Goal: Transaction & Acquisition: Purchase product/service

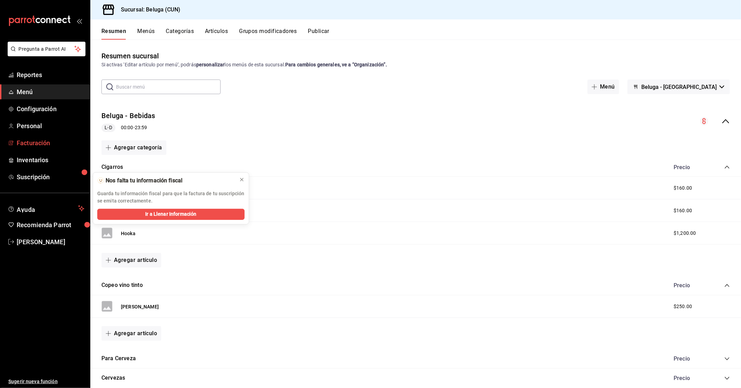
click at [49, 145] on span "Facturación" at bounding box center [51, 142] width 68 height 9
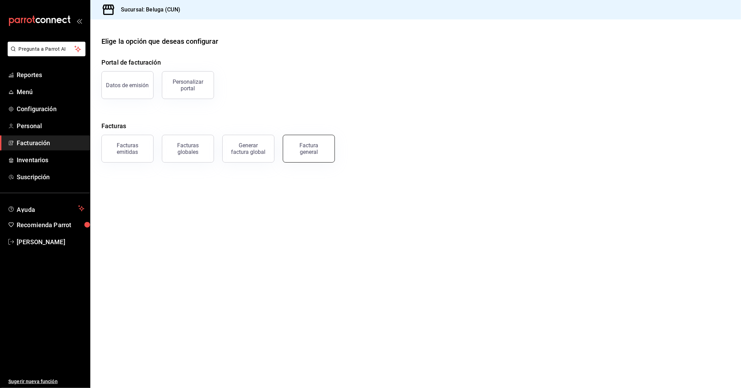
click at [321, 150] on div "Factura general" at bounding box center [308, 148] width 35 height 13
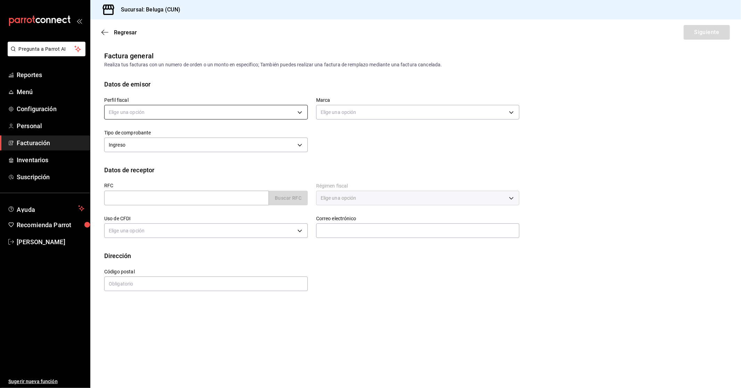
click at [262, 109] on body "Pregunta a Parrot AI Reportes Menú Configuración Personal Facturación Inventari…" at bounding box center [370, 194] width 741 height 388
click at [155, 145] on li "STRANA" at bounding box center [206, 147] width 203 height 13
type input "0e3eb79f-b3aa-4b7a-a40b-5438678f8732"
type input "90810656-3b3d-4791-b9ad-32ddd7495a71"
click at [171, 203] on input "text" at bounding box center [186, 198] width 165 height 15
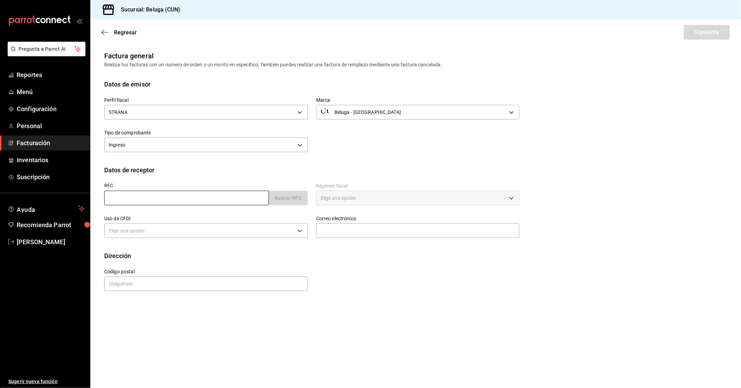
type input "XAXX010101000"
type input "48333"
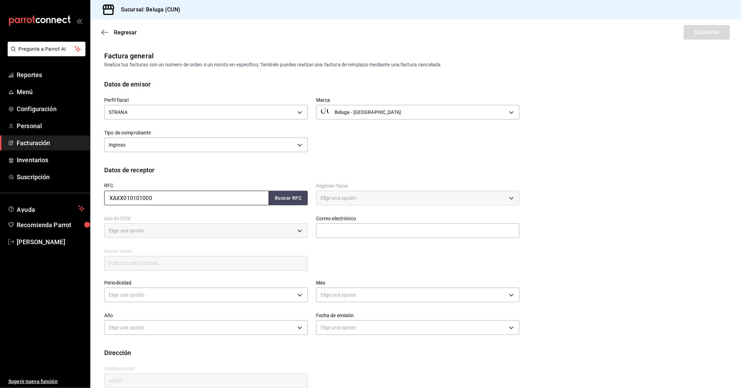
type input "616"
type input "S01"
drag, startPoint x: 336, startPoint y: 244, endPoint x: 333, endPoint y: 236, distance: 7.9
click at [332, 241] on div "RFC XAXX010101000 Buscar RFC Régimen fiscal 616 - Sin obligaciones fiscales 616…" at bounding box center [307, 223] width 423 height 97
click at [333, 236] on input "text" at bounding box center [418, 230] width 204 height 15
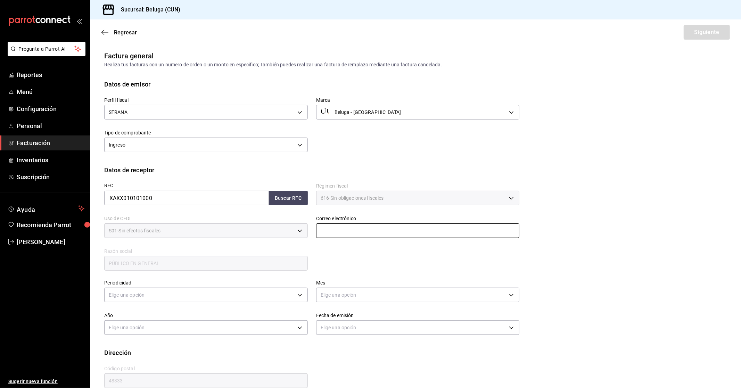
type input "[EMAIL_ADDRESS][DOMAIN_NAME]"
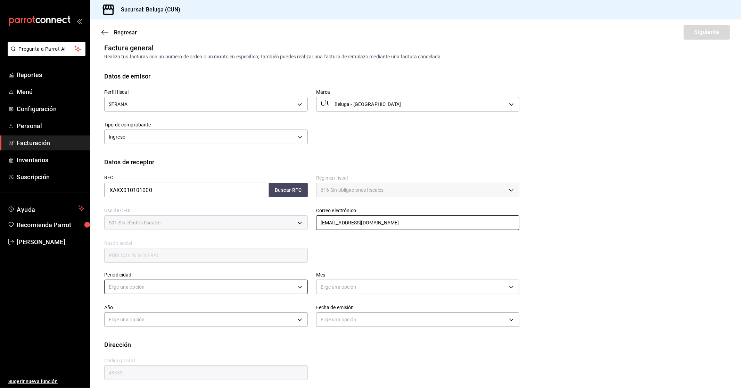
scroll to position [11, 0]
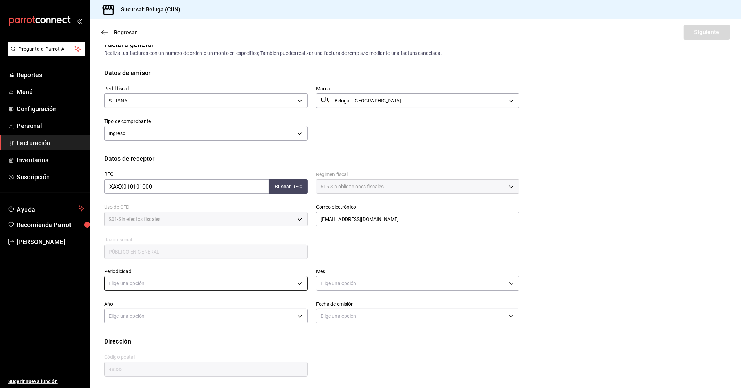
click at [212, 280] on body "Pregunta a Parrot AI Reportes Menú Configuración Personal Facturación Inventari…" at bounding box center [370, 194] width 741 height 388
click at [137, 304] on li "Diario" at bounding box center [205, 304] width 201 height 11
type input "DAILY"
click at [378, 279] on body "Pregunta a Parrot AI Reportes Menú Configuración Personal Facturación Inventari…" at bounding box center [370, 194] width 741 height 388
click at [343, 343] on li "Septiembre" at bounding box center [414, 344] width 201 height 11
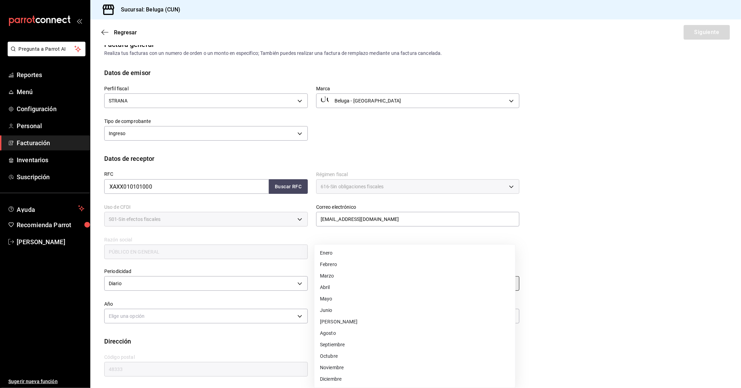
type input "9"
click at [285, 315] on body "Pregunta a Parrot AI Reportes Menú Configuración Personal Facturación Inventari…" at bounding box center [370, 194] width 741 height 388
click at [133, 338] on li "2025" at bounding box center [205, 337] width 201 height 11
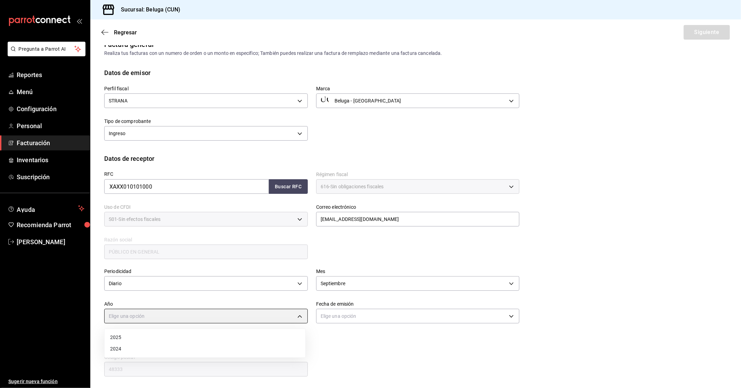
type input "2025"
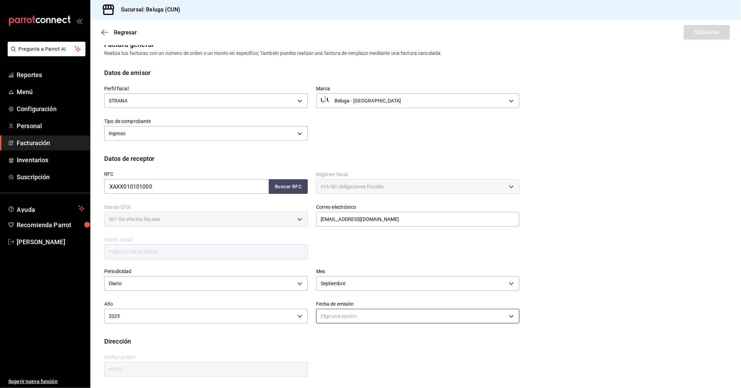
click at [360, 316] on body "Pregunta a Parrot AI Reportes Menú Configuración Personal Facturación Inventari…" at bounding box center [370, 194] width 741 height 388
click at [342, 339] on li "Hoy" at bounding box center [414, 337] width 201 height 11
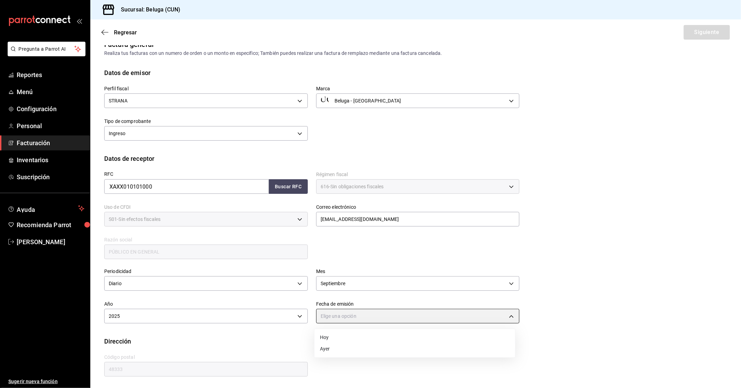
type input "[DATE]"
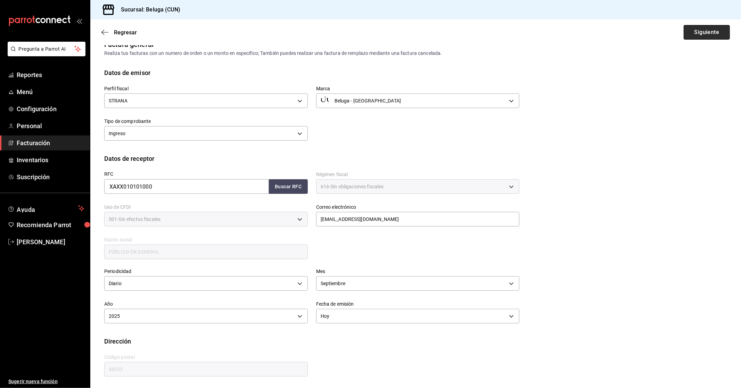
click at [399, 32] on button "Siguiente" at bounding box center [707, 32] width 46 height 15
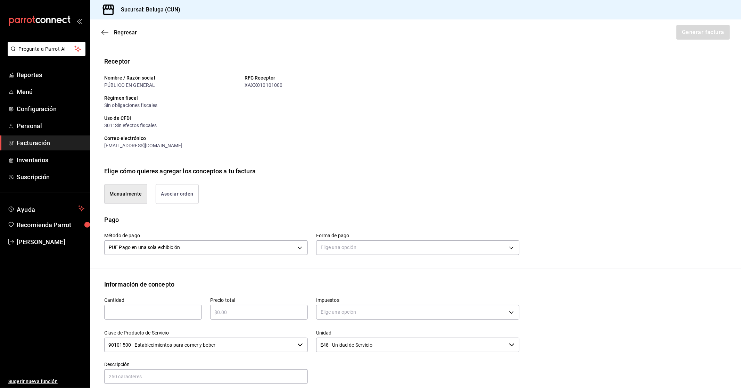
scroll to position [89, 0]
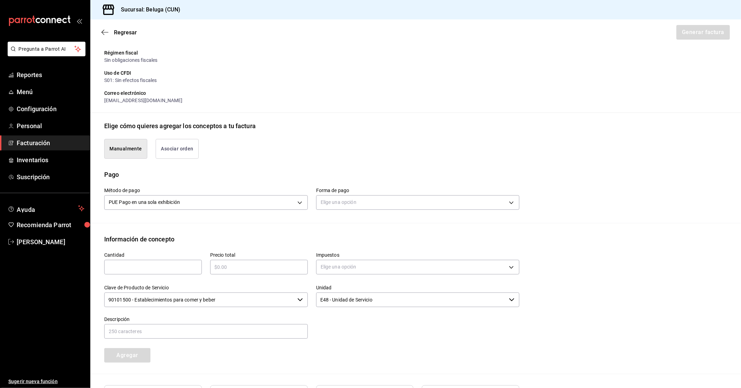
type button "manualy"
type button "associate"
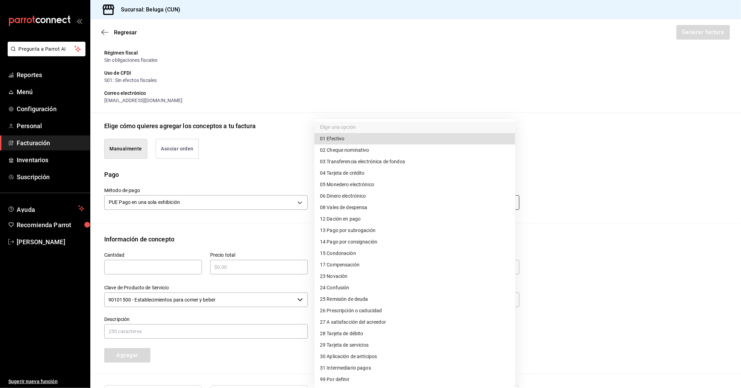
click at [399, 206] on body "Pregunta a Parrot AI Reportes Menú Configuración Personal Facturación Inventari…" at bounding box center [370, 194] width 741 height 388
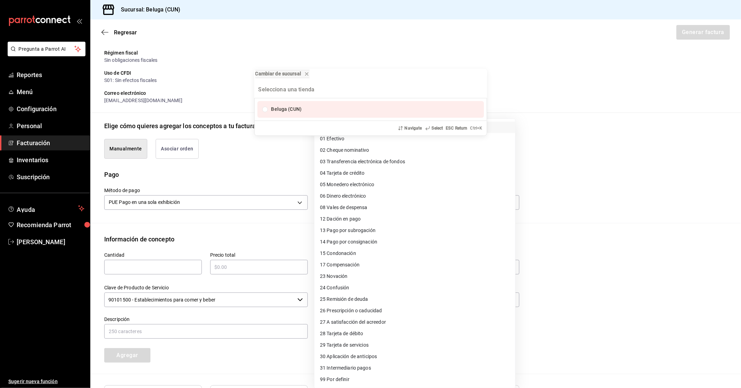
click at [352, 173] on div "Cambiar de sucursal Beluga (CUN) Navigate Select ESC Return Ctrl+ K" at bounding box center [370, 194] width 741 height 388
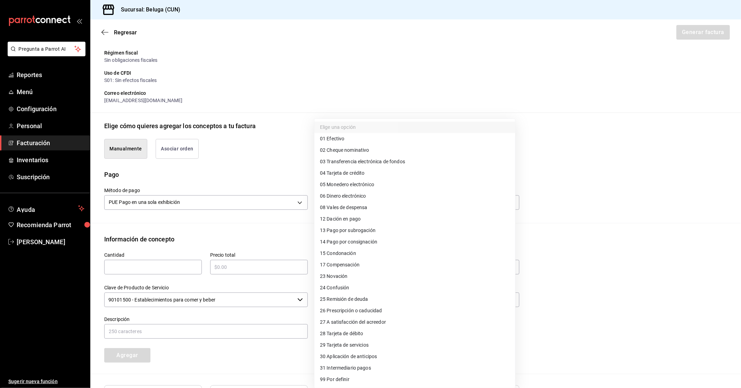
click at [352, 174] on span "04 Tarjeta de crédito" at bounding box center [342, 173] width 45 height 7
type input "04"
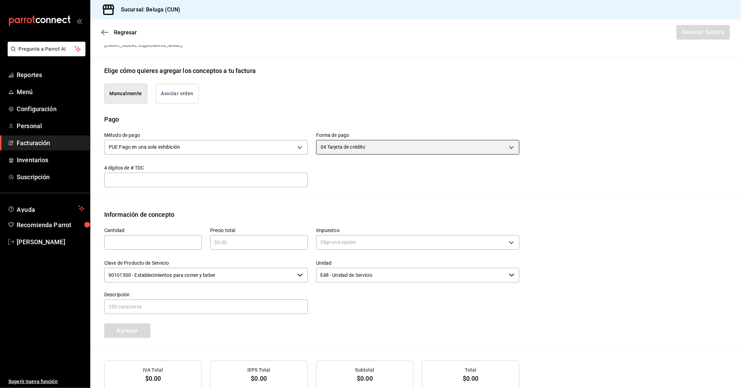
scroll to position [127, 0]
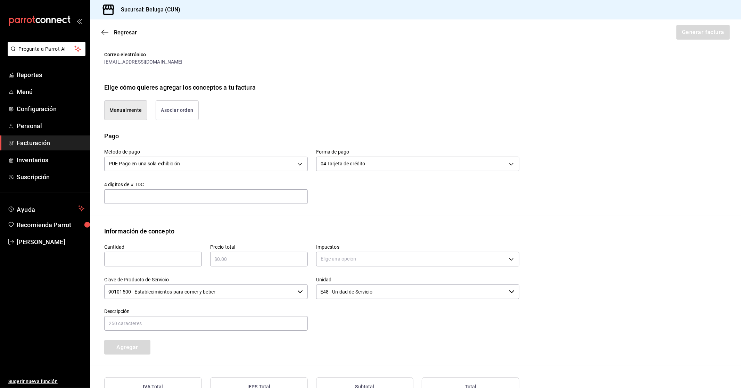
click at [141, 261] on input "text" at bounding box center [153, 259] width 98 height 8
type input "1"
type input "$667280"
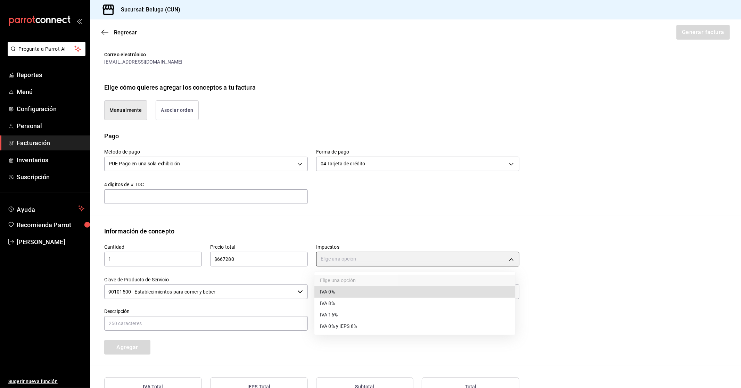
type input "IVA_0"
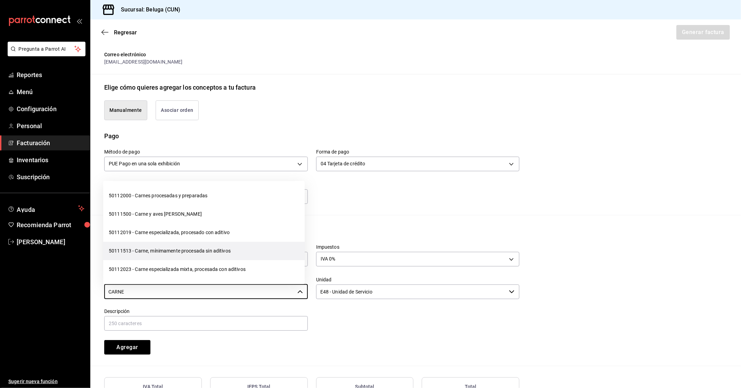
click at [170, 252] on li "50111513 - Carne, mínimamente procesada sin aditivos" at bounding box center [203, 251] width 201 height 18
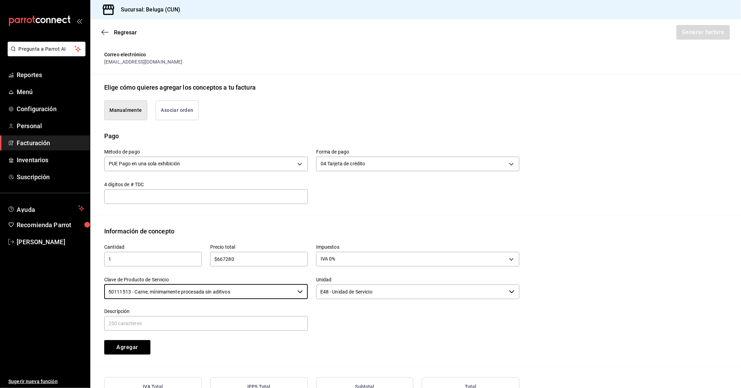
type input "50111513 - Carne, mínimamente procesada sin aditivos"
click at [150, 322] on input "text" at bounding box center [206, 323] width 204 height 15
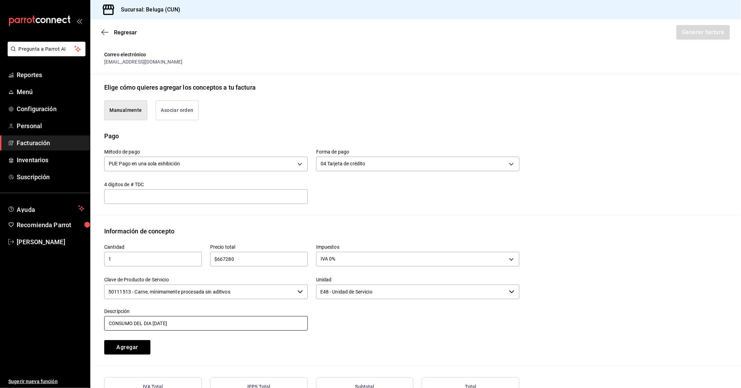
click at [158, 321] on input "CONSUMO DEL DIA [DATE]" at bounding box center [206, 323] width 204 height 15
drag, startPoint x: 197, startPoint y: 318, endPoint x: 0, endPoint y: 308, distance: 197.2
click at [0, 308] on div "Pregunta a Parrot AI Reportes Menú Configuración Personal Facturación Inventari…" at bounding box center [370, 194] width 741 height 388
type input "CONSUMO DEL DIA 8/09/2025"
click at [295, 314] on div "Descripción CONSUMO DEL DIA 8/09/2025" at bounding box center [206, 319] width 204 height 23
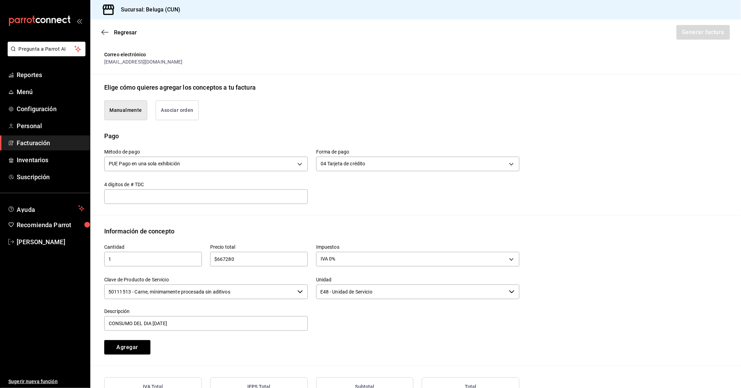
click at [243, 258] on input "$667280" at bounding box center [259, 259] width 98 height 8
type input "$6"
type input "$6772.80"
click at [124, 341] on button "Agregar" at bounding box center [127, 347] width 46 height 15
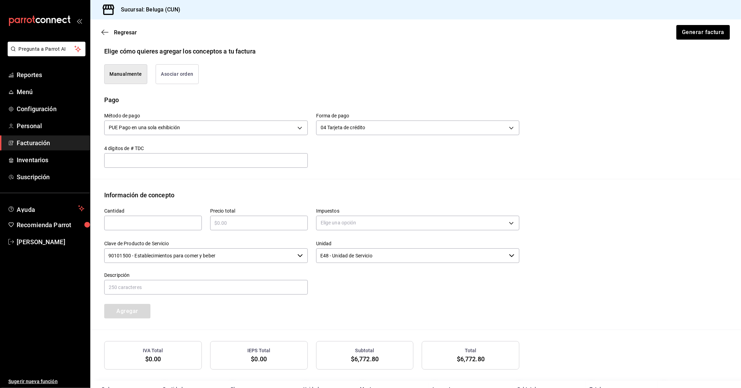
scroll to position [203, 0]
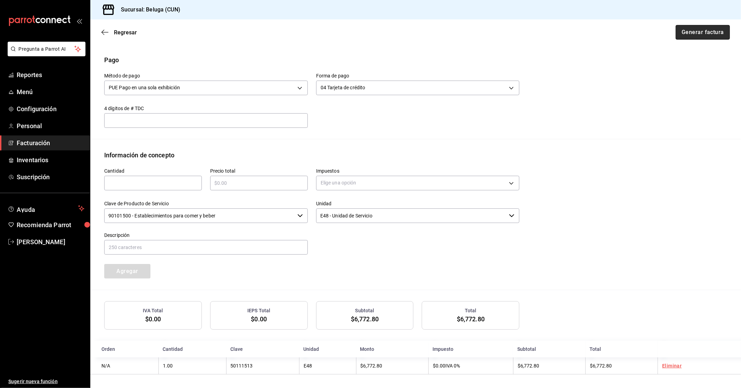
click at [399, 29] on button "Generar factura" at bounding box center [703, 32] width 54 height 15
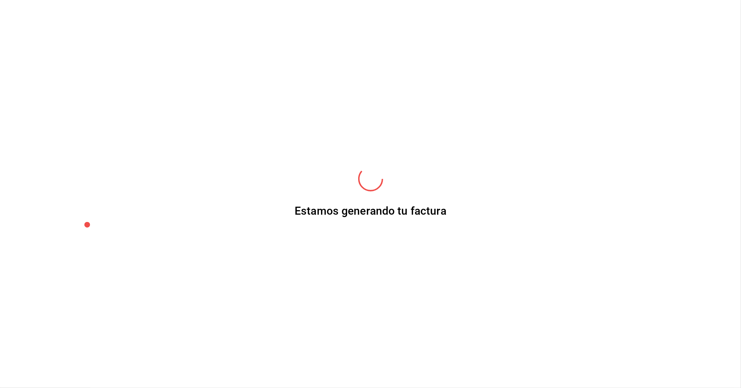
drag, startPoint x: 690, startPoint y: 29, endPoint x: 615, endPoint y: 258, distance: 240.9
click at [399, 258] on div "Estamos generando tu factura" at bounding box center [370, 194] width 741 height 388
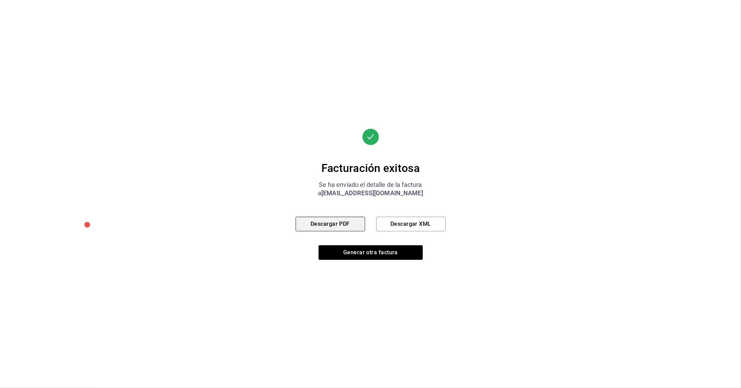
click at [335, 221] on button "Descargar PDF" at bounding box center [330, 224] width 69 height 15
click at [355, 257] on button "Generar otra factura" at bounding box center [371, 252] width 104 height 15
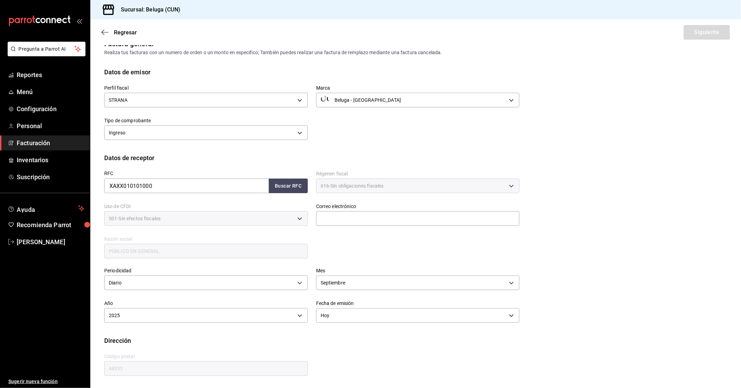
scroll to position [0, 0]
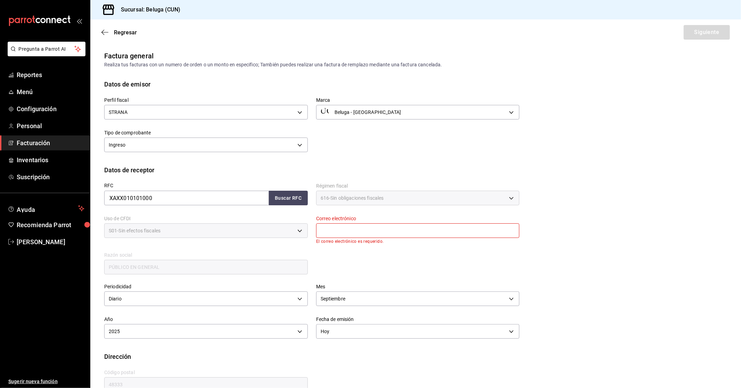
click at [331, 227] on input "text" at bounding box center [418, 230] width 204 height 15
type input "[EMAIL_ADDRESS][DOMAIN_NAME]"
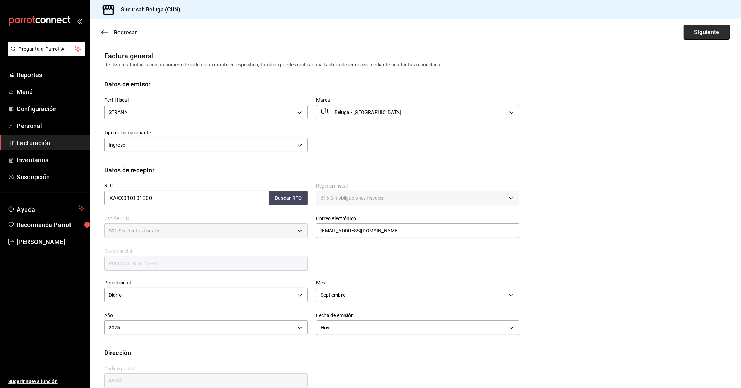
click at [399, 33] on button "Siguiente" at bounding box center [707, 32] width 46 height 15
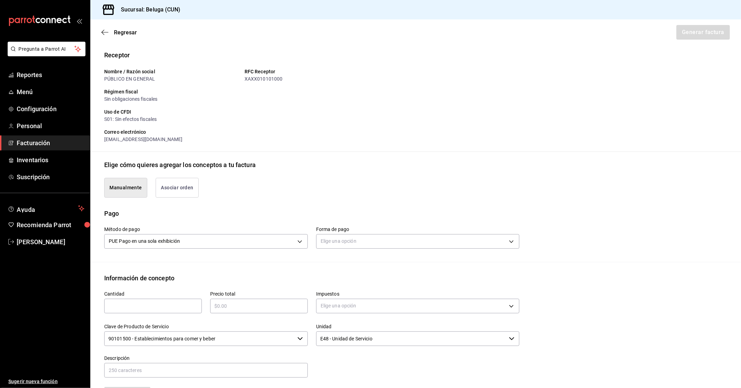
scroll to position [116, 0]
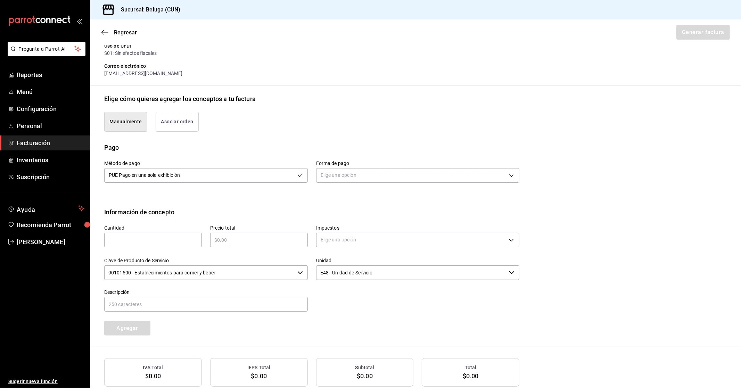
click at [363, 183] on div "Forma de pago Elige una opción" at bounding box center [418, 172] width 204 height 24
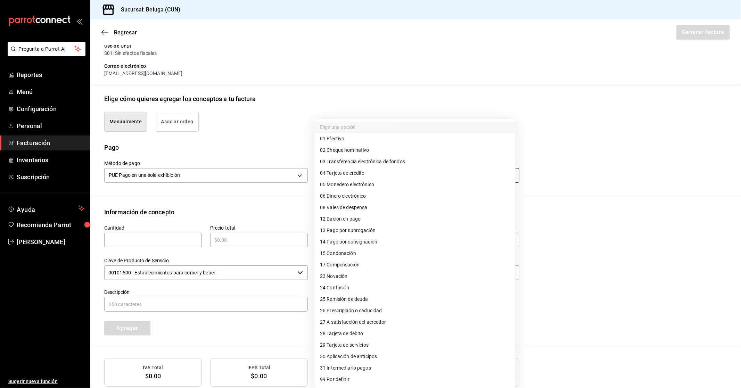
click at [369, 168] on body "Pregunta a Parrot AI Reportes Menú Configuración Personal Facturación Inventari…" at bounding box center [370, 194] width 741 height 388
click at [369, 335] on li "28 Tarjeta de débito" at bounding box center [414, 333] width 201 height 11
type input "28"
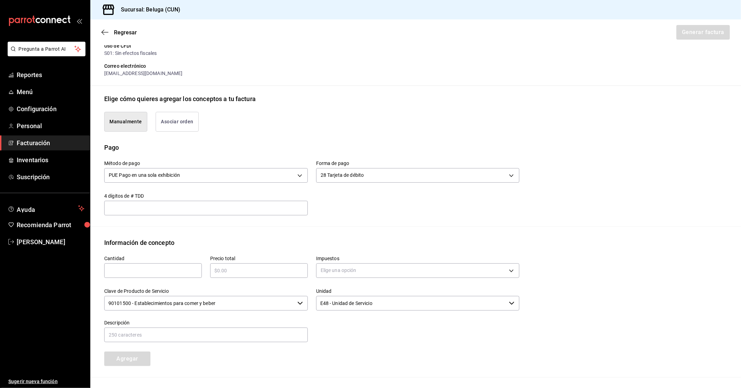
click at [157, 266] on input "text" at bounding box center [153, 270] width 98 height 8
type input "1"
type input "$1693.20"
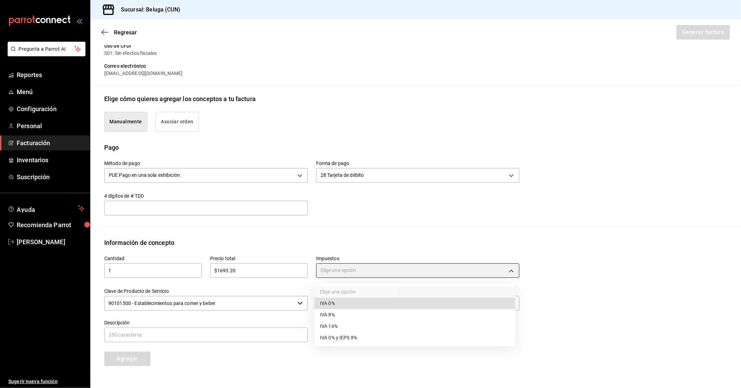
type input "IVA_0"
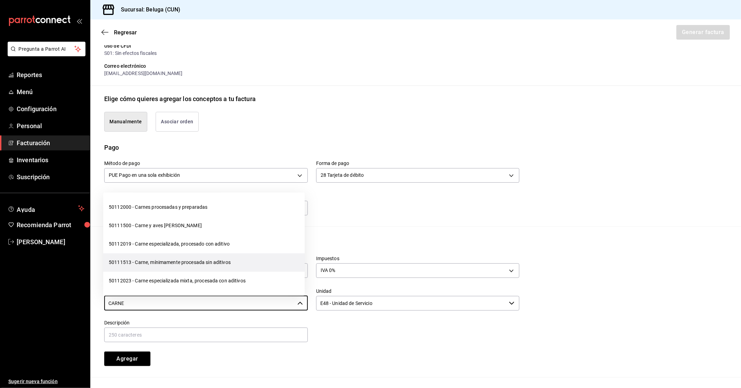
click at [189, 265] on li "50111513 - Carne, mínimamente procesada sin aditivos" at bounding box center [203, 262] width 201 height 18
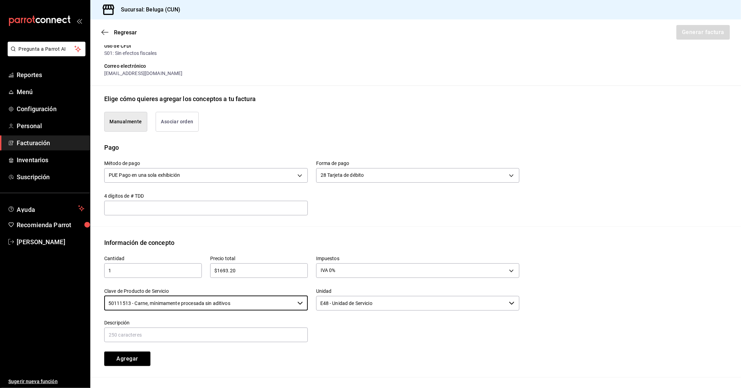
type input "50111513 - Carne, mínimamente procesada sin aditivos"
paste input "CONSUMO DEL DIA 8/09/2025"
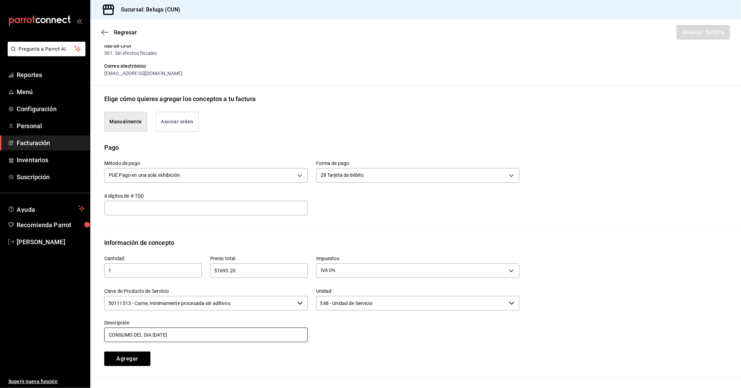
type input "CONSUMO DEL DIA 8/09/2025"
click at [133, 361] on button "Agregar" at bounding box center [127, 359] width 46 height 15
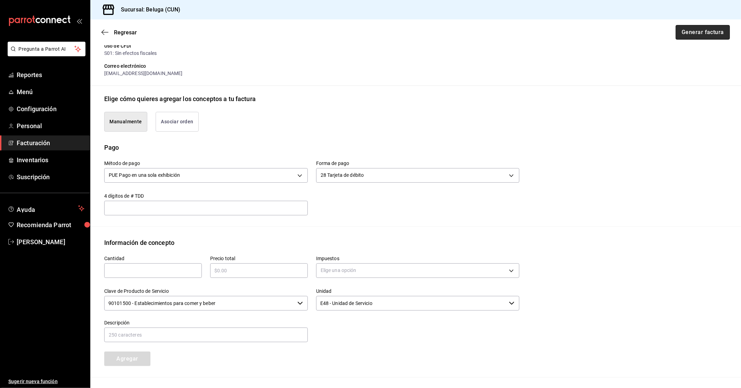
click at [399, 33] on button "Generar factura" at bounding box center [703, 32] width 54 height 15
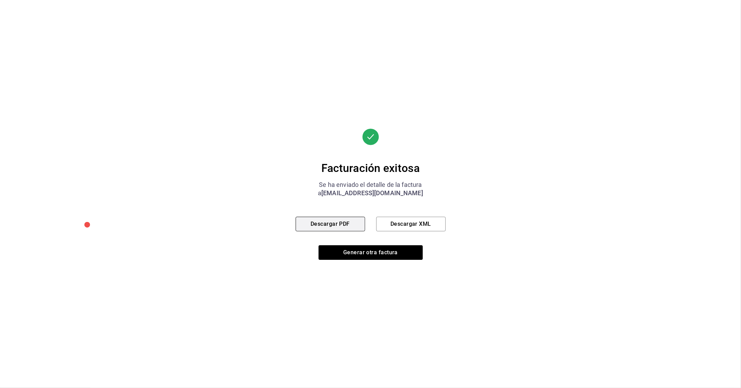
click at [354, 228] on button "Descargar PDF" at bounding box center [330, 224] width 69 height 15
click at [364, 254] on button "Generar otra factura" at bounding box center [371, 252] width 104 height 15
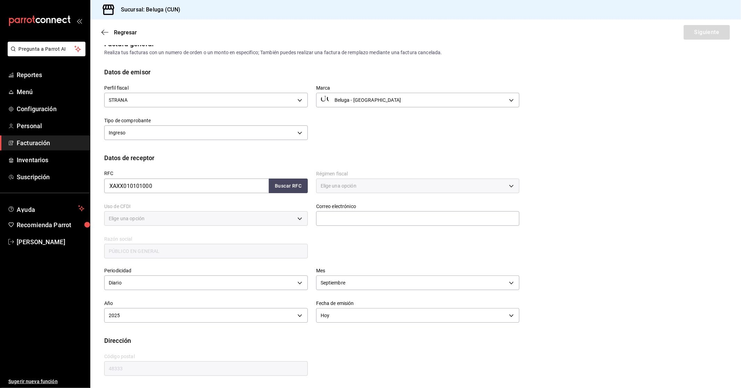
type input "616"
type input "S01"
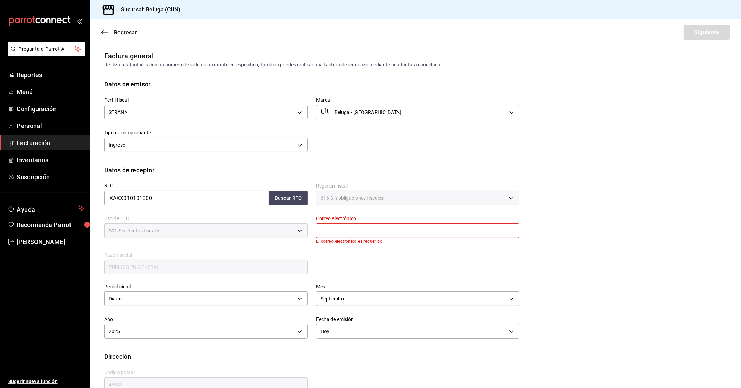
click at [375, 234] on input "text" at bounding box center [418, 230] width 204 height 15
type input "[EMAIL_ADDRESS][DOMAIN_NAME]"
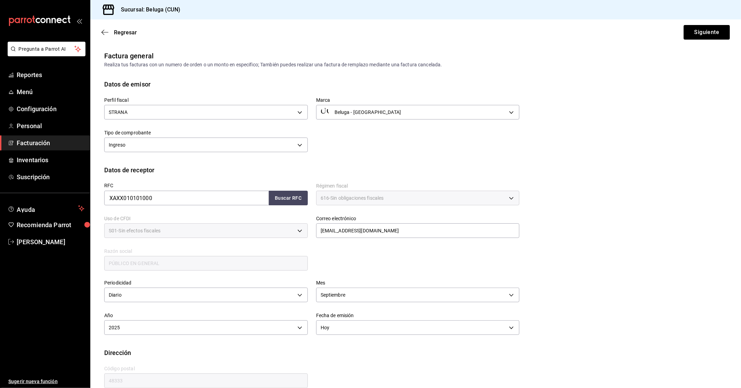
click at [399, 41] on div "Regresar Siguiente" at bounding box center [415, 32] width 651 height 26
click at [399, 21] on div "Regresar Siguiente" at bounding box center [415, 32] width 651 height 26
click at [399, 31] on button "Siguiente" at bounding box center [707, 32] width 46 height 15
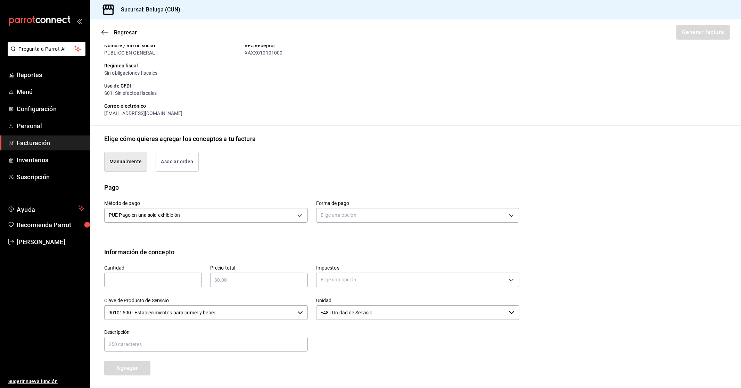
scroll to position [77, 0]
click at [378, 214] on body "Pregunta a Parrot AI Reportes Menú Configuración Personal Facturación Inventari…" at bounding box center [370, 194] width 741 height 388
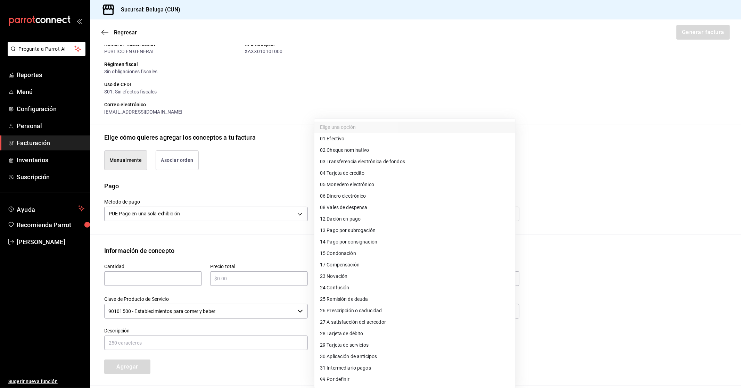
click at [374, 173] on li "04 Tarjeta de crédito" at bounding box center [414, 172] width 201 height 11
type input "04"
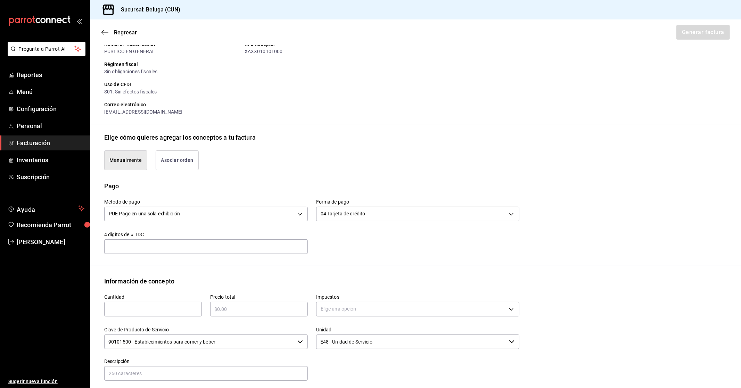
click at [177, 310] on input "text" at bounding box center [153, 309] width 98 height 8
type input "1"
type input "$1347755"
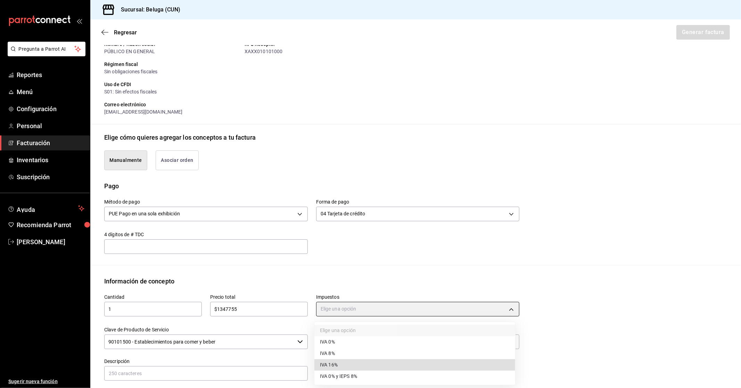
type input "IVA_16"
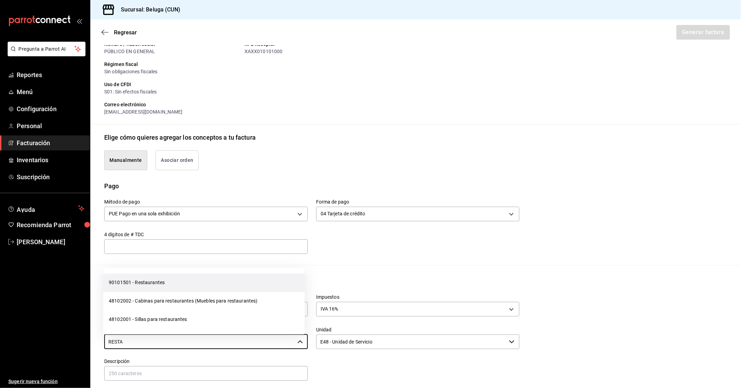
click at [196, 285] on li "90101501 - Restaurantes" at bounding box center [203, 283] width 201 height 18
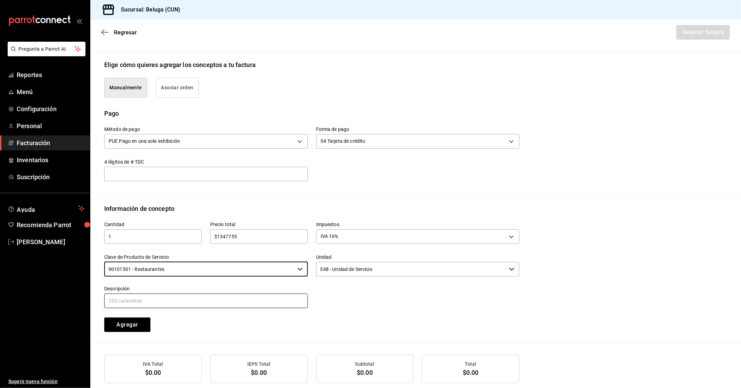
scroll to position [154, 0]
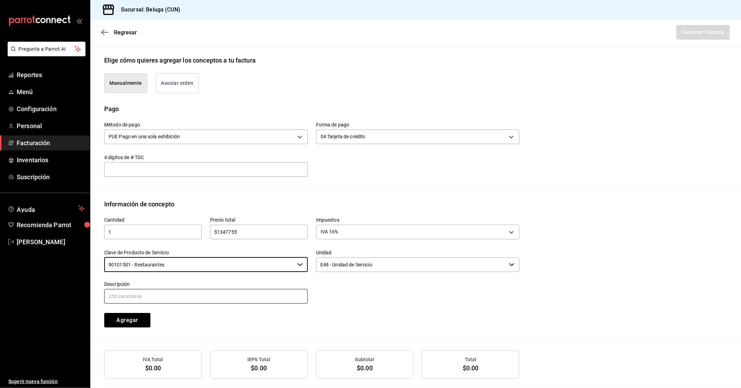
type input "90101501 - Restaurantes"
click at [228, 290] on input "text" at bounding box center [206, 296] width 204 height 15
paste input "CONSUMO DEL DIA 8/09/2025"
type input "CONSUMO DEL DIA 8/09/2025"
click at [229, 234] on input "$1347755" at bounding box center [259, 232] width 98 height 8
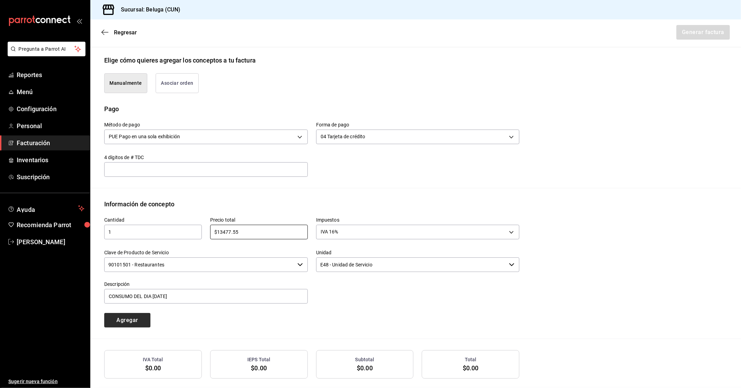
type input "$13477.55"
click at [137, 321] on button "Agregar" at bounding box center [127, 320] width 46 height 15
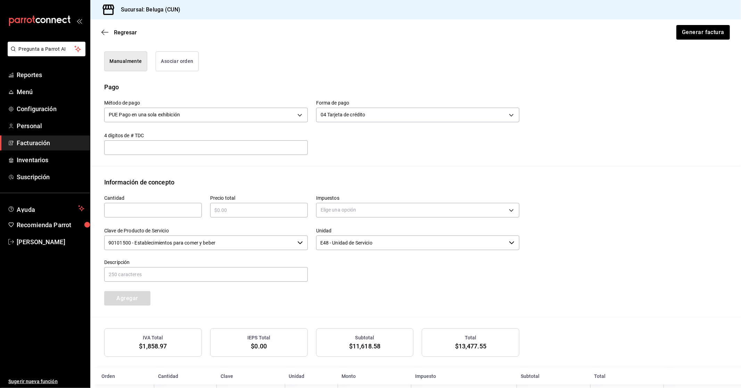
scroll to position [193, 0]
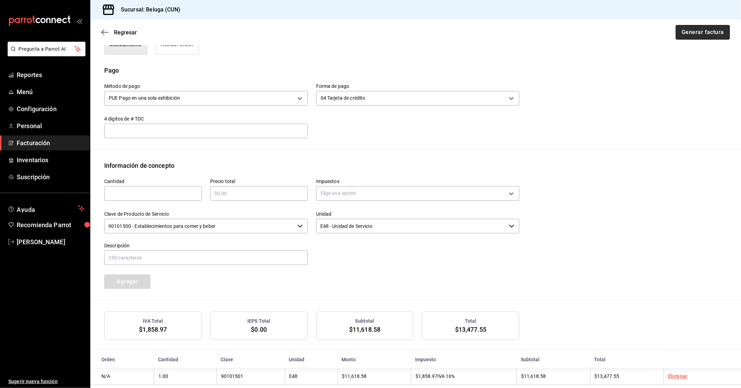
click at [399, 36] on button "Generar factura" at bounding box center [703, 32] width 54 height 15
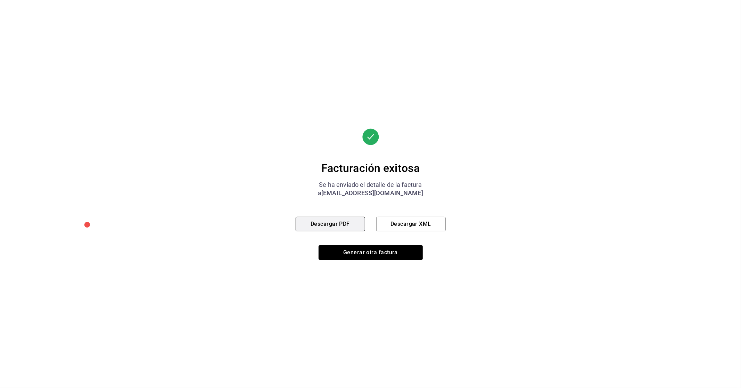
click at [343, 225] on button "Descargar PDF" at bounding box center [330, 224] width 69 height 15
click at [377, 254] on button "Generar otra factura" at bounding box center [371, 252] width 104 height 15
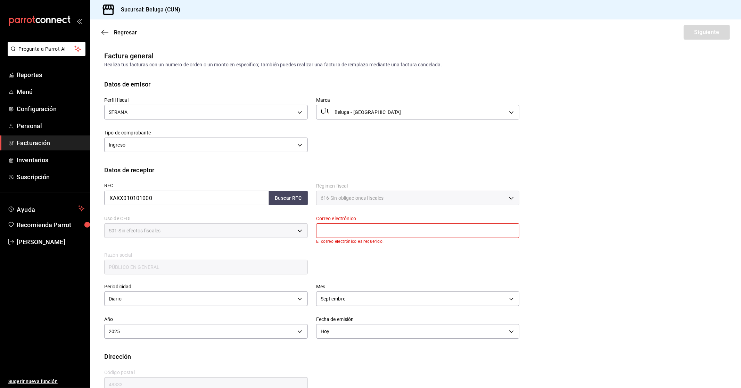
click at [347, 224] on input "text" at bounding box center [418, 230] width 204 height 15
type input "[EMAIL_ADDRESS][DOMAIN_NAME]"
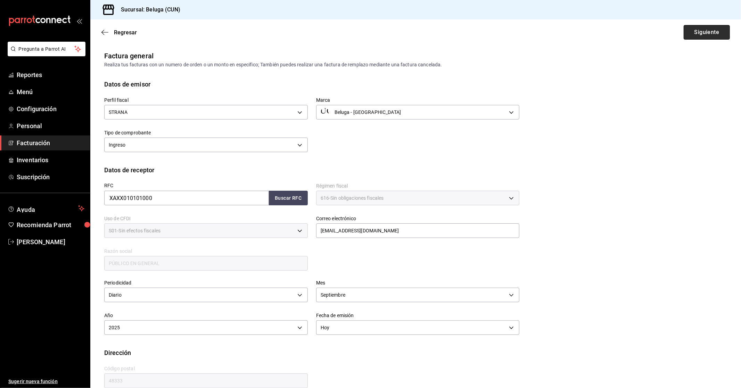
click at [399, 33] on button "Siguiente" at bounding box center [707, 32] width 46 height 15
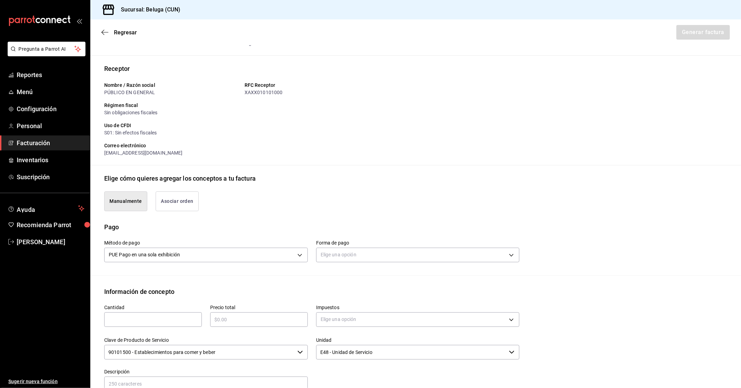
scroll to position [77, 0]
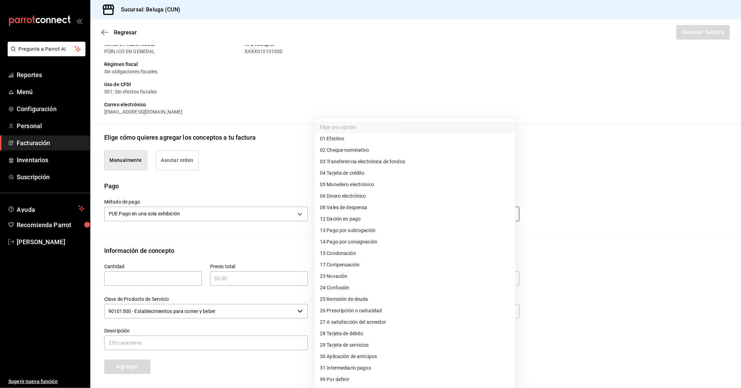
click at [371, 213] on body "Pregunta a Parrot AI Reportes Menú Configuración Personal Facturación Inventari…" at bounding box center [370, 194] width 741 height 388
click at [371, 335] on li "28 Tarjeta de débito" at bounding box center [414, 333] width 201 height 11
type input "28"
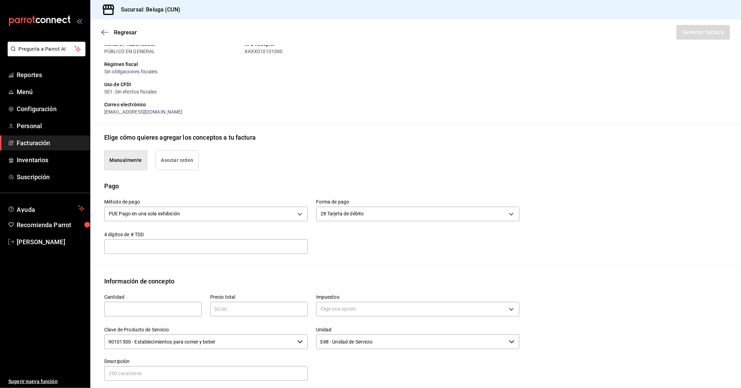
drag, startPoint x: 155, startPoint y: 309, endPoint x: 168, endPoint y: 303, distance: 14.8
click at [155, 308] on input "text" at bounding box center [153, 309] width 98 height 8
type input "1"
click at [296, 313] on input "$4396" at bounding box center [259, 309] width 98 height 8
type input "$4396.80"
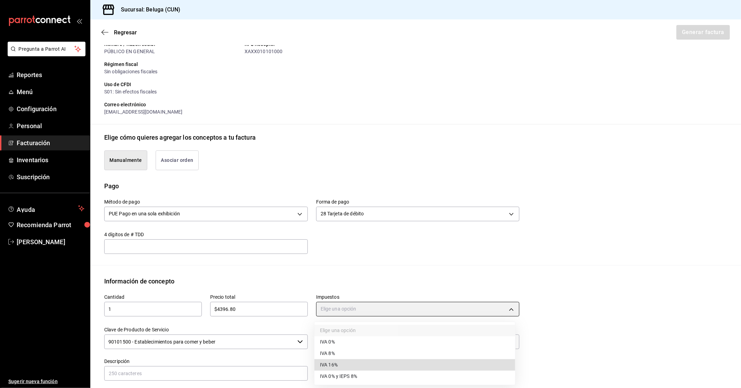
type input "IVA_16"
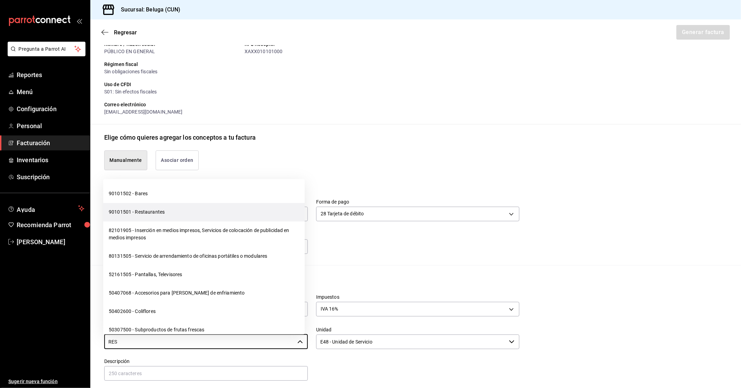
click at [187, 213] on li "90101501 - Restaurantes" at bounding box center [203, 212] width 201 height 18
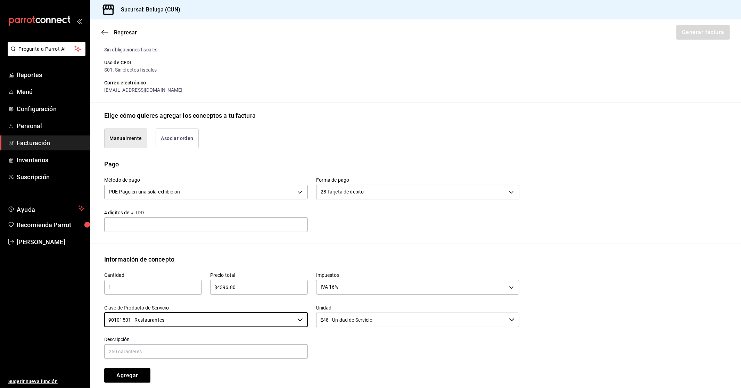
scroll to position [116, 0]
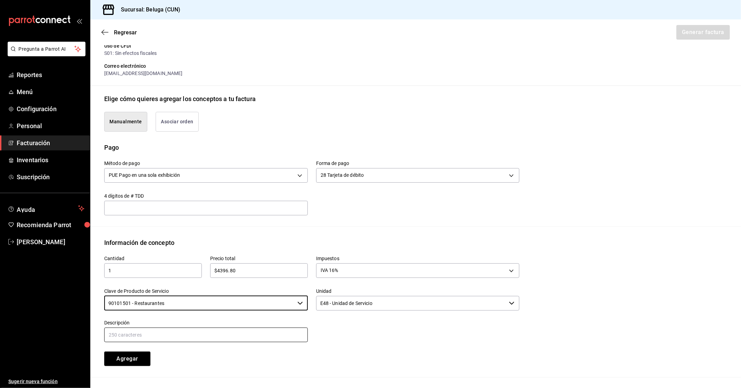
type input "90101501 - Restaurantes"
click at [277, 336] on input "text" at bounding box center [206, 335] width 204 height 15
paste input "CONSUMO DEL DIA 8/09/2025"
type input "CONSUMO DEL DIA 8/09/2025"
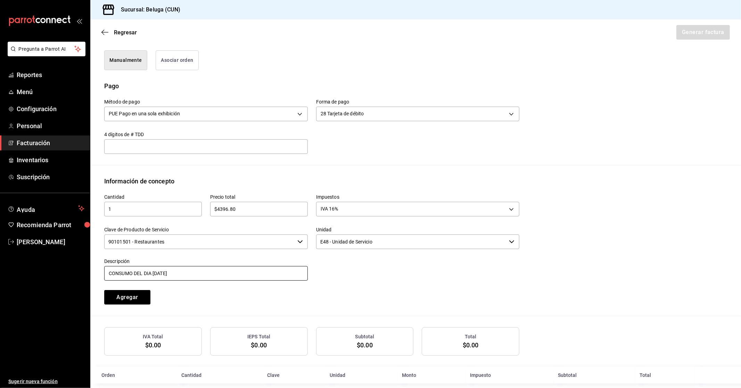
scroll to position [186, 0]
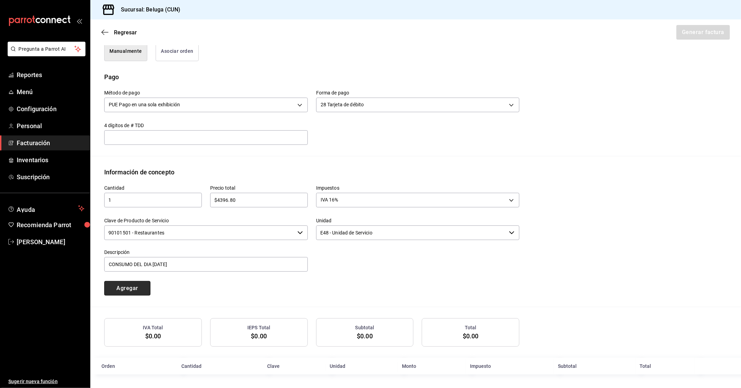
click at [133, 284] on button "Agregar" at bounding box center [127, 288] width 46 height 15
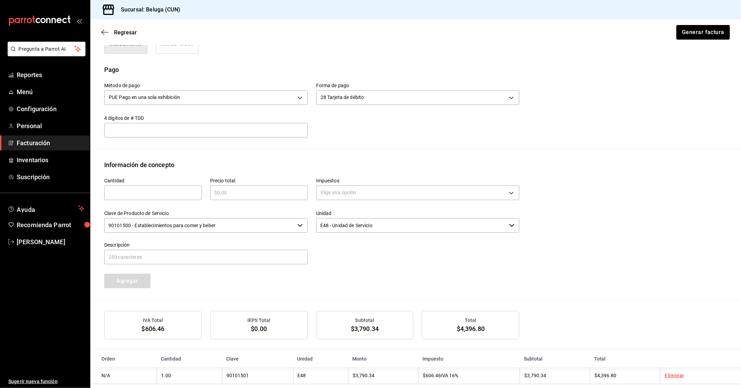
scroll to position [203, 0]
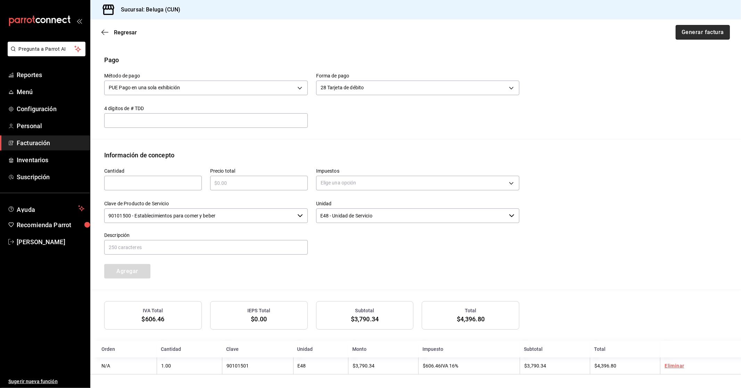
click at [399, 35] on button "Generar factura" at bounding box center [703, 32] width 54 height 15
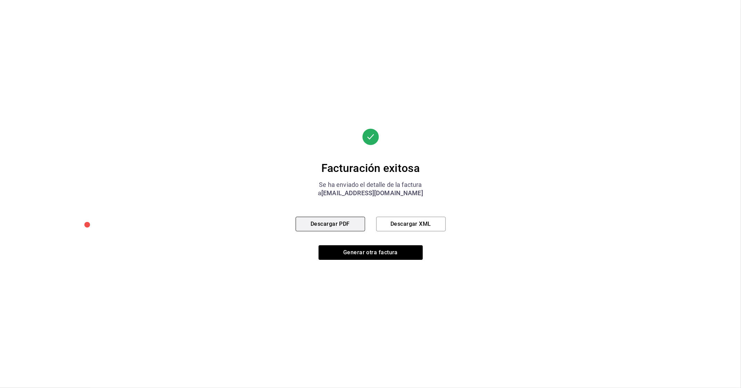
click at [321, 225] on button "Descargar PDF" at bounding box center [330, 224] width 69 height 15
click at [399, 183] on div "Facturación exitosa Se ha enviado el detalle de la factura a [EMAIL_ADDRESS][DO…" at bounding box center [370, 194] width 741 height 388
click at [369, 251] on button "Generar otra factura" at bounding box center [371, 252] width 104 height 15
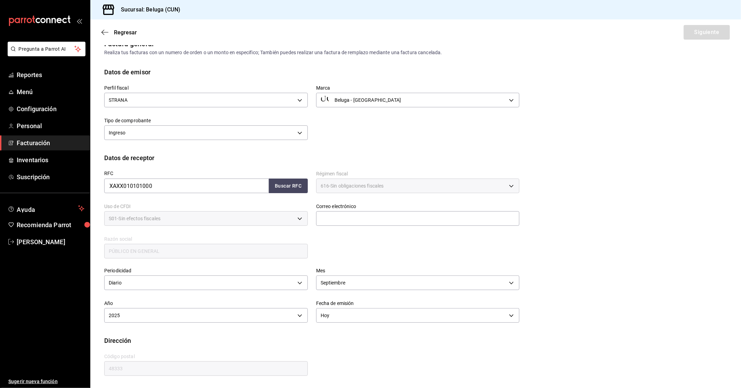
scroll to position [0, 0]
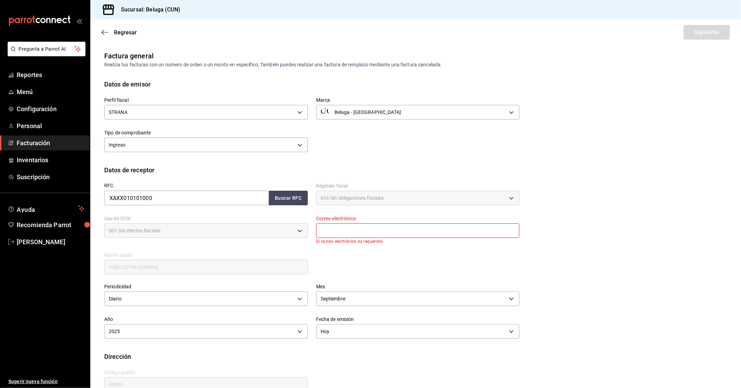
drag, startPoint x: 369, startPoint y: 231, endPoint x: 370, endPoint y: 238, distance: 7.1
click at [369, 231] on input "text" at bounding box center [418, 230] width 204 height 15
type input "[EMAIL_ADDRESS][DOMAIN_NAME]"
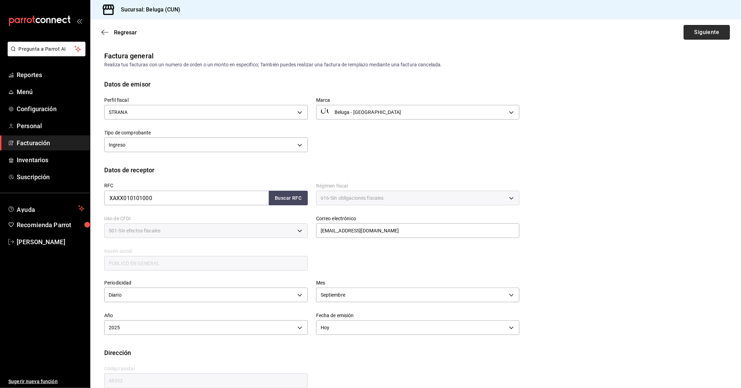
click at [399, 36] on button "Siguiente" at bounding box center [707, 32] width 46 height 15
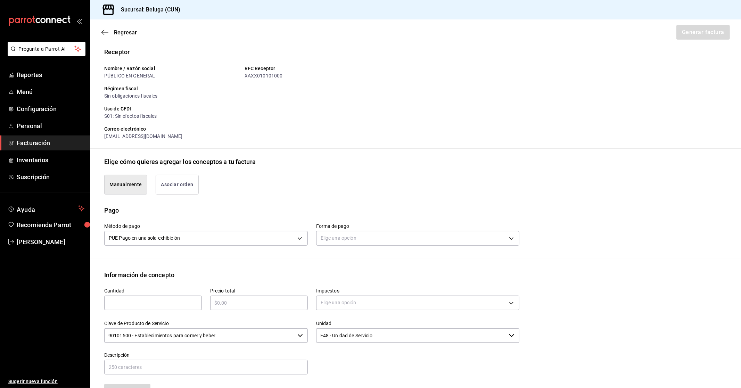
scroll to position [116, 0]
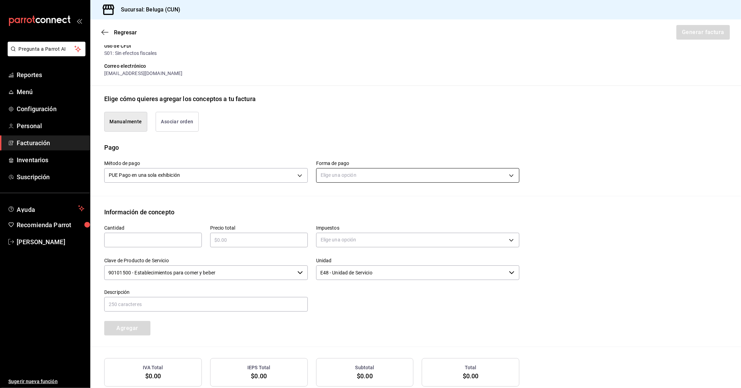
click at [383, 166] on div "Elige una opción" at bounding box center [418, 174] width 204 height 18
click at [382, 172] on body "Pregunta a Parrot AI Reportes Menú Configuración Personal Facturación Inventari…" at bounding box center [370, 194] width 741 height 388
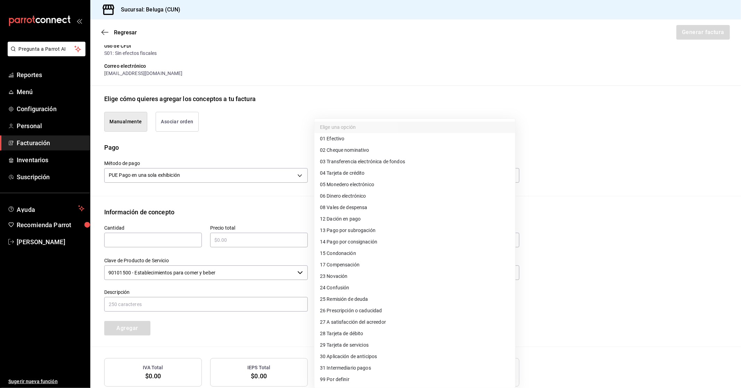
click at [377, 171] on li "04 Tarjeta de crédito" at bounding box center [414, 172] width 201 height 11
type input "04"
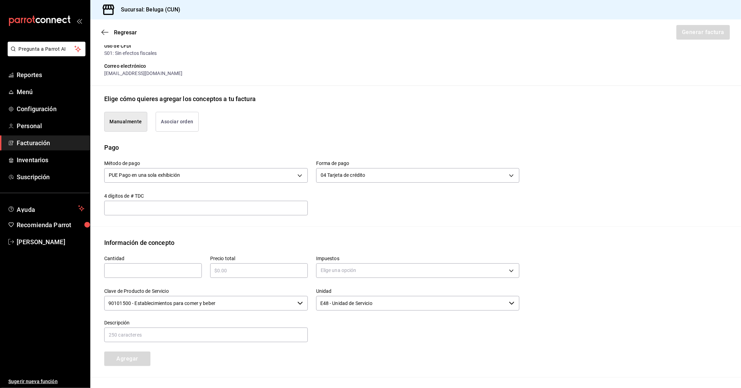
click at [187, 263] on div "​" at bounding box center [153, 270] width 98 height 15
type input "1"
type input "$6639.20"
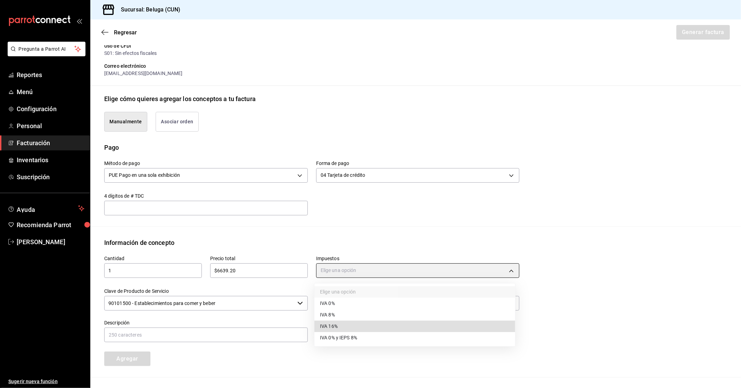
type input "IVA_16"
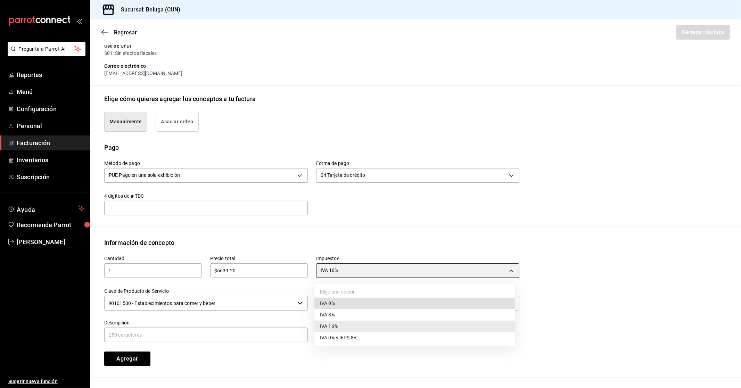
type input "IVA_0"
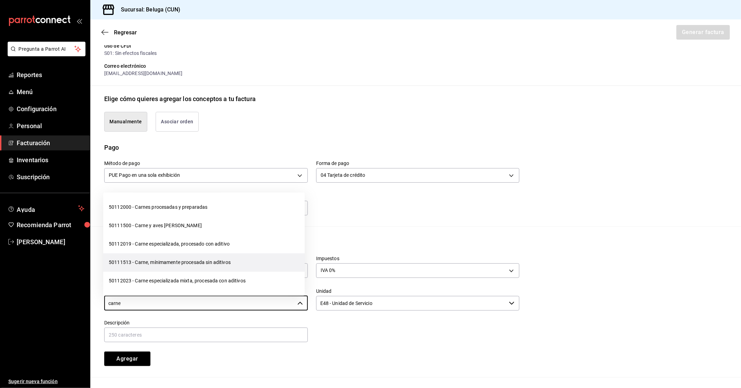
click at [210, 258] on li "50111513 - Carne, mínimamente procesada sin aditivos" at bounding box center [203, 262] width 201 height 18
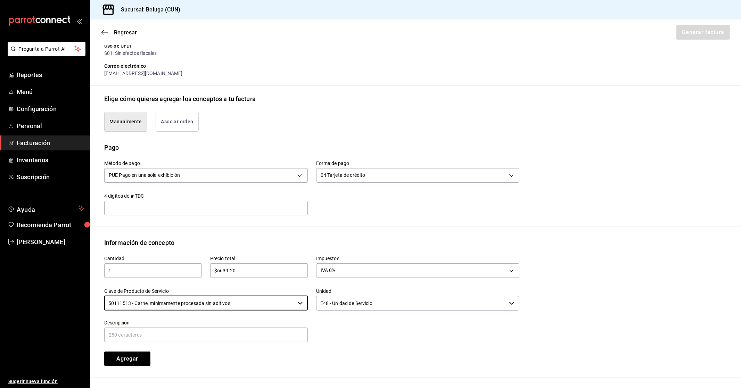
type input "50111513 - Carne, mínimamente procesada sin aditivos"
click at [222, 339] on input "text" at bounding box center [206, 335] width 204 height 15
paste input "CONSUMO DEL DIA 8/09/2025"
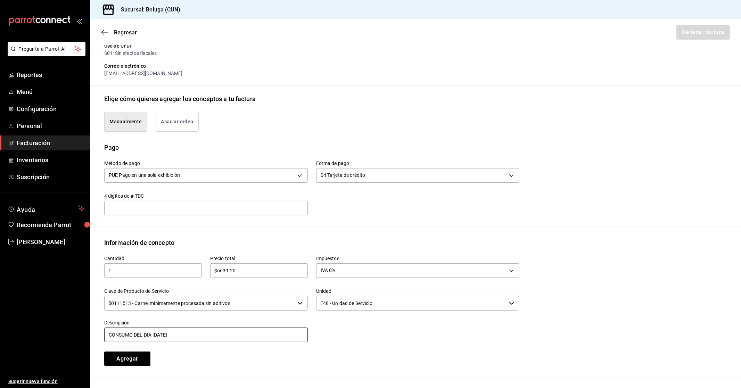
click at [155, 333] on input "CONSUMO DEL DIA 8/09/2025" at bounding box center [206, 335] width 204 height 15
drag, startPoint x: 191, startPoint y: 335, endPoint x: 0, endPoint y: 326, distance: 191.3
click at [0, 326] on div "Pregunta a Parrot AI Reportes Menú Configuración Personal Facturación Inventari…" at bounding box center [370, 194] width 741 height 388
type input "CONSUMO DEL DIA [DATE]"
click at [399, 342] on div at bounding box center [414, 328] width 212 height 32
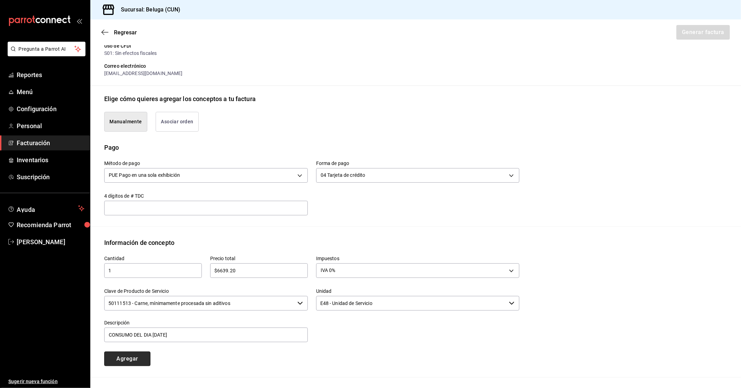
click at [115, 359] on button "Agregar" at bounding box center [127, 359] width 46 height 15
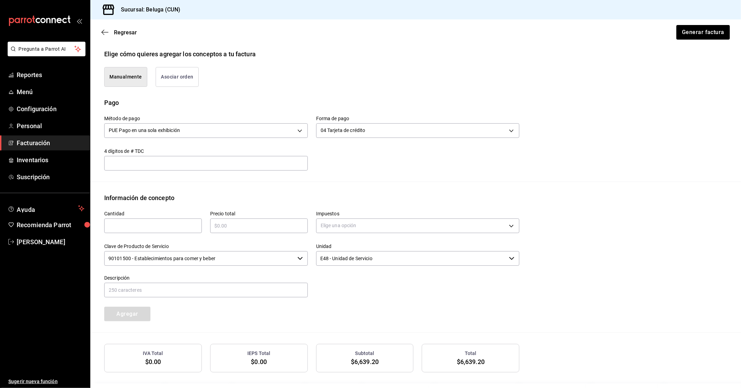
scroll to position [203, 0]
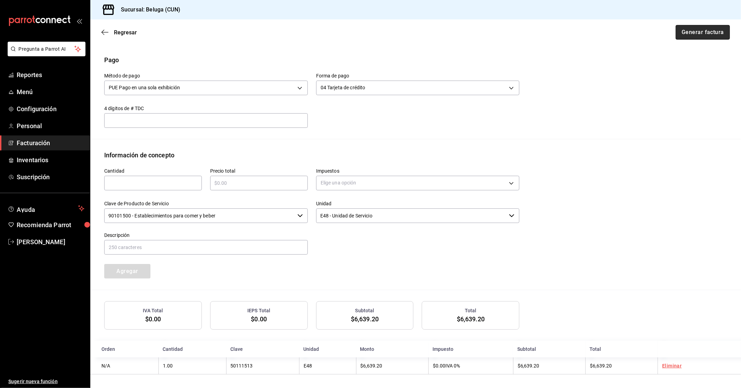
click at [399, 33] on button "Generar factura" at bounding box center [703, 32] width 54 height 15
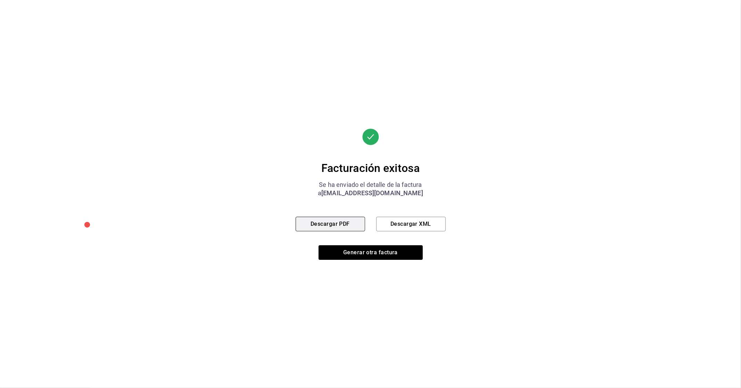
click at [342, 226] on button "Descargar PDF" at bounding box center [330, 224] width 69 height 15
click at [366, 252] on button "Generar otra factura" at bounding box center [371, 252] width 104 height 15
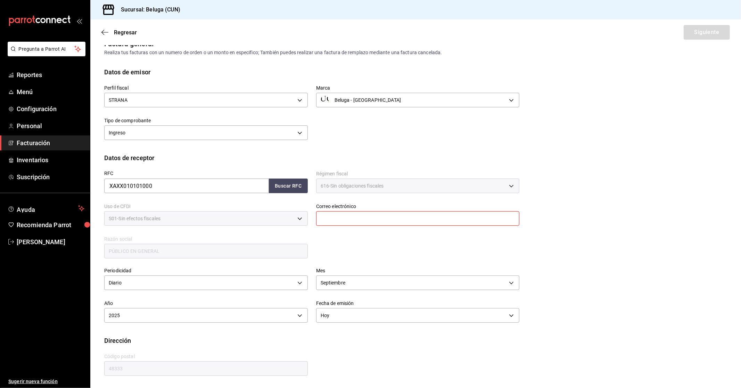
scroll to position [0, 0]
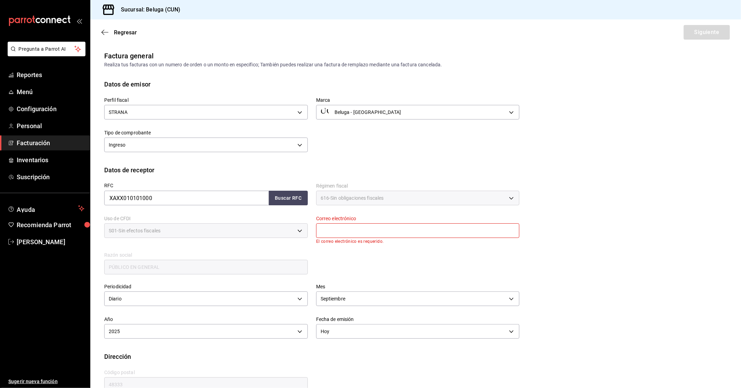
click at [355, 223] on input "text" at bounding box center [418, 230] width 204 height 15
type input "[EMAIL_ADDRESS][DOMAIN_NAME]"
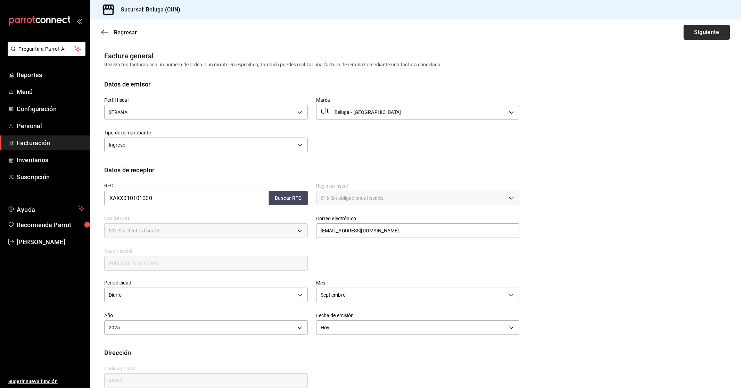
click at [399, 34] on button "Siguiente" at bounding box center [707, 32] width 46 height 15
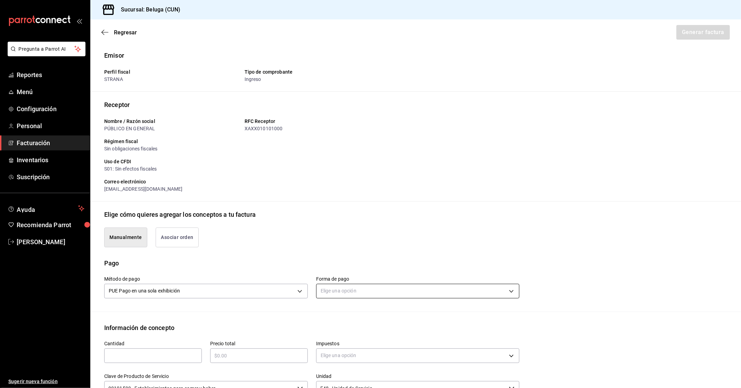
click at [372, 292] on body "Pregunta a Parrot AI Reportes Menú Configuración Personal Facturación Inventari…" at bounding box center [370, 194] width 741 height 388
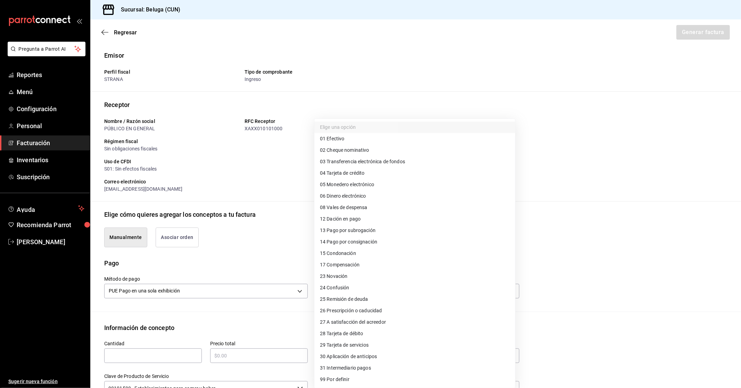
drag, startPoint x: 378, startPoint y: 334, endPoint x: 409, endPoint y: 322, distance: 33.2
click at [378, 333] on li "28 Tarjeta de débito" at bounding box center [414, 333] width 201 height 11
type input "28"
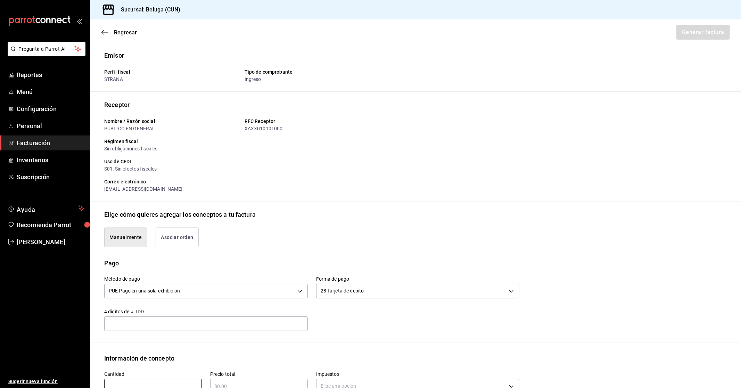
scroll to position [2, 0]
type input "1"
type input "$1659.80"
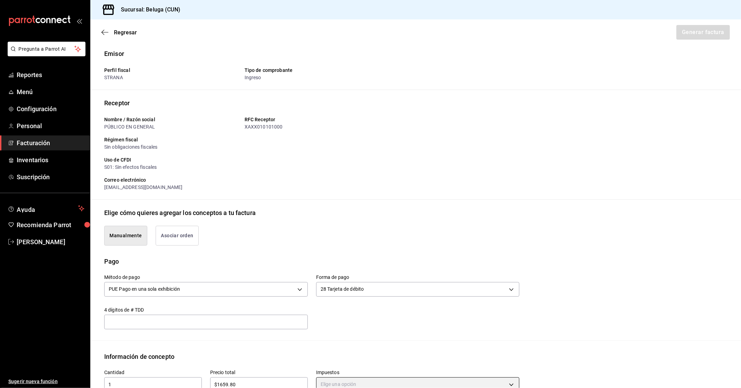
scroll to position [5, 0]
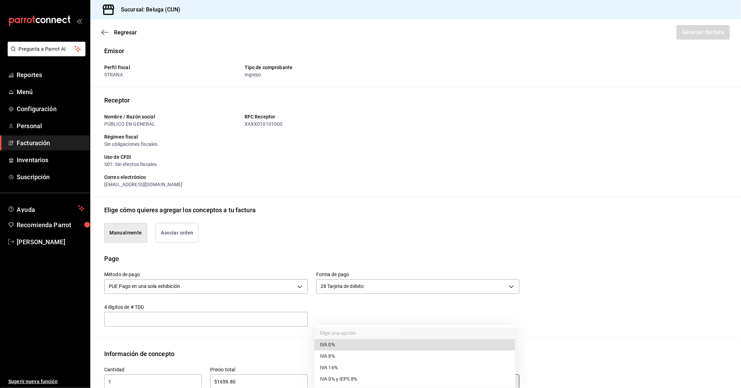
type input "IVA_0"
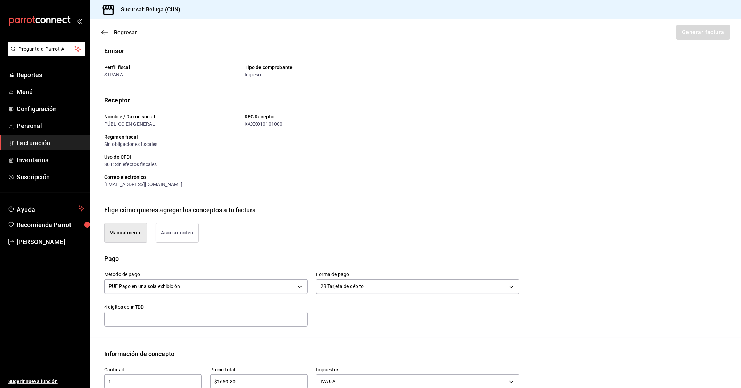
scroll to position [186, 0]
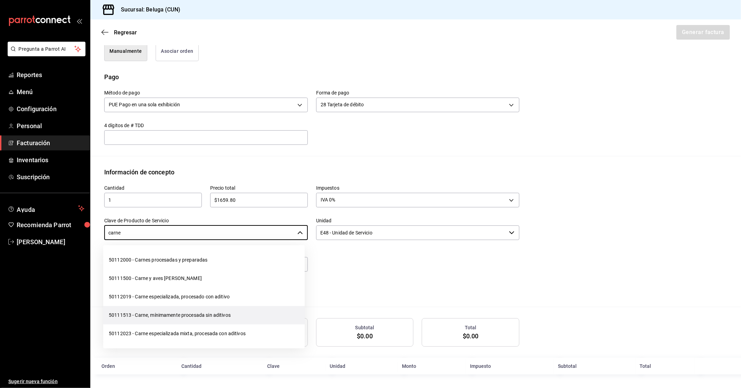
click at [221, 318] on li "50111513 - Carne, mínimamente procesada sin aditivos" at bounding box center [203, 315] width 201 height 18
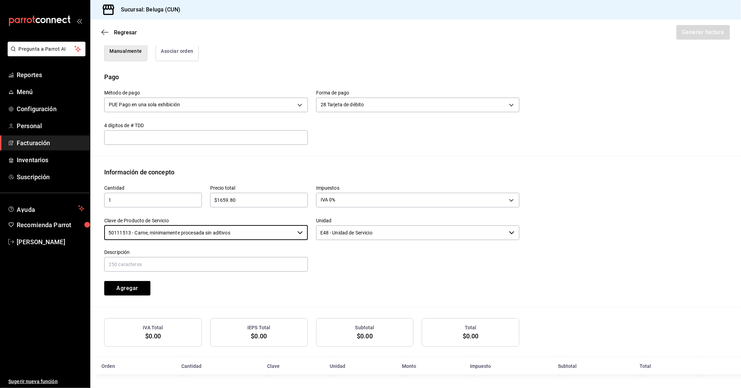
type input "50111513 - Carne, mínimamente procesada sin aditivos"
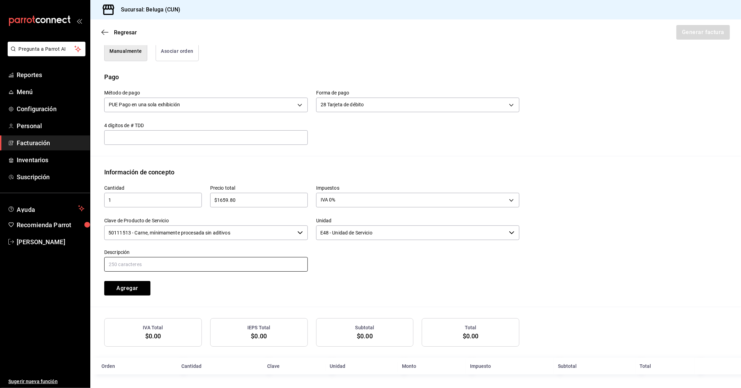
click at [289, 264] on input "text" at bounding box center [206, 264] width 204 height 15
paste input "CONSUMO DEL DIA [DATE]"
type input "CONSUMO DEL DIA [DATE]"
drag, startPoint x: 131, startPoint y: 286, endPoint x: 127, endPoint y: 287, distance: 4.2
click at [132, 286] on button "Agregar" at bounding box center [127, 288] width 46 height 15
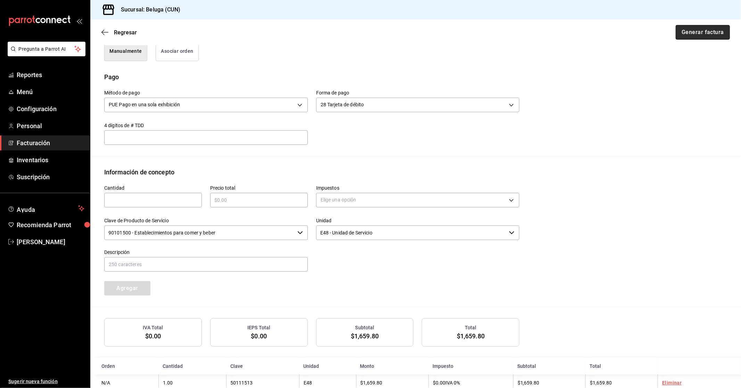
click at [399, 35] on button "Generar factura" at bounding box center [703, 32] width 54 height 15
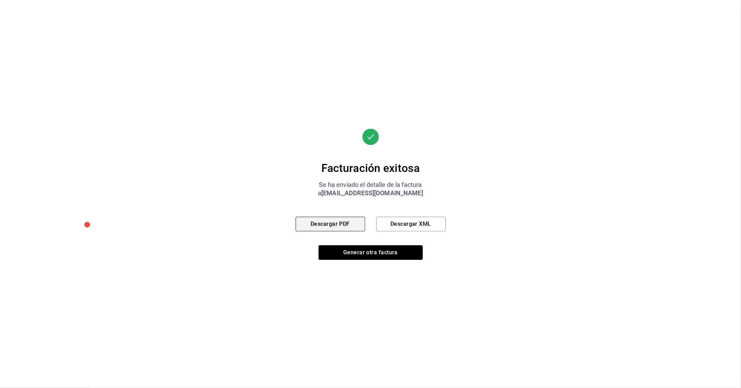
click at [328, 222] on button "Descargar PDF" at bounding box center [330, 224] width 69 height 15
click at [369, 256] on button "Generar otra factura" at bounding box center [371, 252] width 104 height 15
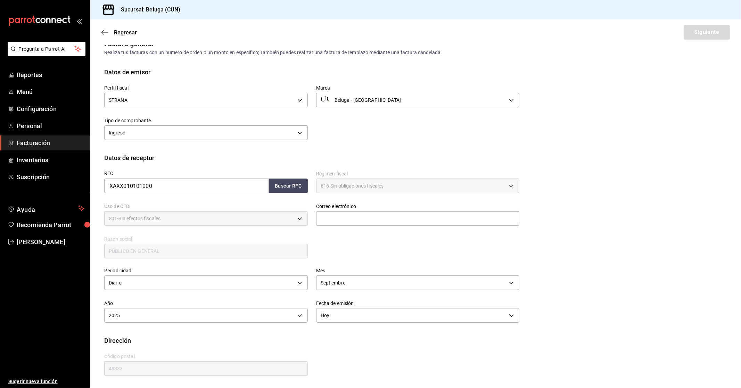
scroll to position [0, 0]
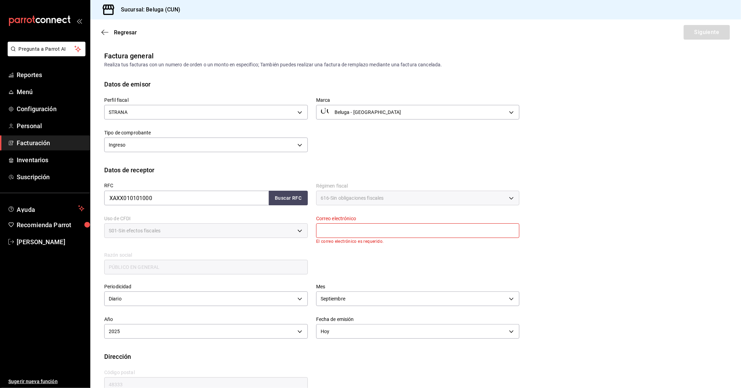
click at [399, 226] on input "text" at bounding box center [418, 230] width 204 height 15
type input "[EMAIL_ADDRESS][DOMAIN_NAME]"
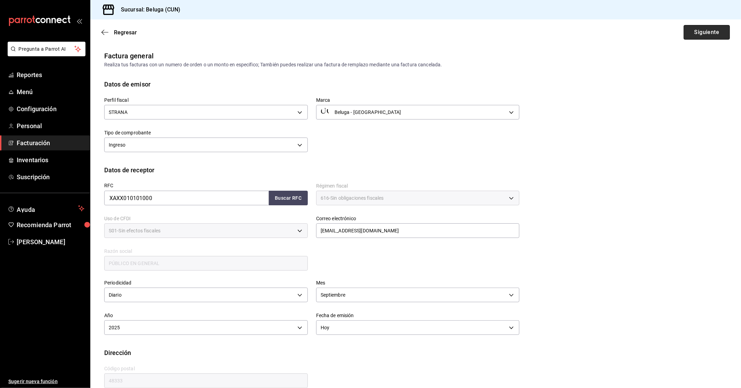
click at [399, 28] on button "Siguiente" at bounding box center [707, 32] width 46 height 15
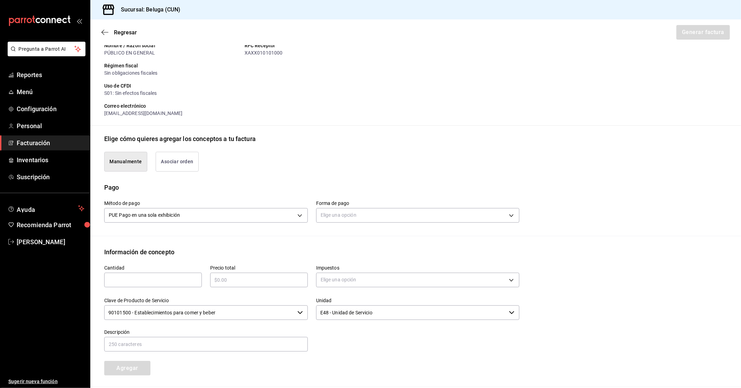
scroll to position [77, 0]
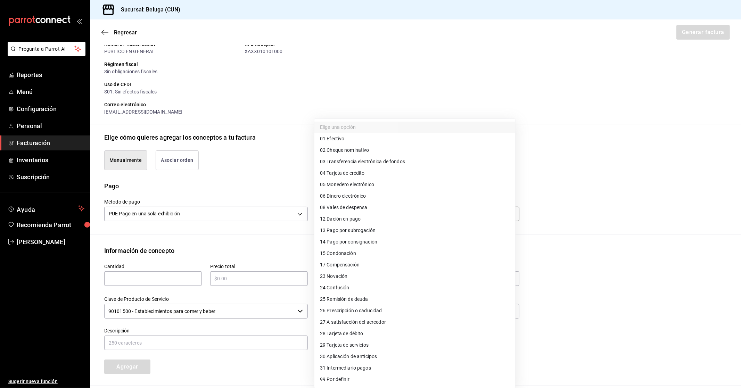
click at [377, 210] on body "Pregunta a Parrot AI Reportes Menú Configuración Personal Facturación Inventari…" at bounding box center [370, 194] width 741 height 388
click at [391, 173] on li "04 Tarjeta de crédito" at bounding box center [414, 172] width 201 height 11
type input "04"
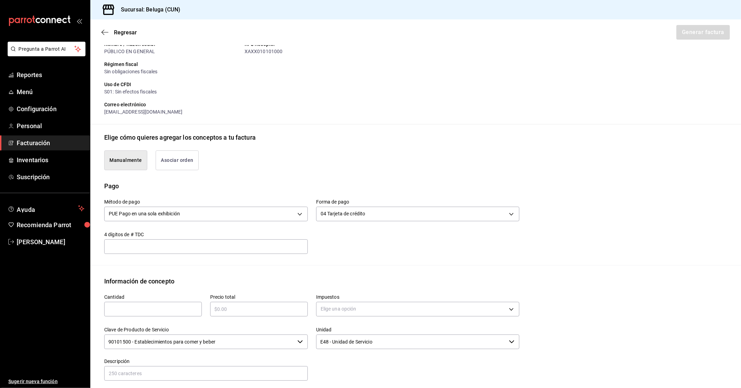
click at [147, 306] on input "text" at bounding box center [153, 309] width 98 height 8
type input "1"
type input "$43552.10"
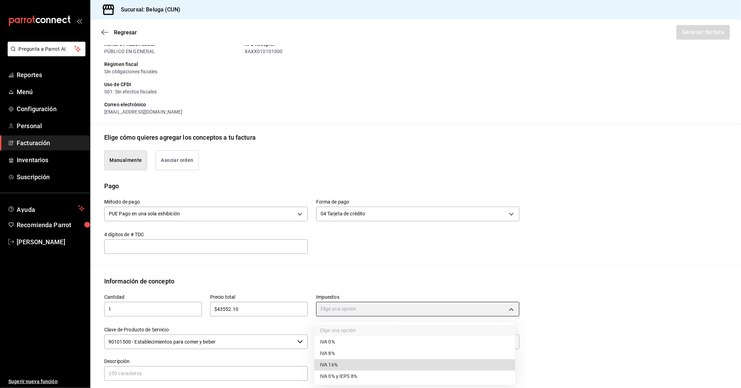
type input "IVA_16"
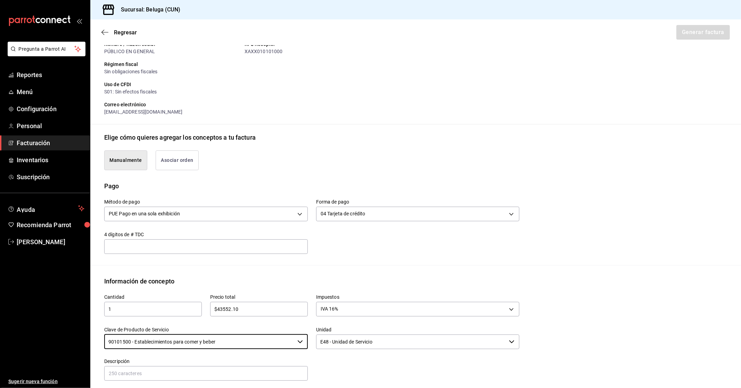
type input "c"
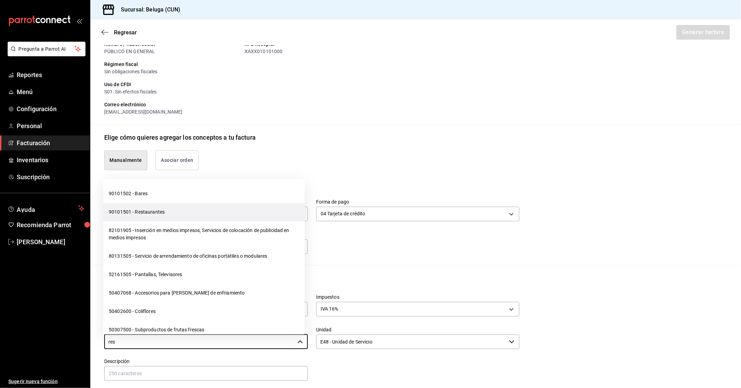
click at [171, 210] on li "90101501 - Restaurantes" at bounding box center [203, 212] width 201 height 18
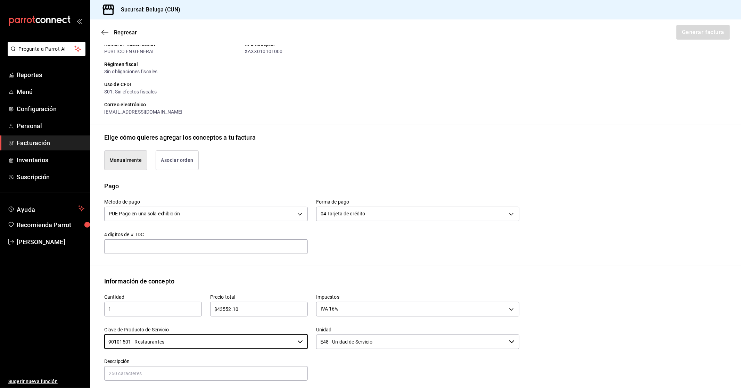
type input "90101501 - Restaurantes"
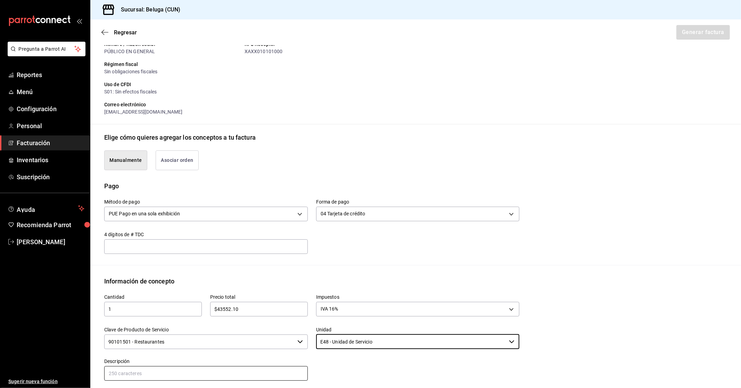
click at [236, 371] on input "text" at bounding box center [206, 373] width 204 height 15
paste input "CONSUMO DEL DIA [DATE]"
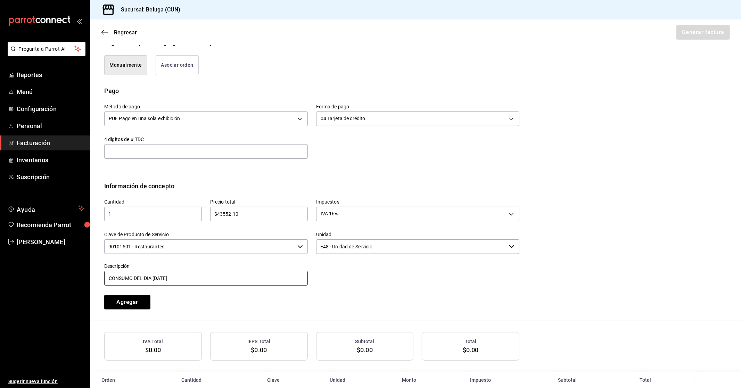
scroll to position [186, 0]
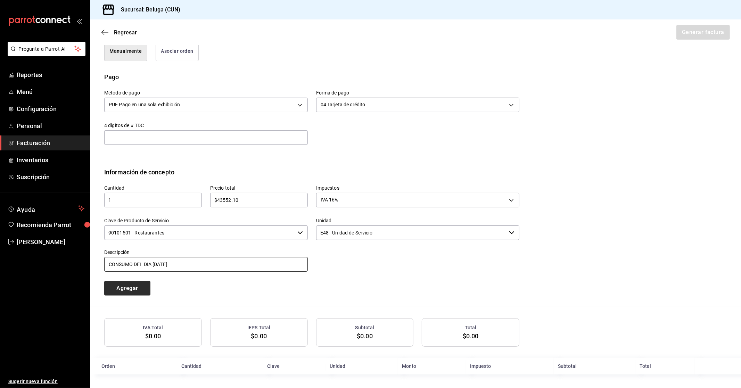
type input "CONSUMO DEL DIA [DATE]"
click at [142, 291] on button "Agregar" at bounding box center [127, 288] width 46 height 15
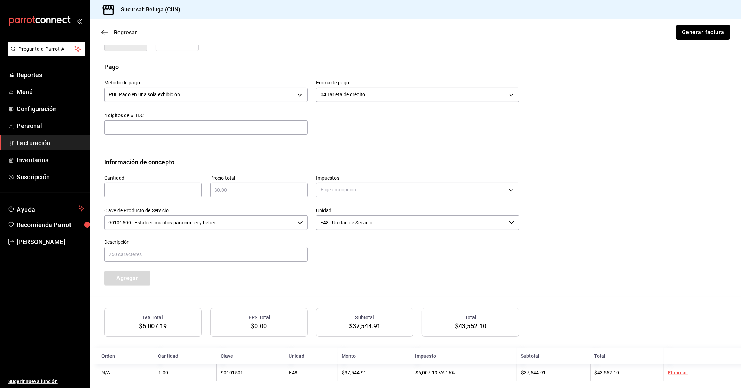
scroll to position [203, 0]
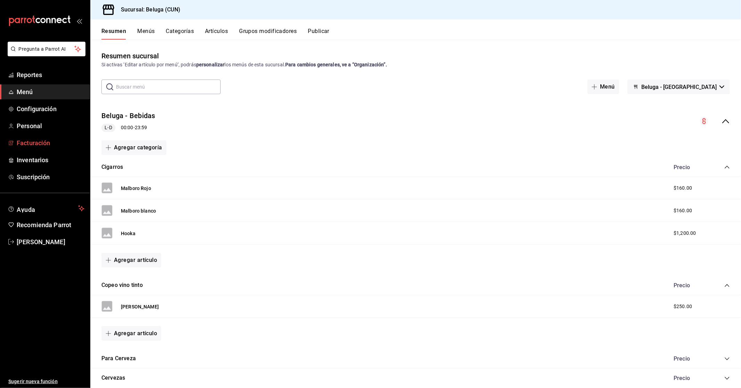
click at [40, 143] on span "Facturación" at bounding box center [51, 142] width 68 height 9
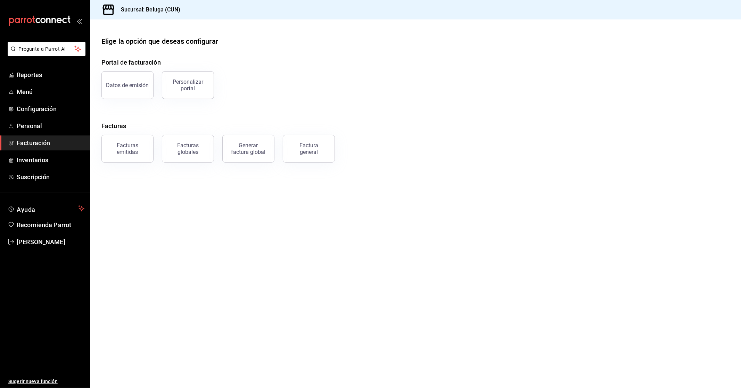
click at [127, 140] on button "Facturas emitidas" at bounding box center [127, 149] width 52 height 28
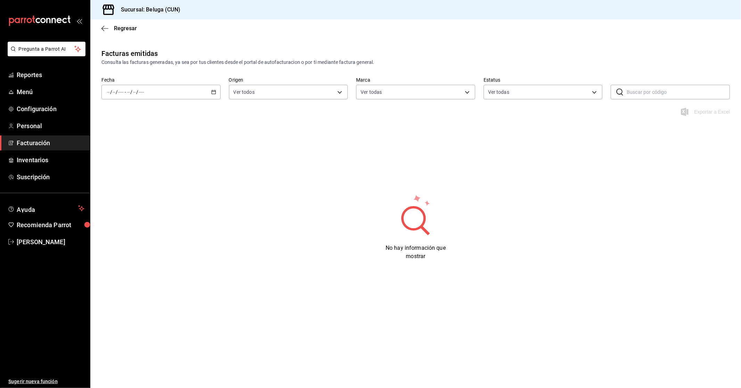
type input "90810656-3b3d-4791-b9ad-32ddd7495a71"
click at [531, 167] on div "Facturas emitidas Consulta las facturas generadas, ya sea por tus clientes desd…" at bounding box center [415, 168] width 651 height 240
drag, startPoint x: 51, startPoint y: 147, endPoint x: 67, endPoint y: 147, distance: 16.3
click at [51, 146] on span "Facturación" at bounding box center [51, 142] width 68 height 9
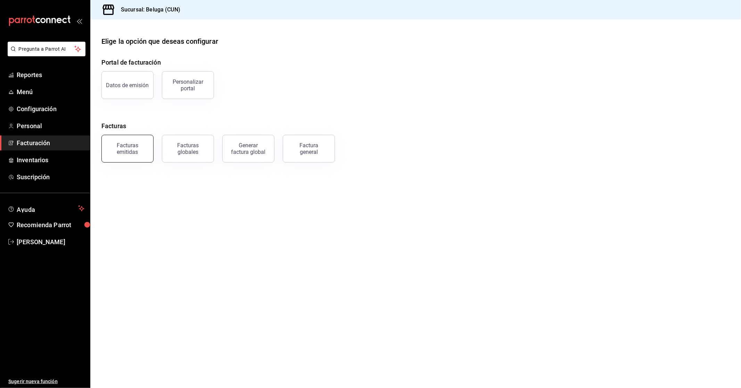
click at [128, 150] on div "Facturas emitidas" at bounding box center [127, 148] width 43 height 13
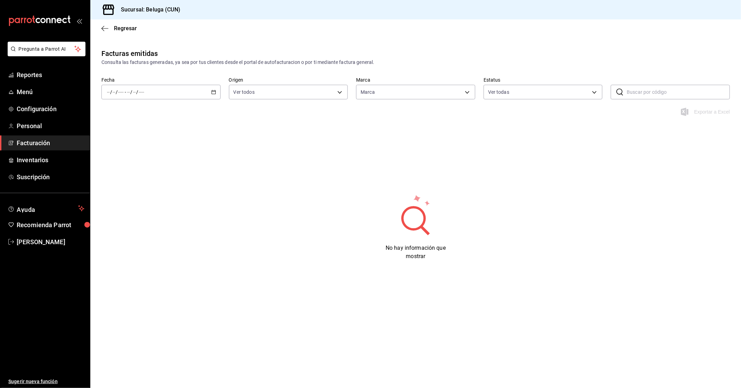
type input "90810656-3b3d-4791-b9ad-32ddd7495a71"
click at [216, 95] on div "/ / - / /" at bounding box center [160, 92] width 119 height 15
click at [145, 195] on li "Rango de fechas" at bounding box center [134, 191] width 65 height 16
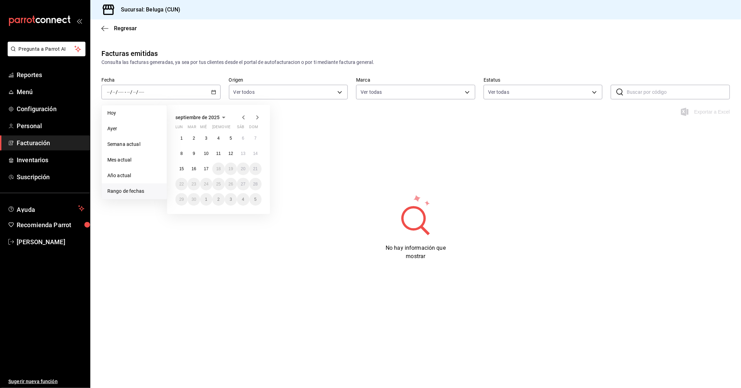
click at [298, 167] on div "Facturas emitidas Consulta las facturas generadas, ya sea por tus clientes desd…" at bounding box center [415, 168] width 651 height 240
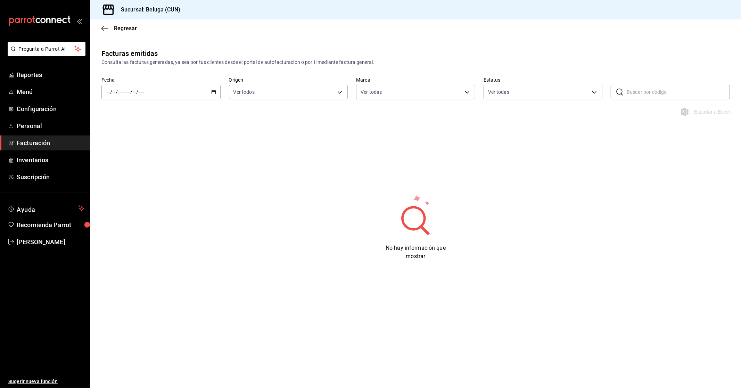
click at [215, 93] on icon "button" at bounding box center [213, 92] width 5 height 5
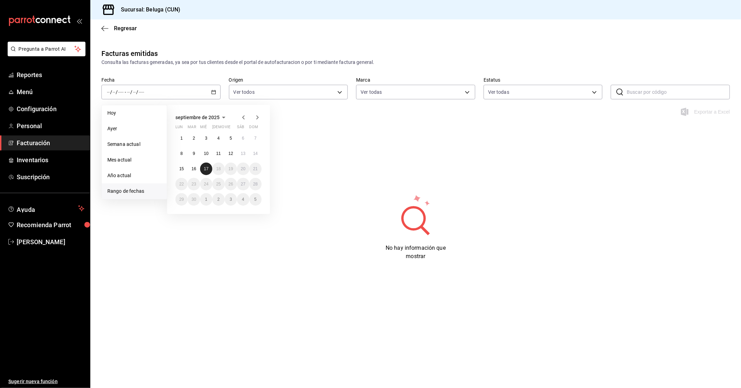
click at [203, 169] on button "17" at bounding box center [206, 169] width 12 height 13
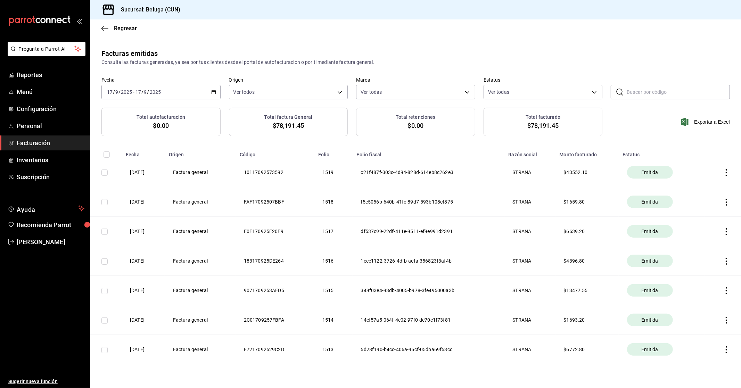
click at [107, 174] on input "checkbox" at bounding box center [104, 173] width 6 height 6
checkbox input "true"
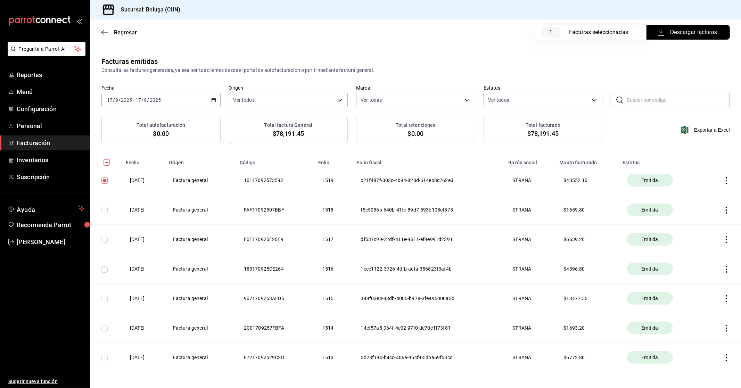
click at [705, 32] on span "Descargar facturas" at bounding box center [688, 32] width 58 height 8
click at [33, 146] on span "Facturación" at bounding box center [51, 142] width 68 height 9
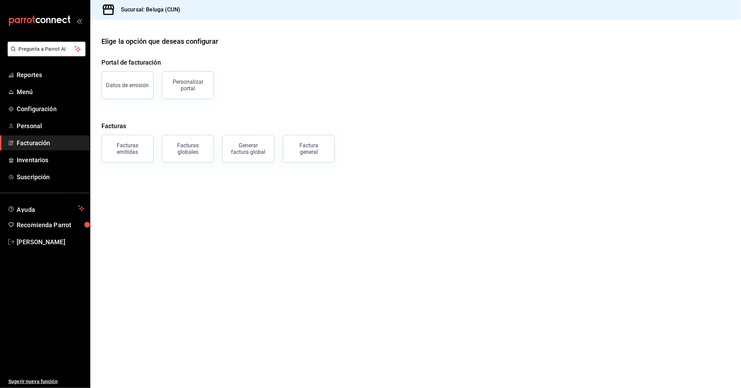
click at [336, 152] on div "Facturas emitidas Facturas globales Generar factura global Factura general" at bounding box center [411, 144] width 637 height 36
click at [318, 143] on div "Factura general" at bounding box center [308, 148] width 35 height 13
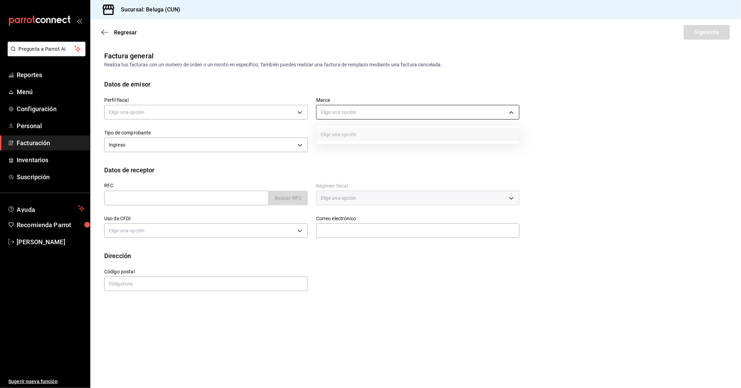
click at [386, 113] on body "Pregunta a Parrot AI Reportes Menú Configuración Personal Facturación Inventari…" at bounding box center [370, 194] width 741 height 388
click at [241, 112] on div at bounding box center [370, 194] width 741 height 388
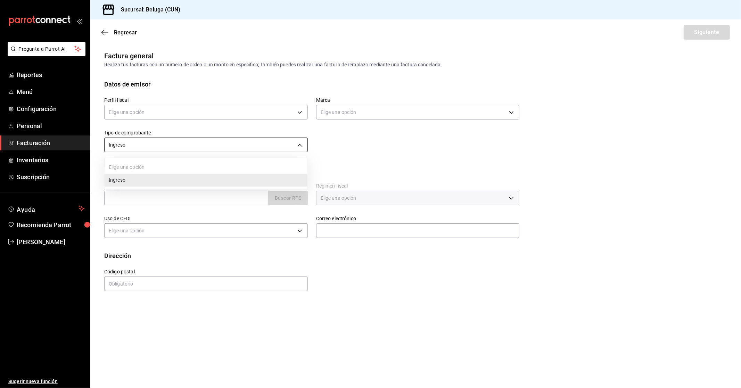
click at [220, 143] on body "Pregunta a Parrot AI Reportes Menú Configuración Personal Facturación Inventari…" at bounding box center [370, 194] width 741 height 388
click at [363, 96] on div at bounding box center [370, 194] width 741 height 388
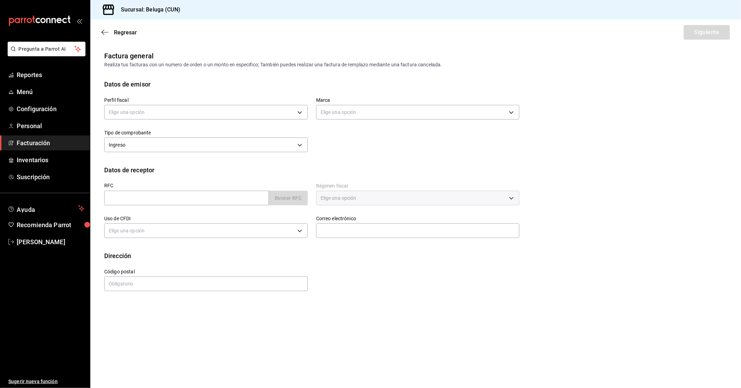
click at [342, 120] on div "Marca Elige una opción" at bounding box center [418, 109] width 204 height 24
click at [184, 202] on input "text" at bounding box center [186, 198] width 165 height 15
drag, startPoint x: 258, startPoint y: 238, endPoint x: 244, endPoint y: 208, distance: 33.6
click at [257, 237] on div "Elige una opción" at bounding box center [206, 230] width 204 height 18
click at [247, 193] on input "text" at bounding box center [186, 198] width 165 height 15
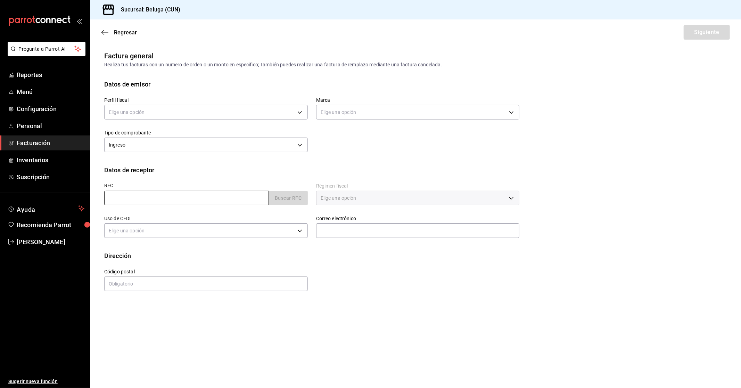
click at [247, 193] on input "text" at bounding box center [186, 198] width 165 height 15
type input "X"
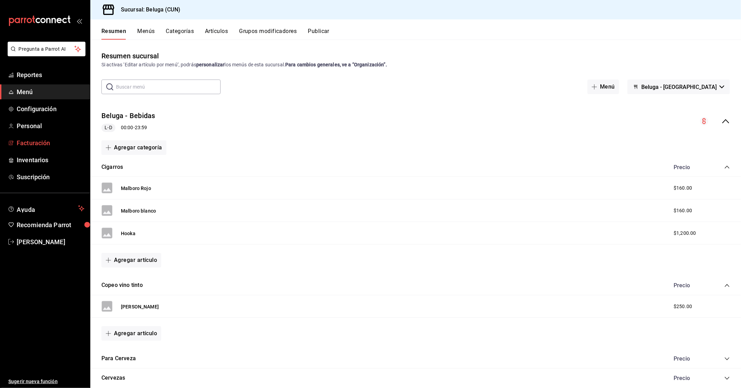
click at [48, 142] on span "Facturación" at bounding box center [51, 142] width 68 height 9
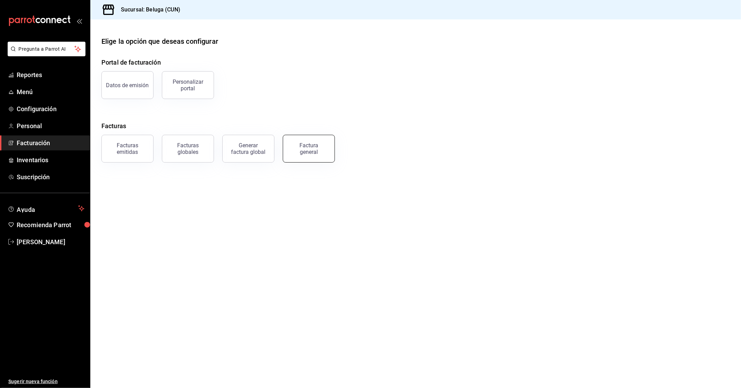
click at [306, 153] on div "Factura general" at bounding box center [308, 148] width 35 height 13
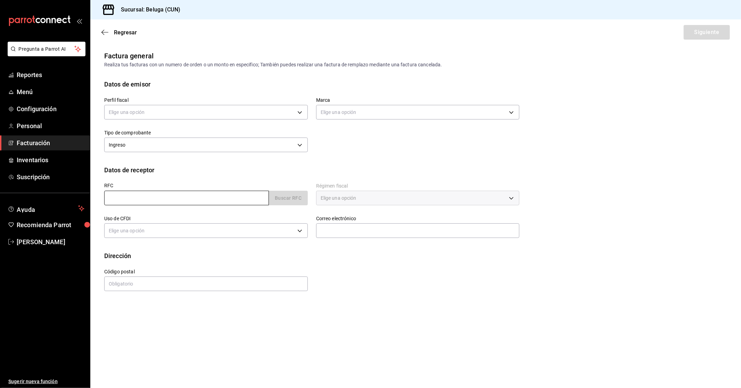
click at [199, 198] on input "text" at bounding box center [186, 198] width 165 height 15
click at [333, 197] on div "Elige una opción" at bounding box center [418, 198] width 204 height 15
click at [328, 222] on div "Correo electrónico" at bounding box center [418, 227] width 204 height 23
click at [328, 224] on input "text" at bounding box center [418, 230] width 204 height 15
click at [328, 227] on input "text" at bounding box center [418, 230] width 204 height 15
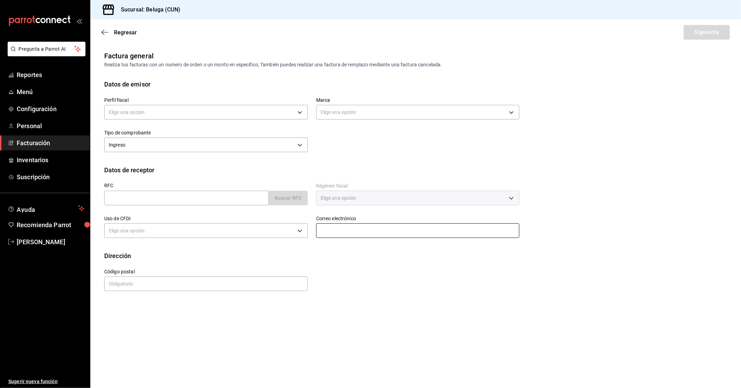
type input "[EMAIL_ADDRESS][DOMAIN_NAME]"
click at [251, 200] on input "text" at bounding box center [186, 198] width 165 height 15
click at [178, 198] on input "text" at bounding box center [186, 198] width 165 height 15
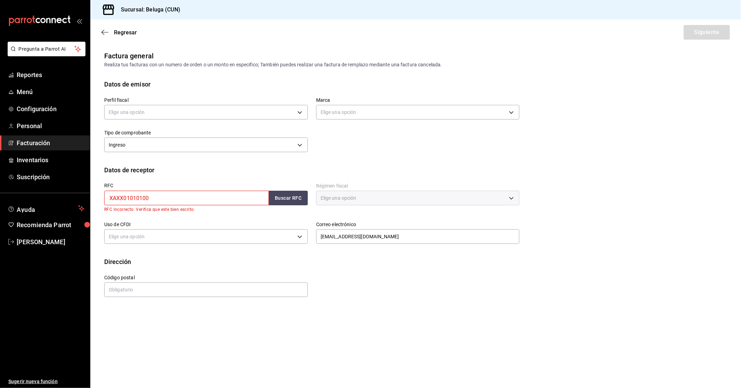
type input "XAXX010101000"
type input "616"
type input "S01"
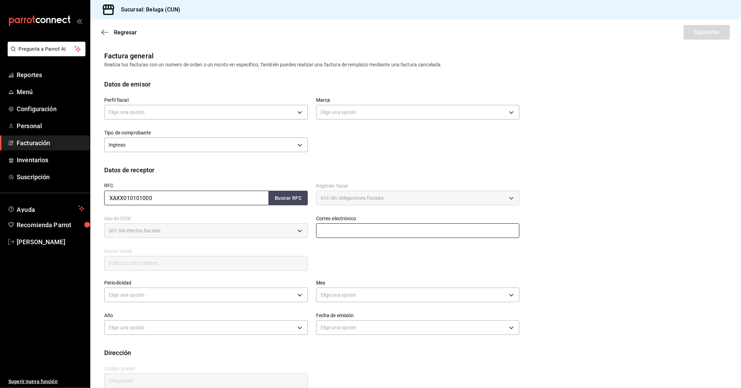
type input "XAXX010101000"
click at [340, 226] on input "text" at bounding box center [418, 230] width 204 height 15
type input "[EMAIL_ADDRESS][DOMAIN_NAME]"
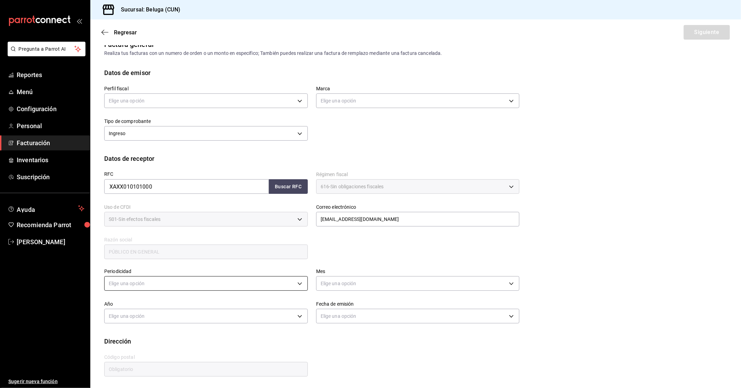
click at [283, 281] on body "Pregunta a Parrot AI Reportes Menú Configuración Personal Facturación Inventari…" at bounding box center [370, 194] width 741 height 388
click at [148, 304] on li "Diario" at bounding box center [205, 304] width 201 height 11
type input "DAILY"
click at [357, 283] on body "Pregunta a Parrot AI Reportes Menú Configuración Personal Facturación Inventari…" at bounding box center [370, 194] width 741 height 388
click at [341, 345] on li "Septiembre" at bounding box center [414, 344] width 201 height 11
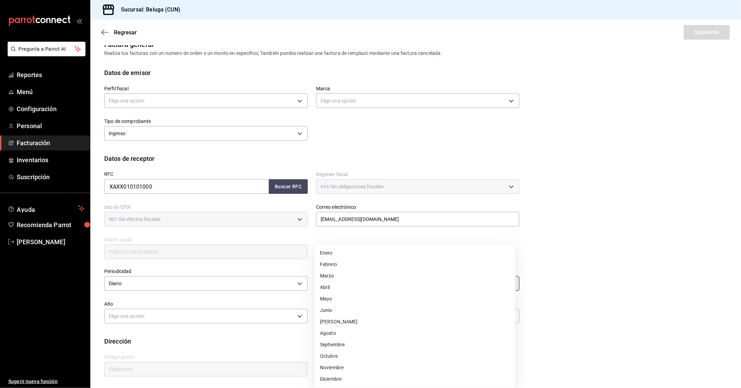
type input "9"
click at [239, 307] on div "Elige una opción" at bounding box center [206, 315] width 204 height 18
click at [233, 316] on body "Pregunta a Parrot AI Reportes Menú Configuración Personal Facturación Inventari…" at bounding box center [370, 194] width 741 height 388
drag, startPoint x: 180, startPoint y: 337, endPoint x: 190, endPoint y: 334, distance: 10.7
click at [181, 337] on li "2025" at bounding box center [205, 337] width 201 height 11
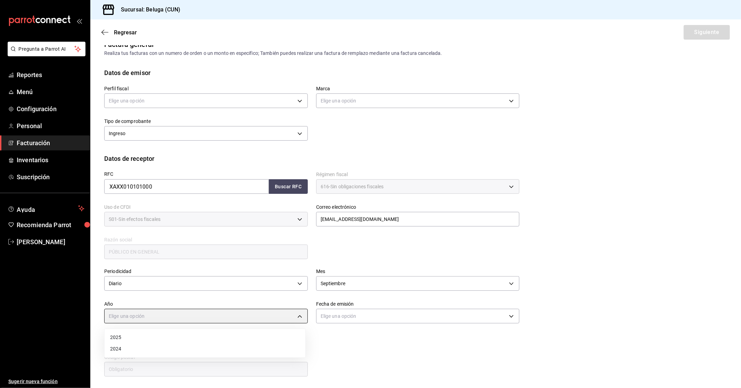
type input "2025"
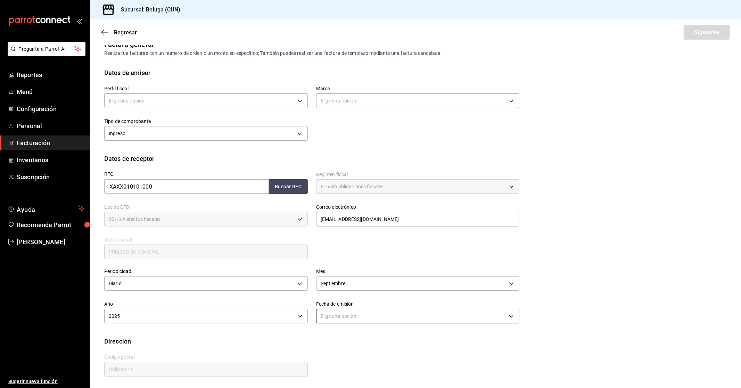
click at [387, 313] on body "Pregunta a Parrot AI Reportes Menú Configuración Personal Facturación Inventari…" at bounding box center [370, 194] width 741 height 388
click at [332, 337] on li "Hoy" at bounding box center [414, 337] width 201 height 11
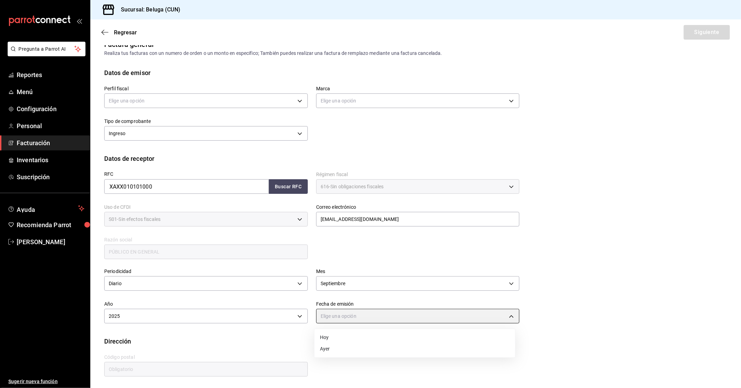
type input "[DATE]"
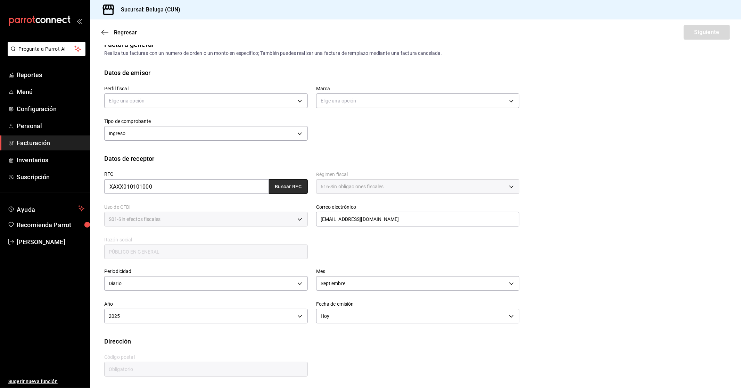
click at [290, 189] on button "Buscar RFC" at bounding box center [288, 186] width 39 height 15
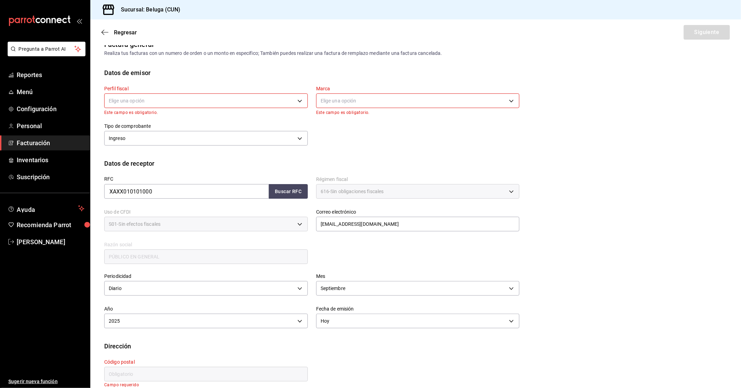
scroll to position [22, 0]
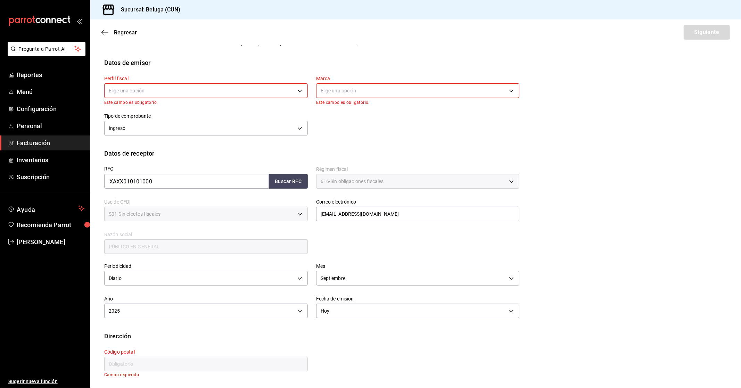
click at [212, 368] on input "text" at bounding box center [206, 364] width 204 height 15
click at [211, 364] on input "text" at bounding box center [206, 364] width 204 height 15
click at [315, 361] on div "Calle # exterior # interior Código postal Campo requerido Estado ​ Municipio ​ …" at bounding box center [307, 359] width 423 height 36
click at [220, 360] on input "text" at bounding box center [206, 364] width 204 height 15
click at [156, 294] on div "Año 2025 2025" at bounding box center [202, 304] width 212 height 33
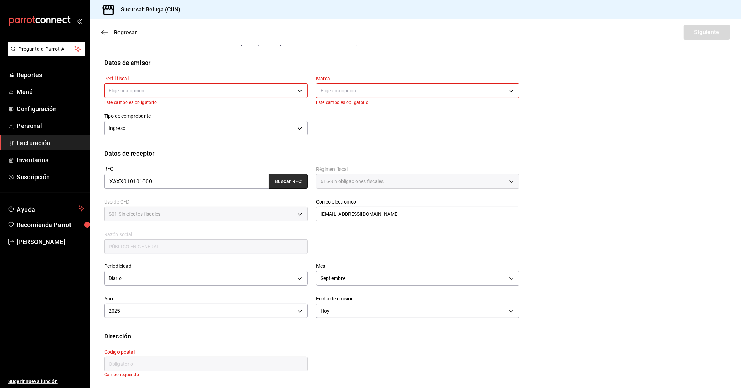
click at [280, 179] on button "Buscar RFC" at bounding box center [288, 181] width 39 height 15
click at [273, 89] on body "Pregunta a Parrot AI Reportes Menú Configuración Personal Facturación Inventari…" at bounding box center [370, 194] width 741 height 388
click at [216, 131] on li "STRANA" at bounding box center [205, 126] width 201 height 13
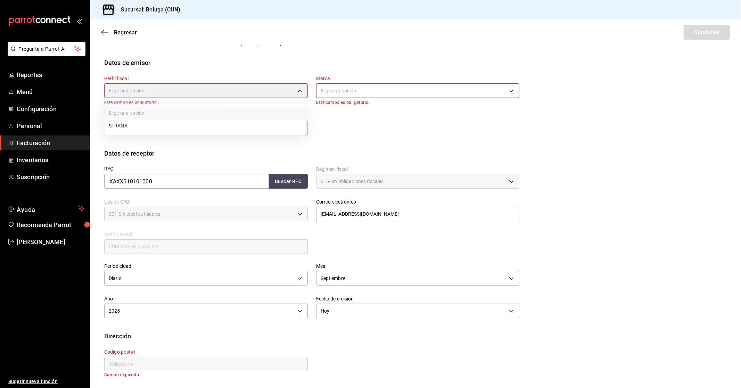
type input "0e3eb79f-b3aa-4b7a-a40b-5438678f8732"
type input "90810656-3b3d-4791-b9ad-32ddd7495a71"
type input "48333"
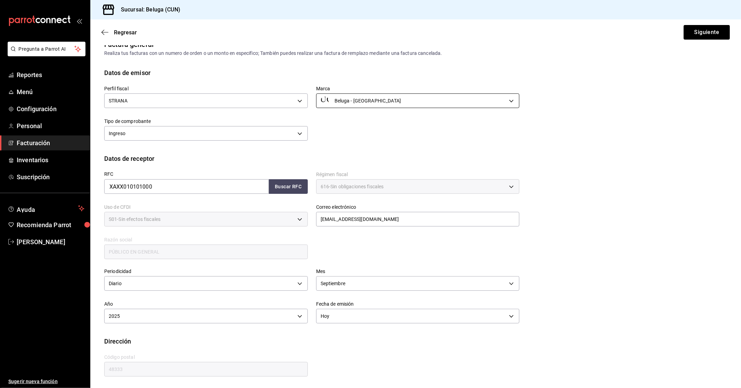
click at [345, 99] on body "Pregunta a Parrot AI Reportes Menú Configuración Personal Facturación Inventari…" at bounding box center [370, 194] width 741 height 388
click at [433, 146] on ul "Elige una opción Beluga - Cancun" at bounding box center [414, 130] width 201 height 32
click at [705, 29] on div at bounding box center [370, 194] width 741 height 388
click at [702, 32] on button "Siguiente" at bounding box center [707, 32] width 46 height 15
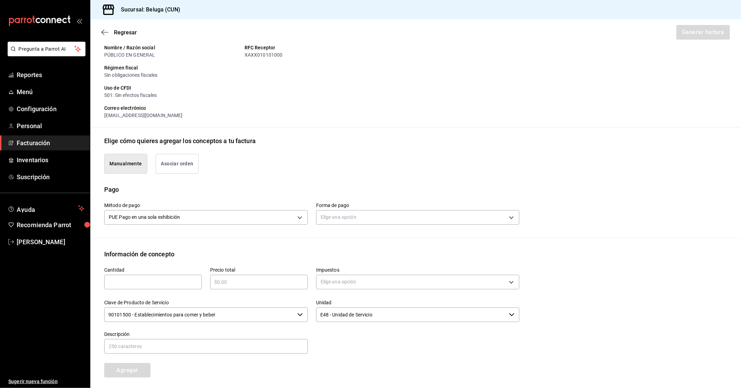
scroll to position [155, 0]
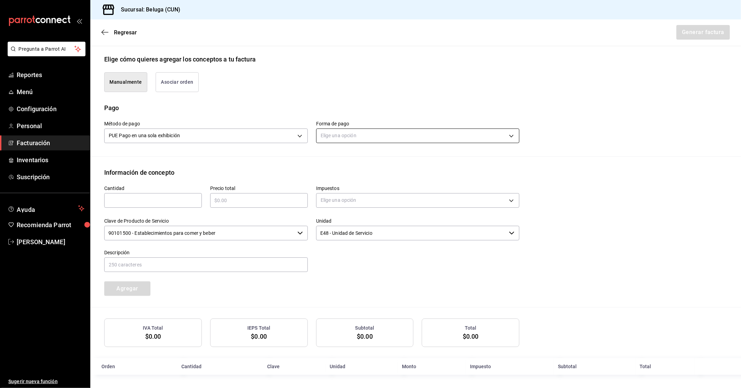
click at [350, 134] on body "Pregunta a Parrot AI Reportes Menú Configuración Personal Facturación Inventari…" at bounding box center [370, 194] width 741 height 388
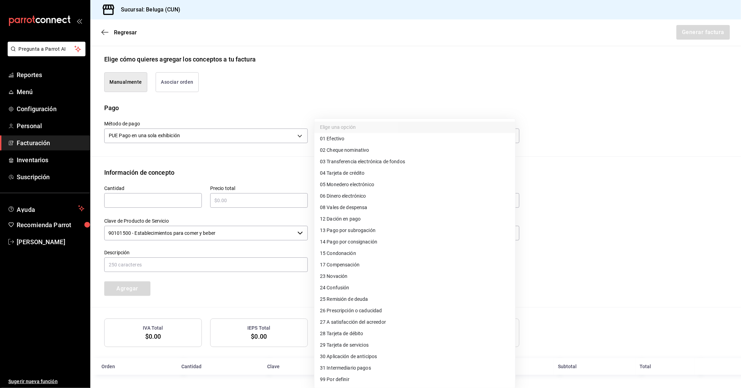
click at [370, 335] on li "28 Tarjeta de débito" at bounding box center [414, 333] width 201 height 11
type input "28"
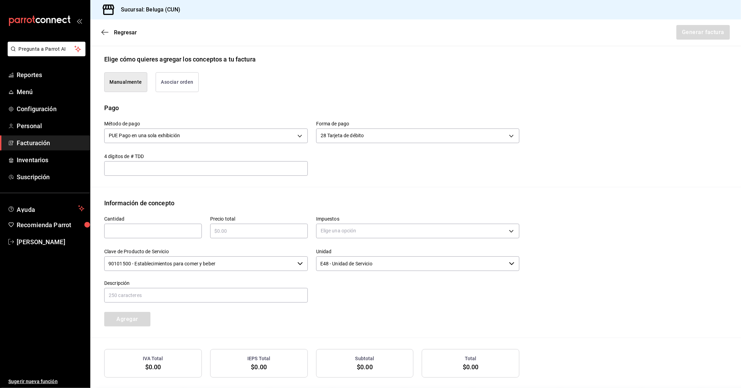
click at [169, 228] on input "text" at bounding box center [153, 231] width 98 height 8
type input "1"
type input "$5247.10"
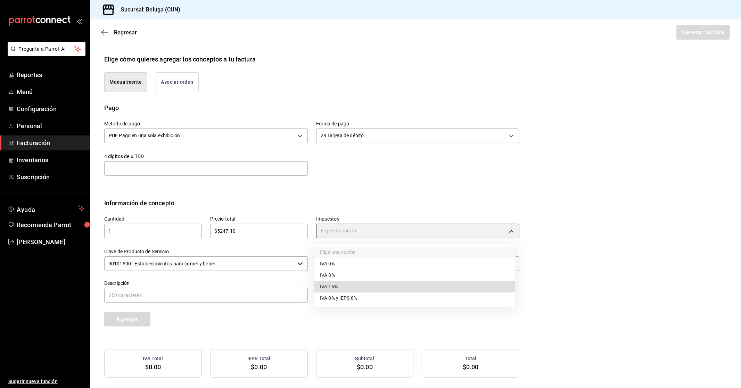
type input "IVA_16"
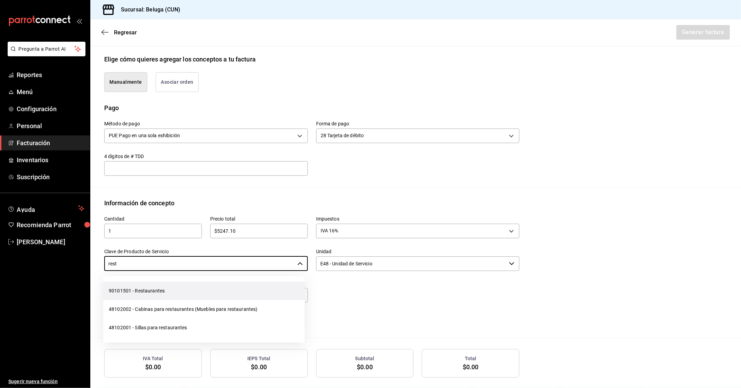
click at [171, 291] on li "90101501 - Restaurantes" at bounding box center [203, 291] width 201 height 18
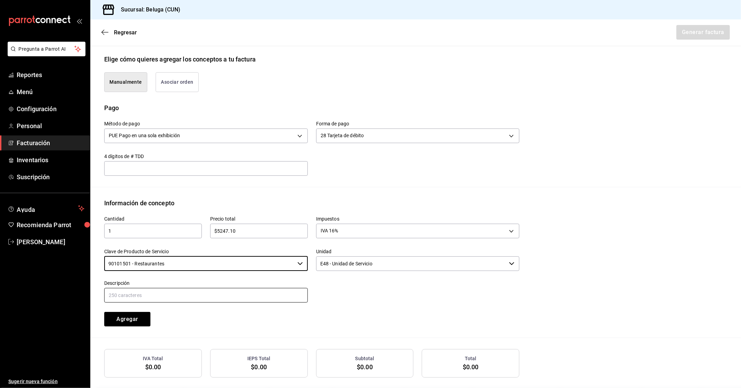
type input "90101501 - Restaurantes"
click at [285, 294] on input "text" at bounding box center [206, 295] width 204 height 15
paste input "CONSUMO DEL DIA [DATE]"
click at [232, 293] on input "text" at bounding box center [206, 295] width 204 height 15
click at [155, 296] on input "CONSUMO DEL DIA [DATE]" at bounding box center [206, 295] width 204 height 15
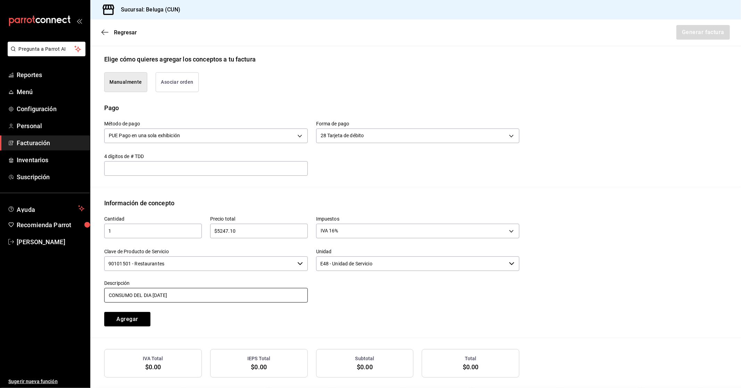
drag, startPoint x: 188, startPoint y: 295, endPoint x: 11, endPoint y: 290, distance: 176.9
click at [17, 290] on div "Pregunta a Parrot AI Reportes Menú Configuración Personal Facturación Inventari…" at bounding box center [370, 194] width 741 height 388
type input "CONSUMO DEL DIA [DATE]"
drag, startPoint x: 190, startPoint y: 319, endPoint x: 165, endPoint y: 308, distance: 26.6
click at [190, 319] on div "Agregar" at bounding box center [149, 315] width 106 height 23
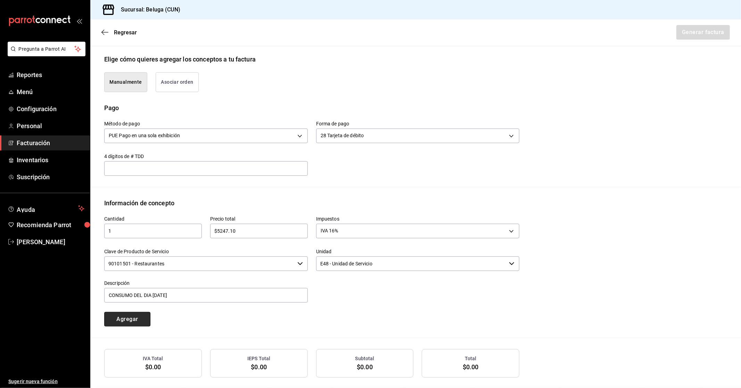
click at [141, 314] on button "Agregar" at bounding box center [127, 319] width 46 height 15
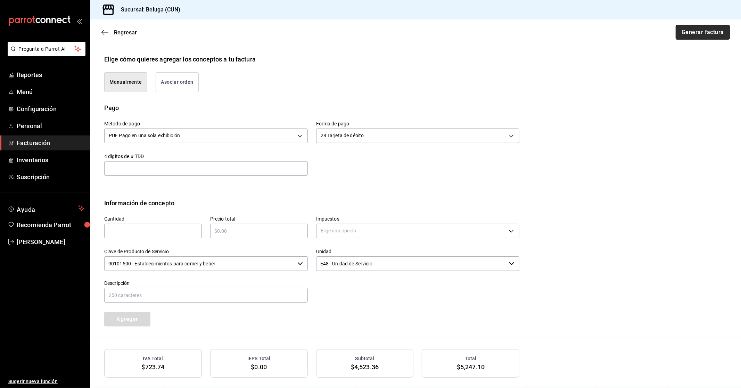
click at [707, 32] on button "Generar factura" at bounding box center [703, 32] width 54 height 15
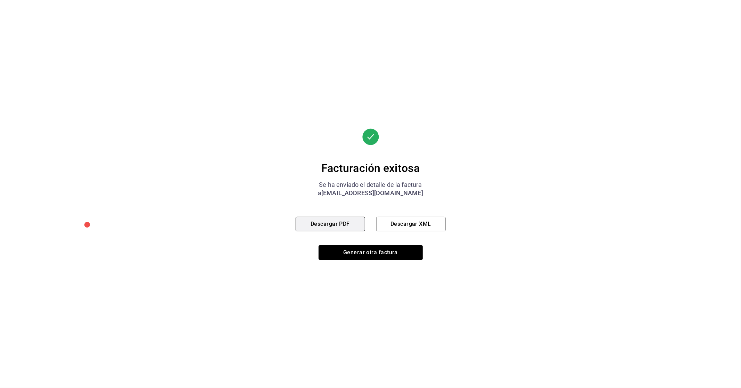
click at [342, 222] on button "Descargar PDF" at bounding box center [330, 224] width 69 height 15
click at [398, 253] on button "Generar otra factura" at bounding box center [371, 252] width 104 height 15
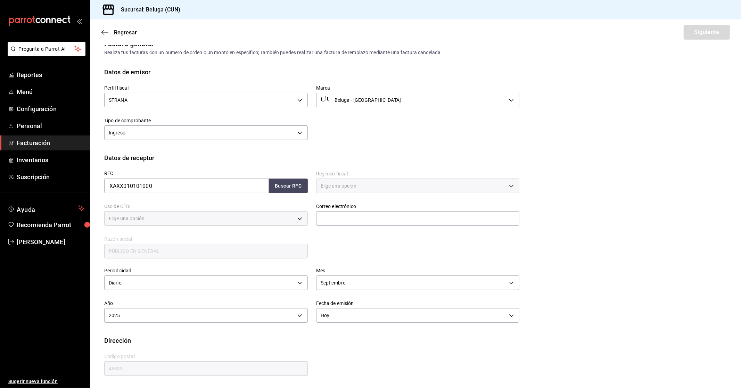
type input "616"
type input "S01"
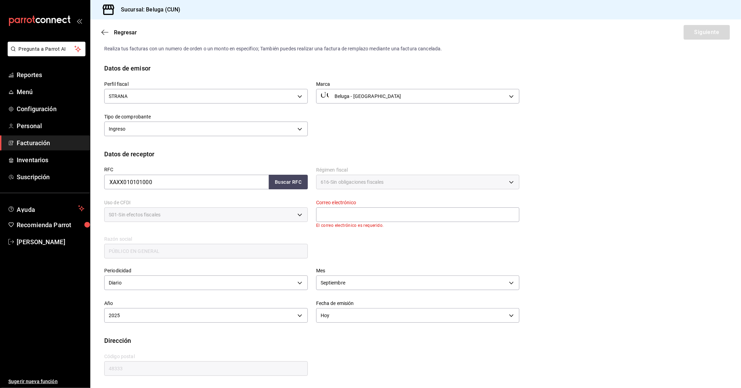
scroll to position [0, 0]
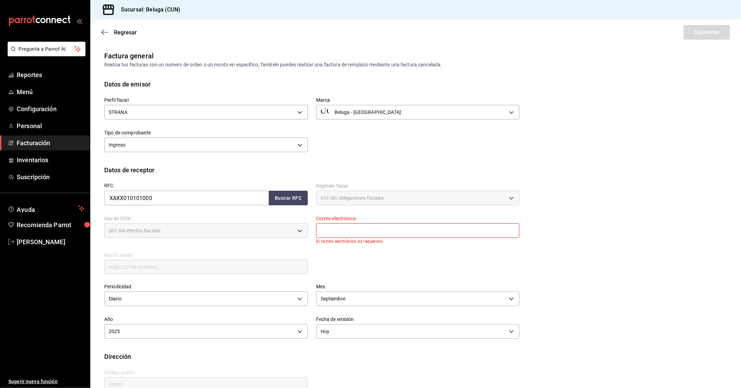
click at [343, 225] on input "text" at bounding box center [418, 230] width 204 height 15
type input "[EMAIL_ADDRESS][DOMAIN_NAME]"
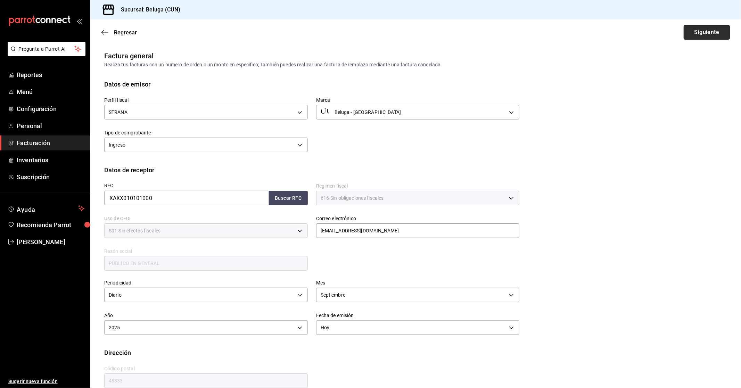
click at [720, 32] on button "Siguiente" at bounding box center [707, 32] width 46 height 15
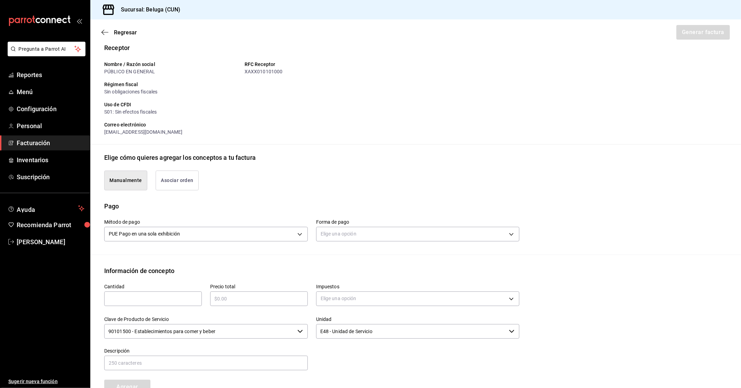
scroll to position [77, 0]
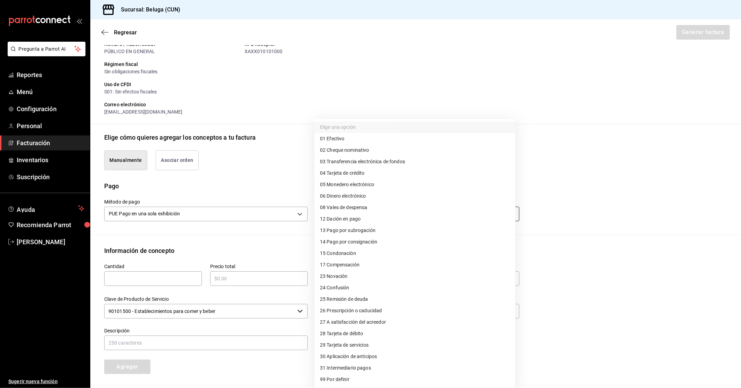
click at [352, 213] on body "Pregunta a Parrot AI Reportes Menú Configuración Personal Facturación Inventari…" at bounding box center [370, 194] width 741 height 388
click at [379, 169] on li "04 Tarjeta de crédito" at bounding box center [414, 172] width 201 height 11
type input "04"
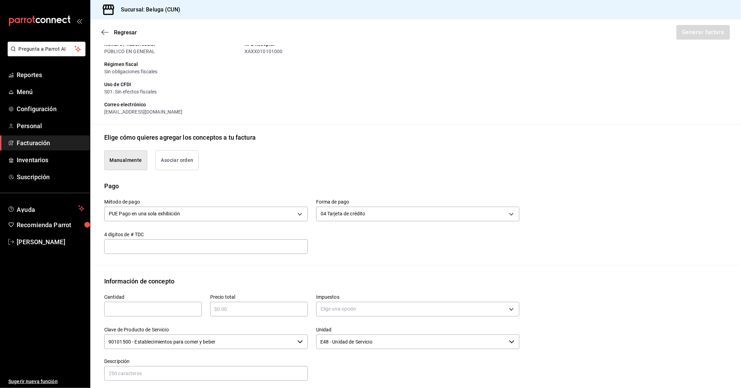
click at [213, 248] on input "text" at bounding box center [206, 246] width 204 height 8
click at [158, 312] on input "text" at bounding box center [153, 309] width 98 height 8
type input "4"
type input "1"
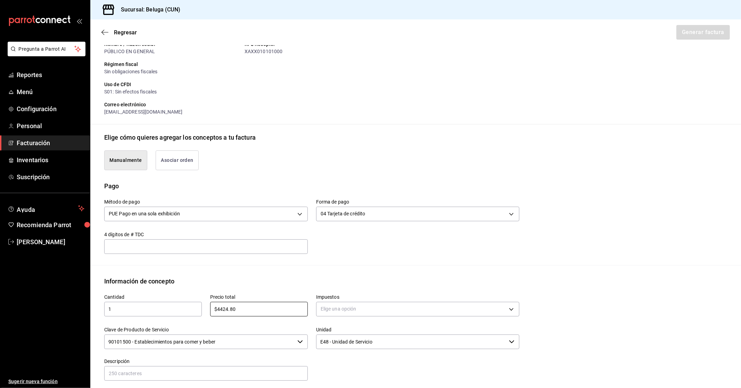
type input "$4424.80"
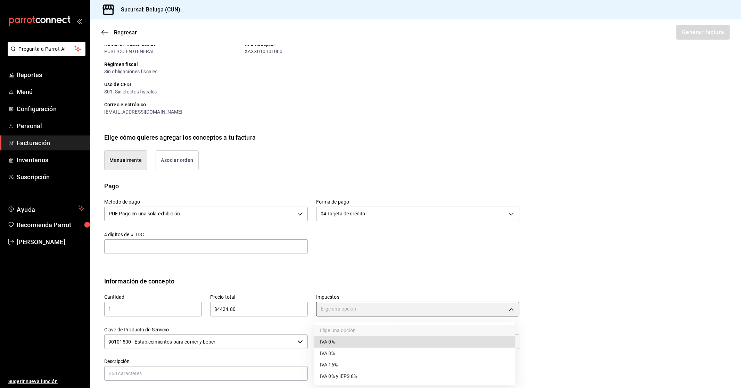
type input "IVA_0"
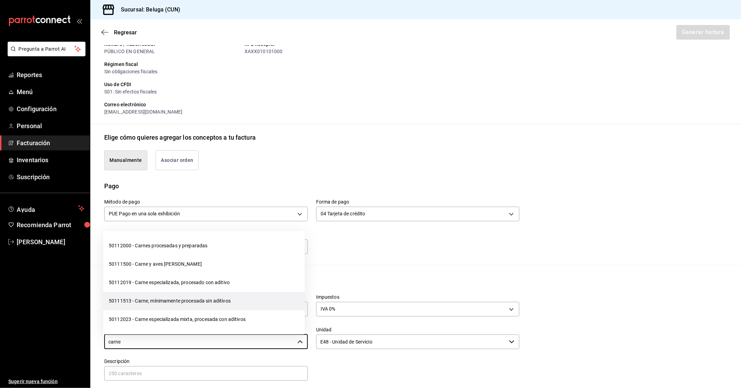
click at [215, 303] on li "50111513 - Carne, mínimamente procesada sin aditivos" at bounding box center [203, 301] width 201 height 18
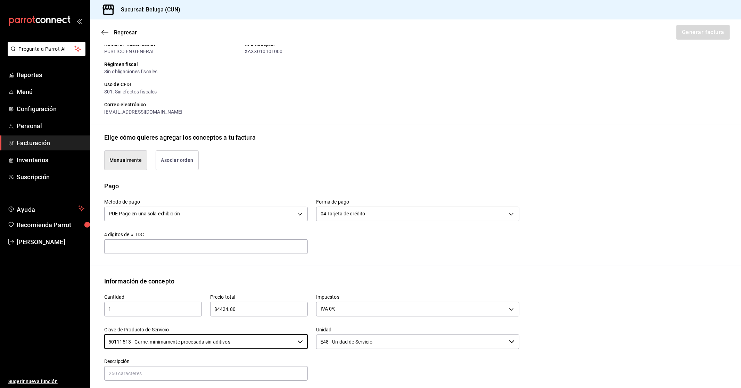
type input "50111513 - Carne, mínimamente procesada sin aditivos"
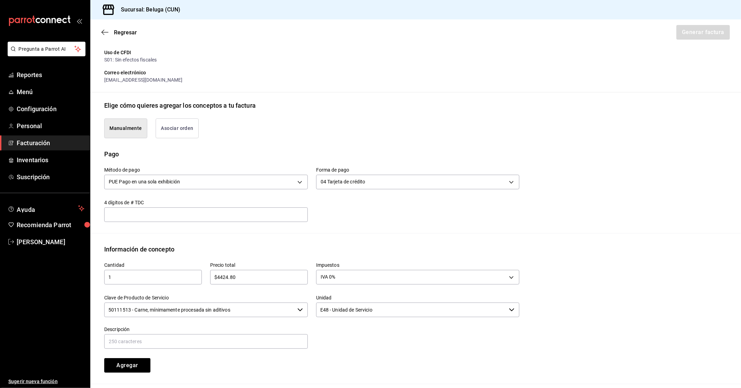
scroll to position [154, 0]
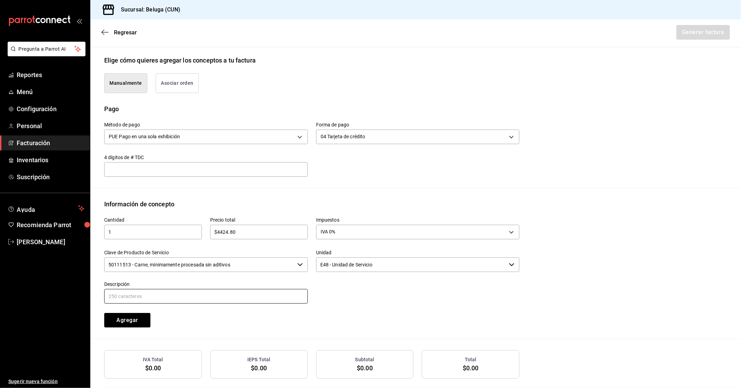
click at [249, 294] on input "text" at bounding box center [206, 296] width 204 height 15
paste input "CONSUMO DEL DIA [DATE]"
click at [154, 296] on input "CONSUMO DEL DIA [DATE]" at bounding box center [206, 296] width 204 height 15
type input "CONSUMO DEL DIA [DATE]"
click at [139, 316] on button "Agregar" at bounding box center [127, 320] width 46 height 15
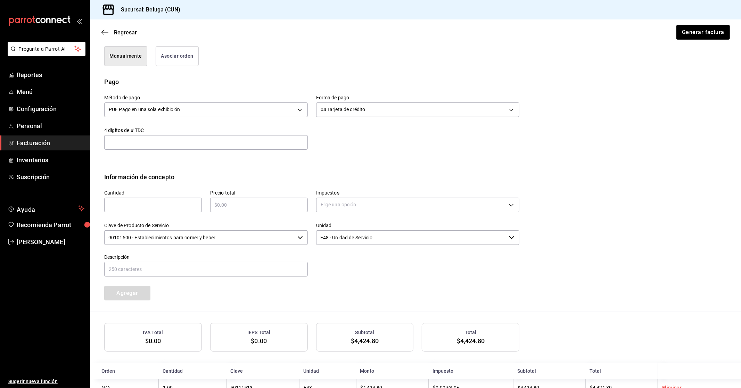
scroll to position [203, 0]
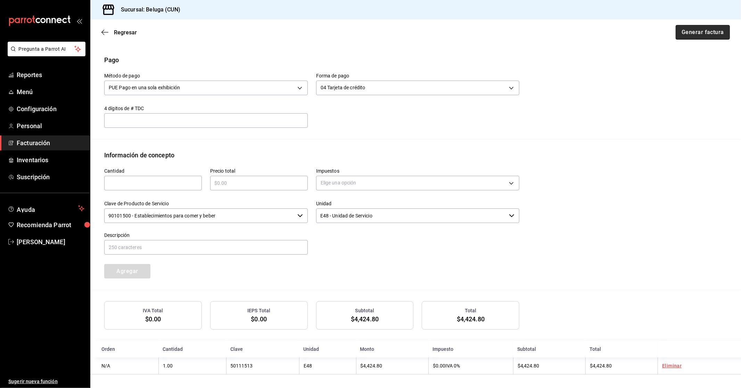
click at [695, 30] on button "Generar factura" at bounding box center [703, 32] width 54 height 15
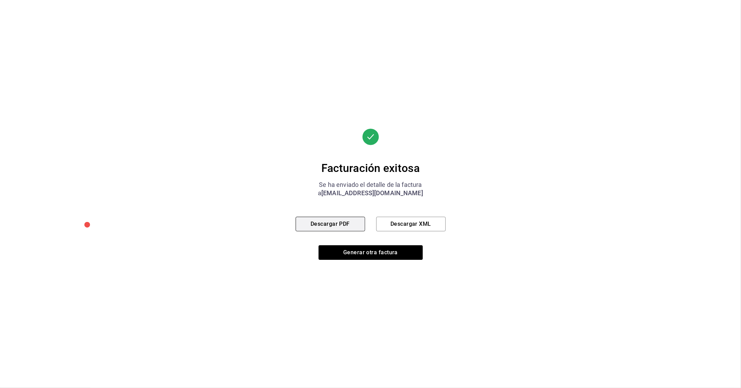
click at [352, 221] on button "Descargar PDF" at bounding box center [330, 224] width 69 height 15
click at [391, 254] on button "Generar otra factura" at bounding box center [371, 252] width 104 height 15
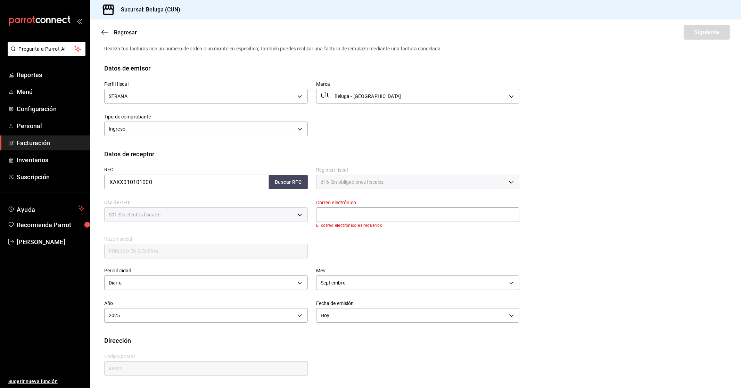
scroll to position [0, 0]
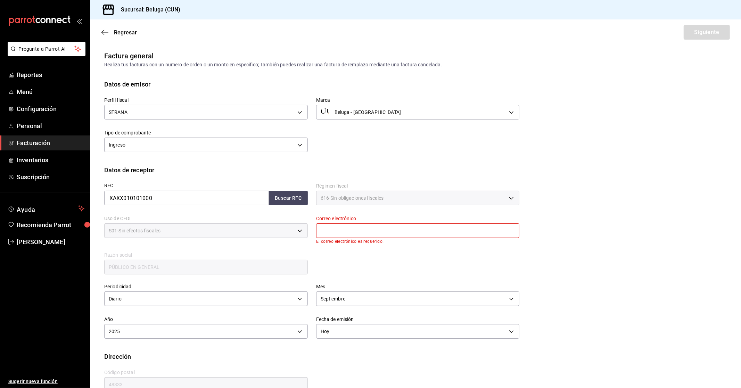
click at [360, 230] on input "text" at bounding box center [418, 230] width 204 height 15
type input "[EMAIL_ADDRESS][DOMAIN_NAME]"
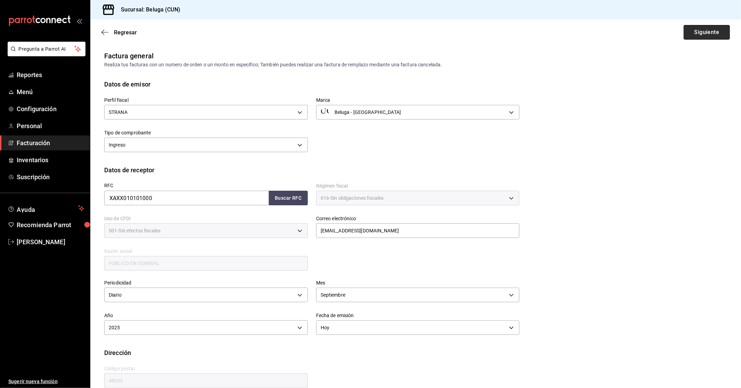
click at [687, 33] on button "Siguiente" at bounding box center [707, 32] width 46 height 15
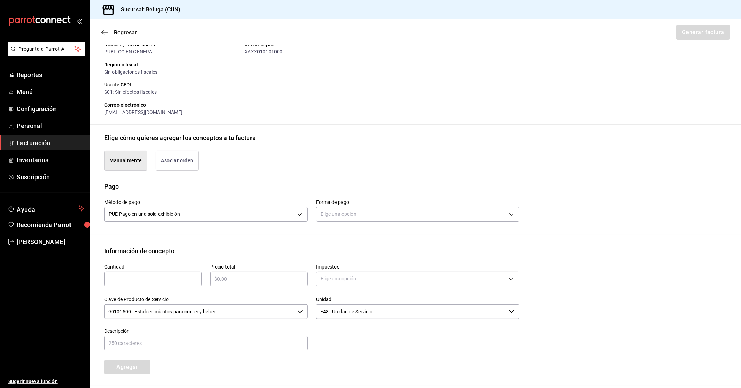
scroll to position [77, 0]
click at [375, 217] on body "Pregunta a Parrot AI Reportes Menú Configuración Personal Facturación Inventari…" at bounding box center [370, 194] width 741 height 388
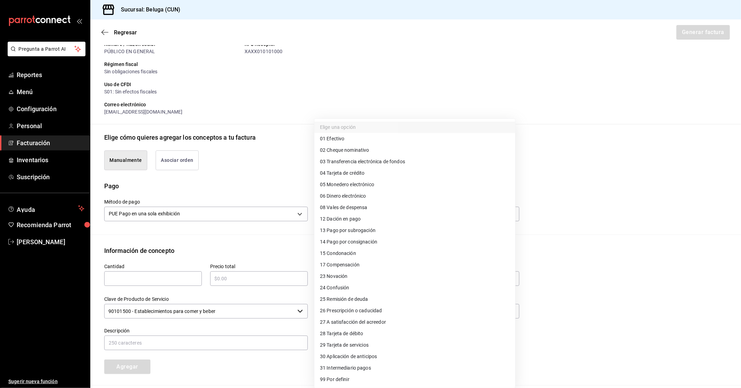
click at [376, 336] on li "28 Tarjeta de débito" at bounding box center [414, 333] width 201 height 11
type input "28"
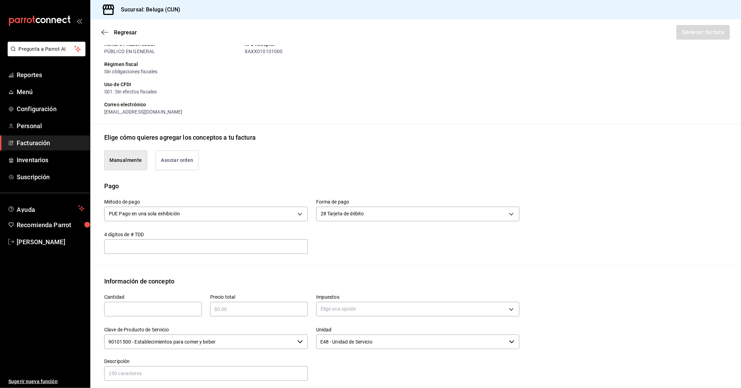
click at [182, 305] on input "text" at bounding box center [153, 309] width 98 height 8
type input "1"
type input "$1106.20"
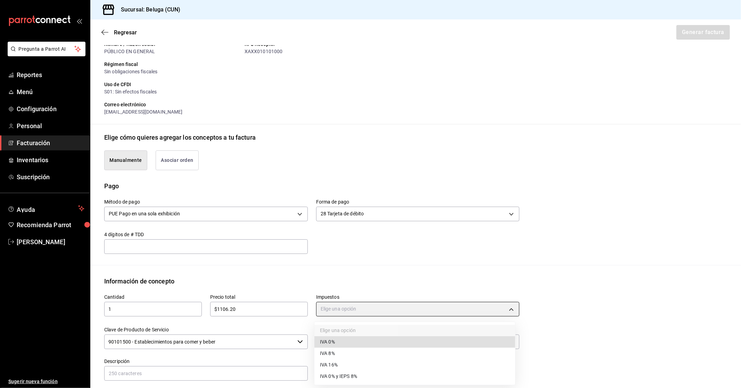
type input "IVA_0"
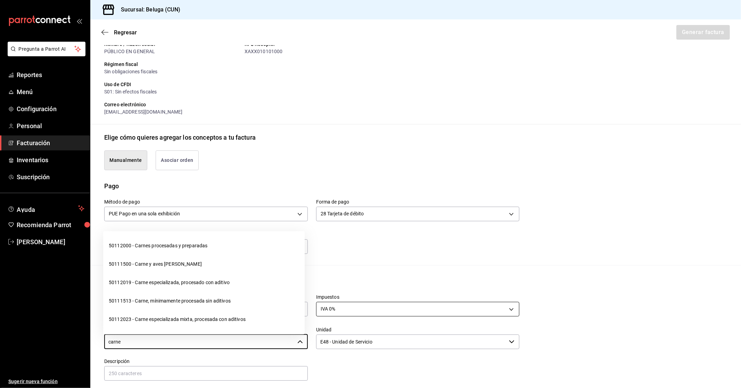
drag, startPoint x: 230, startPoint y: 302, endPoint x: 344, endPoint y: 304, distance: 114.0
click at [231, 300] on li "50111513 - Carne, mínimamente procesada sin aditivos" at bounding box center [203, 301] width 201 height 18
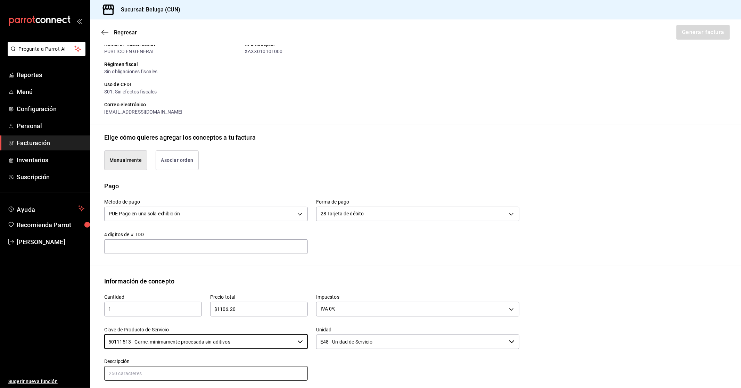
type input "50111513 - Carne, mínimamente procesada sin aditivos"
click at [289, 367] on input "text" at bounding box center [206, 373] width 204 height 15
paste input "CONSUMO DEL DIA [DATE]"
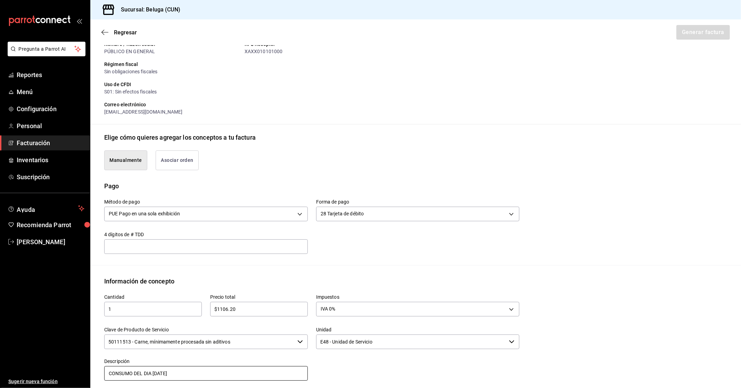
click at [154, 374] on input "CONSUMO DEL DIA [DATE]" at bounding box center [206, 373] width 204 height 15
drag, startPoint x: 198, startPoint y: 372, endPoint x: 59, endPoint y: 376, distance: 139.4
click at [59, 376] on div "Pregunta a Parrot AI Reportes Menú Configuración Personal Facturación Inventari…" at bounding box center [370, 194] width 741 height 388
click at [219, 374] on input "CONSUMO DEL DIA [DATE]" at bounding box center [206, 373] width 204 height 15
type input "CONSUMO DEL DIA [DATE]"
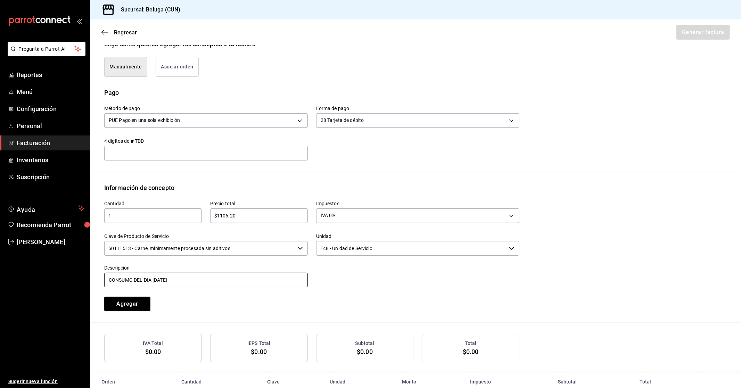
scroll to position [186, 0]
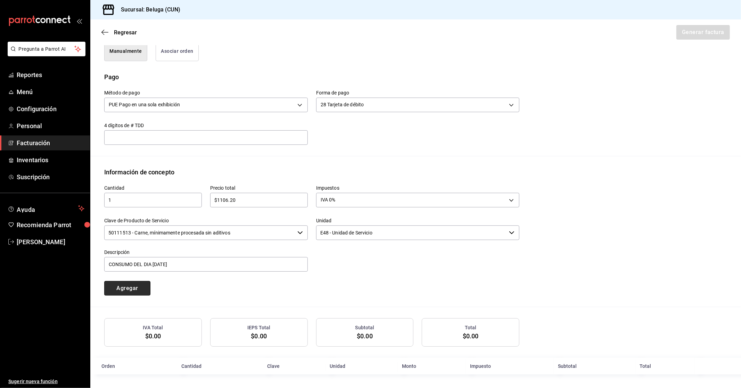
click at [140, 289] on button "Agregar" at bounding box center [127, 288] width 46 height 15
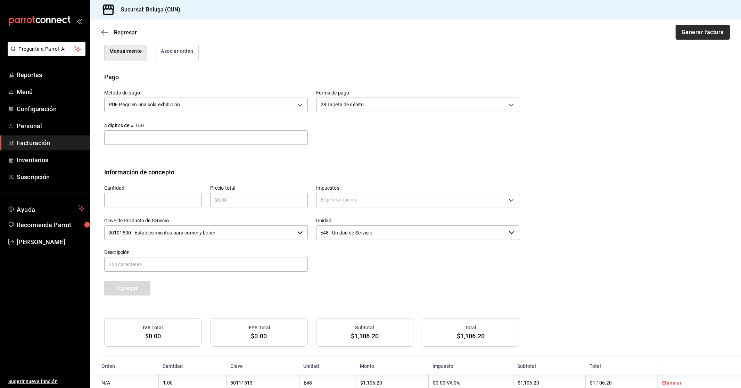
click at [686, 35] on button "Generar factura" at bounding box center [703, 32] width 54 height 15
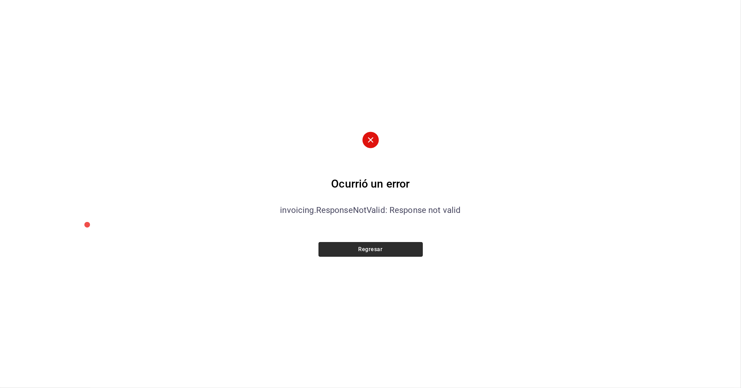
click at [368, 249] on button "Regresar" at bounding box center [371, 249] width 104 height 15
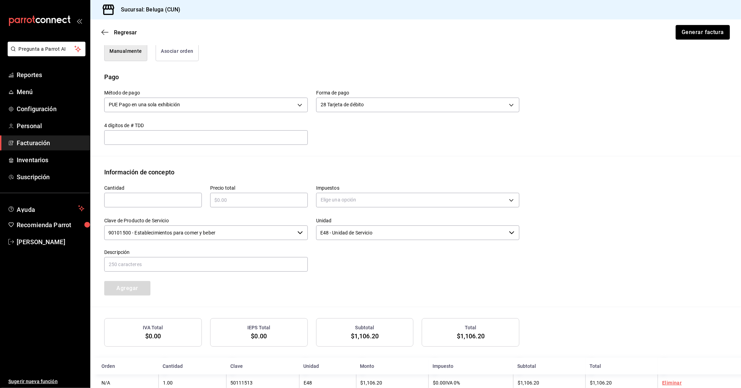
scroll to position [203, 0]
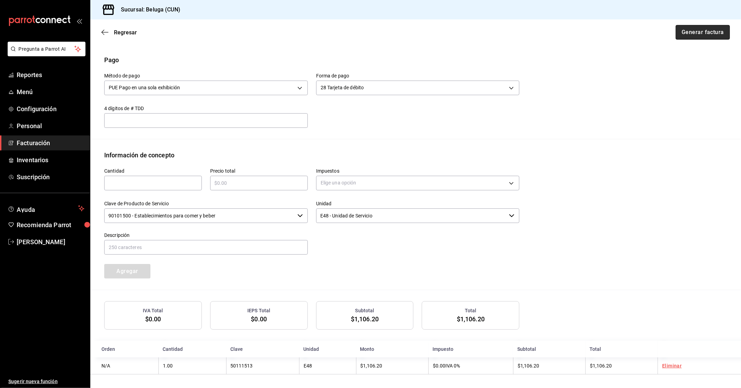
click at [700, 35] on button "Generar factura" at bounding box center [703, 32] width 54 height 15
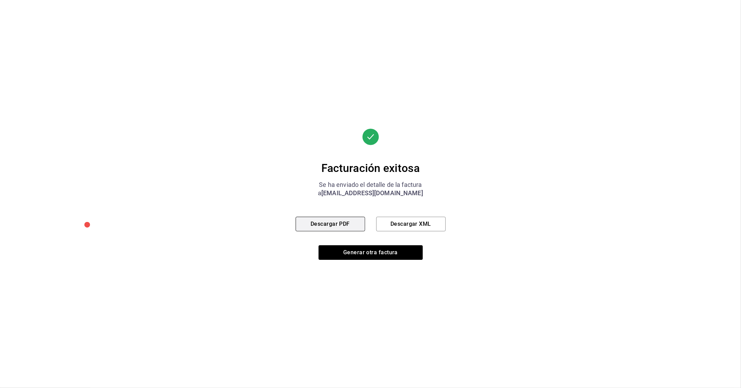
click at [348, 223] on button "Descargar PDF" at bounding box center [330, 224] width 69 height 15
click at [366, 247] on button "Generar otra factura" at bounding box center [371, 252] width 104 height 15
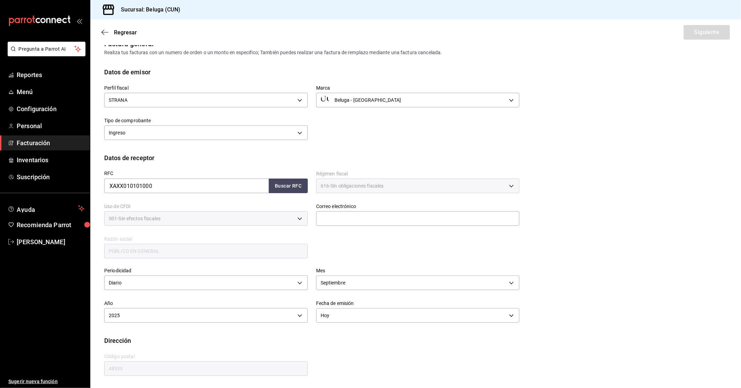
scroll to position [0, 0]
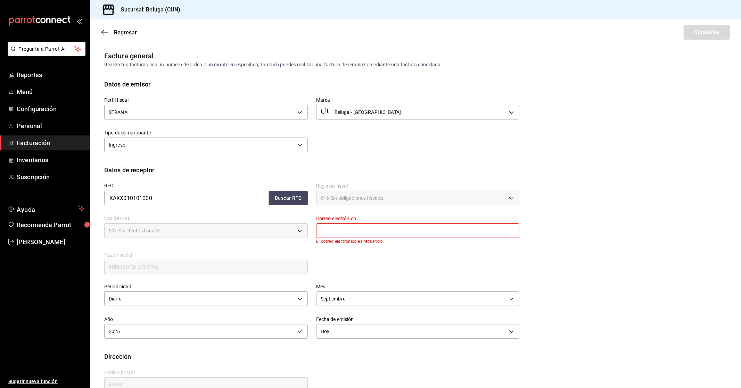
click at [350, 227] on input "text" at bounding box center [418, 230] width 204 height 15
type input "[EMAIL_ADDRESS][DOMAIN_NAME]"
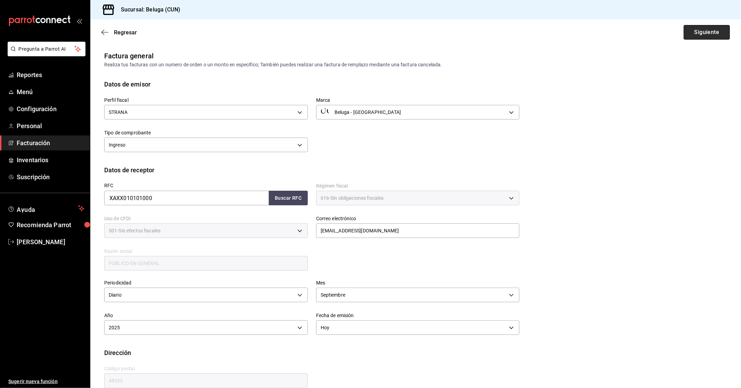
click at [710, 28] on button "Siguiente" at bounding box center [707, 32] width 46 height 15
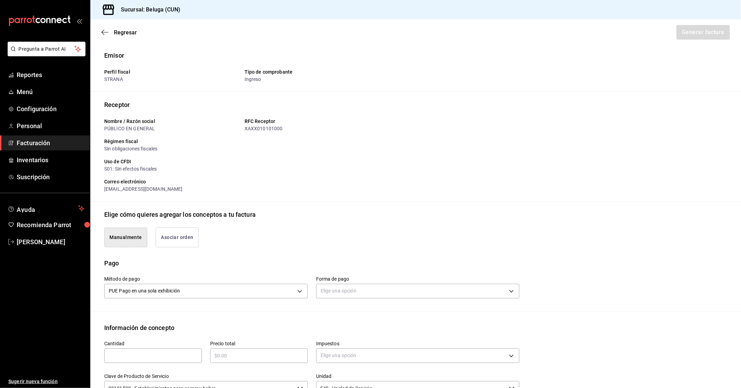
click at [368, 258] on div "Pago" at bounding box center [415, 262] width 623 height 9
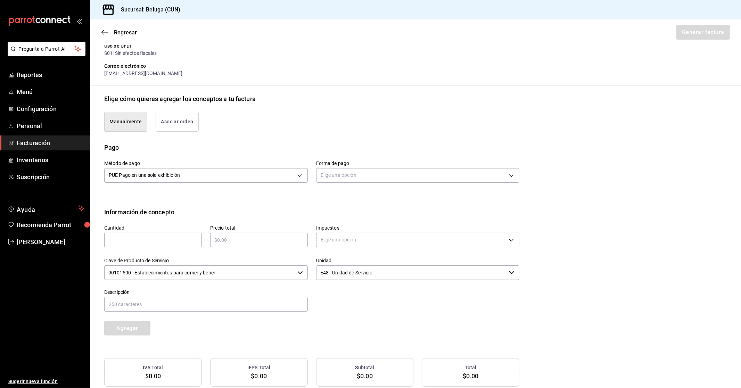
click at [359, 167] on div "Elige una opción" at bounding box center [418, 174] width 204 height 18
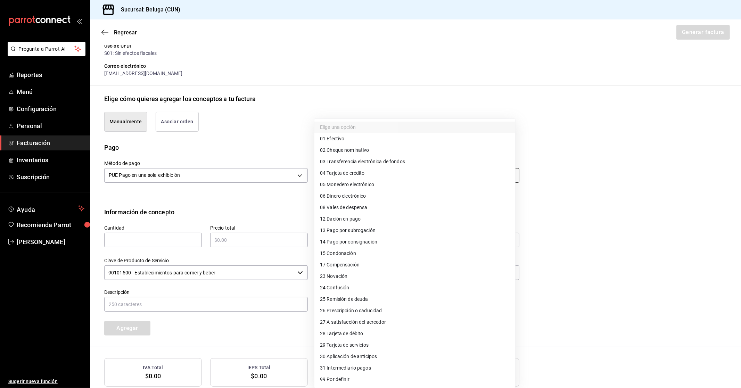
click at [358, 178] on body "Pregunta a Parrot AI Reportes Menú Configuración Personal Facturación Inventari…" at bounding box center [370, 194] width 741 height 388
click at [370, 174] on li "04 Tarjeta de crédito" at bounding box center [414, 172] width 201 height 11
type input "04"
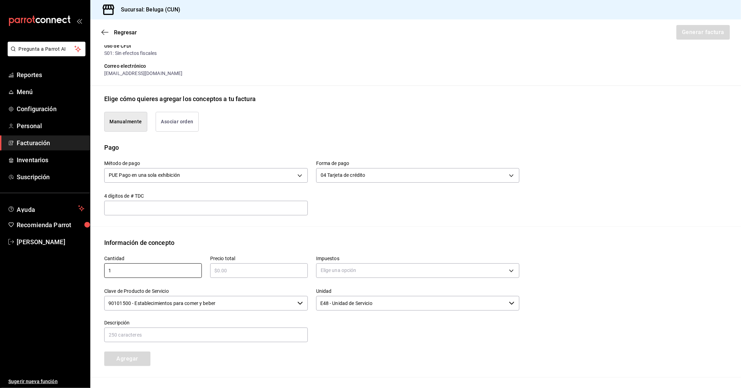
type input "1"
click at [233, 272] on input "text" at bounding box center [259, 270] width 98 height 8
type input "$71560.45"
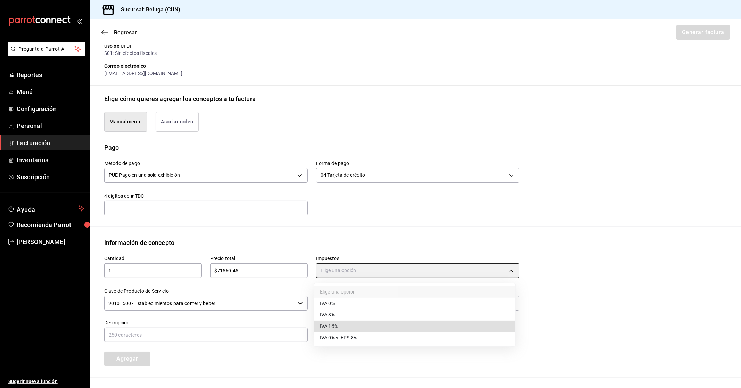
type input "IVA_16"
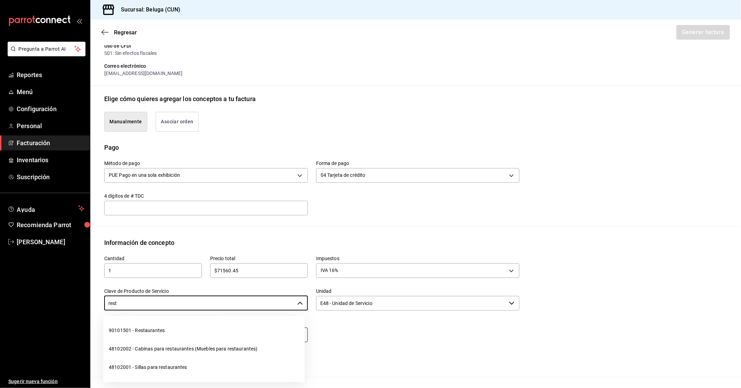
click at [208, 332] on li "90101501 - Restaurantes" at bounding box center [203, 330] width 201 height 18
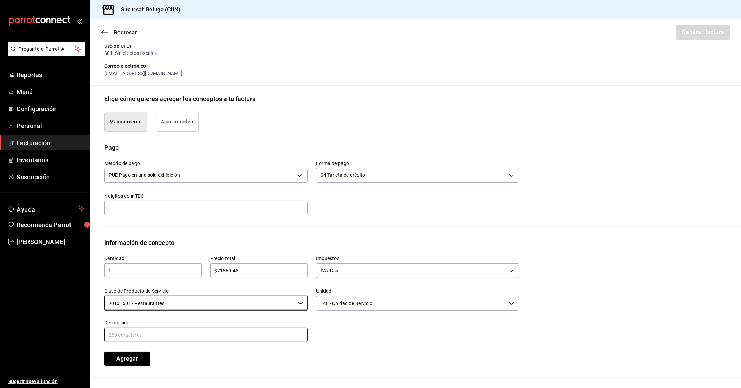
type input "90101501 - Restaurantes"
click at [267, 334] on input "text" at bounding box center [206, 335] width 204 height 15
paste input "CONSUMO DEL DIA [DATE]"
click at [157, 335] on input "CONSUMO DEL DIA [DATE]" at bounding box center [206, 335] width 204 height 15
type input "CONSUMO DEL DIA [DATE]"
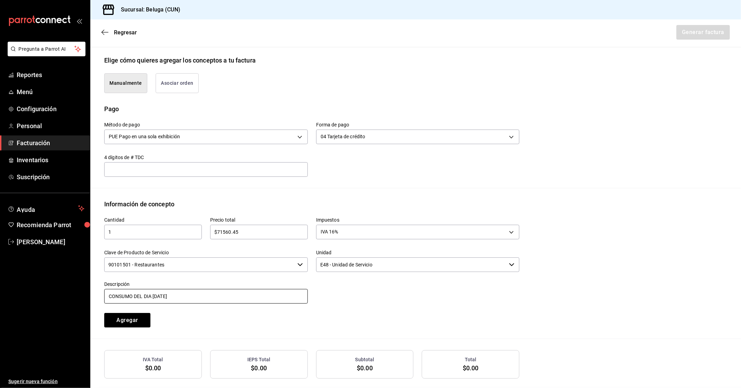
scroll to position [186, 0]
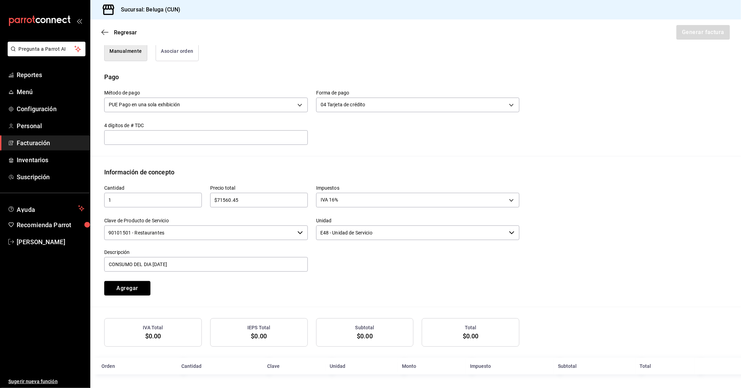
click at [137, 290] on button "Agregar" at bounding box center [127, 288] width 46 height 15
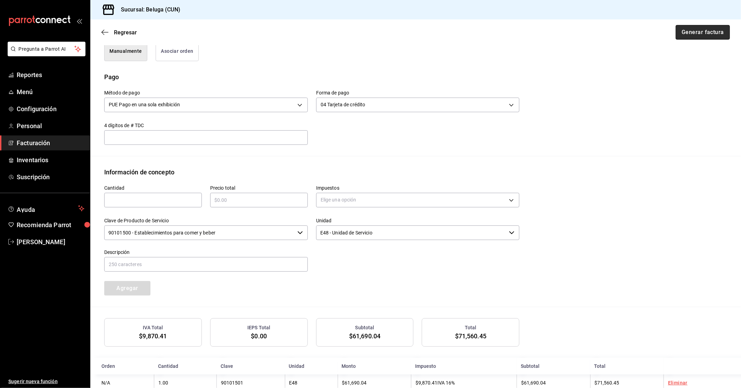
click at [698, 34] on button "Generar factura" at bounding box center [703, 32] width 54 height 15
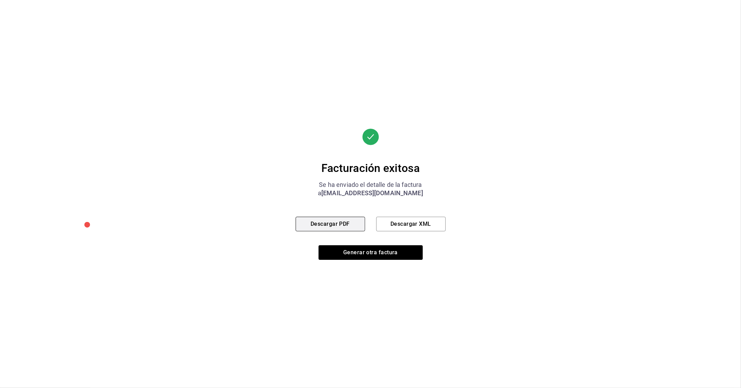
click at [341, 219] on button "Descargar PDF" at bounding box center [330, 224] width 69 height 15
click at [371, 254] on button "Generar otra factura" at bounding box center [371, 252] width 104 height 15
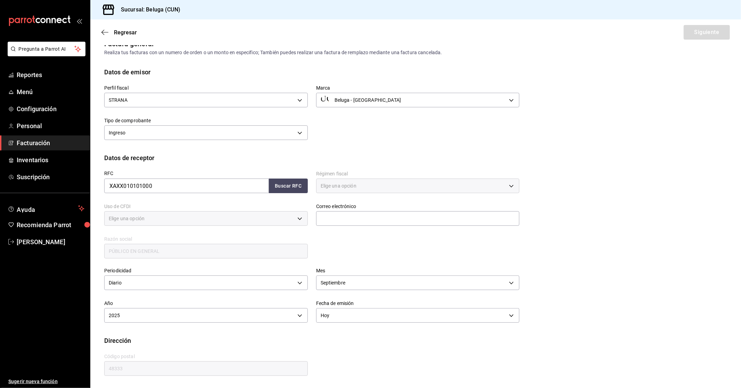
type input "616"
type input "S01"
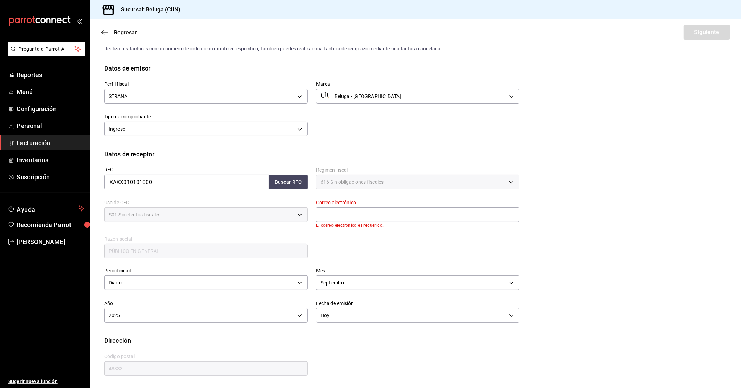
scroll to position [0, 0]
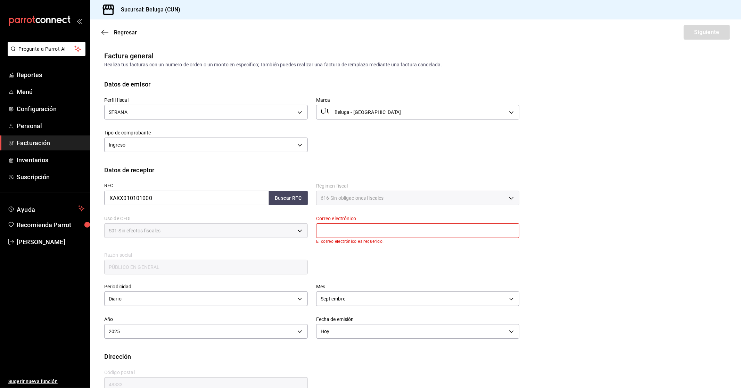
click at [343, 230] on input "text" at bounding box center [418, 230] width 204 height 15
type input "[EMAIL_ADDRESS][DOMAIN_NAME]"
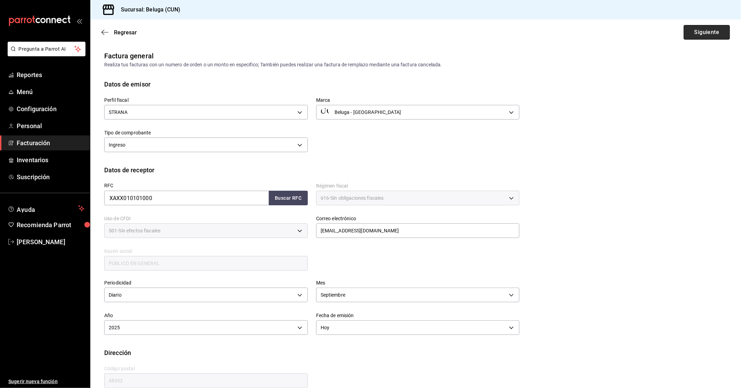
click at [700, 31] on button "Siguiente" at bounding box center [707, 32] width 46 height 15
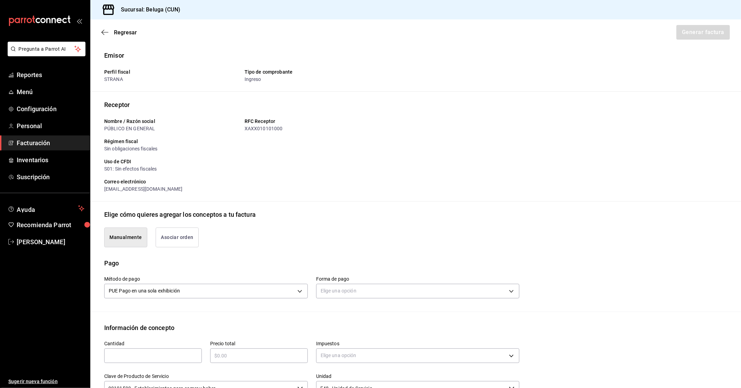
scroll to position [77, 0]
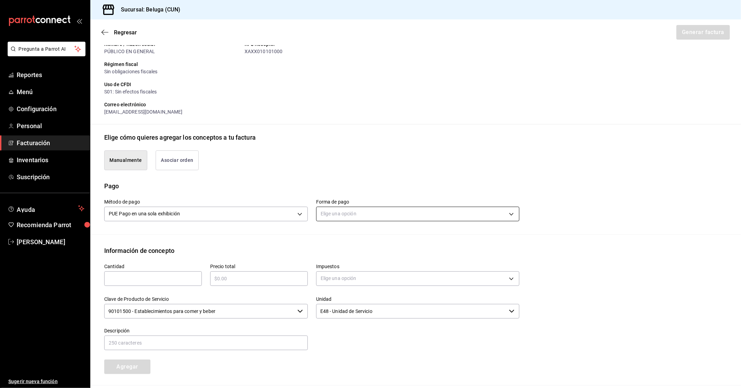
click at [349, 213] on body "Pregunta a Parrot AI Reportes Menú Configuración Personal Facturación Inventari…" at bounding box center [370, 194] width 741 height 388
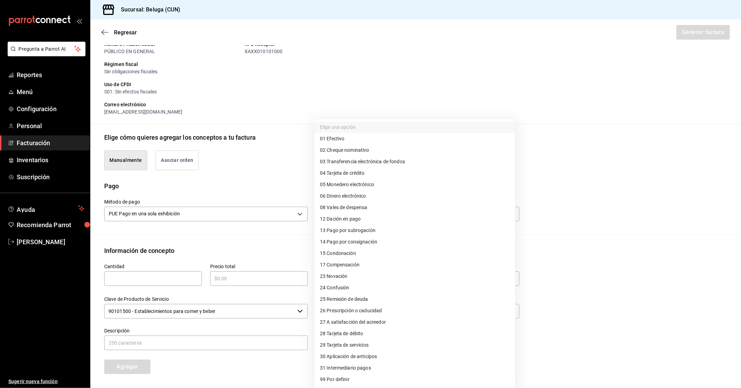
click at [372, 332] on li "28 Tarjeta de débito" at bounding box center [414, 333] width 201 height 11
type input "28"
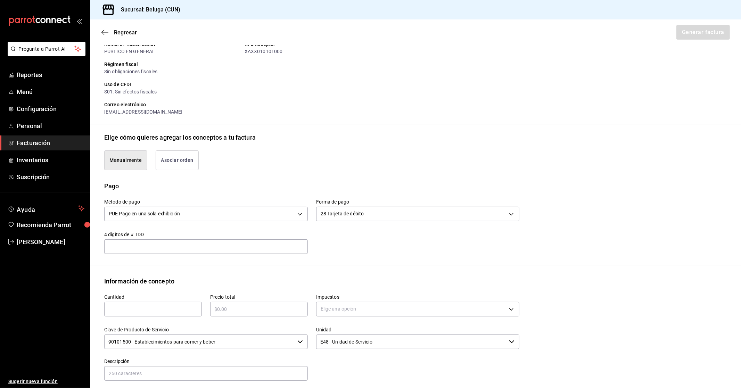
click at [185, 310] on input "text" at bounding box center [153, 309] width 98 height 8
type input "1"
type input "$49.30"
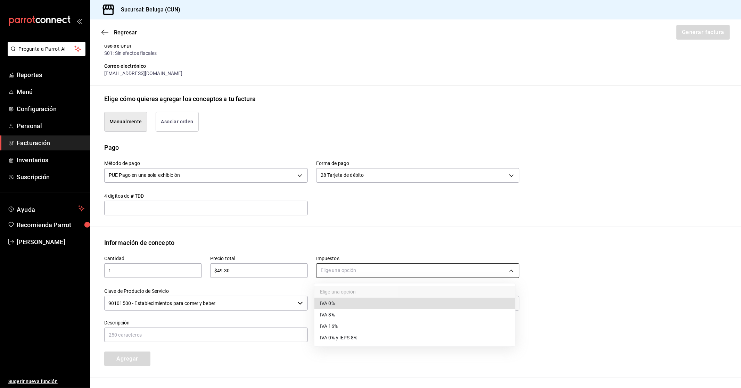
click at [336, 265] on body "Pregunta a Parrot AI Reportes Menú Configuración Personal Facturación Inventari…" at bounding box center [370, 194] width 741 height 388
click at [343, 327] on li "IVA 16%" at bounding box center [414, 326] width 201 height 11
type input "IVA_16"
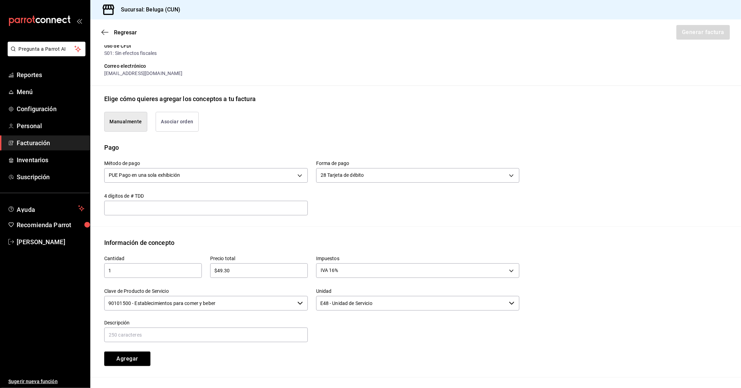
click at [250, 305] on input "90101500 - Establecimientos para comer y beber" at bounding box center [199, 303] width 190 height 15
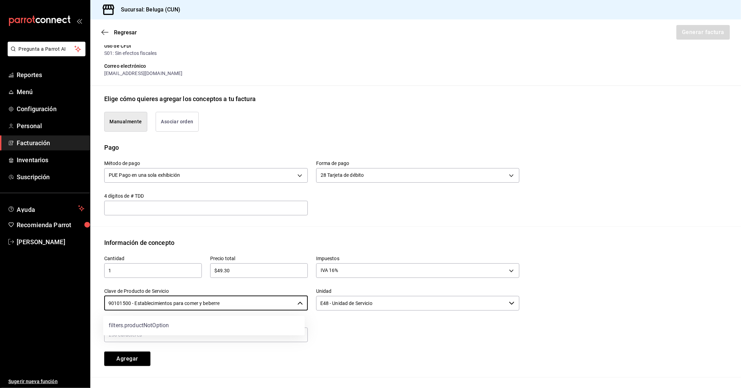
drag, startPoint x: 237, startPoint y: 302, endPoint x: 52, endPoint y: 303, distance: 184.5
click at [60, 304] on div "Pregunta a Parrot AI Reportes Menú Configuración Personal Facturación Inventari…" at bounding box center [370, 194] width 741 height 388
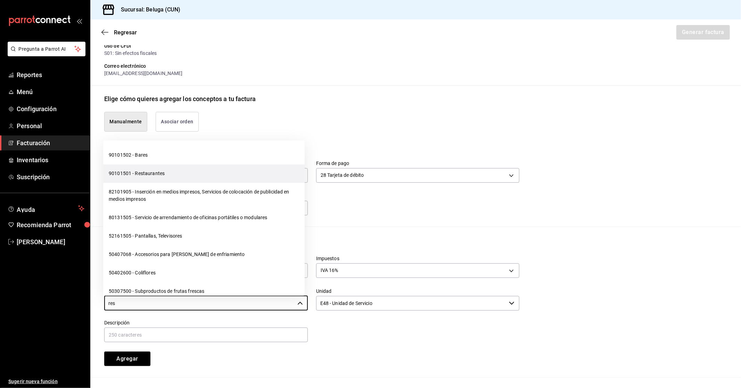
click at [169, 179] on li "90101501 - Restaurantes" at bounding box center [203, 174] width 201 height 18
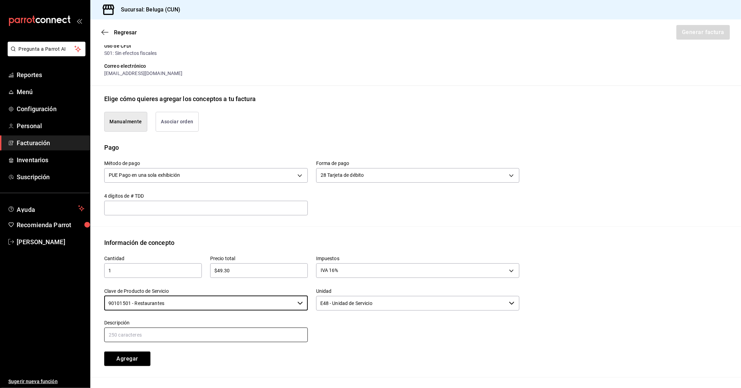
type input "90101501 - Restaurantes"
click at [274, 336] on input "text" at bounding box center [206, 335] width 204 height 15
paste input "CONSUMO DEL DIA [DATE]"
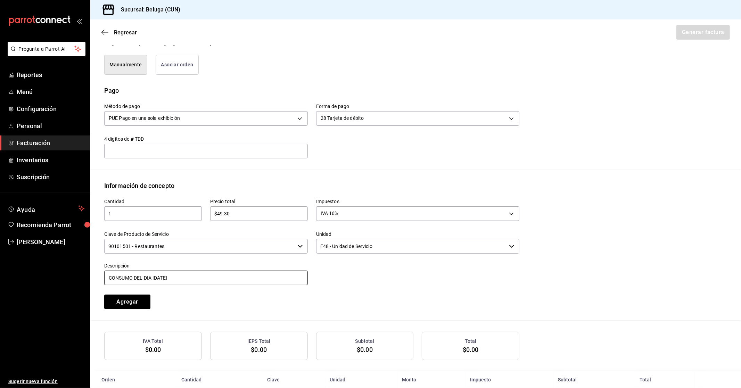
scroll to position [186, 0]
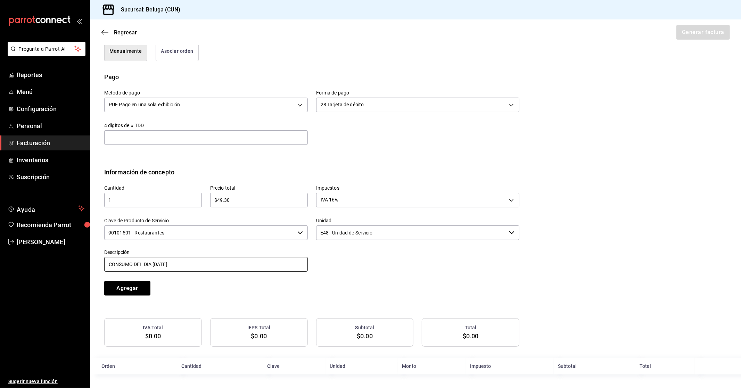
type input "CONSUMO DEL DIA [DATE]"
click at [138, 290] on button "Agregar" at bounding box center [127, 288] width 46 height 15
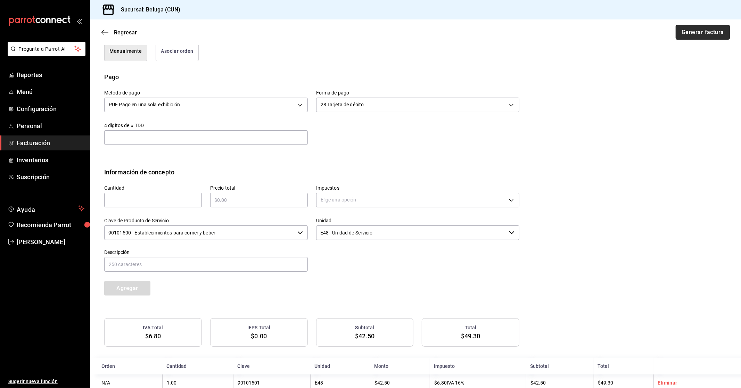
click at [690, 33] on button "Generar factura" at bounding box center [703, 32] width 54 height 15
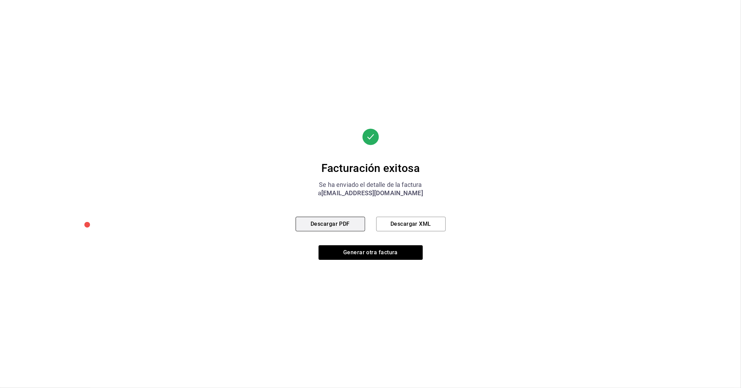
click at [338, 224] on button "Descargar PDF" at bounding box center [330, 224] width 69 height 15
click at [374, 254] on button "Generar otra factura" at bounding box center [371, 252] width 104 height 15
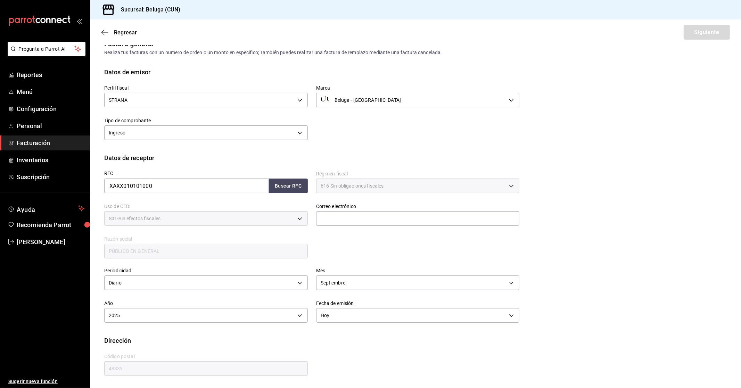
scroll to position [0, 0]
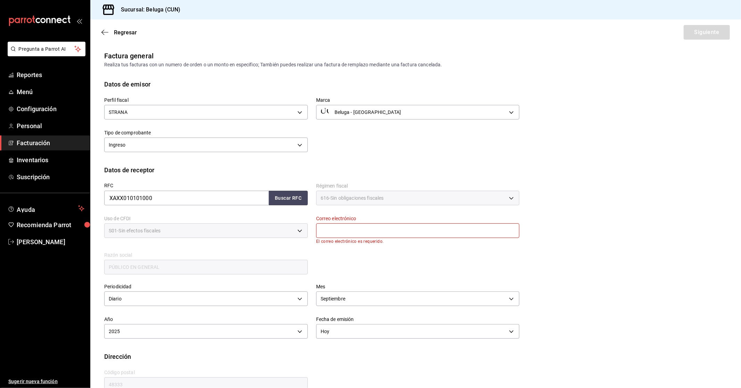
click at [444, 228] on input "text" at bounding box center [418, 230] width 204 height 15
type input "[EMAIL_ADDRESS][DOMAIN_NAME]"
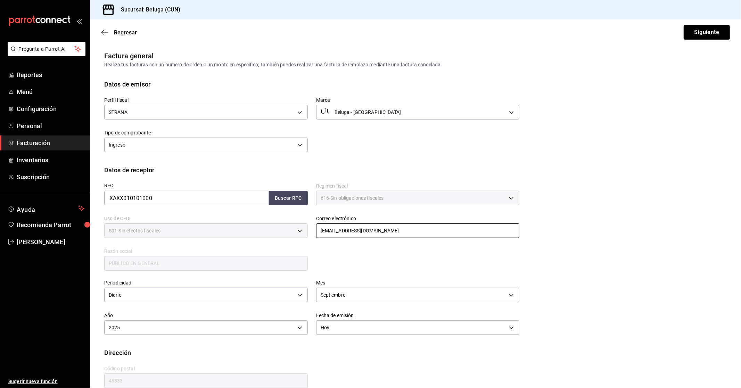
scroll to position [11, 0]
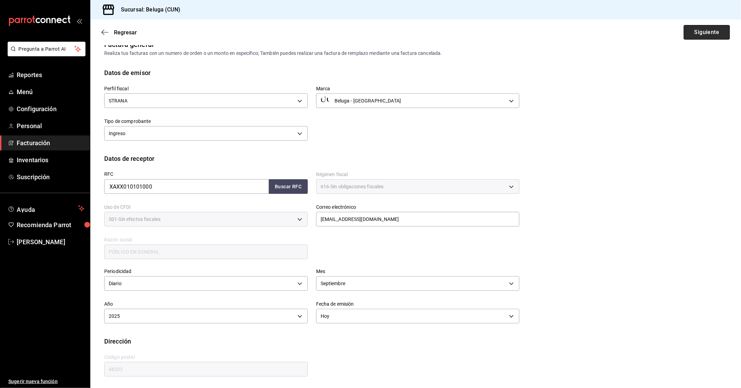
click at [701, 33] on button "Siguiente" at bounding box center [707, 32] width 46 height 15
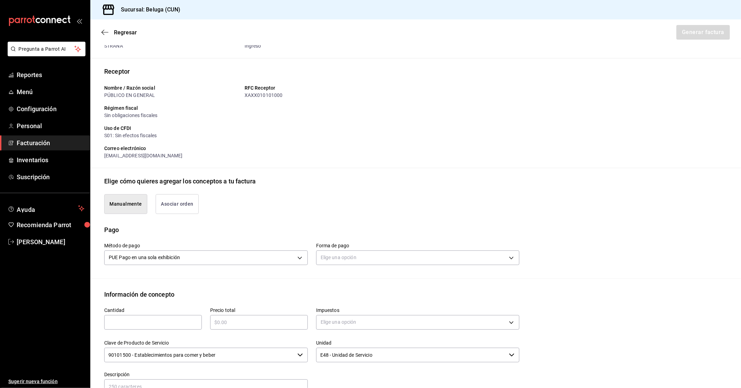
scroll to position [50, 0]
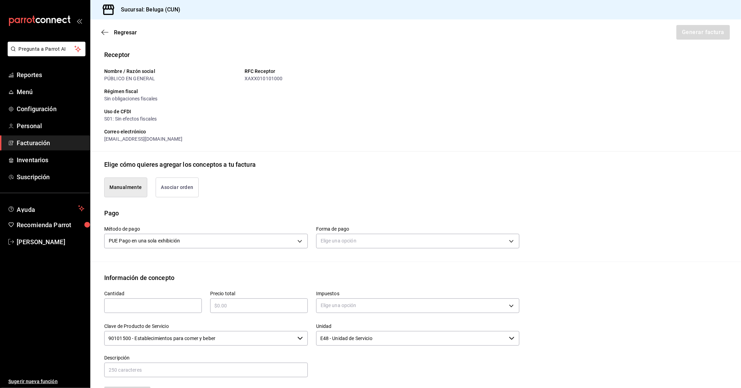
click at [332, 231] on div "Elige una opción" at bounding box center [418, 240] width 204 height 18
click at [335, 235] on body "Pregunta a Parrot AI Reportes Menú Configuración Personal Facturación Inventari…" at bounding box center [370, 194] width 741 height 388
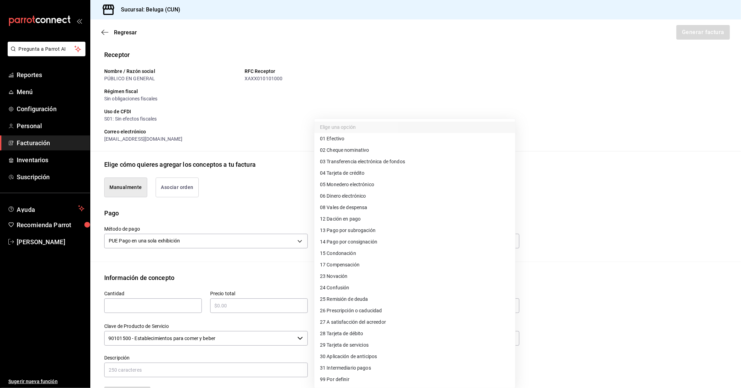
click at [384, 174] on li "04 Tarjeta de crédito" at bounding box center [414, 172] width 201 height 11
type input "04"
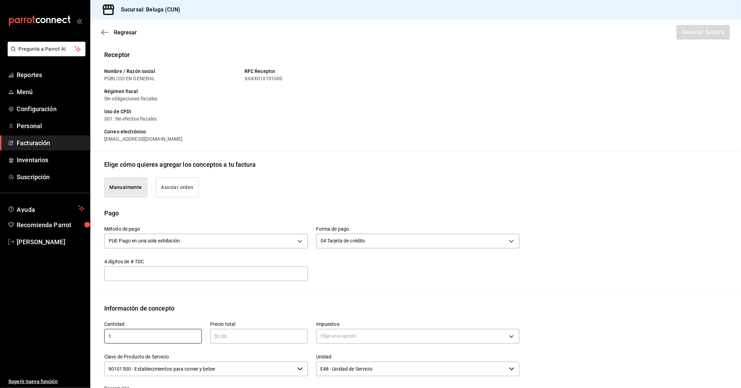
type input "1"
type input "$774560"
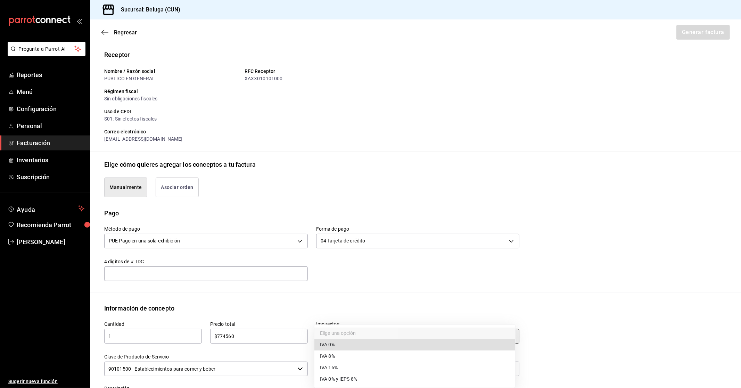
type input "IVA_0"
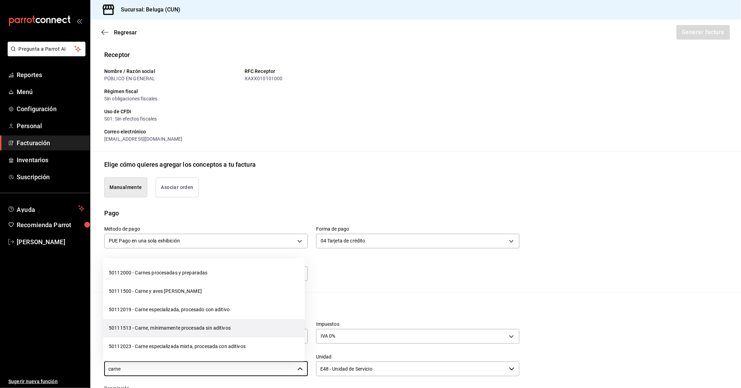
click at [216, 328] on li "50111513 - Carne, mínimamente procesada sin aditivos" at bounding box center [203, 328] width 201 height 18
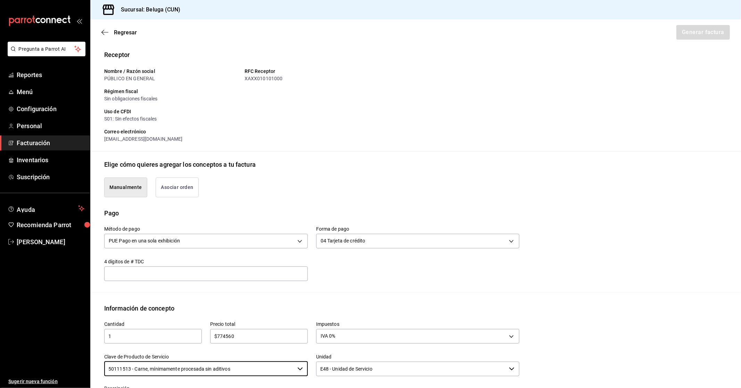
type input "50111513 - Carne, mínimamente procesada sin aditivos"
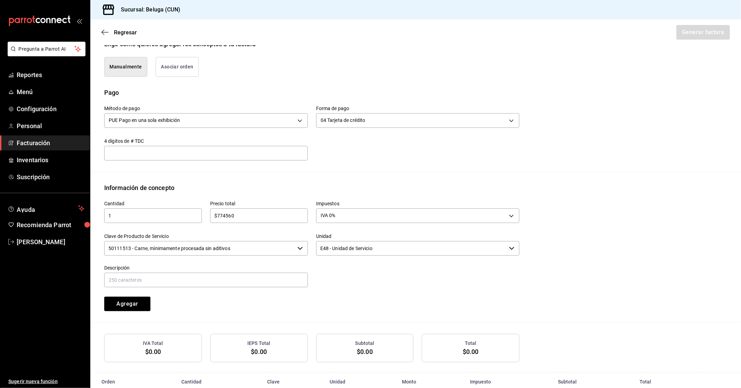
scroll to position [186, 0]
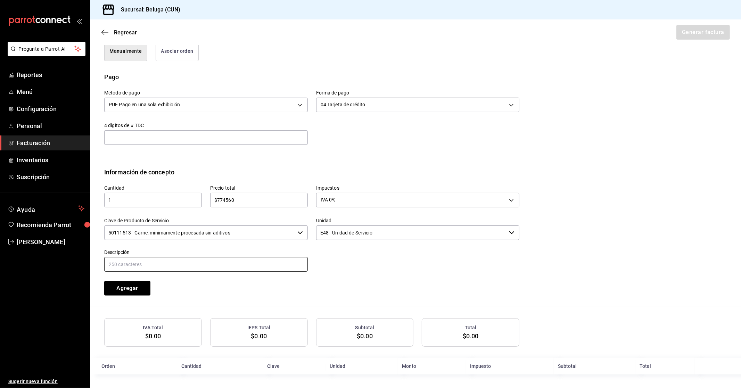
click at [259, 263] on input "text" at bounding box center [206, 264] width 204 height 15
paste input "CONSUMO DEL DIA [DATE]"
click at [159, 263] on input "CONSUMO DEL DIA [DATE]" at bounding box center [206, 264] width 204 height 15
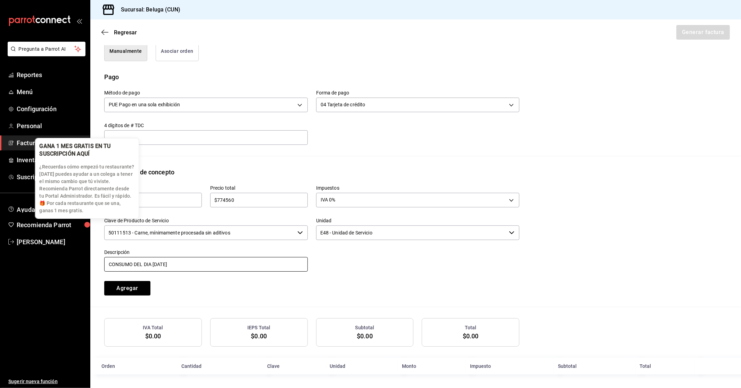
type input "CONSUMO DEL DIA [DATE]"
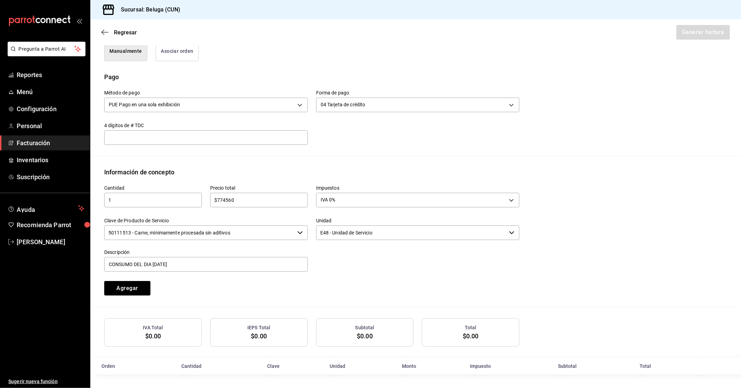
click at [227, 198] on input "$774560" at bounding box center [259, 200] width 98 height 8
type input "$7745.60"
click at [129, 290] on button "Agregar" at bounding box center [127, 288] width 46 height 15
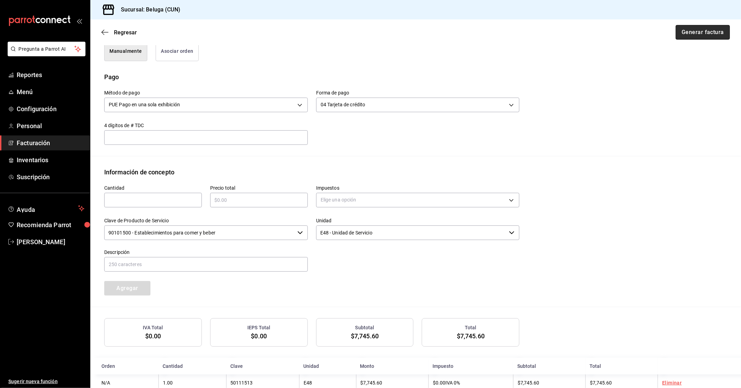
click at [695, 36] on button "Generar factura" at bounding box center [703, 32] width 54 height 15
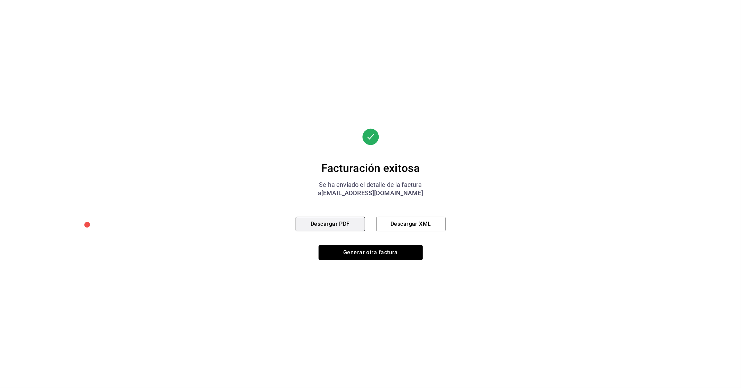
click at [356, 230] on button "Descargar PDF" at bounding box center [330, 224] width 69 height 15
click at [367, 253] on button "Generar otra factura" at bounding box center [371, 252] width 104 height 15
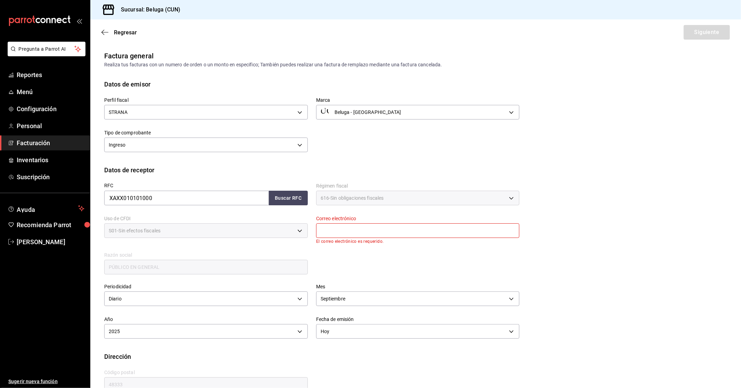
drag, startPoint x: 355, startPoint y: 227, endPoint x: 367, endPoint y: 238, distance: 15.5
click at [355, 227] on input "text" at bounding box center [418, 230] width 204 height 15
type input "[EMAIL_ADDRESS][DOMAIN_NAME]"
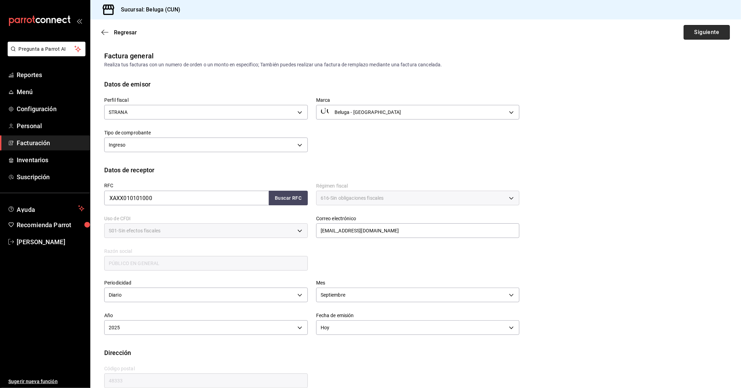
click at [694, 33] on button "Siguiente" at bounding box center [707, 32] width 46 height 15
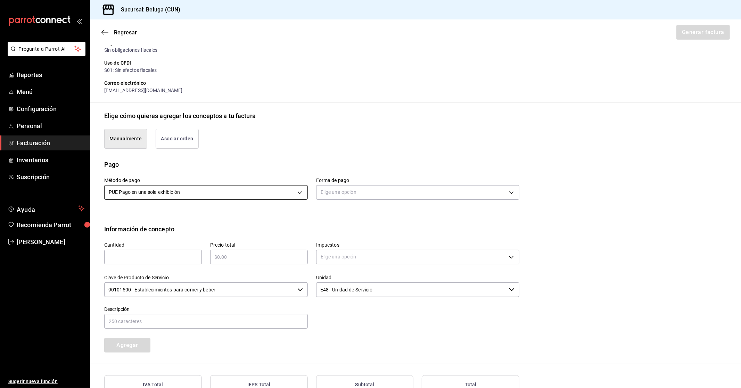
scroll to position [116, 0]
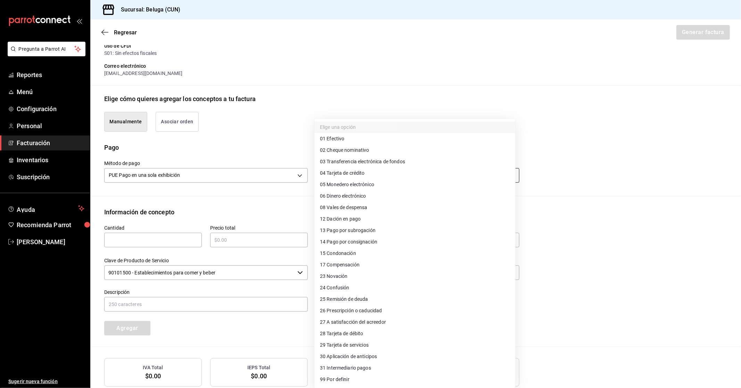
click at [323, 176] on body "Pregunta a Parrot AI Reportes Menú Configuración Personal Facturación Inventari…" at bounding box center [370, 194] width 741 height 388
click at [379, 329] on li "28 Tarjeta de débito" at bounding box center [414, 333] width 201 height 11
type input "28"
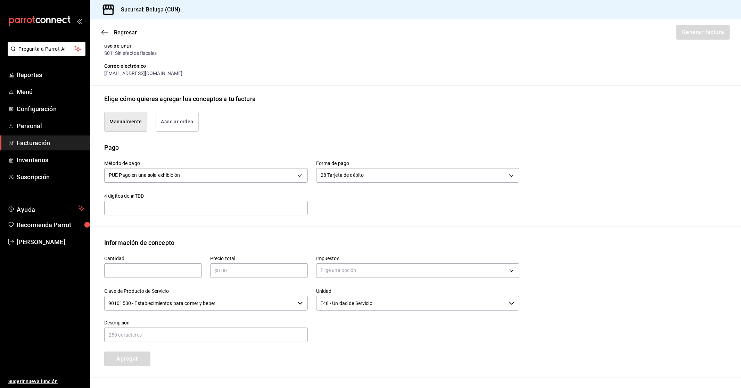
click at [160, 269] on input "text" at bounding box center [153, 270] width 98 height 8
type input "1"
type input "$1936.40"
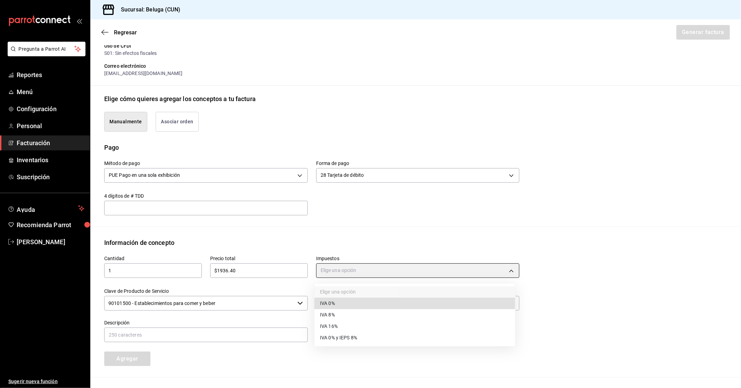
type input "IVA_0"
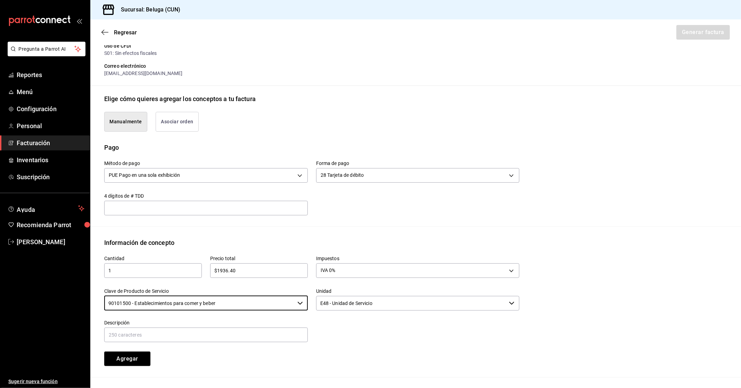
type input "c"
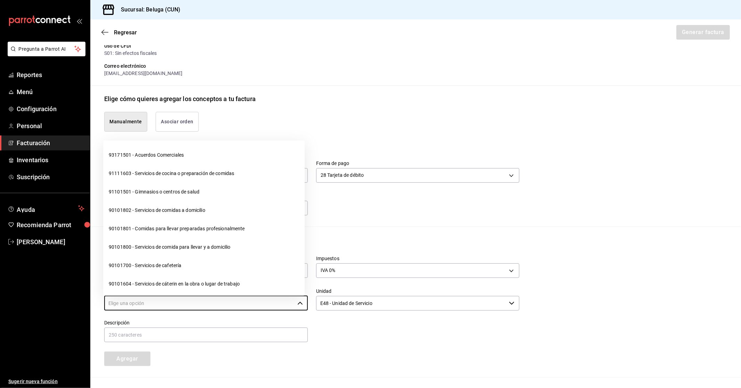
type input "a"
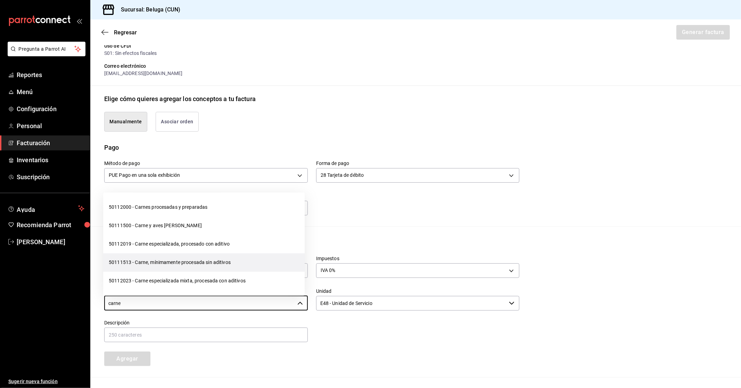
click at [230, 261] on li "50111513 - Carne, mínimamente procesada sin aditivos" at bounding box center [203, 262] width 201 height 18
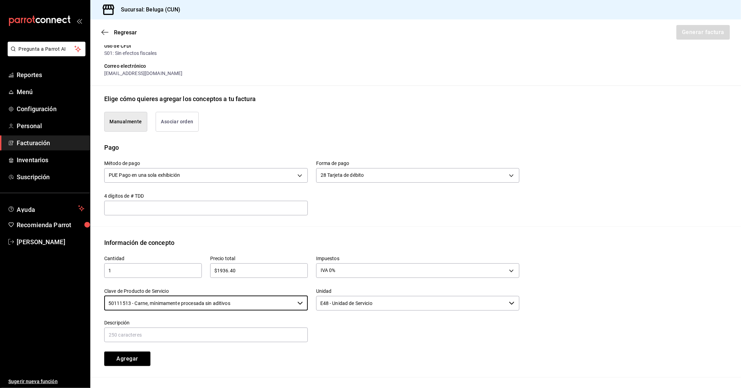
type input "50111513 - Carne, mínimamente procesada sin aditivos"
click at [223, 326] on div "Descripción" at bounding box center [206, 331] width 204 height 23
drag, startPoint x: 225, startPoint y: 328, endPoint x: 223, endPoint y: 332, distance: 4.1
click at [224, 330] on input "text" at bounding box center [206, 335] width 204 height 15
paste input "CONSUMO DEL DIA [DATE]"
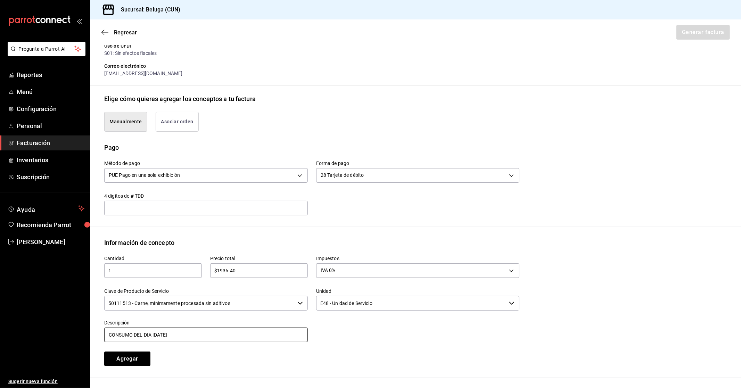
click at [157, 335] on input "CONSUMO DEL DIA [DATE]" at bounding box center [206, 335] width 204 height 15
type input "CONSUMO DEL DIA [DATE]"
drag, startPoint x: 213, startPoint y: 339, endPoint x: 55, endPoint y: 331, distance: 158.6
click at [55, 331] on div "Pregunta a Parrot AI Reportes Menú Configuración Personal Facturación Inventari…" at bounding box center [370, 194] width 741 height 388
click at [227, 337] on input "CONSUMO DEL DIA [DATE]" at bounding box center [206, 335] width 204 height 15
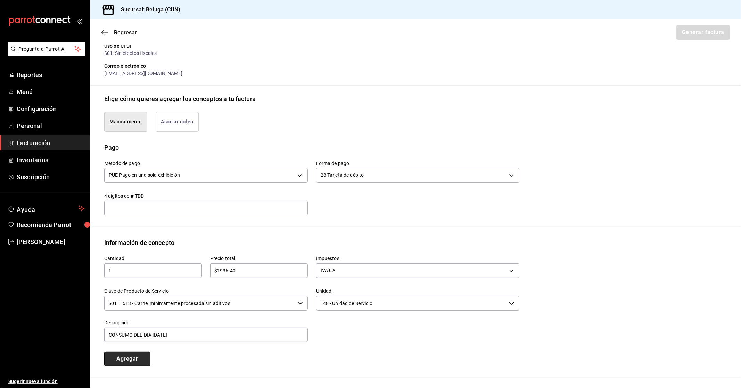
click at [138, 360] on button "Agregar" at bounding box center [127, 359] width 46 height 15
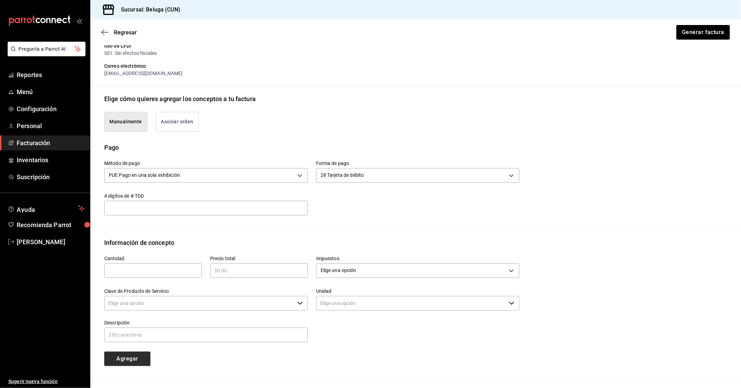
type input "90101500 - Establecimientos para comer y beber"
type input "E48 - Unidad de Servicio"
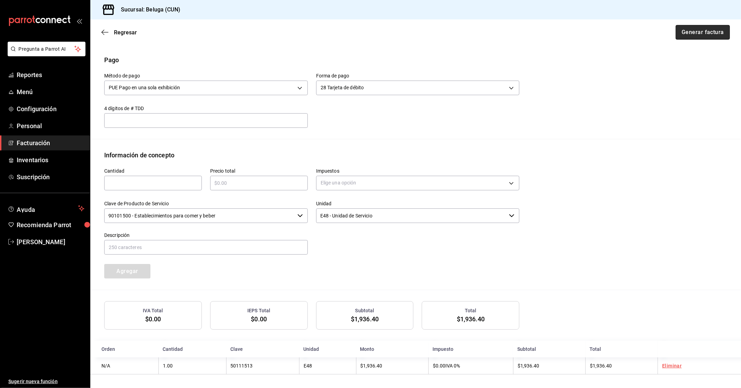
click at [700, 30] on button "Generar factura" at bounding box center [703, 32] width 54 height 15
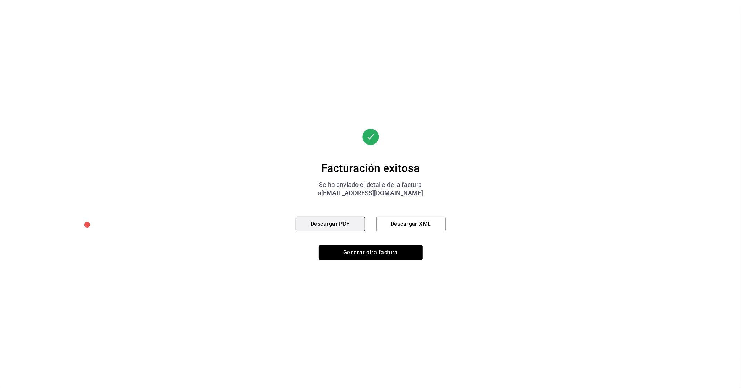
click at [345, 224] on button "Descargar PDF" at bounding box center [330, 224] width 69 height 15
click at [381, 253] on button "Generar otra factura" at bounding box center [371, 252] width 104 height 15
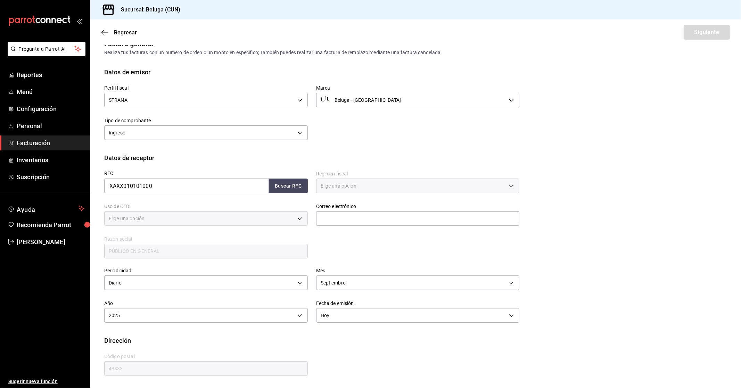
type input "616"
type input "S01"
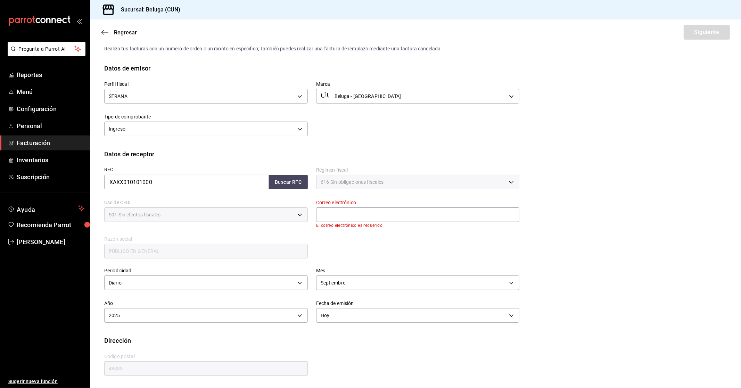
scroll to position [0, 0]
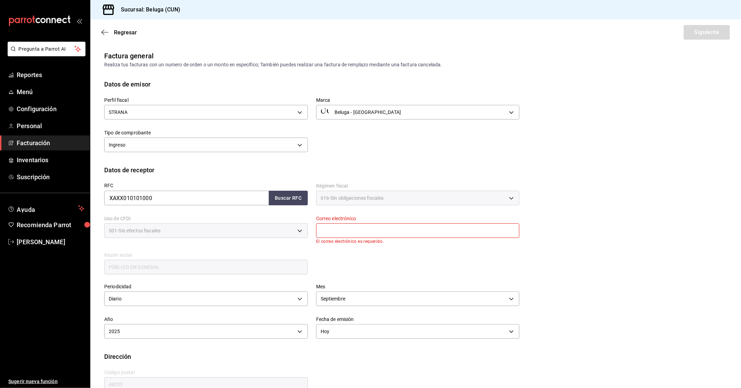
drag, startPoint x: 388, startPoint y: 249, endPoint x: 383, endPoint y: 231, distance: 18.8
click at [386, 246] on div "RFC XAXX010101000 Buscar RFC Régimen fiscal 616 - Sin obligaciones fiscales 616…" at bounding box center [307, 225] width 423 height 101
click at [383, 231] on input "text" at bounding box center [418, 230] width 204 height 15
type input "[EMAIL_ADDRESS][DOMAIN_NAME]"
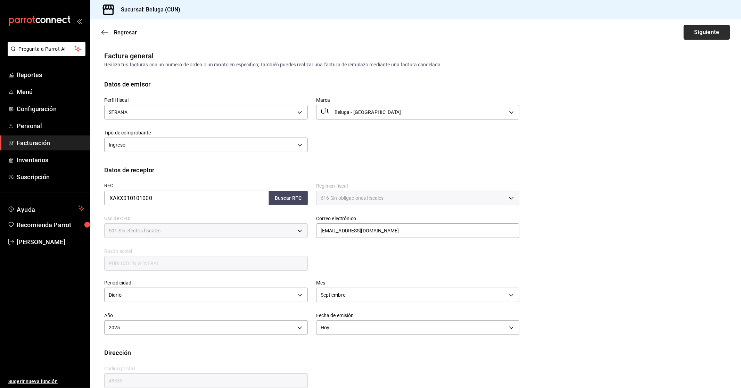
click at [695, 31] on button "Siguiente" at bounding box center [707, 32] width 46 height 15
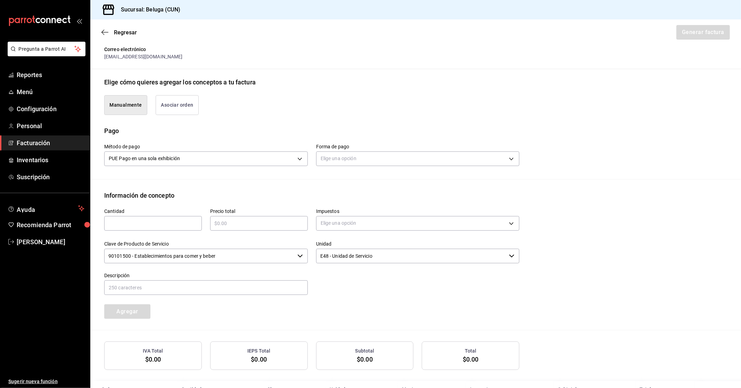
scroll to position [154, 0]
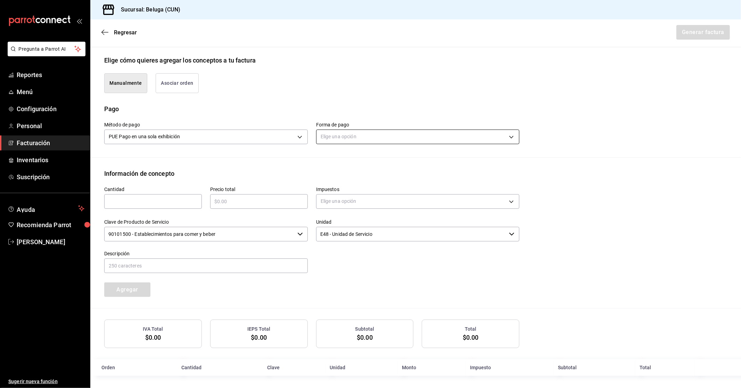
click at [356, 132] on body "Pregunta a Parrot AI Reportes Menú Configuración Personal Facturación Inventari…" at bounding box center [370, 194] width 741 height 388
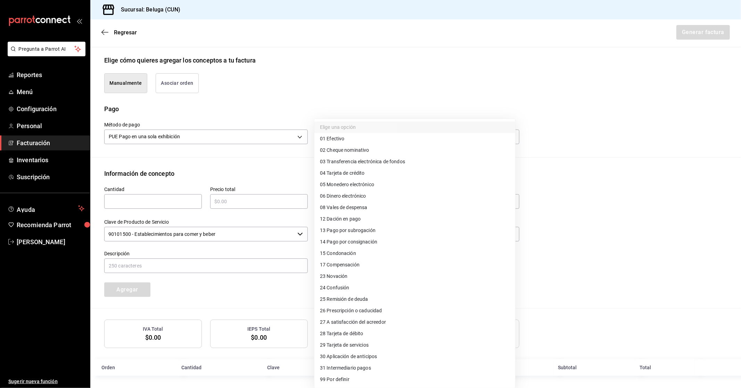
click at [394, 171] on li "04 Tarjeta de crédito" at bounding box center [414, 172] width 201 height 11
type input "04"
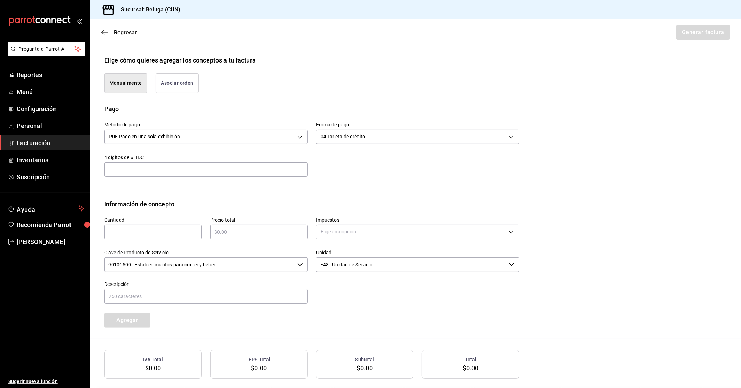
click at [174, 233] on input "text" at bounding box center [153, 232] width 98 height 8
type input "1"
type input "$40320.25"
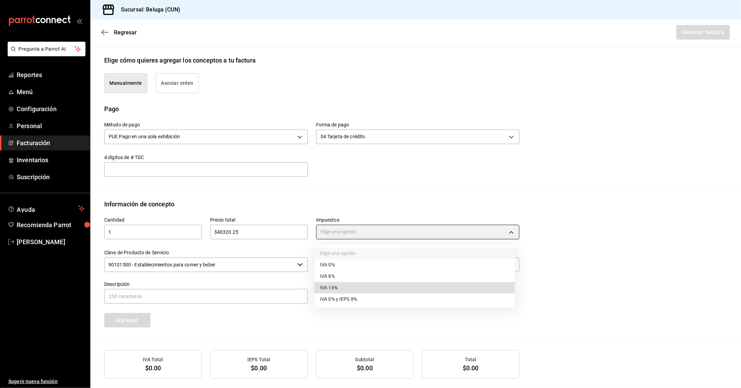
type input "IVA_16"
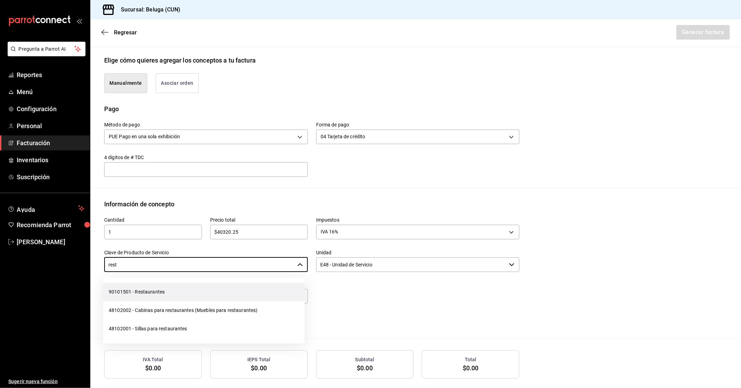
click at [181, 290] on li "90101501 - Restaurantes" at bounding box center [203, 292] width 201 height 18
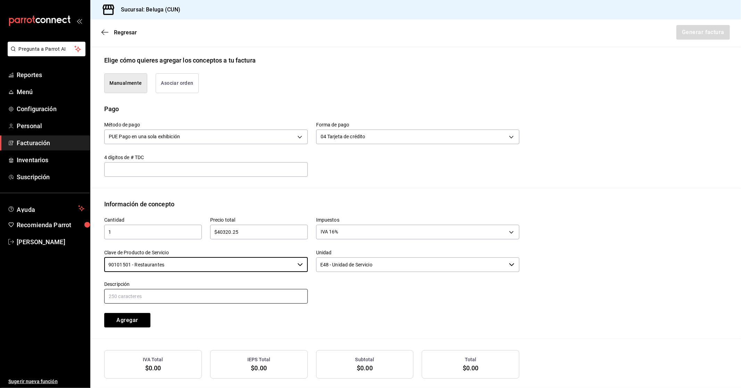
type input "90101501 - Restaurantes"
click at [210, 293] on input "text" at bounding box center [206, 296] width 204 height 15
paste input "CONSUMO DEL DIA [DATE]"
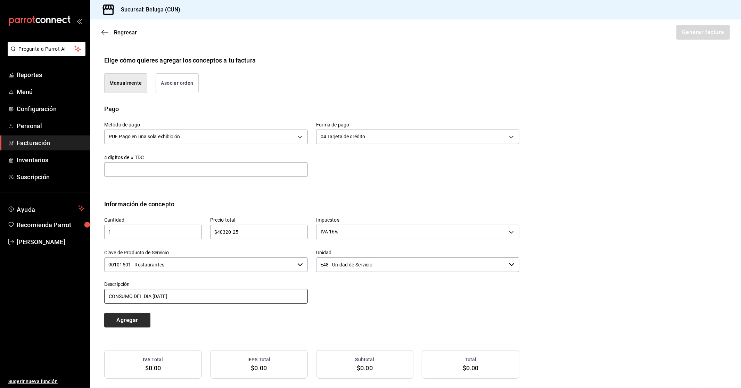
type input "CONSUMO DEL DIA [DATE]"
click at [142, 319] on button "Agregar" at bounding box center [127, 320] width 46 height 15
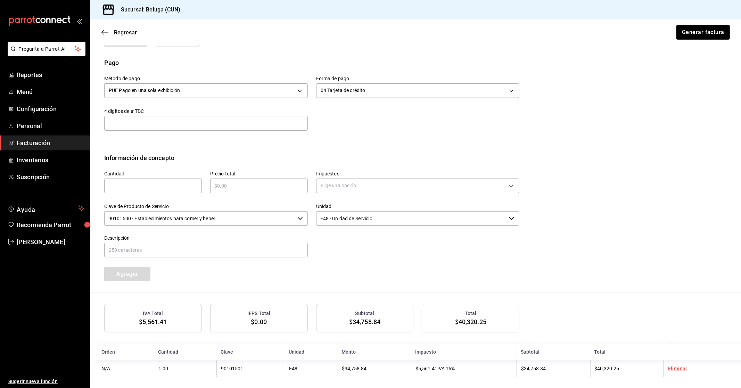
scroll to position [203, 0]
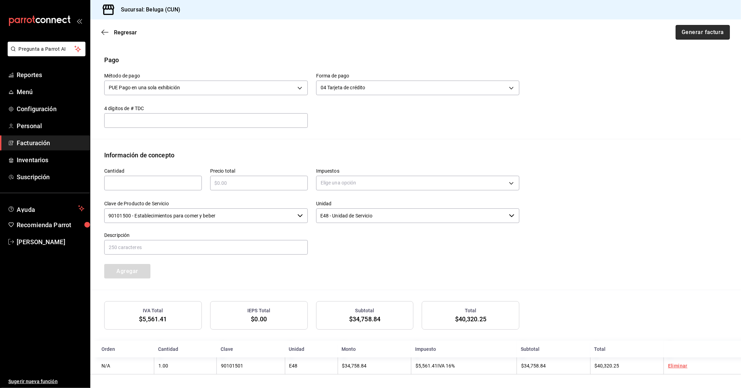
click at [692, 34] on button "Generar factura" at bounding box center [703, 32] width 54 height 15
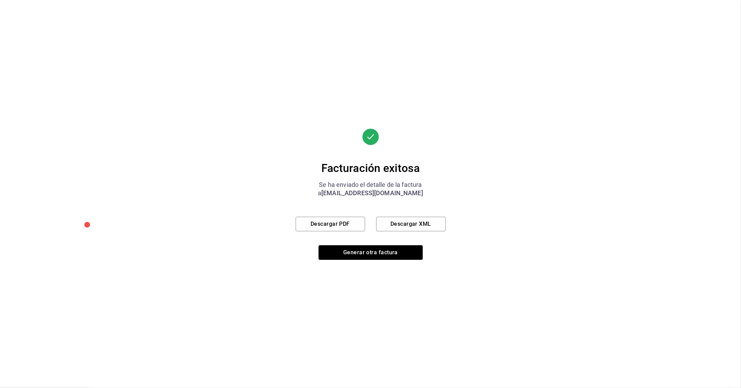
click at [324, 216] on div "Facturación exitosa Se ha enviado el detalle de la factura a [EMAIL_ADDRESS][DO…" at bounding box center [371, 194] width 150 height 131
click at [325, 227] on button "Descargar PDF" at bounding box center [330, 224] width 69 height 15
click at [359, 252] on button "Generar otra factura" at bounding box center [371, 252] width 104 height 15
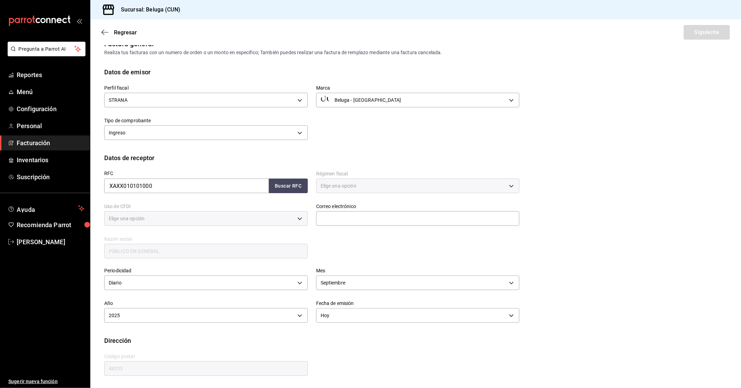
type input "616"
type input "S01"
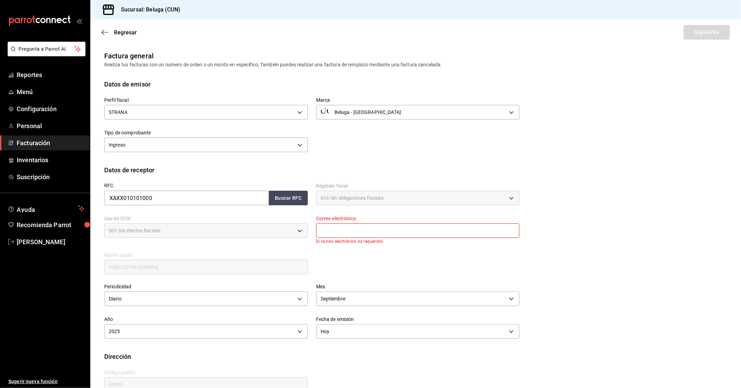
click at [431, 239] on p "El correo electrónico es requerido." at bounding box center [418, 241] width 204 height 5
drag, startPoint x: 431, startPoint y: 231, endPoint x: 425, endPoint y: 238, distance: 9.6
click at [431, 231] on input "text" at bounding box center [418, 230] width 204 height 15
type input "[EMAIL_ADDRESS][DOMAIN_NAME]"
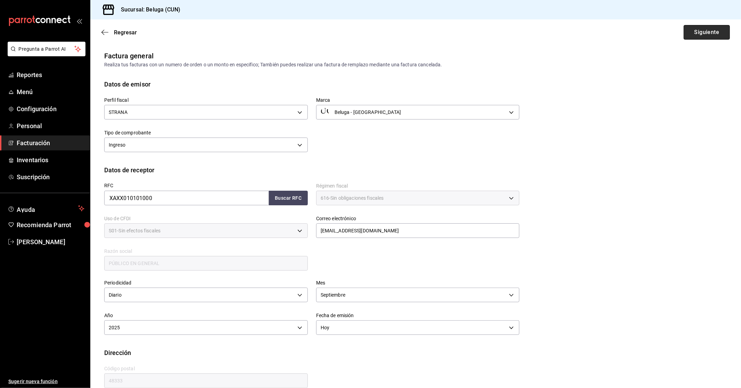
click at [714, 35] on button "Siguiente" at bounding box center [707, 32] width 46 height 15
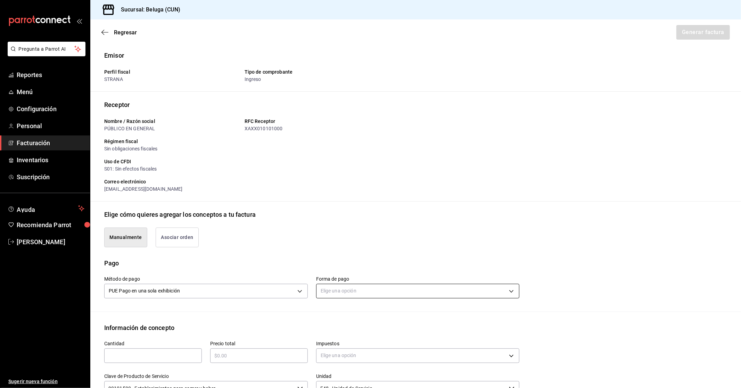
click at [348, 289] on body "Pregunta a Parrot AI Reportes Menú Configuración Personal Facturación Inventari…" at bounding box center [370, 194] width 741 height 388
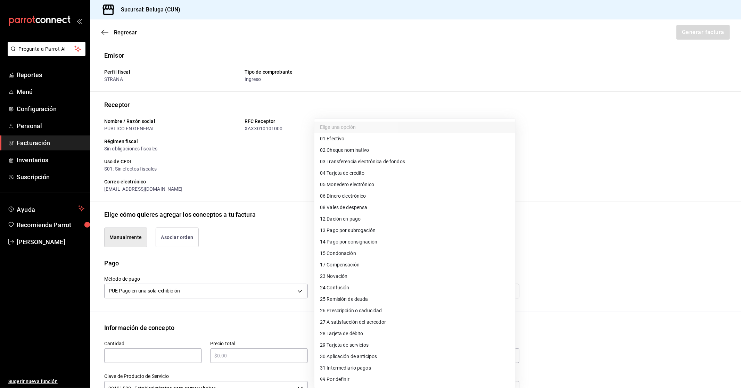
click at [370, 337] on li "28 Tarjeta de débito" at bounding box center [414, 333] width 201 height 11
type input "28"
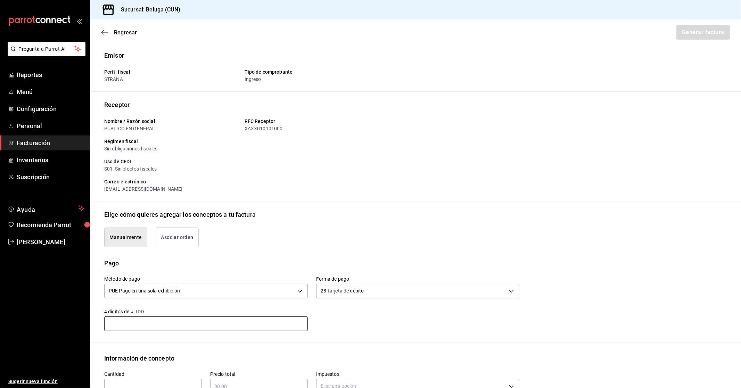
scroll to position [2, 0]
type input "1"
type input "$8092.40"
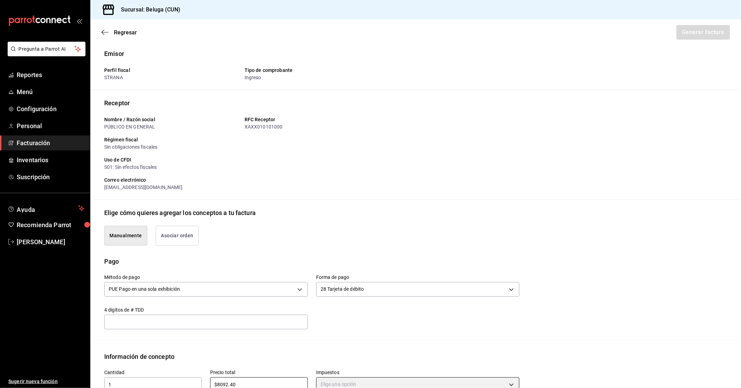
scroll to position [5, 0]
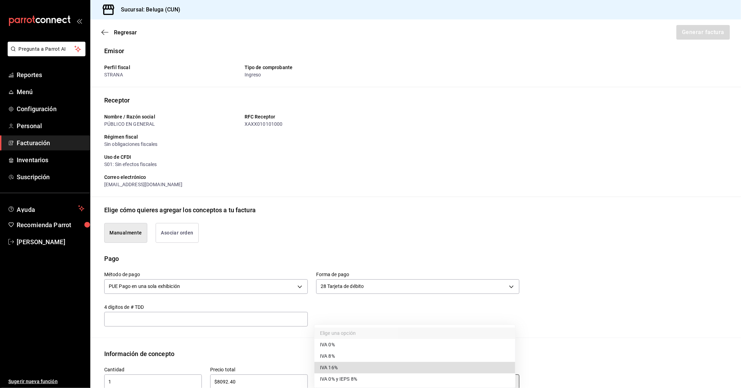
type input "IVA_16"
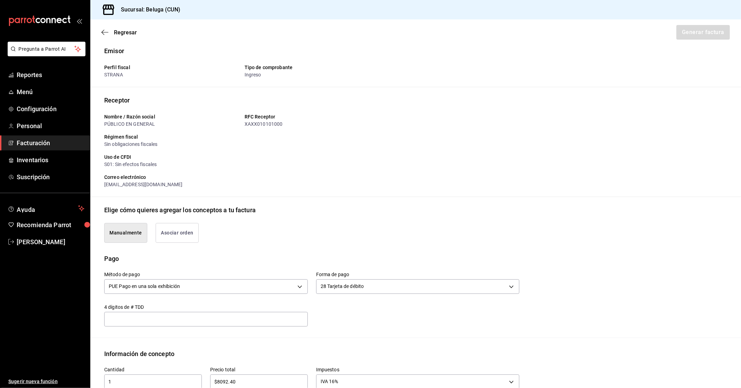
scroll to position [186, 0]
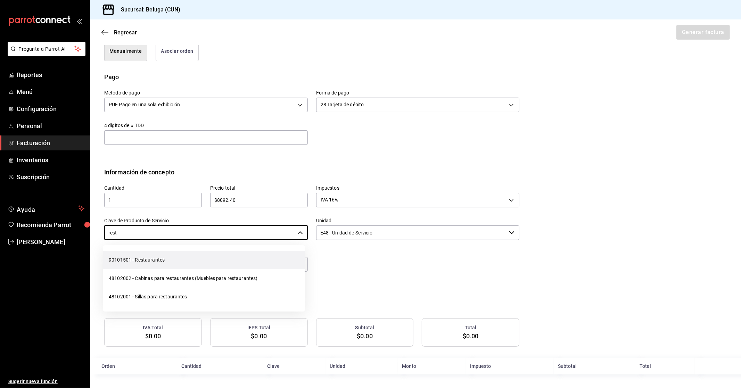
click at [162, 259] on li "90101501 - Restaurantes" at bounding box center [203, 260] width 201 height 18
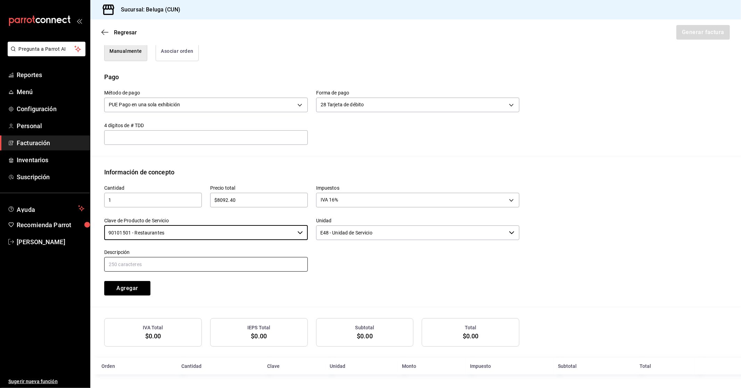
type input "90101501 - Restaurantes"
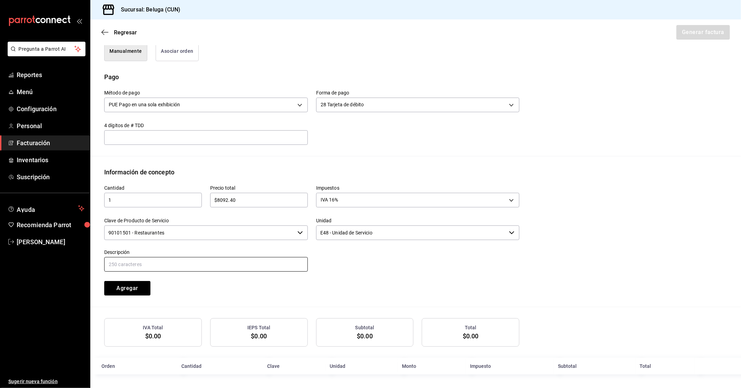
click at [285, 261] on input "text" at bounding box center [206, 264] width 204 height 15
paste input "CONSUMO DEL DIA [DATE]"
type input "CONSUMO DEL DIA [DATE]"
click at [137, 289] on button "Agregar" at bounding box center [127, 288] width 46 height 15
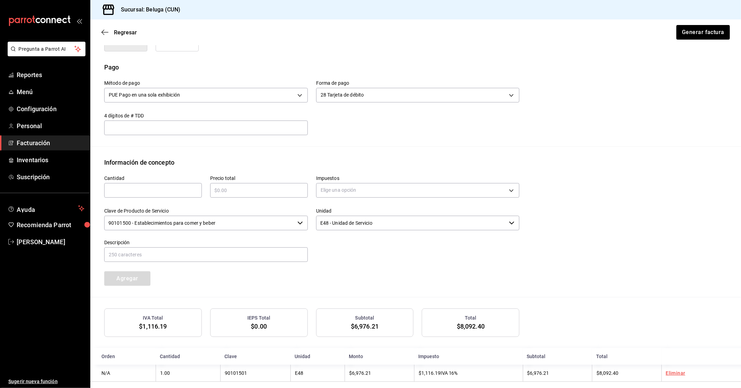
scroll to position [203, 0]
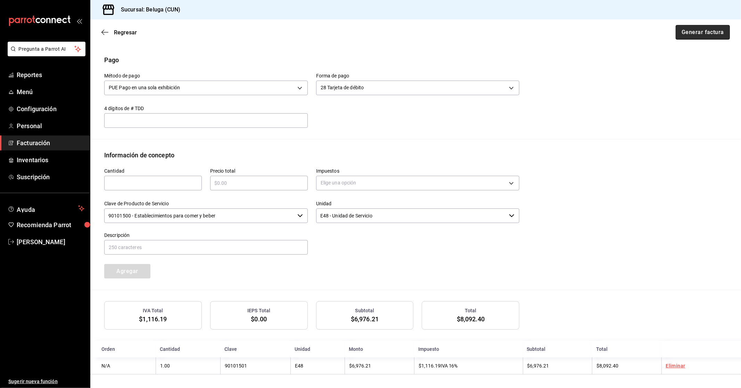
click at [689, 31] on button "Generar factura" at bounding box center [703, 32] width 54 height 15
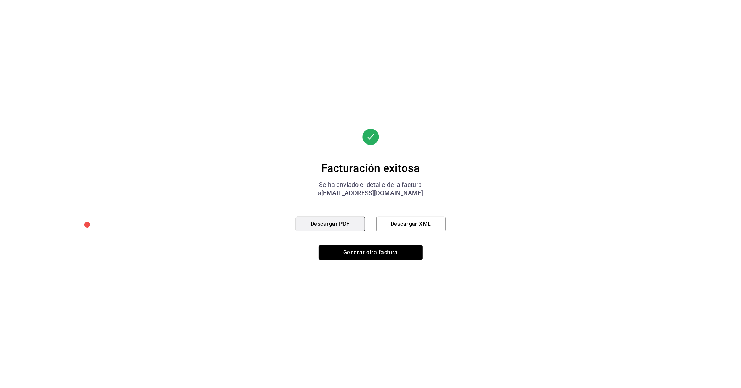
click at [343, 227] on button "Descargar PDF" at bounding box center [330, 224] width 69 height 15
click at [368, 254] on button "Generar otra factura" at bounding box center [371, 252] width 104 height 15
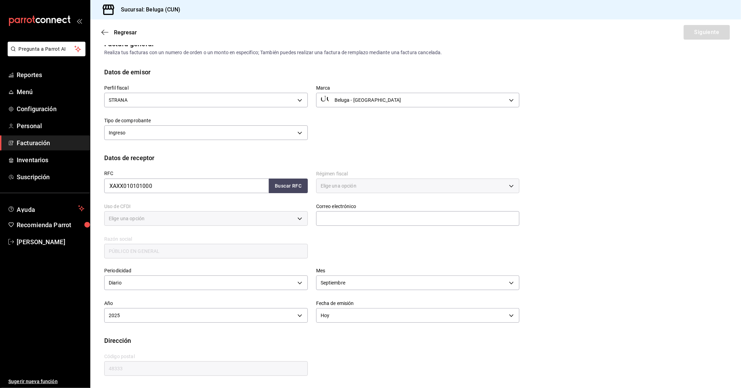
type input "616"
type input "S01"
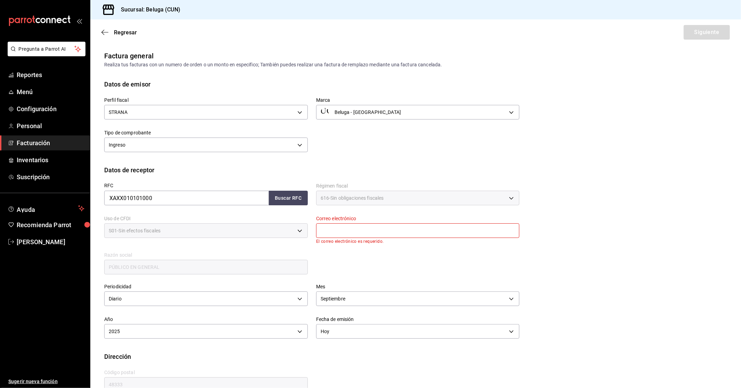
drag, startPoint x: 345, startPoint y: 229, endPoint x: 352, endPoint y: 236, distance: 9.3
click at [345, 229] on input "text" at bounding box center [418, 230] width 204 height 15
type input "[EMAIL_ADDRESS][DOMAIN_NAME]"
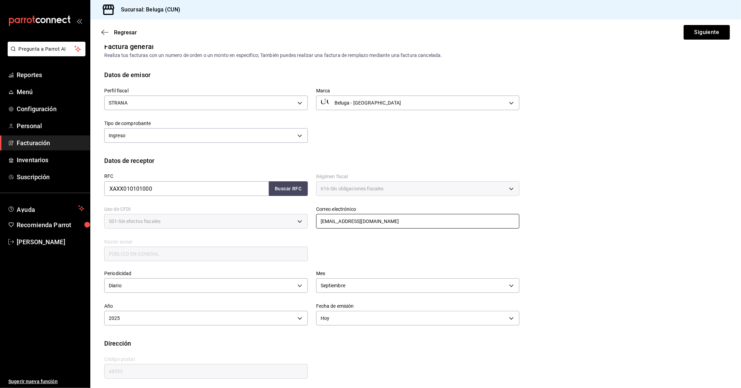
scroll to position [11, 0]
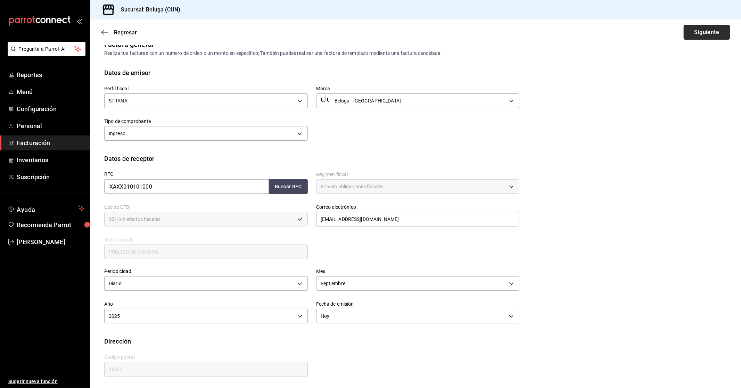
click at [696, 35] on button "Siguiente" at bounding box center [707, 32] width 46 height 15
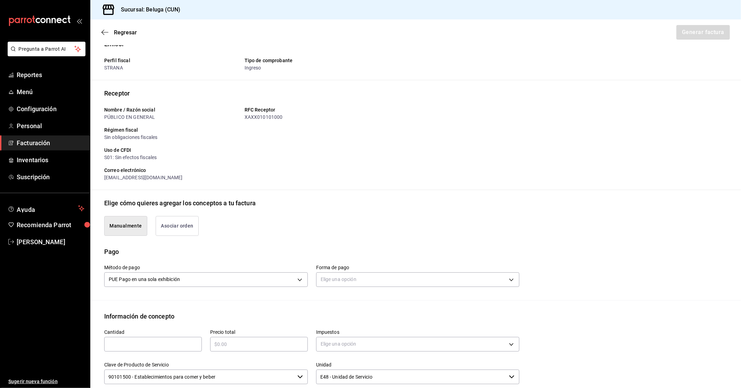
click at [347, 271] on div "Elige una opción" at bounding box center [418, 279] width 204 height 18
drag, startPoint x: 359, startPoint y: 291, endPoint x: 367, endPoint y: 271, distance: 21.4
click at [363, 286] on div "Método de pago PUE Pago en una sola exhibición PUE Forma de pago Elige una opci…" at bounding box center [415, 278] width 623 height 44
click at [367, 271] on div "Elige una opción" at bounding box center [418, 279] width 204 height 18
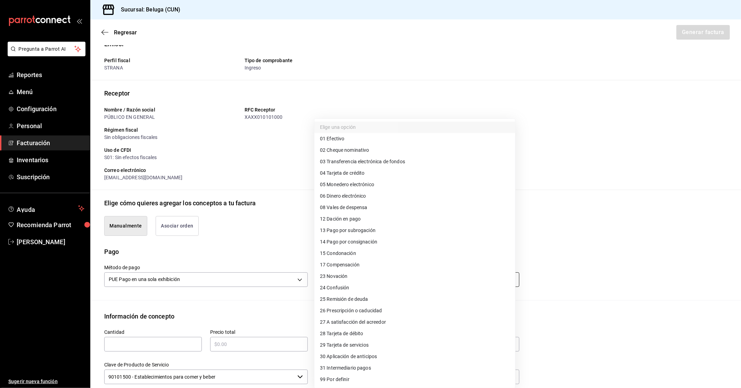
click at [369, 278] on body "Pregunta a Parrot AI Reportes Menú Configuración Personal Facturación Inventari…" at bounding box center [370, 194] width 741 height 388
click at [282, 251] on div at bounding box center [370, 194] width 741 height 388
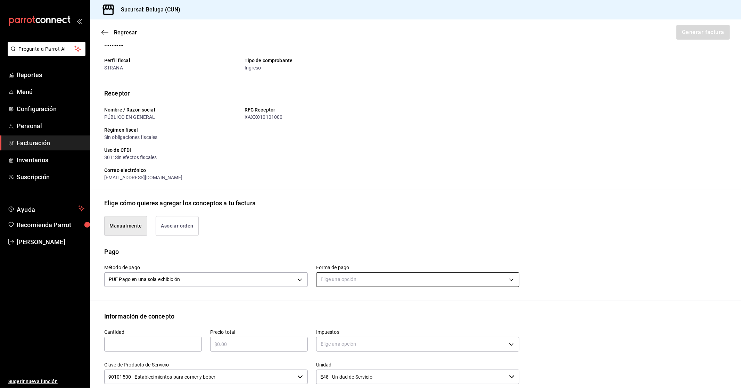
click at [351, 282] on body "Pregunta a Parrot AI Reportes Menú Configuración Personal Facturación Inventari…" at bounding box center [370, 194] width 741 height 388
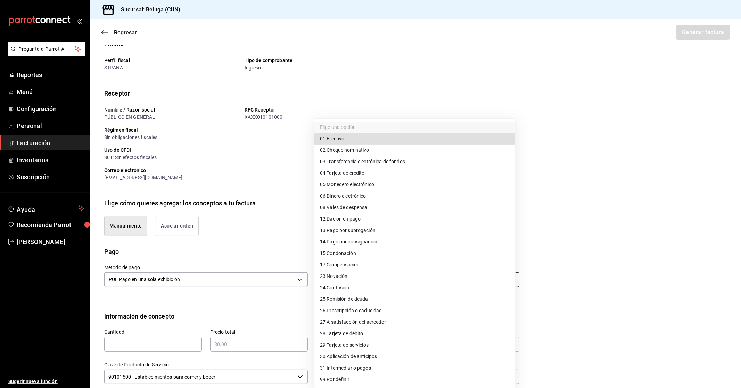
click at [347, 278] on body "Pregunta a Parrot AI Reportes Menú Configuración Personal Facturación Inventari…" at bounding box center [370, 194] width 741 height 388
click at [367, 175] on li "04 Tarjeta de crédito" at bounding box center [414, 172] width 201 height 11
type input "04"
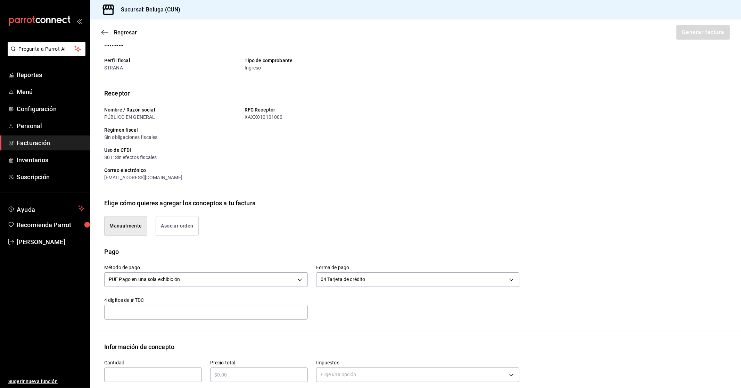
click at [186, 375] on input "text" at bounding box center [153, 375] width 98 height 8
type input "1"
type input "$8760.80"
type input "IVA_0"
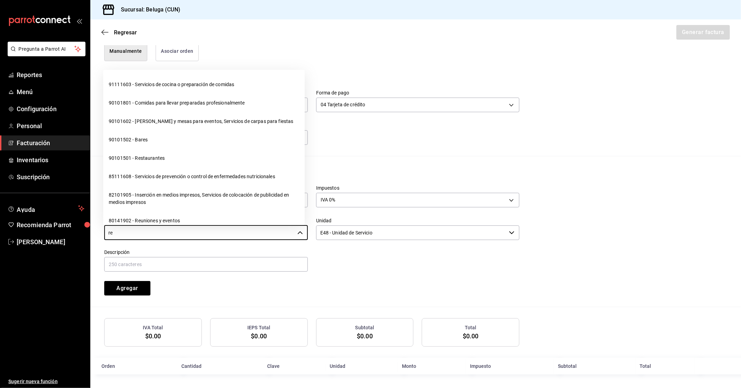
type input "r"
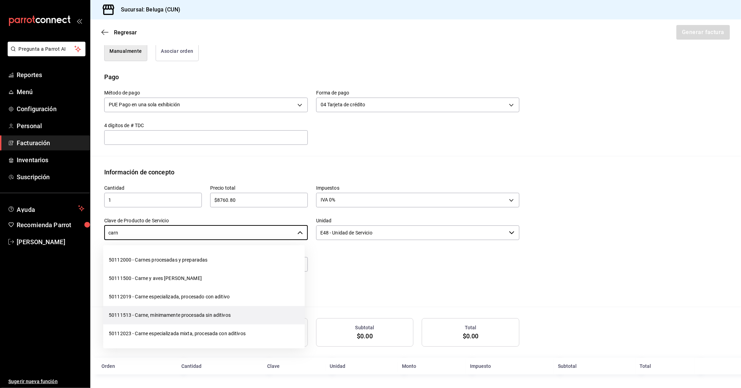
click at [190, 318] on li "50111513 - Carne, mínimamente procesada sin aditivos" at bounding box center [203, 315] width 201 height 18
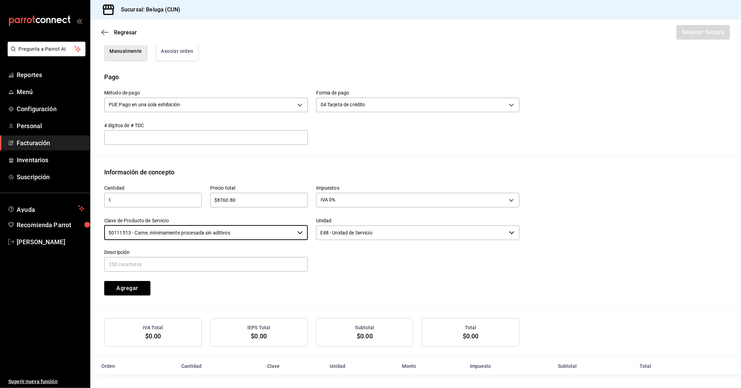
type input "50111513 - Carne, mínimamente procesada sin aditivos"
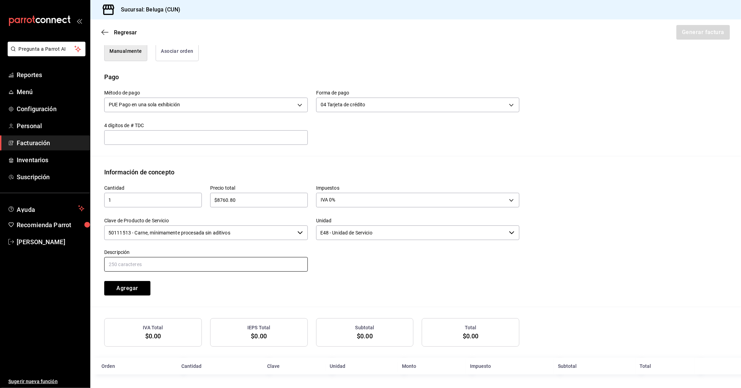
click at [273, 262] on input "text" at bounding box center [206, 264] width 204 height 15
paste input "CONSUMO DEL DIA [DATE]"
click at [159, 264] on input "CONSUMO DEL DIA [DATE]" at bounding box center [206, 264] width 204 height 15
drag, startPoint x: 190, startPoint y: 262, endPoint x: 5, endPoint y: 251, distance: 185.5
click at [5, 251] on div "Pregunta a Parrot AI Reportes Menú Configuración Personal Facturación Inventari…" at bounding box center [370, 194] width 741 height 388
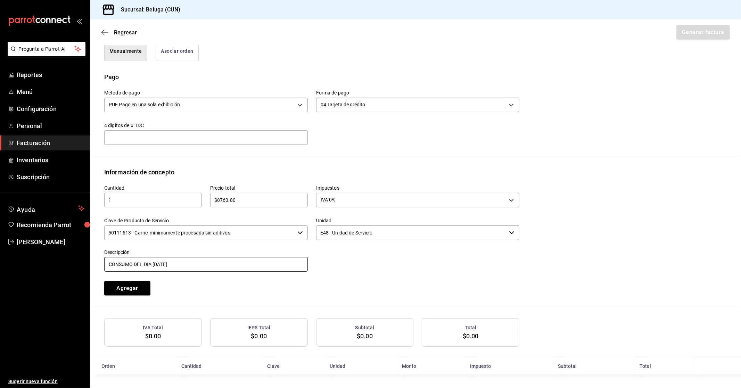
click at [213, 265] on input "CONSUMO DEL DIA [DATE]" at bounding box center [206, 264] width 204 height 15
type input "CONSUMO DEL DIA [DATE]"
click at [133, 286] on button "Agregar" at bounding box center [127, 288] width 46 height 15
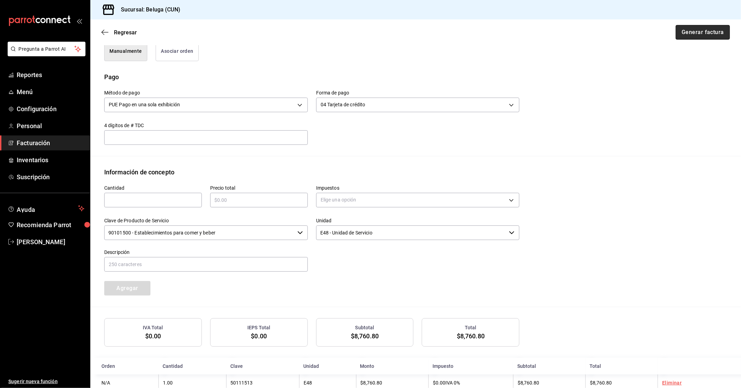
click at [693, 34] on button "Generar factura" at bounding box center [703, 32] width 54 height 15
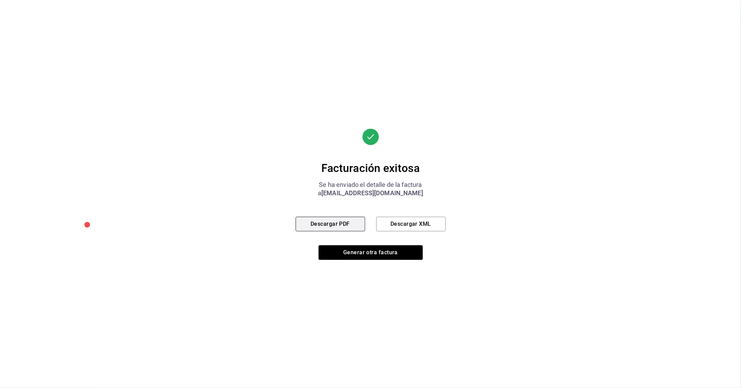
click at [333, 220] on button "Descargar PDF" at bounding box center [330, 224] width 69 height 15
click at [396, 253] on button "Generar otra factura" at bounding box center [371, 252] width 104 height 15
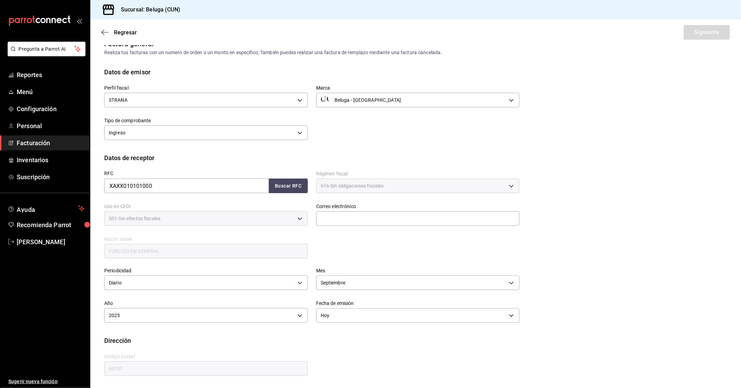
scroll to position [0, 0]
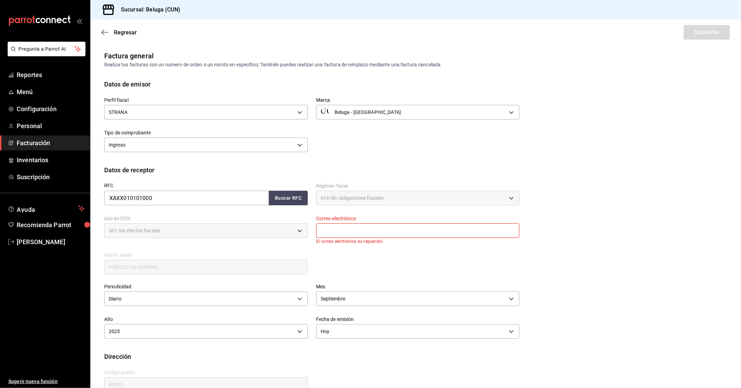
click at [386, 229] on input "text" at bounding box center [418, 230] width 204 height 15
type input "[EMAIL_ADDRESS][DOMAIN_NAME]"
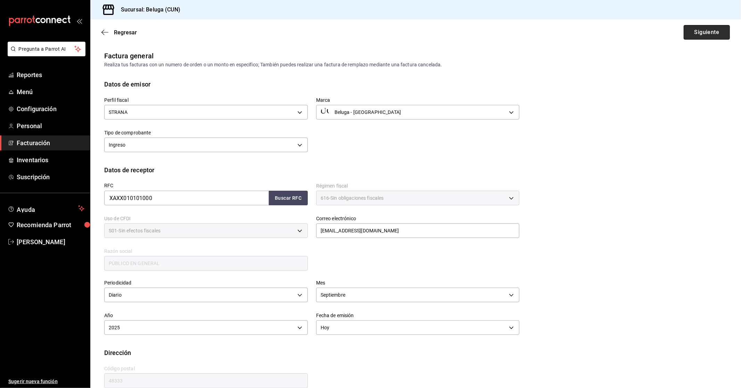
click at [700, 33] on button "Siguiente" at bounding box center [707, 32] width 46 height 15
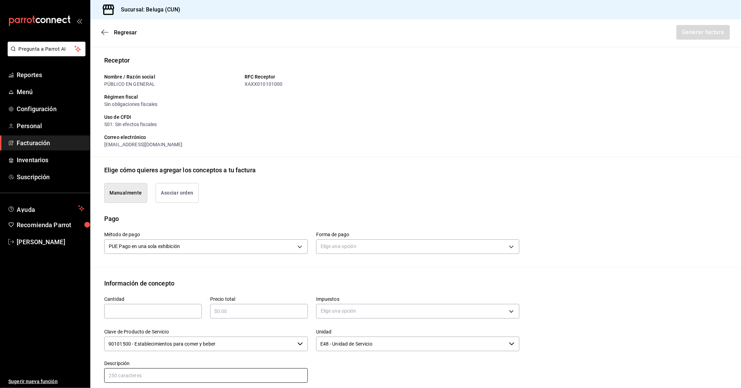
scroll to position [116, 0]
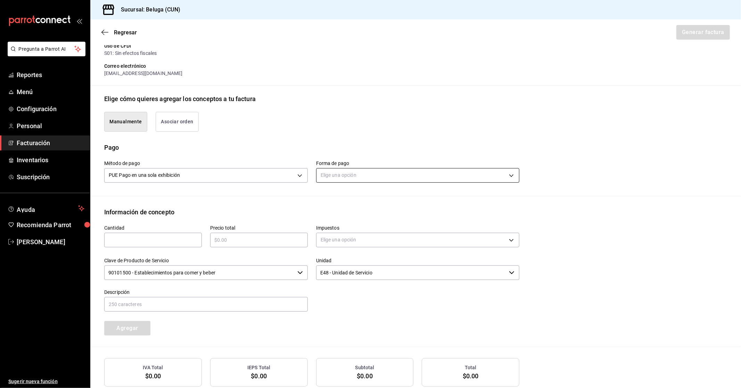
click at [360, 174] on body "Pregunta a Parrot AI Reportes Menú Configuración Personal Facturación Inventari…" at bounding box center [370, 194] width 741 height 388
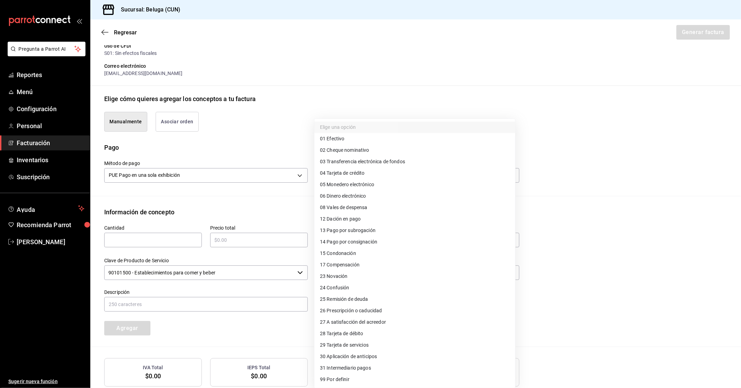
click at [369, 330] on li "28 Tarjeta de débito" at bounding box center [414, 333] width 201 height 11
type input "28"
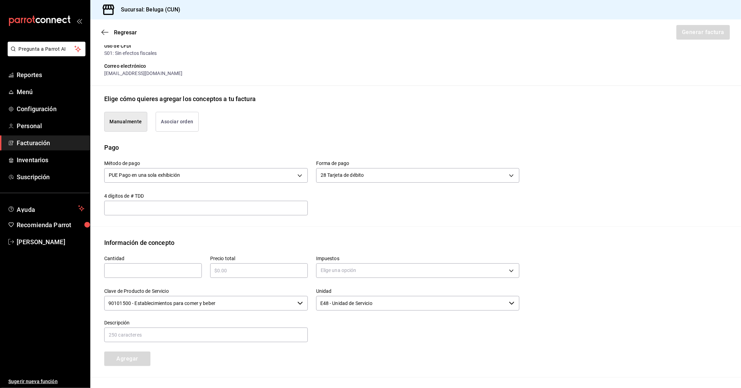
click at [163, 270] on input "text" at bounding box center [153, 270] width 98 height 8
type input "1"
click at [244, 270] on input "$2190.2" at bounding box center [259, 270] width 98 height 8
type input "$2190.20"
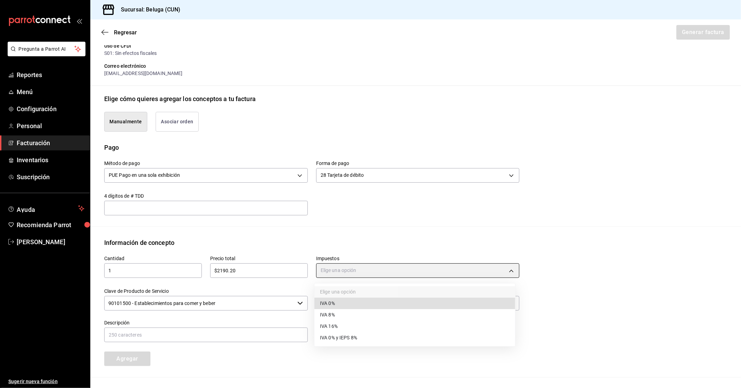
type input "IVA_0"
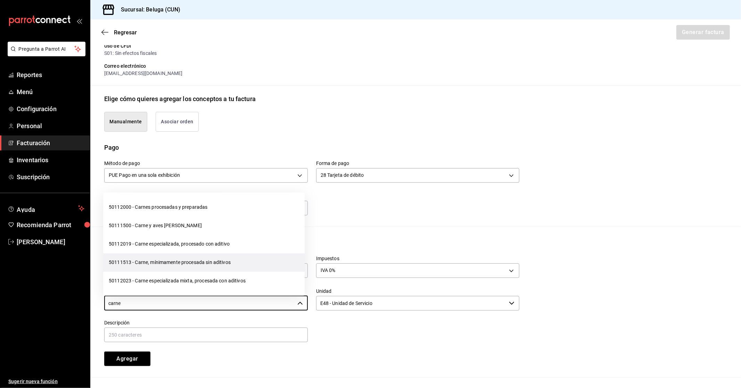
click at [223, 268] on li "50111513 - Carne, mínimamente procesada sin aditivos" at bounding box center [203, 262] width 201 height 18
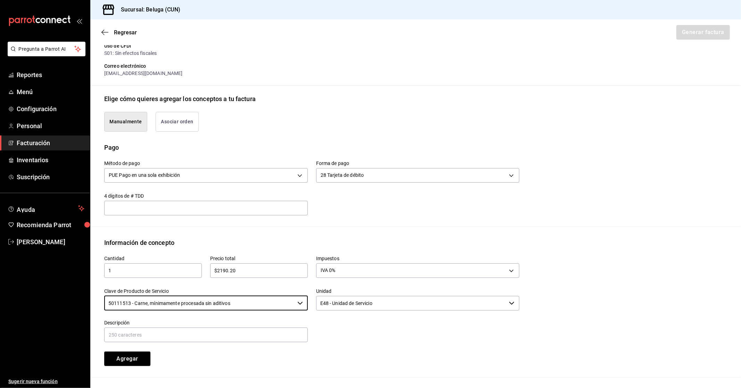
type input "50111513 - Carne, mínimamente procesada sin aditivos"
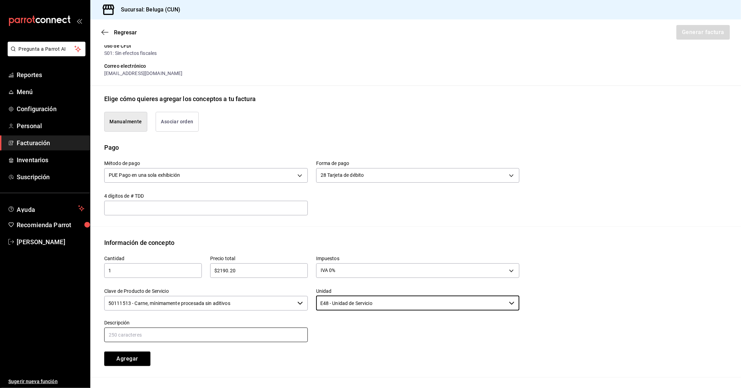
click at [231, 336] on input "text" at bounding box center [206, 335] width 204 height 15
paste input "CONSUMO DEL DIA [DATE]"
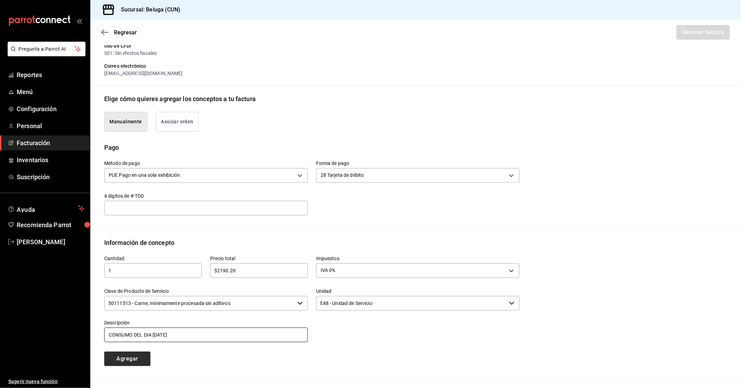
type input "CONSUMO DEL DIA [DATE]"
click at [138, 358] on button "Agregar" at bounding box center [127, 359] width 46 height 15
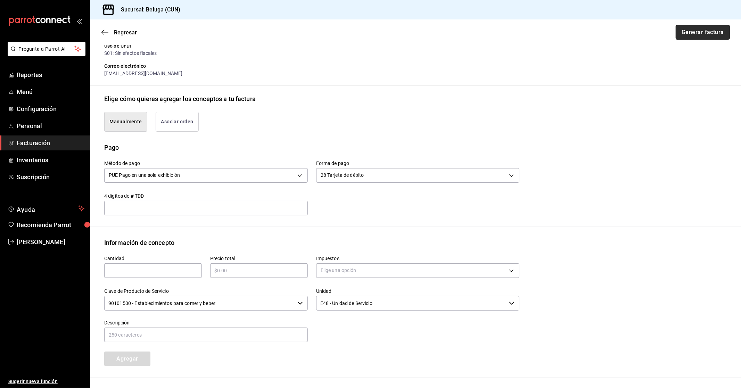
click at [709, 32] on button "Generar factura" at bounding box center [703, 32] width 54 height 15
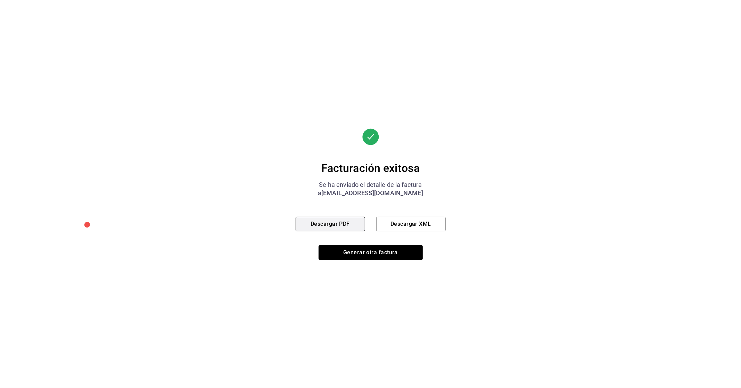
click at [325, 228] on button "Descargar PDF" at bounding box center [330, 224] width 69 height 15
click at [394, 252] on button "Generar otra factura" at bounding box center [371, 252] width 104 height 15
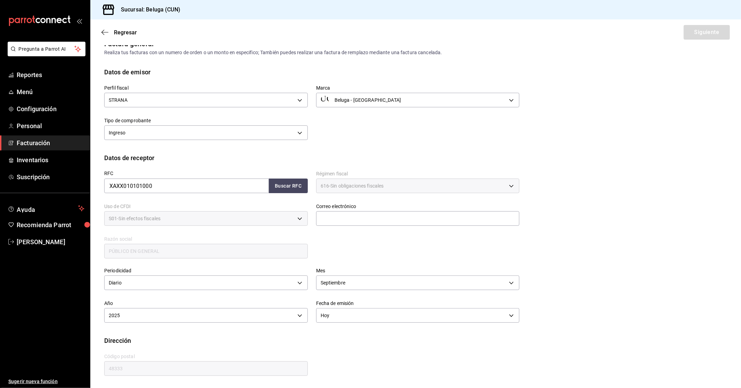
scroll to position [0, 0]
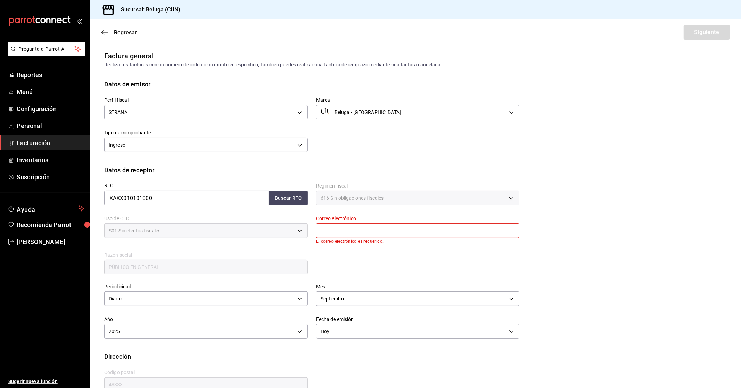
drag, startPoint x: 420, startPoint y: 224, endPoint x: 423, endPoint y: 236, distance: 12.3
click at [420, 224] on input "text" at bounding box center [418, 230] width 204 height 15
type input "[EMAIL_ADDRESS][DOMAIN_NAME]"
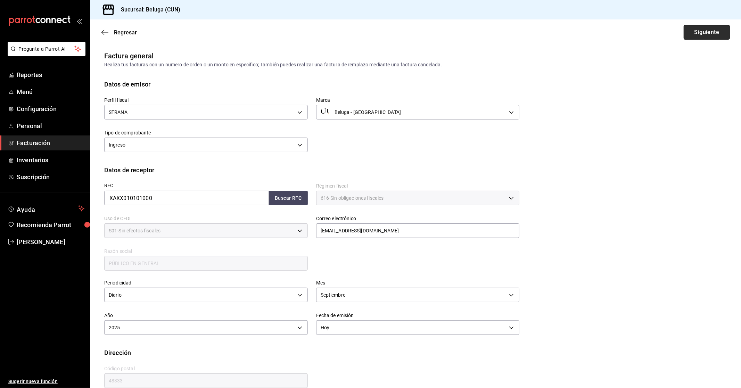
click at [716, 31] on button "Siguiente" at bounding box center [707, 32] width 46 height 15
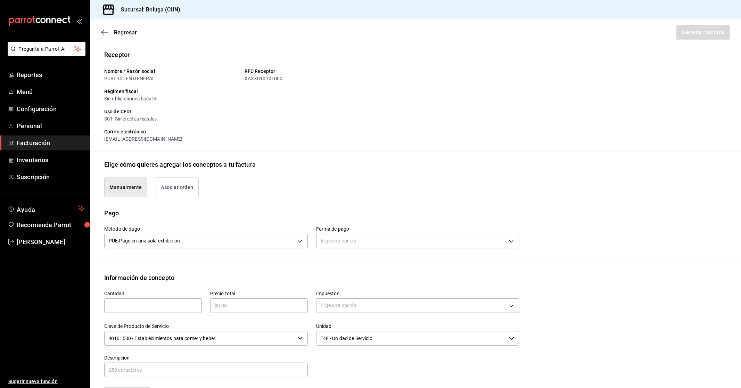
scroll to position [116, 0]
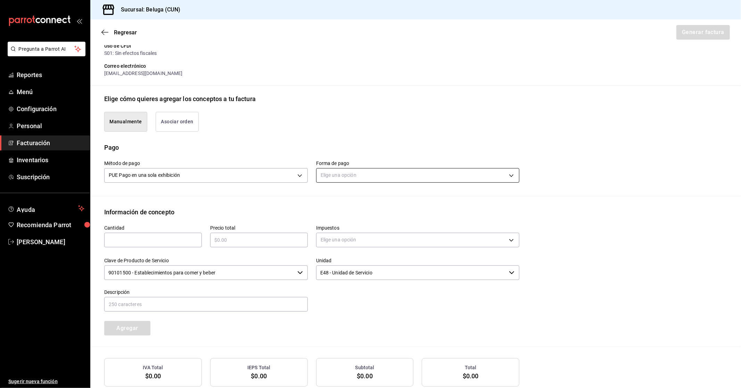
click at [352, 170] on body "Pregunta a Parrot AI Reportes Menú Configuración Personal Facturación Inventari…" at bounding box center [370, 194] width 741 height 388
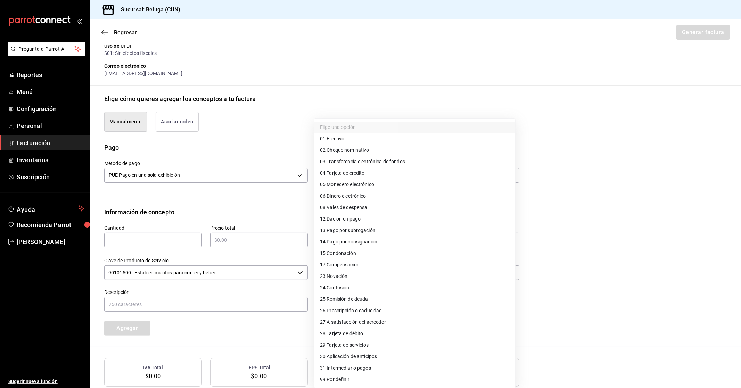
click at [369, 174] on li "04 Tarjeta de crédito" at bounding box center [414, 172] width 201 height 11
type input "04"
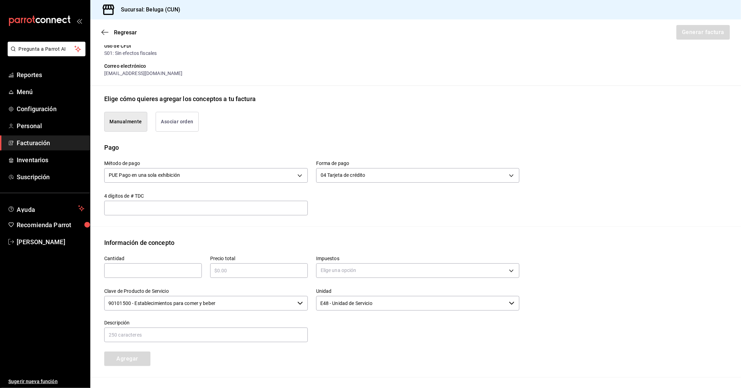
click at [174, 269] on input "text" at bounding box center [153, 270] width 98 height 8
type input "1"
type input "$77891.05"
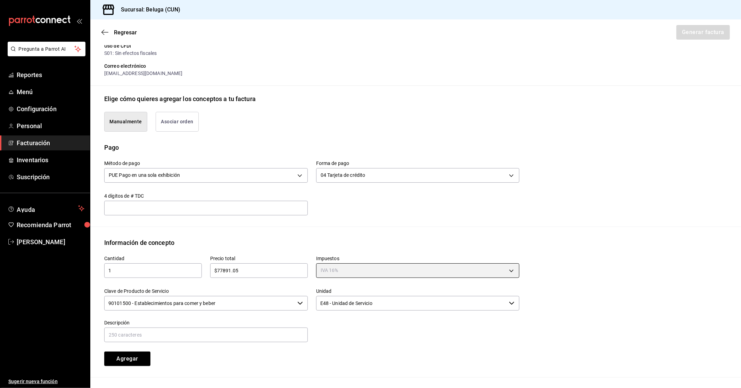
type input "IVA_16"
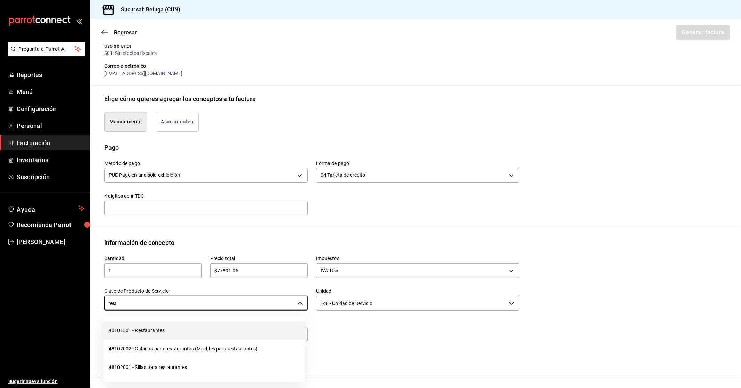
click at [234, 332] on li "90101501 - Restaurantes" at bounding box center [203, 330] width 201 height 18
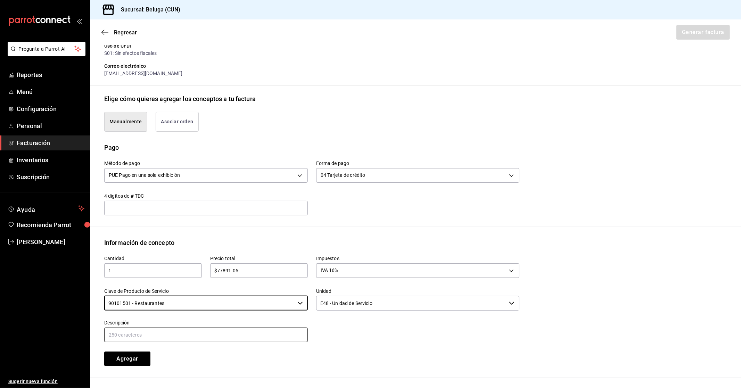
type input "90101501 - Restaurantes"
click at [258, 330] on input "text" at bounding box center [206, 335] width 204 height 15
paste input "CONSUMO DEL DIA [DATE]"
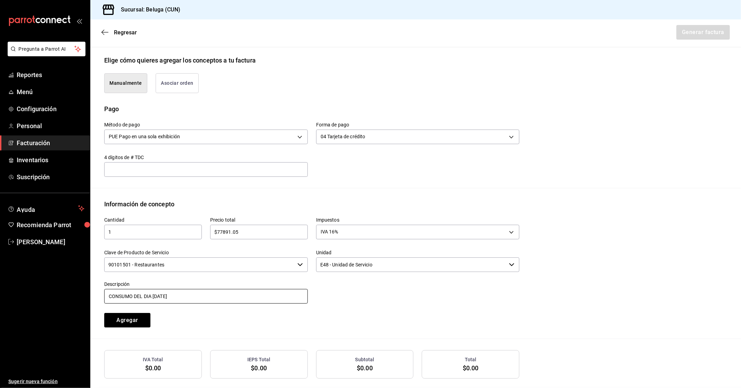
type input "CONSUMO DEL DIA [DATE]"
click at [140, 316] on button "Agregar" at bounding box center [127, 320] width 46 height 15
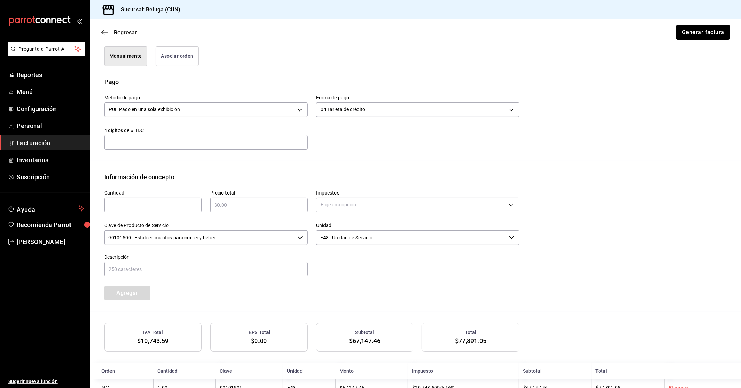
scroll to position [203, 0]
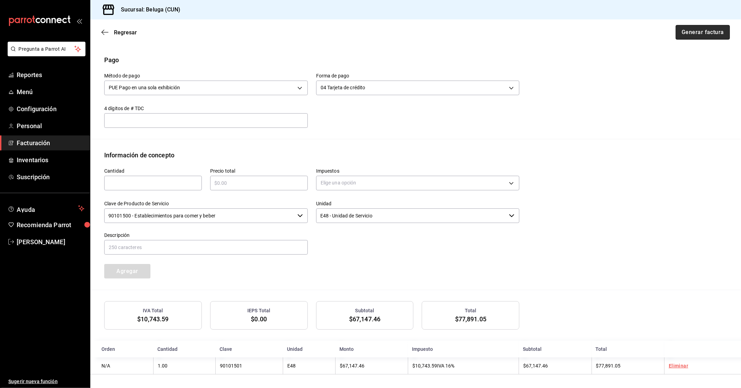
click at [690, 28] on button "Generar factura" at bounding box center [703, 32] width 54 height 15
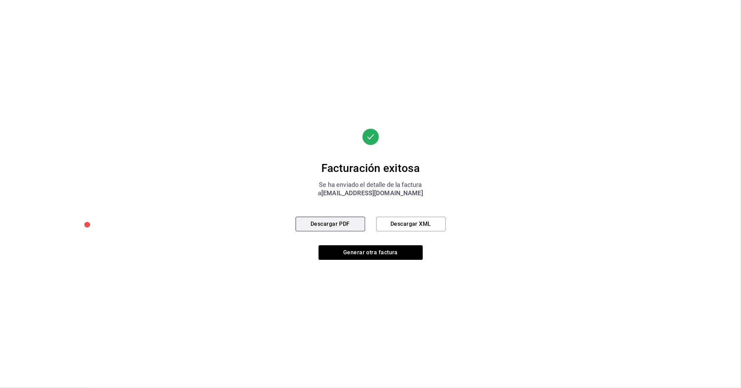
click at [348, 218] on button "Descargar PDF" at bounding box center [330, 224] width 69 height 15
click at [365, 255] on button "Generar otra factura" at bounding box center [371, 252] width 104 height 15
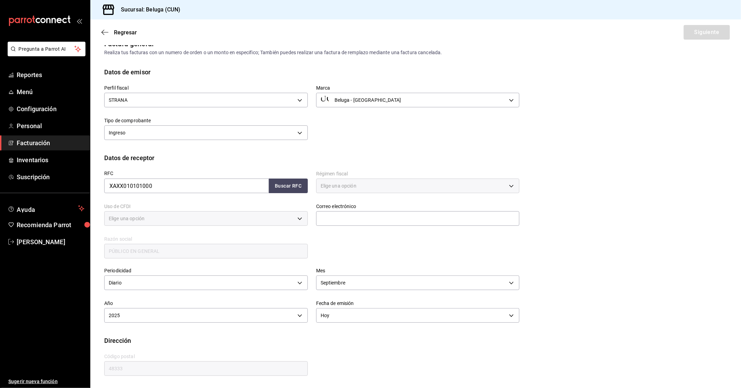
type input "616"
type input "S01"
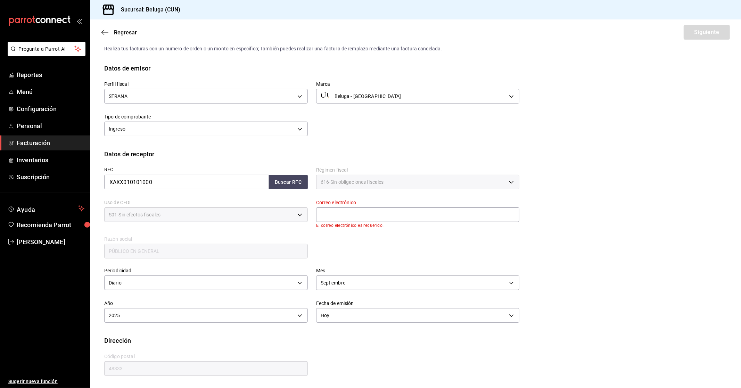
scroll to position [0, 0]
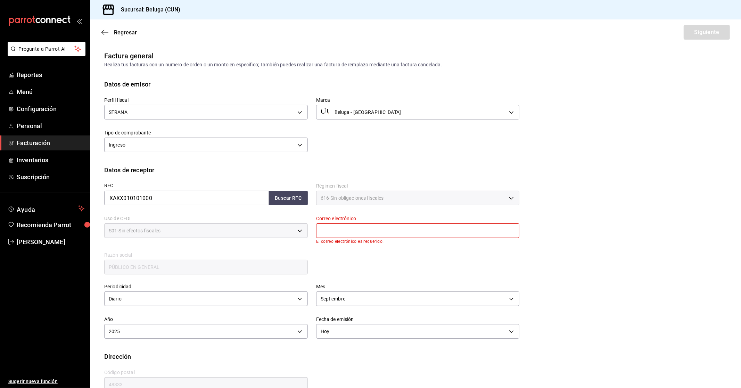
click at [358, 228] on input "text" at bounding box center [418, 230] width 204 height 15
type input "[EMAIL_ADDRESS][DOMAIN_NAME]"
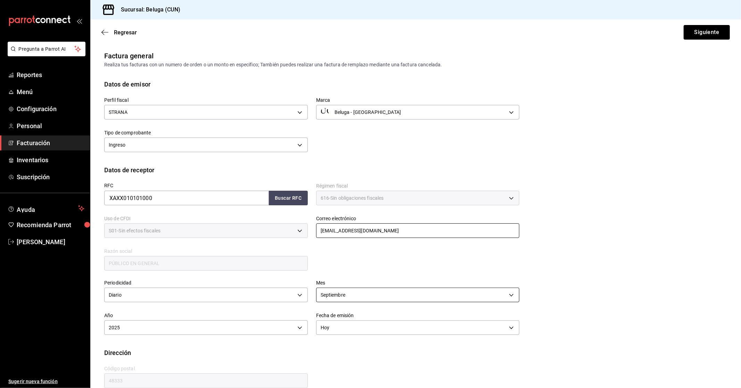
scroll to position [11, 0]
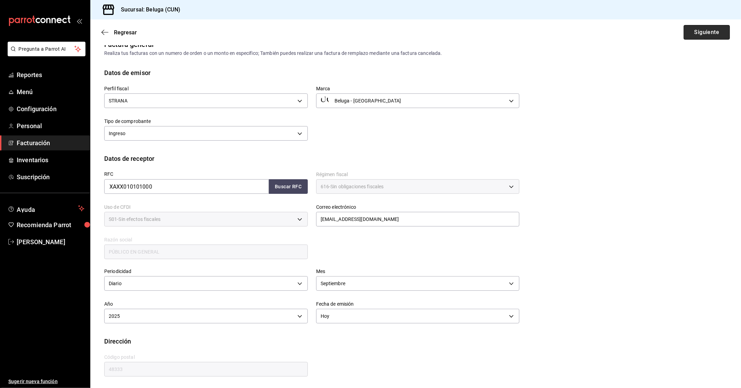
click at [700, 33] on button "Siguiente" at bounding box center [707, 32] width 46 height 15
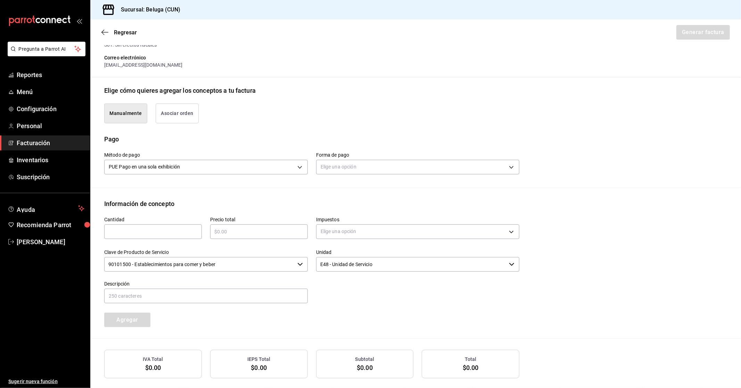
scroll to position [127, 0]
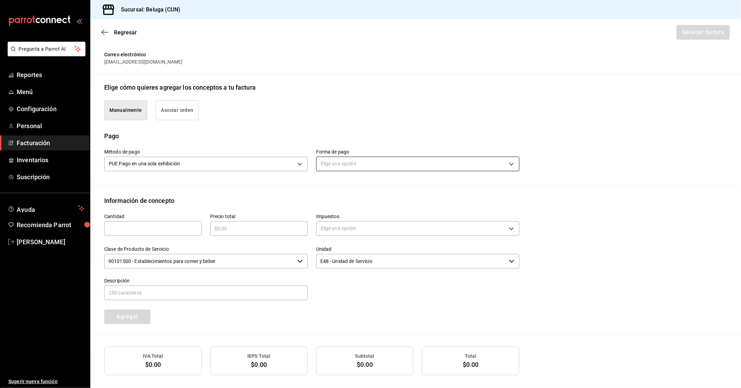
click at [376, 161] on body "Pregunta a Parrot AI Reportes Menú Configuración Personal Facturación Inventari…" at bounding box center [370, 194] width 741 height 388
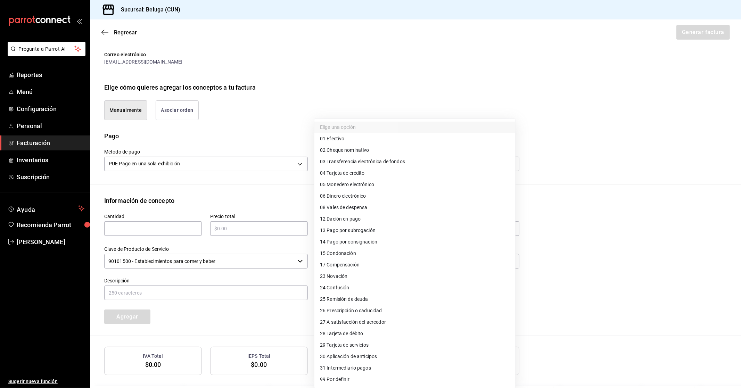
drag, startPoint x: 372, startPoint y: 331, endPoint x: 368, endPoint y: 331, distance: 4.2
click at [372, 331] on li "28 Tarjeta de débito" at bounding box center [414, 333] width 201 height 11
type input "28"
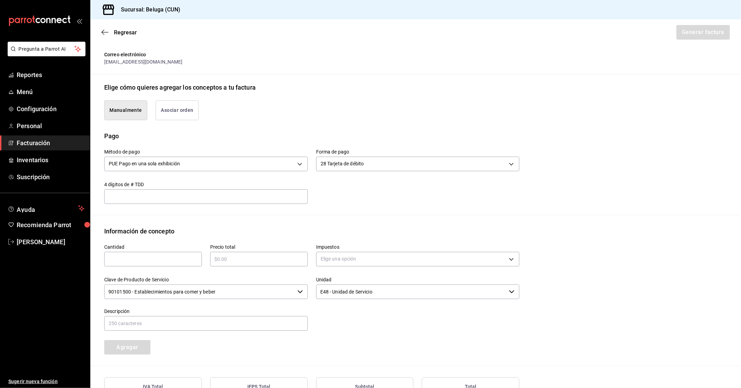
click at [193, 258] on input "text" at bounding box center [153, 259] width 98 height 8
type input "1"
click at [229, 260] on input "$2834075" at bounding box center [259, 259] width 98 height 8
type input "$28340.75"
click at [346, 253] on body "Pregunta a Parrot AI Reportes Menú Configuración Personal Facturación Inventari…" at bounding box center [370, 194] width 741 height 388
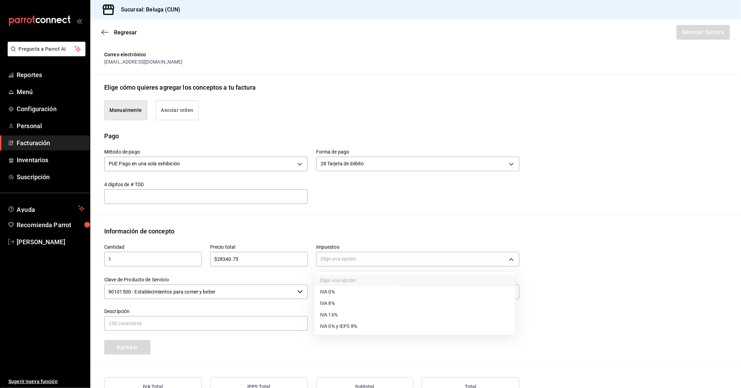
click at [352, 314] on li "IVA 16%" at bounding box center [414, 314] width 201 height 11
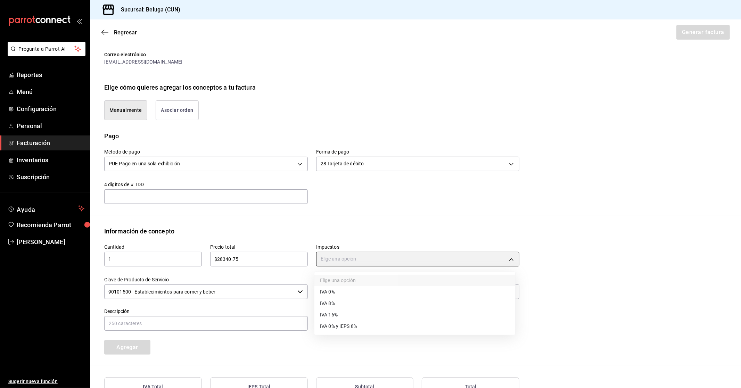
type input "IVA_16"
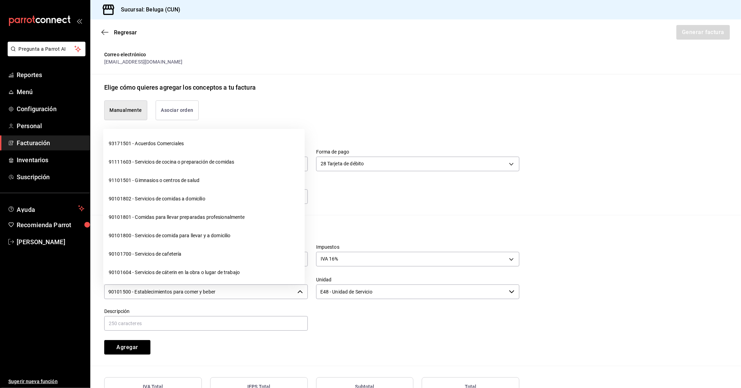
click at [272, 285] on input "90101500 - Establecimientos para comer y beber" at bounding box center [199, 292] width 190 height 15
drag, startPoint x: 252, startPoint y: 289, endPoint x: 72, endPoint y: 292, distance: 180.0
click at [72, 292] on div "Pregunta a Parrot AI Reportes Menú Configuración Personal Facturación Inventari…" at bounding box center [370, 194] width 741 height 388
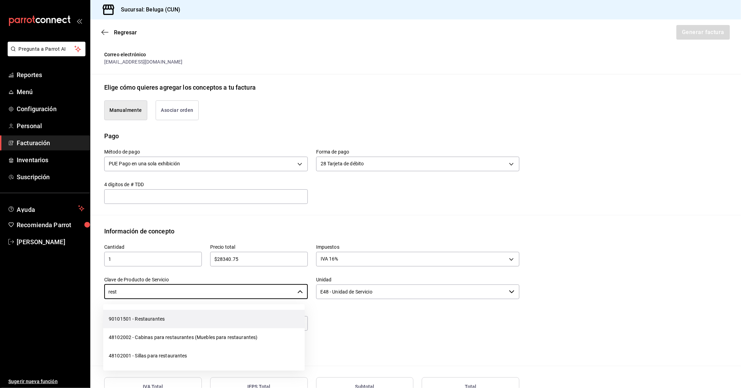
click at [201, 326] on li "90101501 - Restaurantes" at bounding box center [203, 319] width 201 height 18
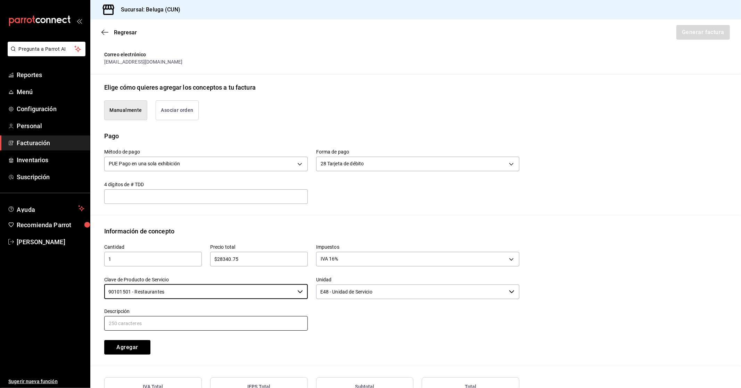
type input "90101501 - Restaurantes"
click at [244, 323] on input "text" at bounding box center [206, 323] width 204 height 15
paste input "CONSUMO DEL DIA [DATE]"
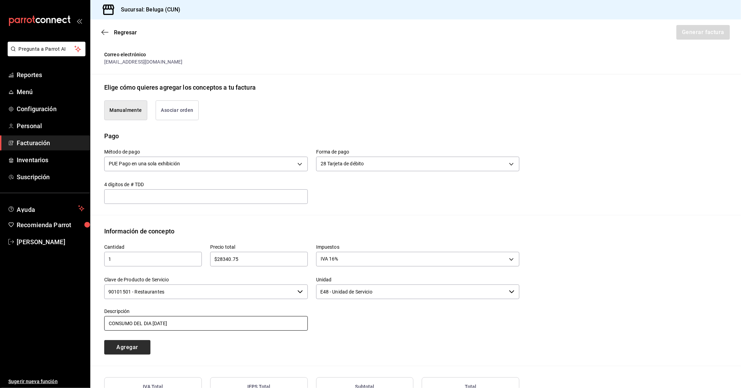
type input "CONSUMO DEL DIA [DATE]"
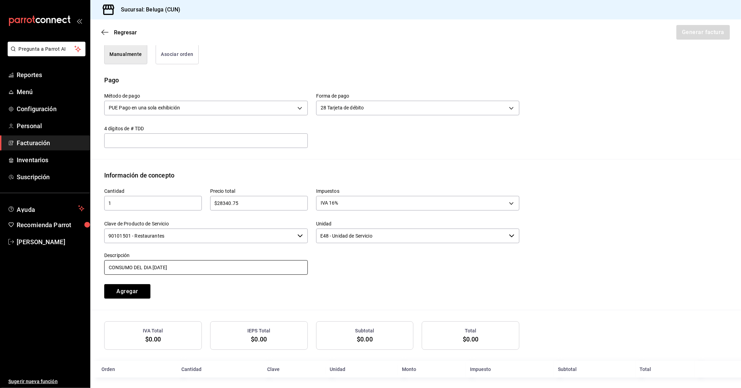
scroll to position [186, 0]
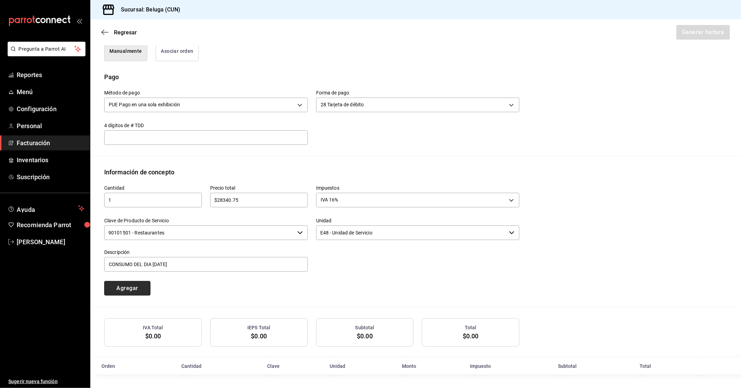
click at [140, 291] on button "Agregar" at bounding box center [127, 288] width 46 height 15
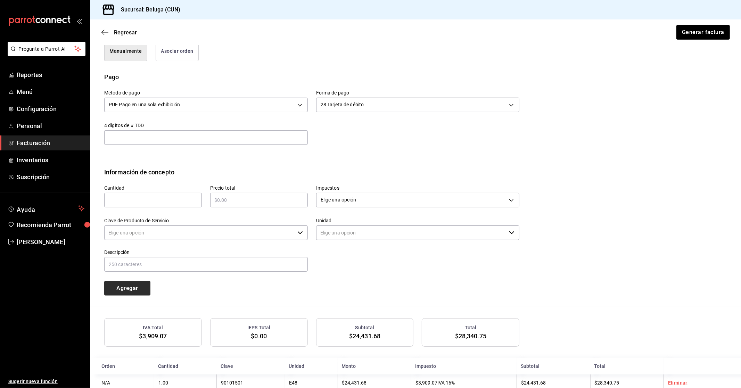
type input "90101500 - Establecimientos para comer y beber"
type input "E48 - Unidad de Servicio"
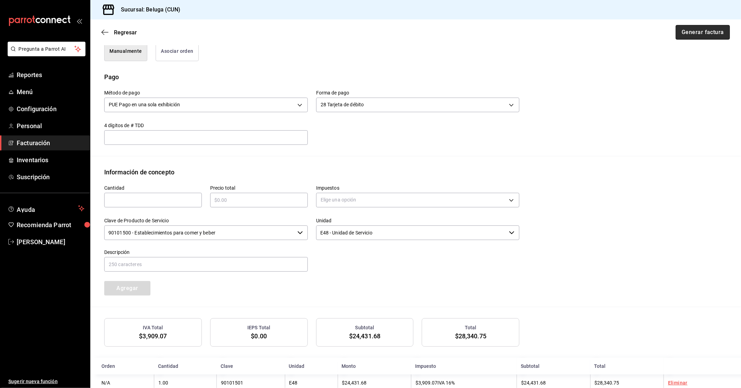
click at [702, 34] on button "Generar factura" at bounding box center [703, 32] width 54 height 15
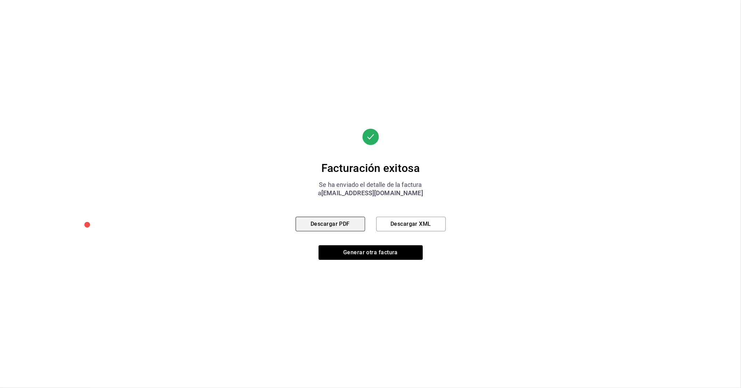
click at [356, 228] on button "Descargar PDF" at bounding box center [330, 224] width 69 height 15
click at [365, 252] on button "Generar otra factura" at bounding box center [371, 252] width 104 height 15
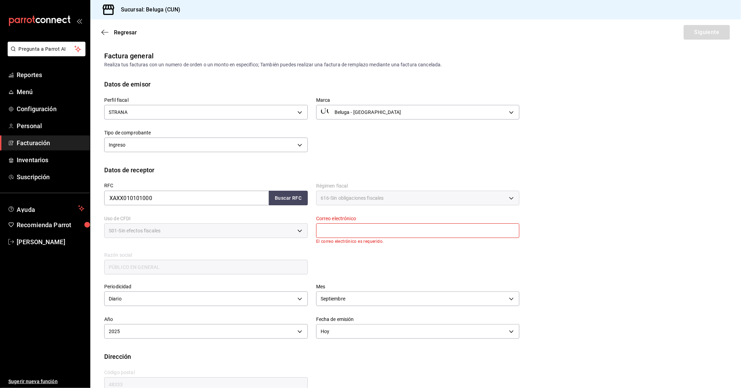
click at [356, 228] on input "text" at bounding box center [418, 230] width 204 height 15
type input "[EMAIL_ADDRESS][DOMAIN_NAME]"
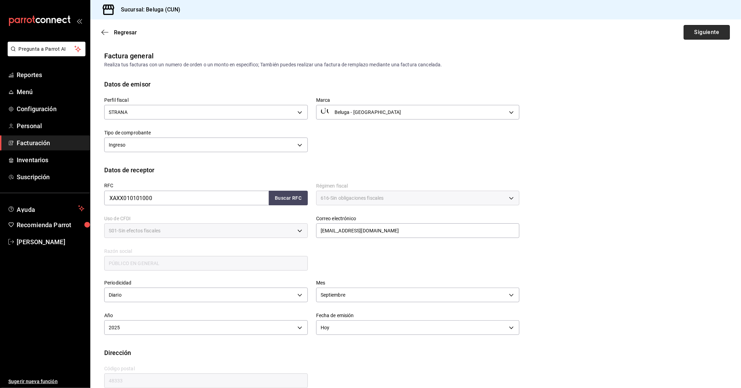
click at [720, 26] on button "Siguiente" at bounding box center [707, 32] width 46 height 15
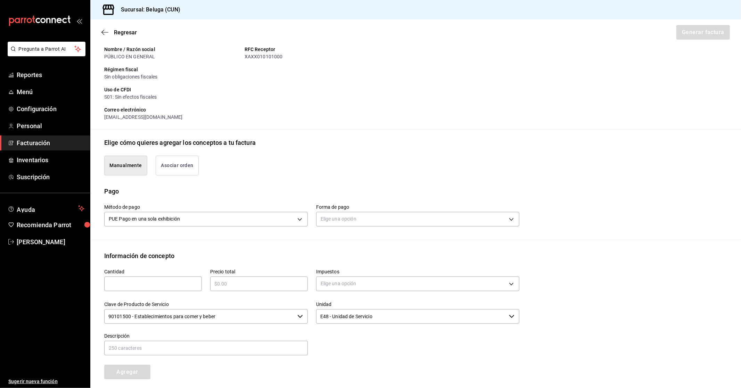
scroll to position [77, 0]
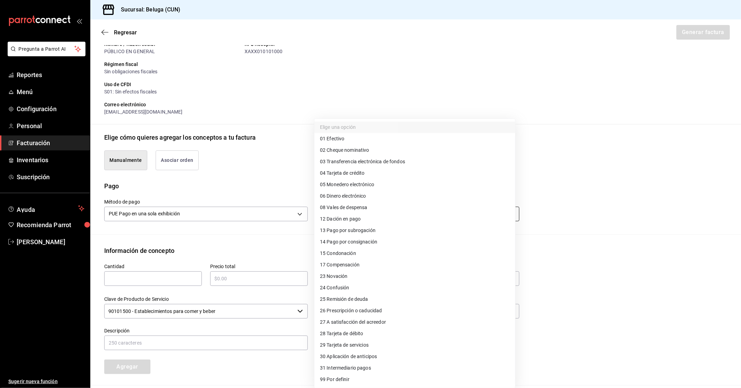
click at [347, 211] on body "Pregunta a Parrot AI Reportes Menú Configuración Personal Facturación Inventari…" at bounding box center [370, 194] width 741 height 388
click at [373, 174] on li "04 Tarjeta de crédito" at bounding box center [414, 172] width 201 height 11
type input "04"
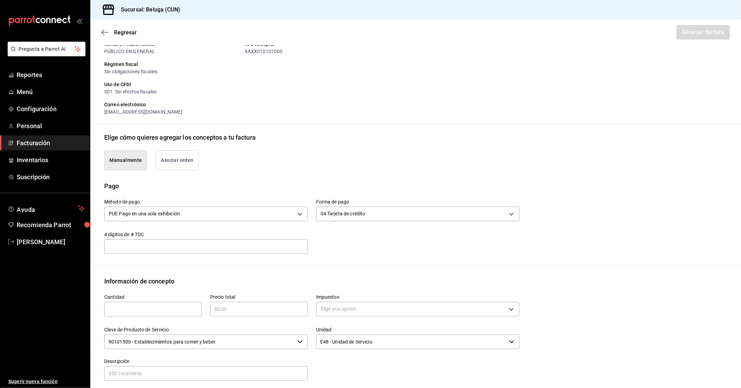
click at [197, 301] on div "Cantidad ​" at bounding box center [153, 305] width 98 height 22
click at [189, 306] on input "text" at bounding box center [153, 309] width 98 height 8
type input "1"
type input "$18501.60"
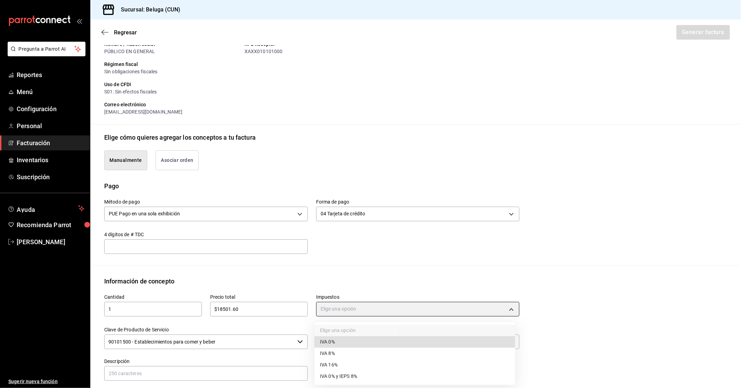
type input "IVA_0"
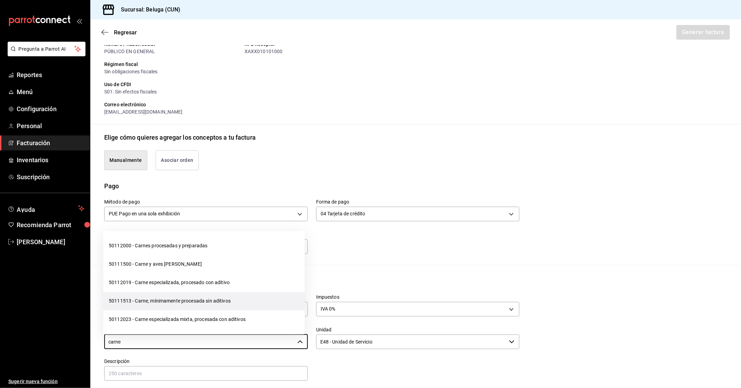
click at [191, 305] on li "50111513 - Carne, mínimamente procesada sin aditivos" at bounding box center [203, 301] width 201 height 18
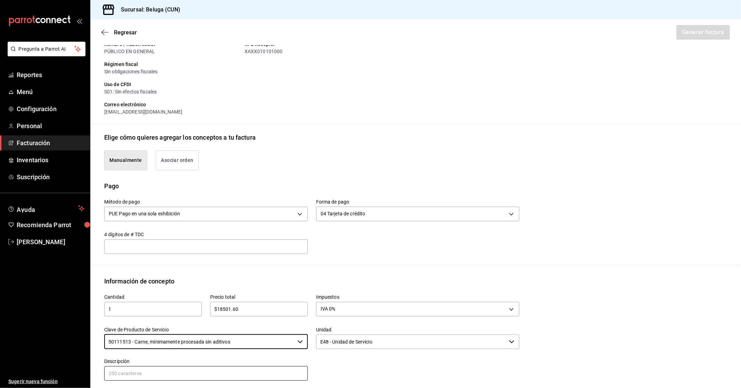
type input "50111513 - Carne, mínimamente procesada sin aditivos"
click at [273, 370] on input "text" at bounding box center [206, 373] width 204 height 15
paste input "CONSUMO DEL DIA [DATE]"
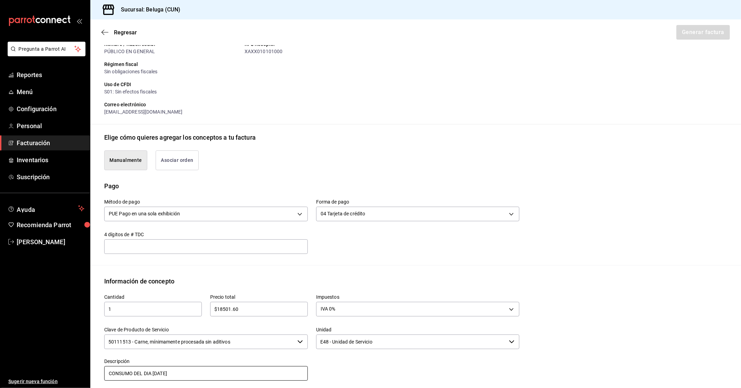
click at [158, 372] on input "CONSUMO DEL DIA [DATE]" at bounding box center [206, 373] width 204 height 15
drag, startPoint x: 200, startPoint y: 374, endPoint x: 0, endPoint y: 367, distance: 200.2
click at [0, 367] on div "Pregunta a Parrot AI Reportes Menú Configuración Personal Facturación Inventari…" at bounding box center [370, 194] width 741 height 388
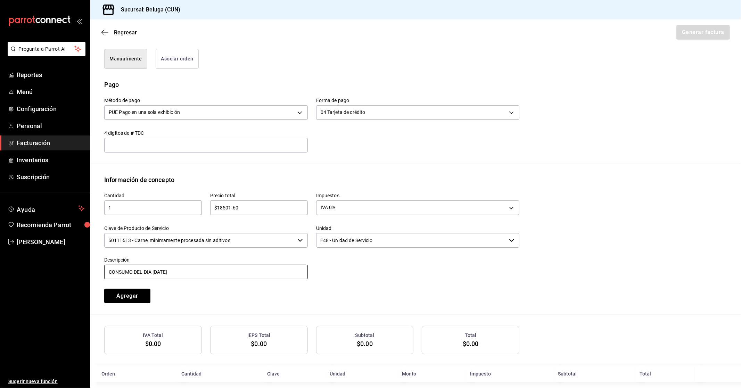
scroll to position [186, 0]
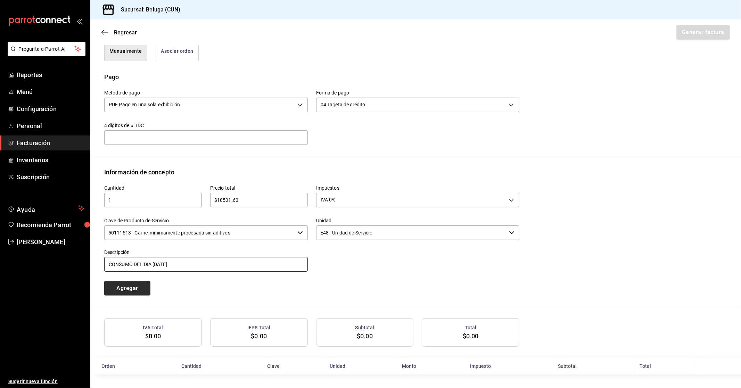
type input "CONSUMO DEL DIA [DATE]"
click at [133, 288] on button "Agregar" at bounding box center [127, 288] width 46 height 15
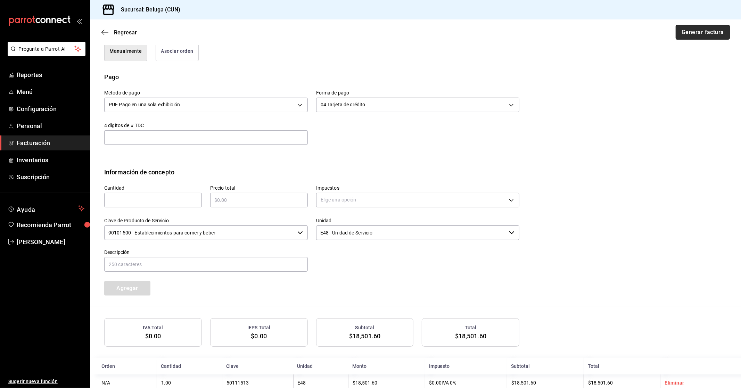
click at [710, 34] on button "Generar factura" at bounding box center [703, 32] width 54 height 15
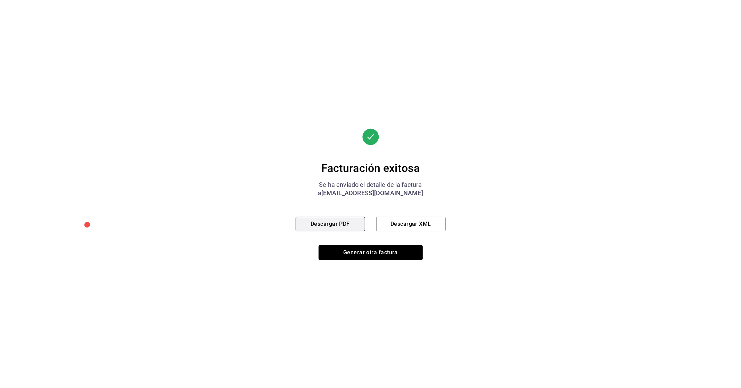
click at [361, 224] on button "Descargar PDF" at bounding box center [330, 224] width 69 height 15
click at [367, 250] on button "Generar otra factura" at bounding box center [371, 252] width 104 height 15
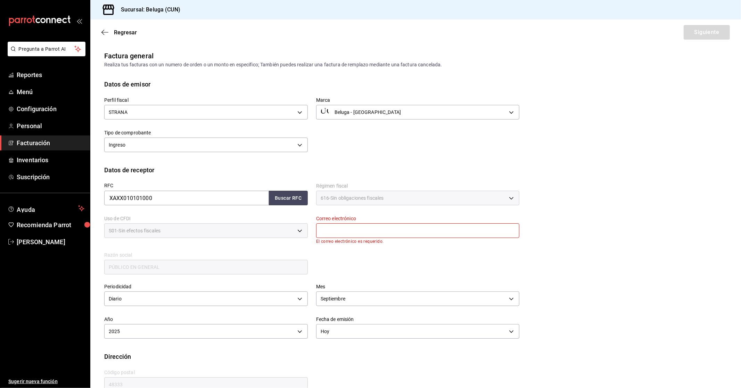
click at [338, 226] on input "text" at bounding box center [418, 230] width 204 height 15
type input "[EMAIL_ADDRESS][DOMAIN_NAME]"
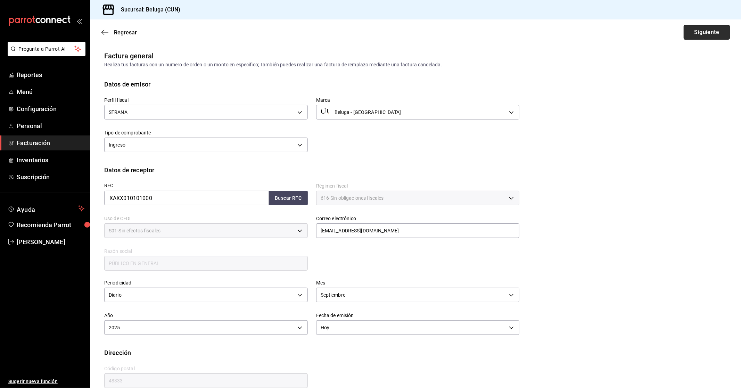
click at [705, 27] on button "Siguiente" at bounding box center [707, 32] width 46 height 15
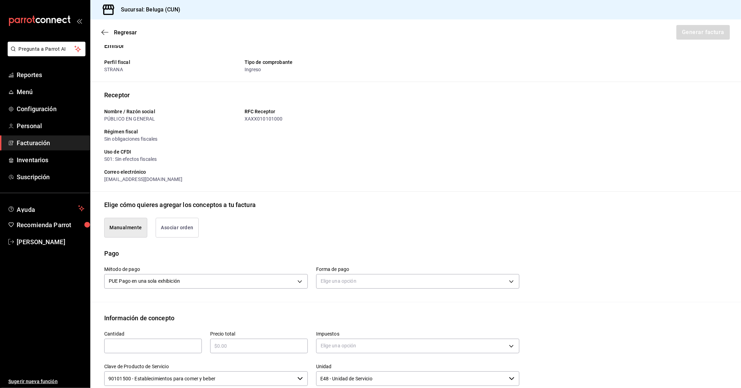
scroll to position [39, 0]
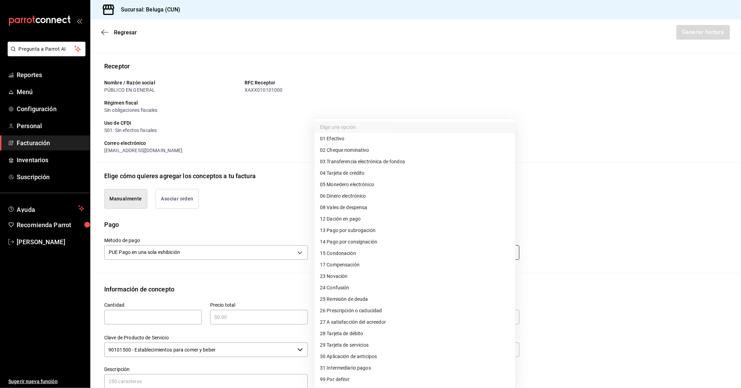
click at [349, 245] on body "Pregunta a Parrot AI Reportes Menú Configuración Personal Facturación Inventari…" at bounding box center [370, 194] width 741 height 388
click at [373, 335] on li "28 Tarjeta de débito" at bounding box center [414, 333] width 201 height 11
type input "28"
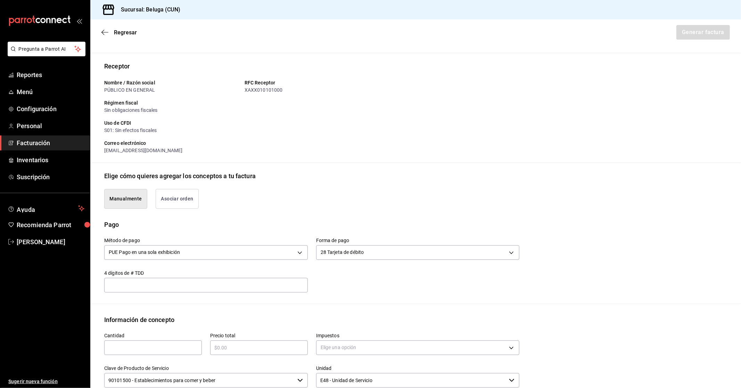
click at [177, 350] on input "text" at bounding box center [153, 348] width 98 height 8
type input "1"
type input "$4625.40"
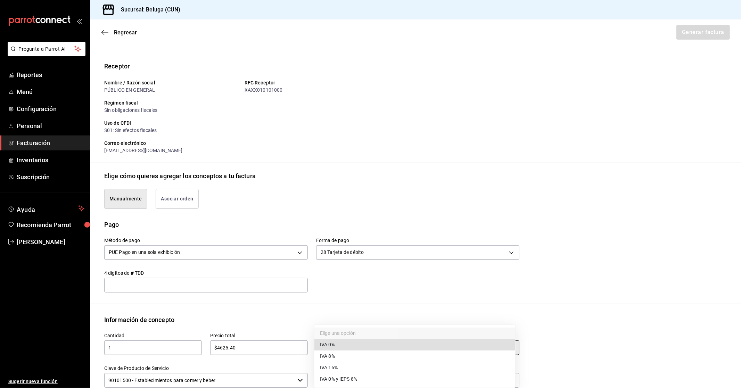
type input "IVA_0"
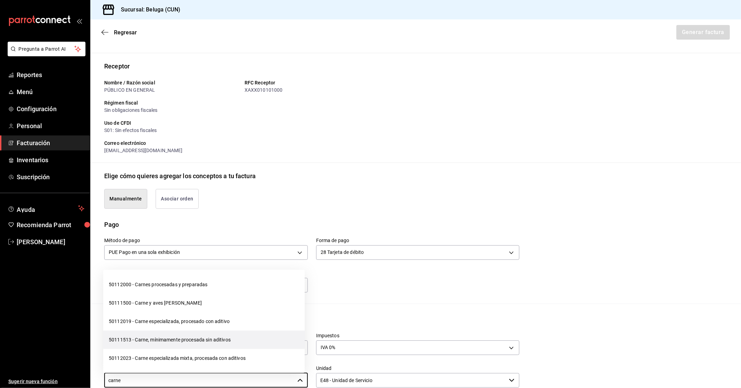
click at [217, 342] on li "50111513 - Carne, mínimamente procesada sin aditivos" at bounding box center [203, 340] width 201 height 18
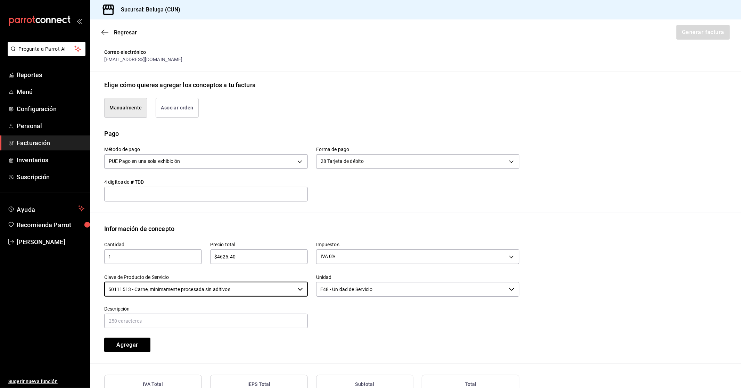
scroll to position [154, 0]
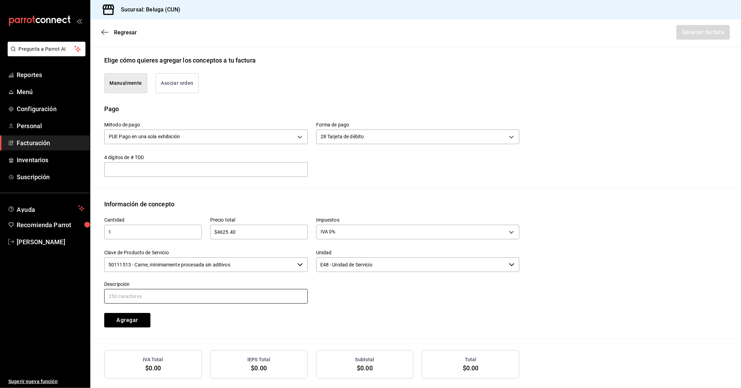
click at [259, 290] on input "text" at bounding box center [206, 296] width 204 height 15
paste input "CONSUMO DEL DIA [DATE]"
click at [355, 311] on div "Cantidad 1 ​ Precio total $4625.40 ​ Impuestos IVA 0% IVA_0 Clave de Producto d…" at bounding box center [307, 268] width 423 height 119
click at [135, 318] on button "Agregar" at bounding box center [127, 320] width 46 height 15
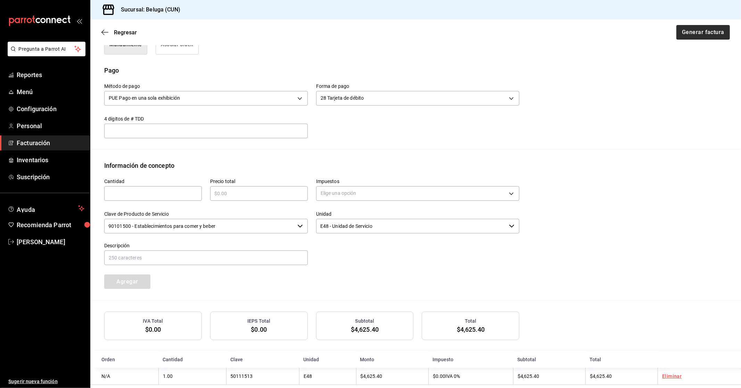
click at [683, 25] on div "Regresar Generar factura" at bounding box center [415, 32] width 651 height 26
click at [685, 27] on button "Generar factura" at bounding box center [703, 32] width 54 height 15
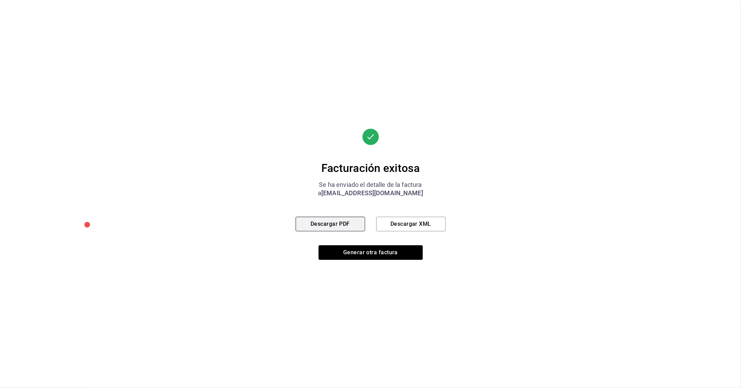
click at [315, 219] on button "Descargar PDF" at bounding box center [330, 224] width 69 height 15
click at [351, 224] on button "Descargar PDF" at bounding box center [330, 224] width 69 height 15
click at [354, 258] on button "Generar otra factura" at bounding box center [371, 252] width 104 height 15
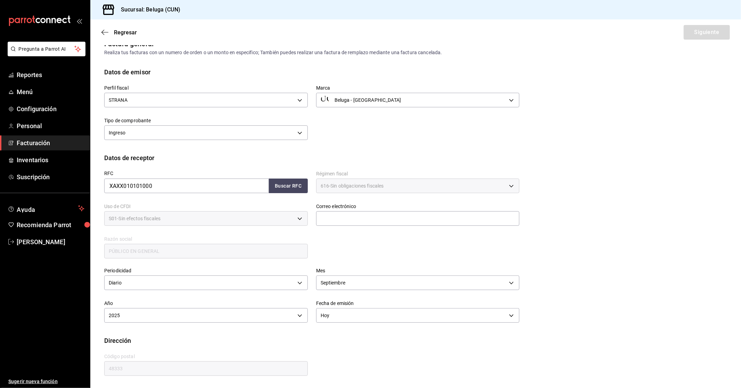
scroll to position [0, 0]
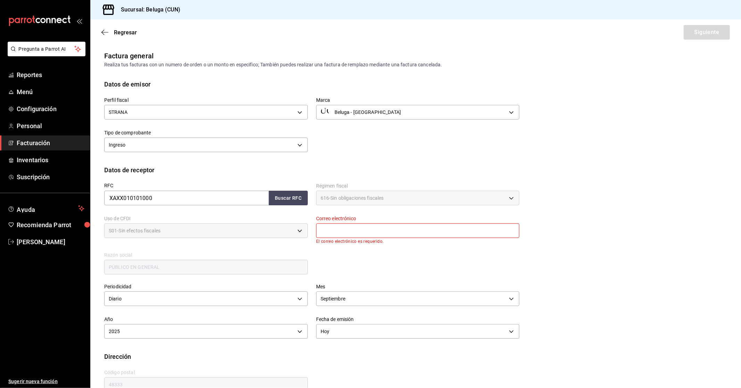
drag, startPoint x: 402, startPoint y: 231, endPoint x: 400, endPoint y: 237, distance: 6.4
click at [402, 231] on input "text" at bounding box center [418, 230] width 204 height 15
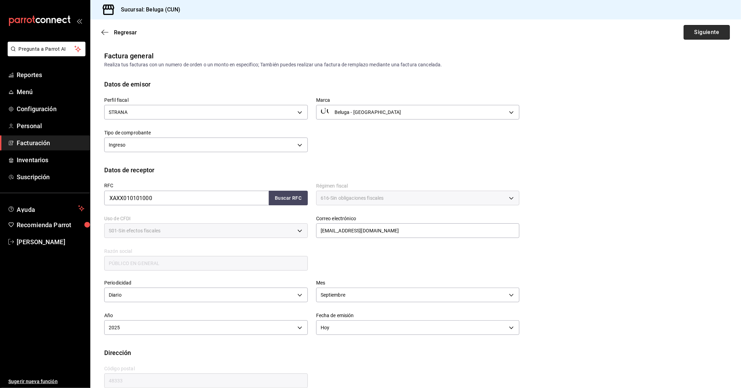
click at [717, 35] on button "Siguiente" at bounding box center [707, 32] width 46 height 15
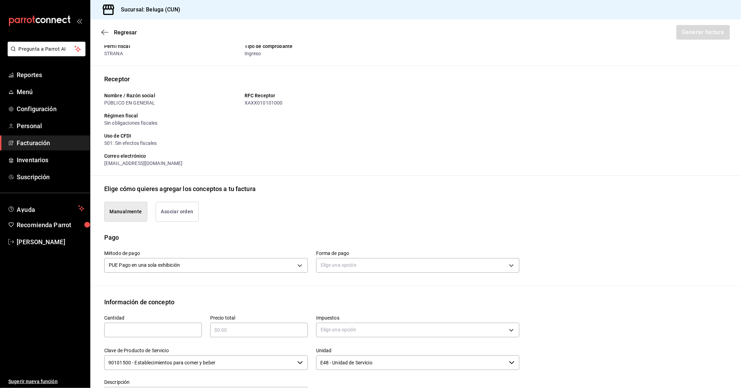
scroll to position [116, 0]
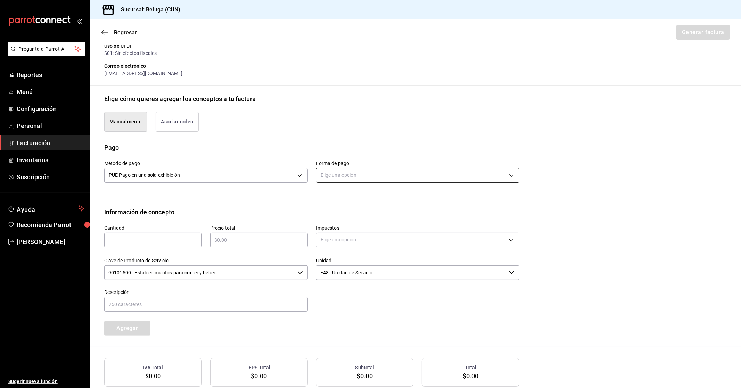
click at [352, 168] on body "Pregunta a Parrot AI Reportes Menú Configuración Personal Facturación Inventari…" at bounding box center [370, 194] width 741 height 388
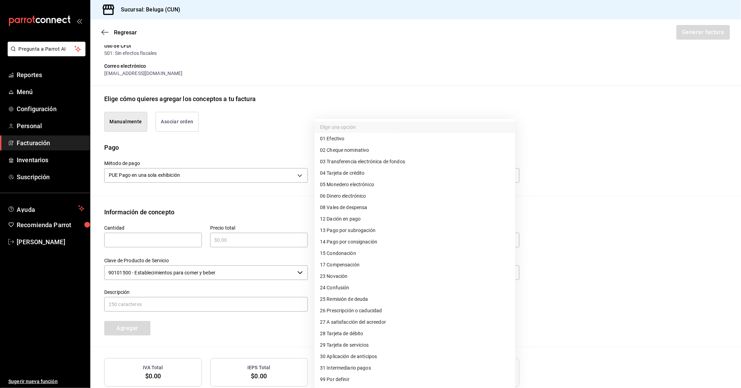
click at [379, 174] on li "04 Tarjeta de crédito" at bounding box center [414, 172] width 201 height 11
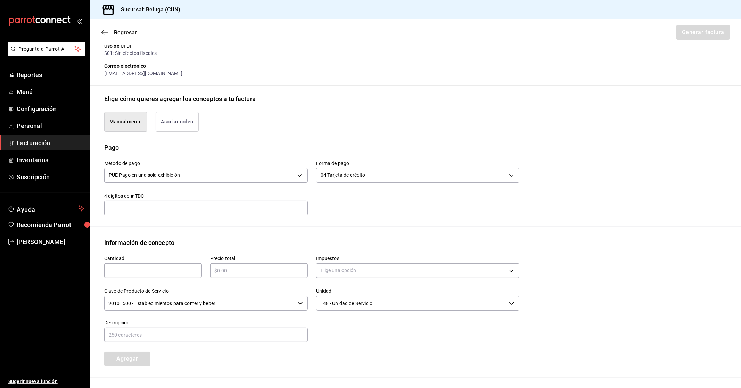
click at [166, 276] on div "​" at bounding box center [153, 270] width 98 height 15
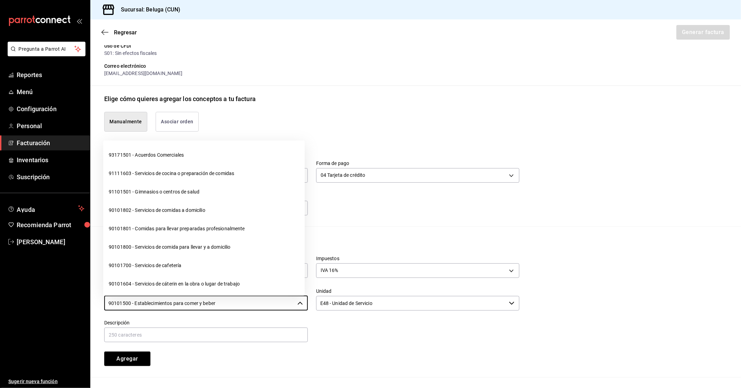
drag, startPoint x: 230, startPoint y: 304, endPoint x: 48, endPoint y: 299, distance: 182.8
click at [48, 299] on div "Pregunta a Parrot AI Reportes Menú Configuración Personal Facturación Inventari…" at bounding box center [370, 194] width 741 height 388
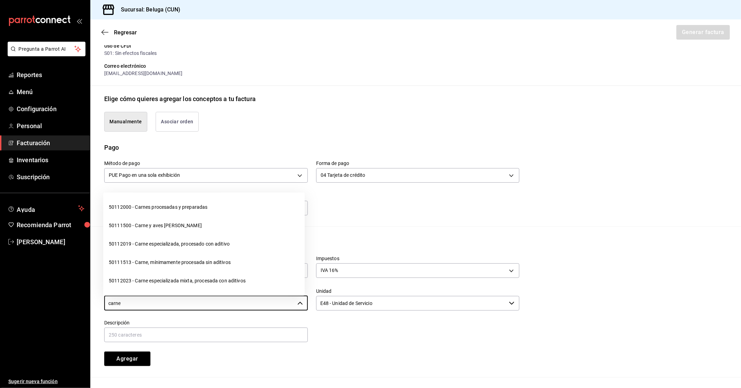
drag, startPoint x: 162, startPoint y: 310, endPoint x: 49, endPoint y: 300, distance: 114.0
click at [49, 300] on div "Pregunta a Parrot AI Reportes Menú Configuración Personal Facturación Inventari…" at bounding box center [370, 194] width 741 height 388
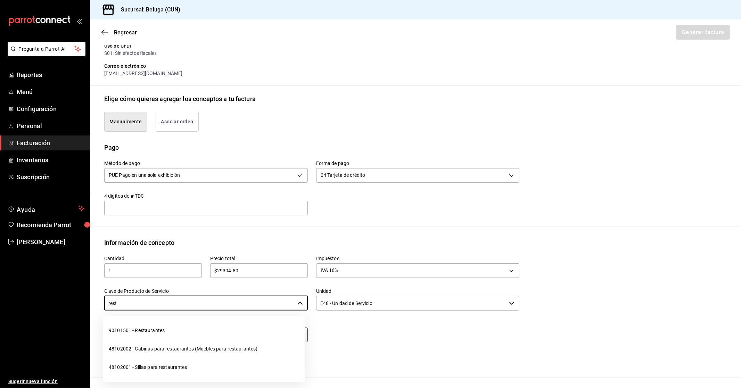
drag, startPoint x: 200, startPoint y: 332, endPoint x: 211, endPoint y: 331, distance: 10.5
click at [200, 332] on li "90101501 - Restaurantes" at bounding box center [203, 330] width 201 height 18
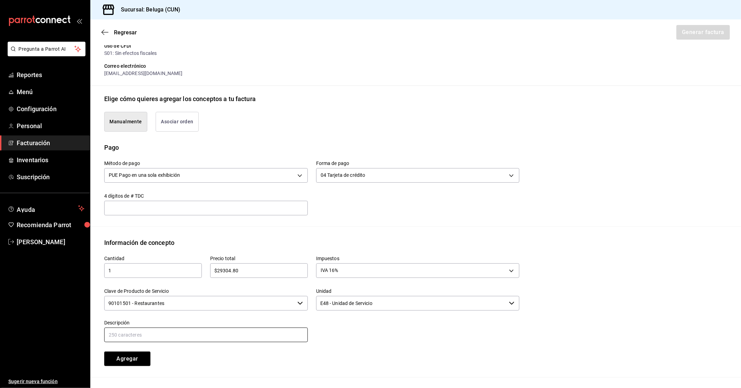
click at [210, 333] on input "text" at bounding box center [206, 335] width 204 height 15
paste input "CONSUMO DEL DIA [DATE]"
click at [139, 356] on button "Agregar" at bounding box center [127, 359] width 46 height 15
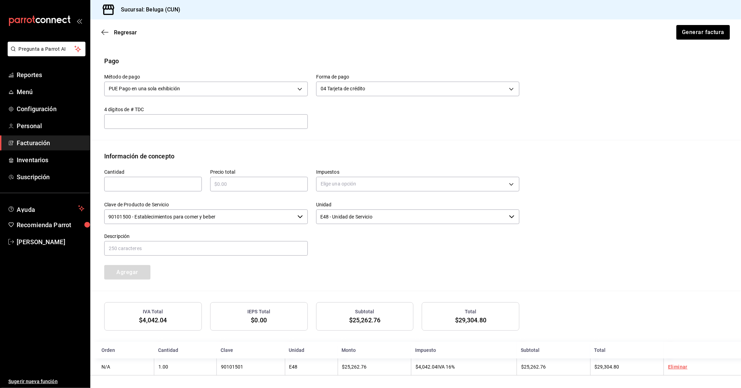
scroll to position [203, 0]
click at [709, 33] on button "Generar factura" at bounding box center [703, 32] width 54 height 15
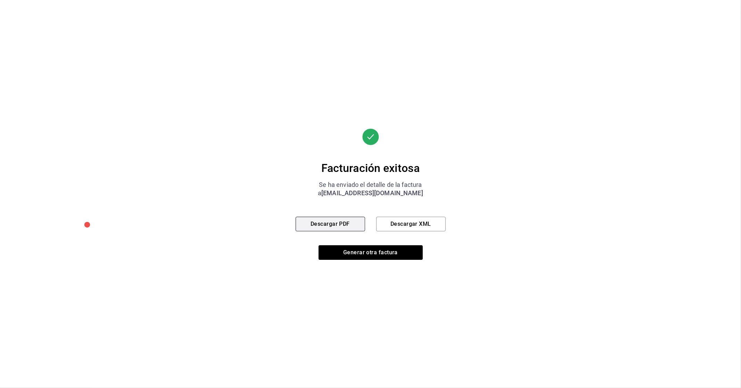
click at [348, 220] on button "Descargar PDF" at bounding box center [330, 224] width 69 height 15
click at [386, 251] on button "Generar otra factura" at bounding box center [371, 252] width 104 height 15
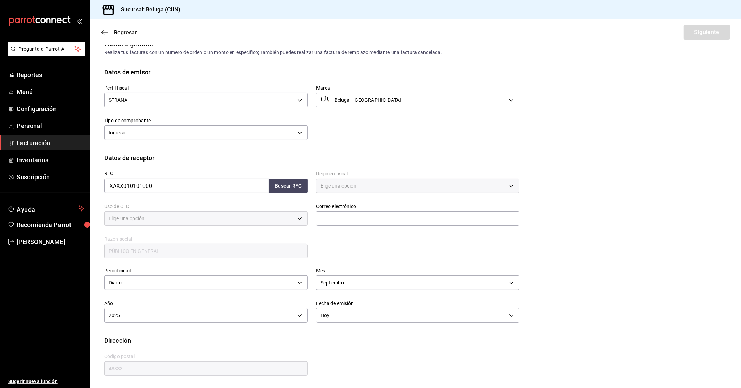
scroll to position [0, 0]
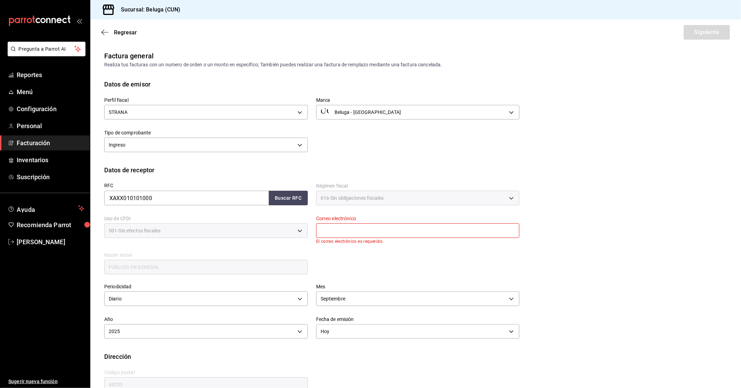
click at [382, 223] on input "text" at bounding box center [418, 230] width 204 height 15
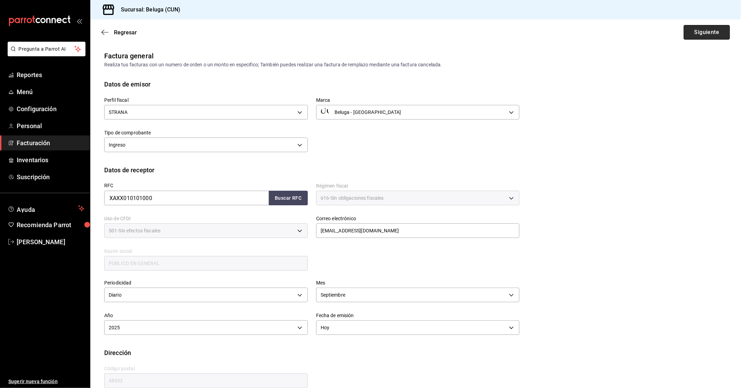
click at [706, 33] on button "Siguiente" at bounding box center [707, 32] width 46 height 15
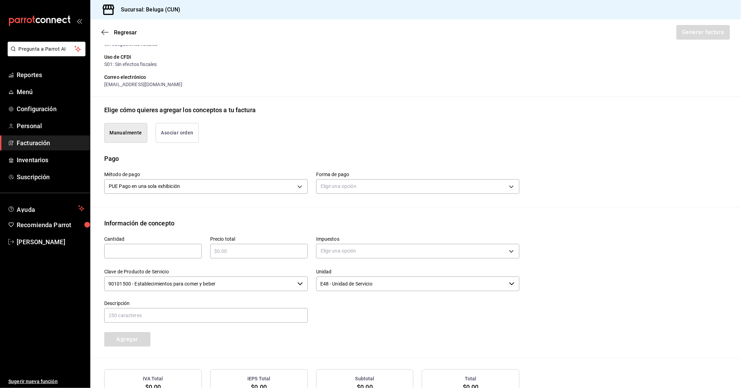
scroll to position [116, 0]
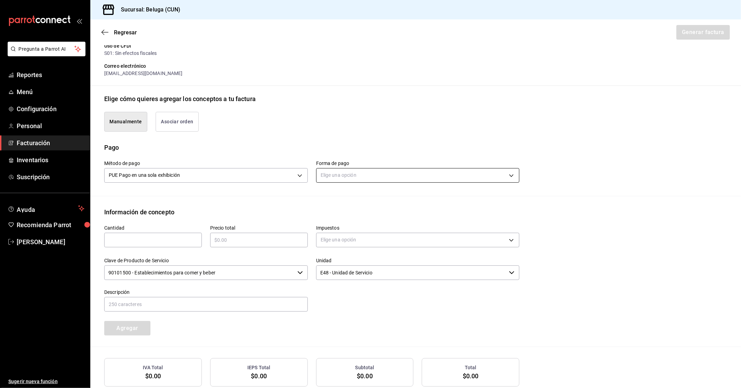
click at [373, 181] on body "Pregunta a Parrot AI Reportes Menú Configuración Personal Facturación Inventari…" at bounding box center [370, 194] width 741 height 388
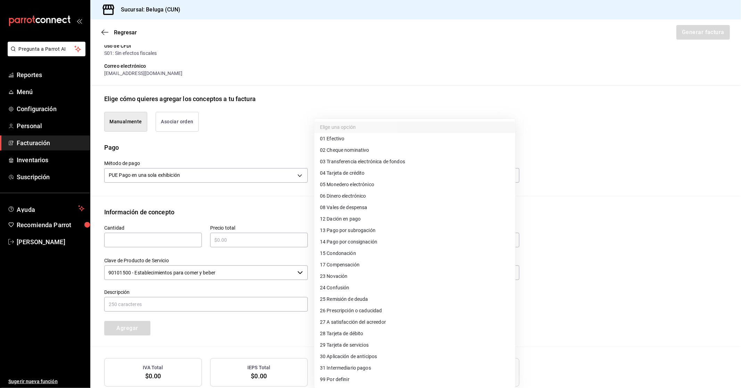
click at [372, 337] on li "28 Tarjeta de débito" at bounding box center [414, 333] width 201 height 11
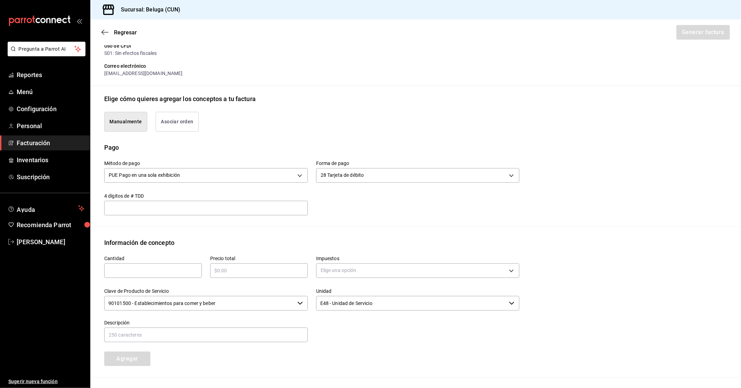
click at [163, 266] on input "text" at bounding box center [153, 270] width 98 height 8
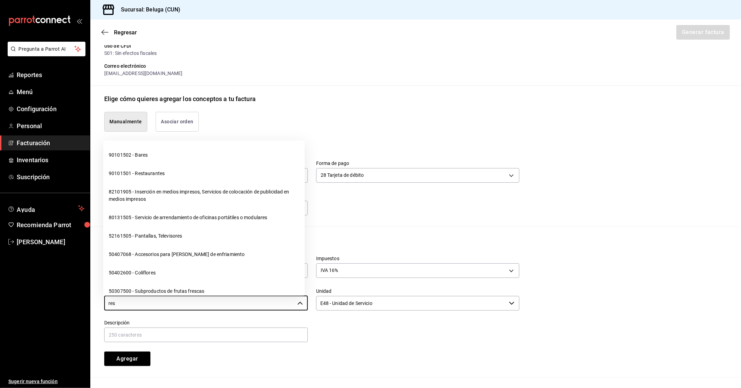
click at [165, 164] on li "90101502 - Bares" at bounding box center [203, 155] width 201 height 18
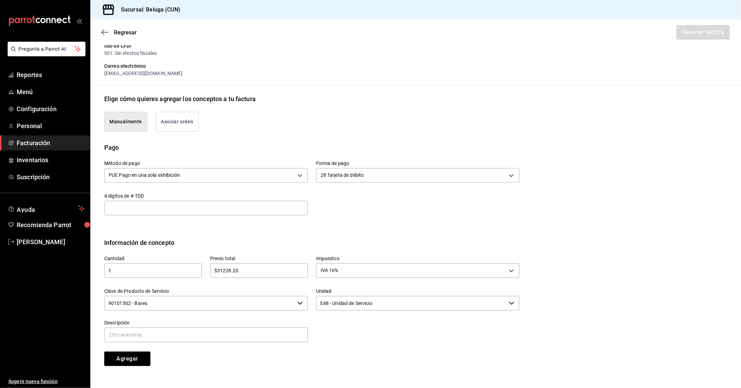
click at [165, 165] on div "PUE Pago en una sola exhibición PUE" at bounding box center [206, 174] width 204 height 18
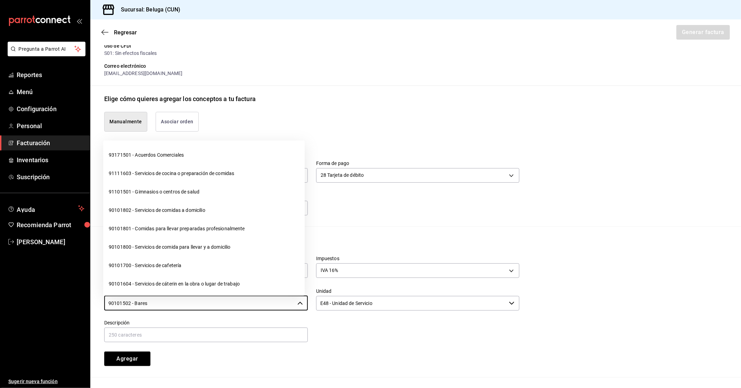
drag, startPoint x: 169, startPoint y: 306, endPoint x: 52, endPoint y: 311, distance: 116.5
click at [52, 311] on div "Pregunta a Parrot AI Reportes Menú Configuración Personal Facturación Inventari…" at bounding box center [370, 194] width 741 height 388
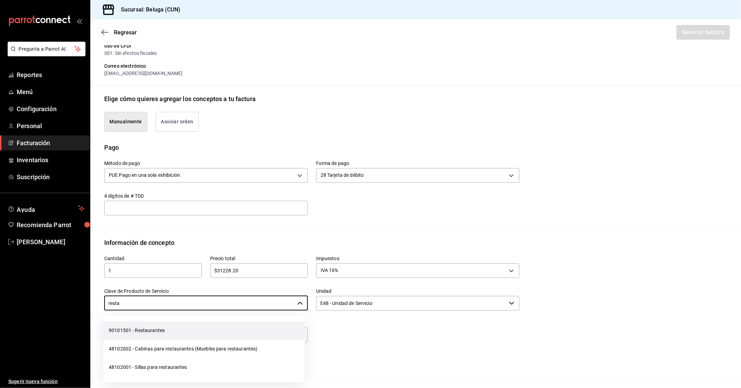
click at [160, 328] on li "90101501 - Restaurantes" at bounding box center [203, 330] width 201 height 18
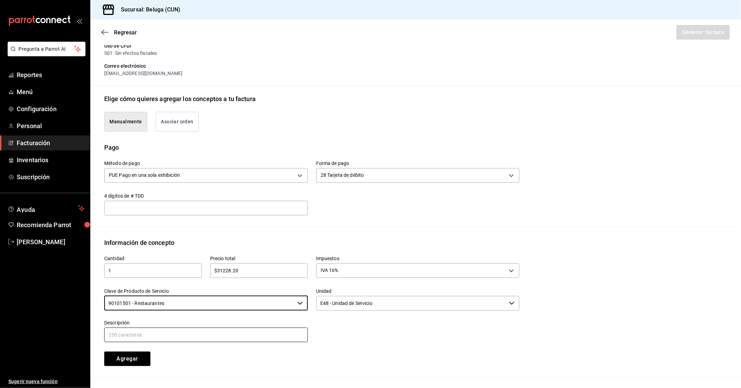
click at [288, 334] on input "text" at bounding box center [206, 335] width 204 height 15
paste input "CONSUMO DEL DIA [DATE]"
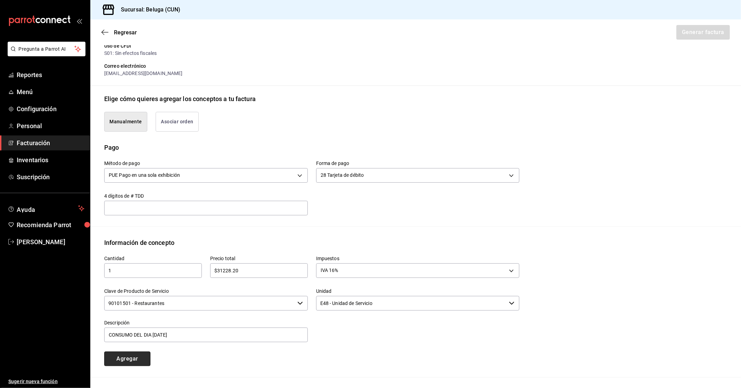
click at [142, 357] on button "Agregar" at bounding box center [127, 359] width 46 height 15
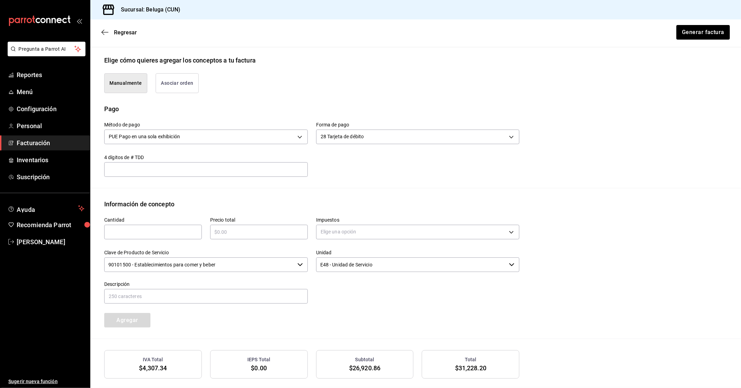
scroll to position [203, 0]
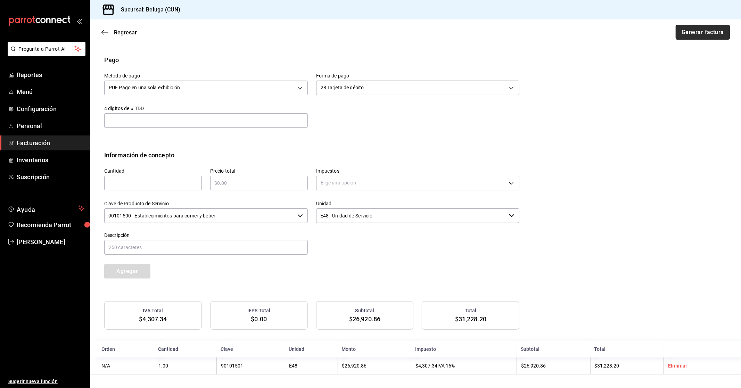
click at [690, 36] on button "Generar factura" at bounding box center [703, 32] width 54 height 15
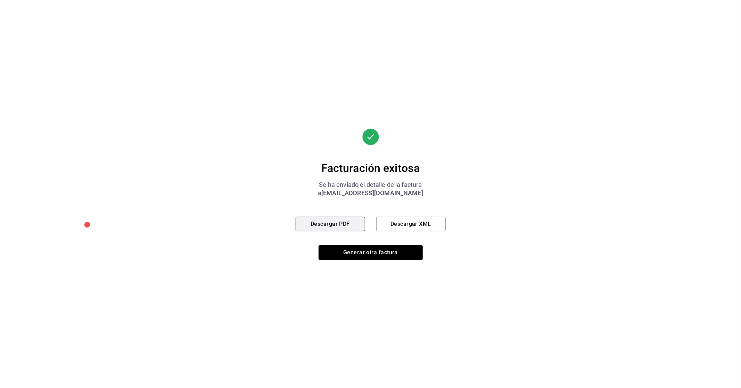
click at [356, 220] on button "Descargar PDF" at bounding box center [330, 224] width 69 height 15
click at [381, 254] on button "Generar otra factura" at bounding box center [371, 252] width 104 height 15
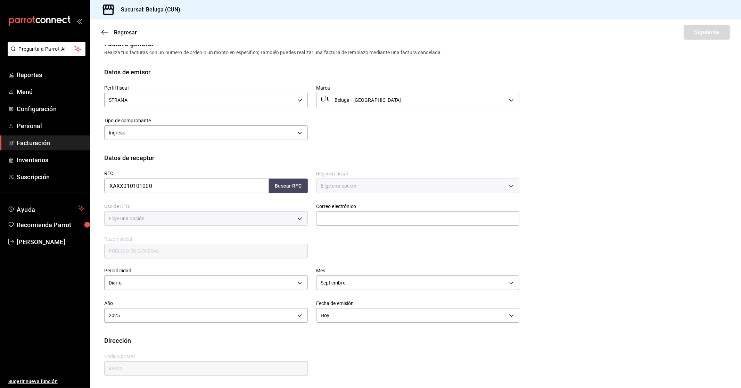
scroll to position [0, 0]
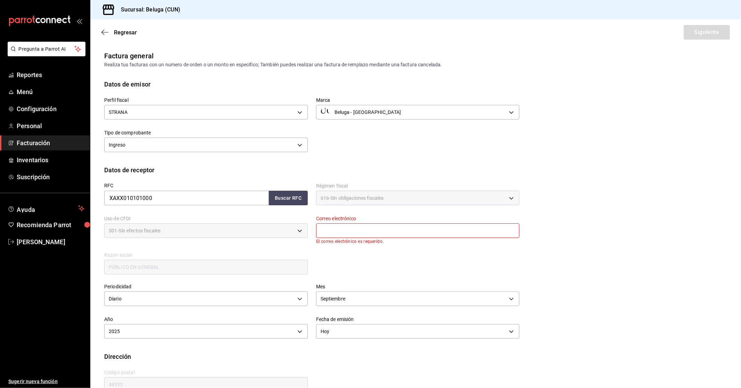
click at [351, 228] on input "text" at bounding box center [418, 230] width 204 height 15
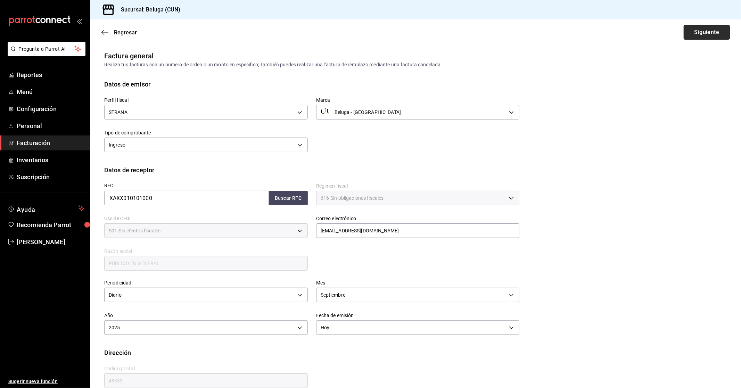
click at [700, 32] on button "Siguiente" at bounding box center [707, 32] width 46 height 15
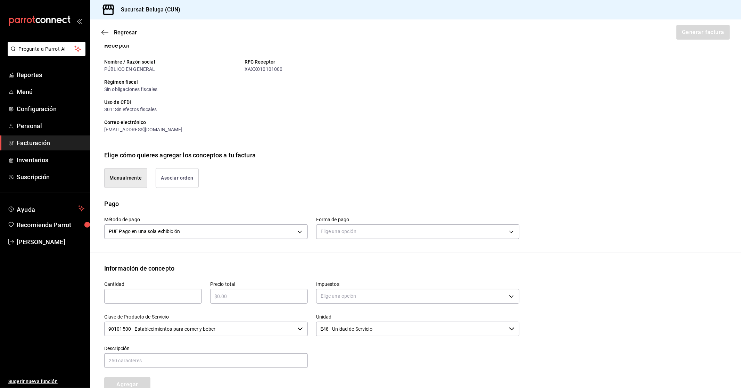
scroll to position [116, 0]
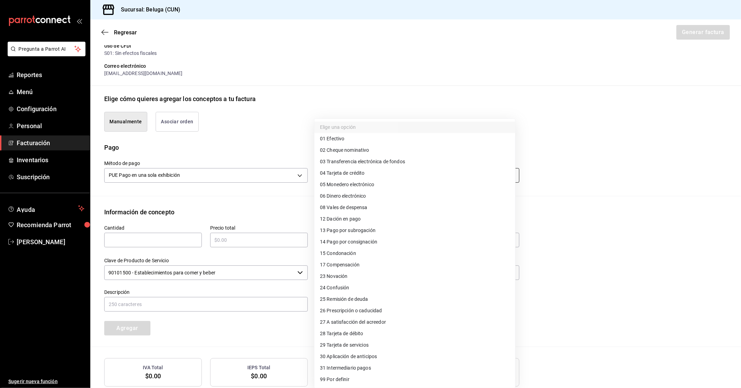
click at [350, 182] on body "Pregunta a Parrot AI Reportes Menú Configuración Personal Facturación Inventari…" at bounding box center [370, 194] width 741 height 388
click at [352, 175] on span "04 Tarjeta de crédito" at bounding box center [342, 173] width 45 height 7
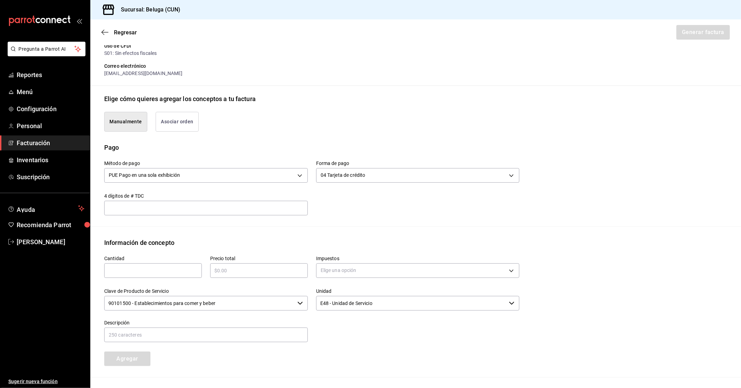
click at [173, 271] on input "text" at bounding box center [153, 270] width 98 height 8
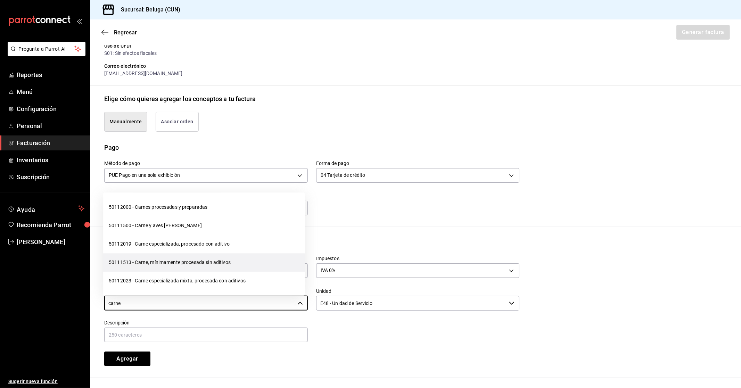
click at [198, 263] on li "50111513 - Carne, mínimamente procesada sin aditivos" at bounding box center [203, 262] width 201 height 18
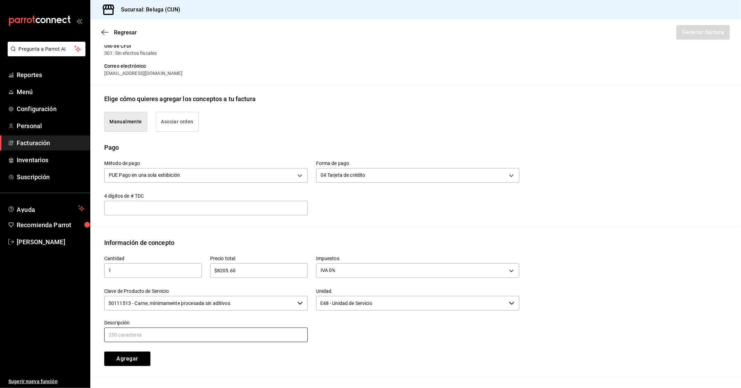
click at [280, 331] on input "text" at bounding box center [206, 335] width 204 height 15
paste input "CONSUMO DEL DIA [DATE]"
click at [158, 333] on input "CONSUMO DEL DIA [DATE]" at bounding box center [206, 335] width 204 height 15
drag, startPoint x: 259, startPoint y: 320, endPoint x: 247, endPoint y: 329, distance: 15.1
click at [254, 327] on div "Descripción CONSUMO DEL DIA [DATE]" at bounding box center [206, 331] width 204 height 23
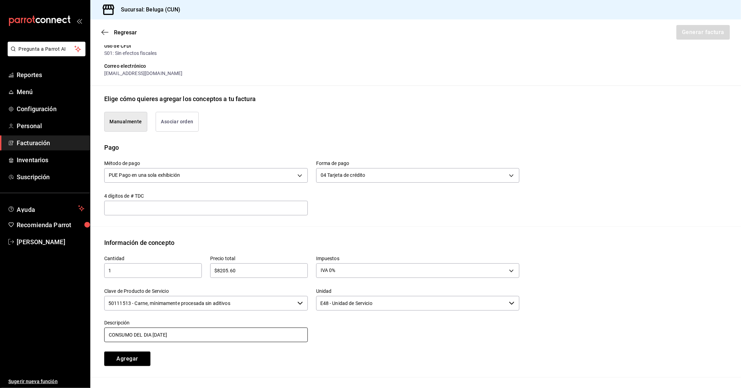
click at [205, 337] on input "CONSUMO DEL DIA [DATE]" at bounding box center [206, 335] width 204 height 15
drag, startPoint x: 201, startPoint y: 339, endPoint x: 32, endPoint y: 326, distance: 170.4
click at [32, 326] on div "Pregunta a Parrot AI Reportes Menú Configuración Personal Facturación Inventari…" at bounding box center [370, 194] width 741 height 388
drag, startPoint x: 148, startPoint y: 332, endPoint x: 26, endPoint y: 331, distance: 122.6
click at [28, 331] on div "Pregunta a Parrot AI Reportes Menú Configuración Personal Facturación Inventari…" at bounding box center [370, 194] width 741 height 388
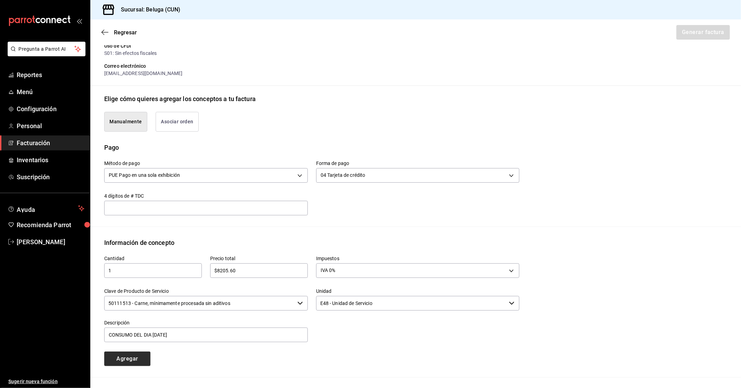
drag, startPoint x: 168, startPoint y: 365, endPoint x: 141, endPoint y: 363, distance: 26.4
click at [167, 365] on div "Agregar" at bounding box center [149, 354] width 106 height 23
click at [141, 362] on button "Agregar" at bounding box center [127, 359] width 46 height 15
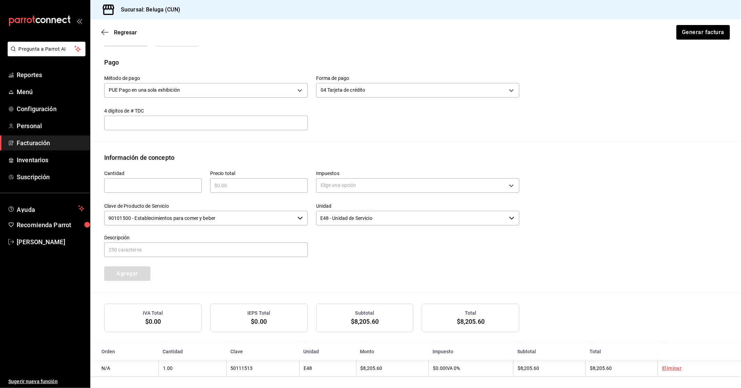
scroll to position [203, 0]
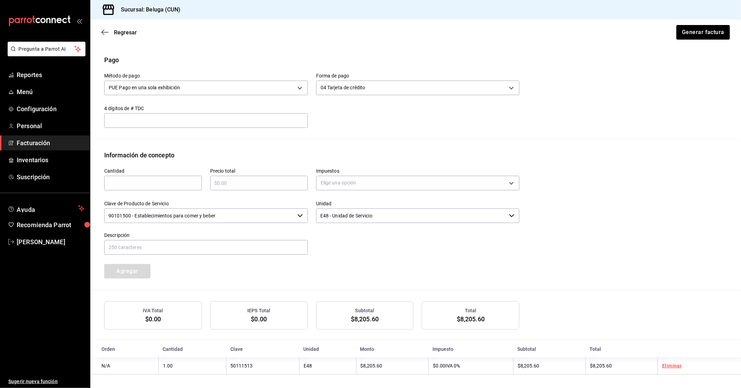
click at [715, 41] on div "Regresar Generar factura" at bounding box center [415, 32] width 651 height 26
click at [715, 39] on button "Generar factura" at bounding box center [703, 32] width 54 height 15
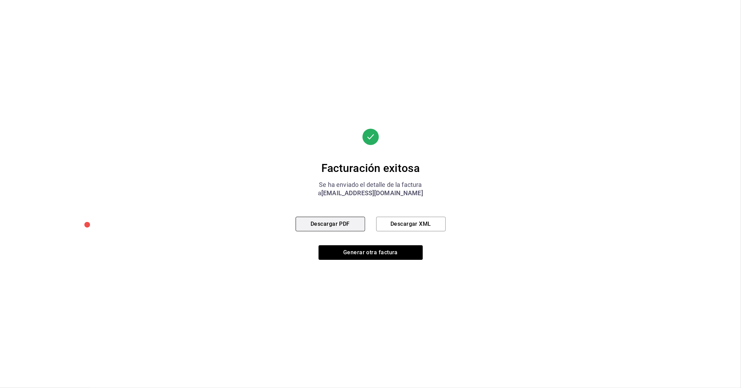
click at [324, 228] on button "Descargar PDF" at bounding box center [330, 224] width 69 height 15
click at [404, 251] on button "Generar otra factura" at bounding box center [371, 252] width 104 height 15
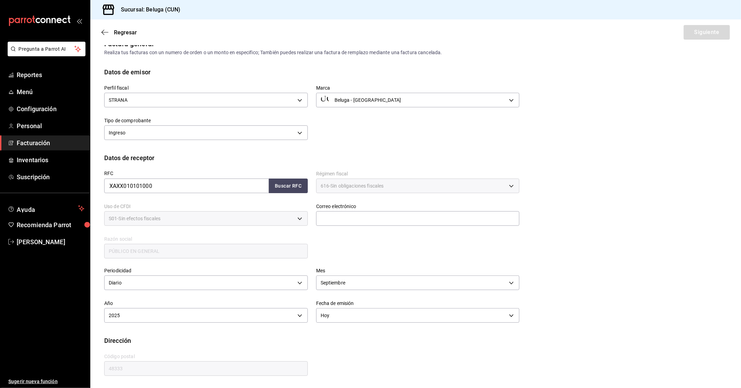
scroll to position [0, 0]
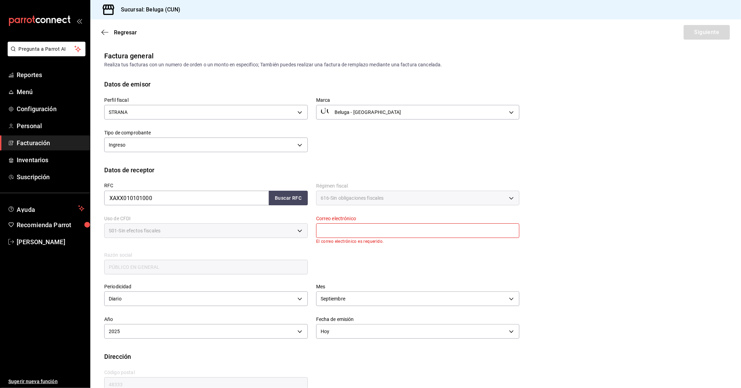
click at [370, 233] on input "text" at bounding box center [418, 230] width 204 height 15
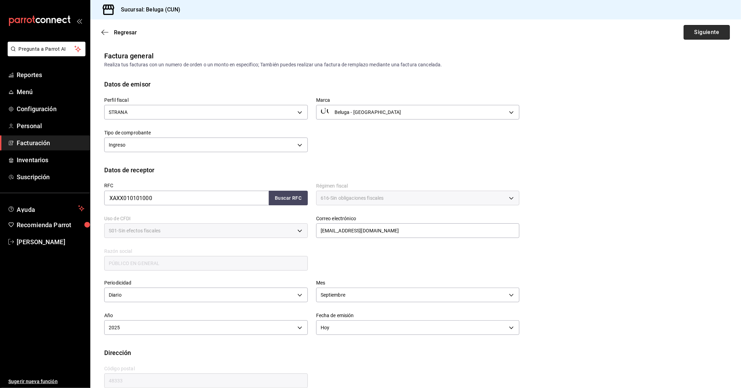
click at [689, 32] on button "Siguiente" at bounding box center [707, 32] width 46 height 15
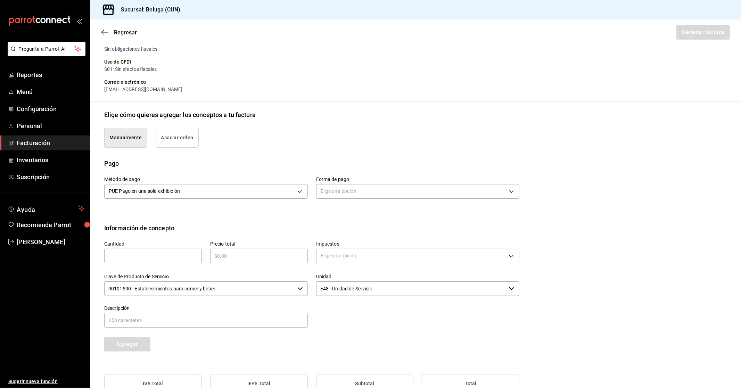
scroll to position [116, 0]
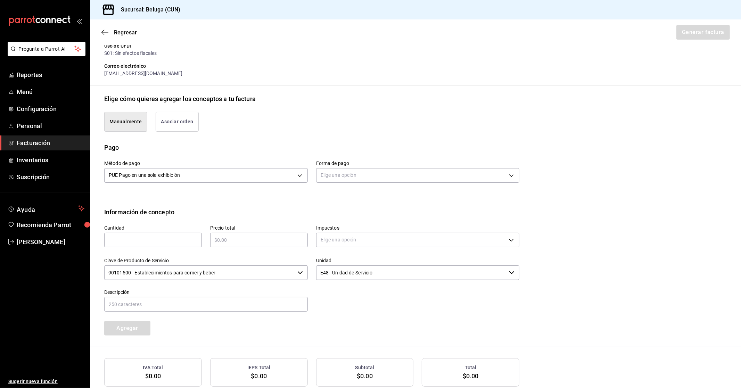
click at [158, 241] on input "text" at bounding box center [153, 240] width 98 height 8
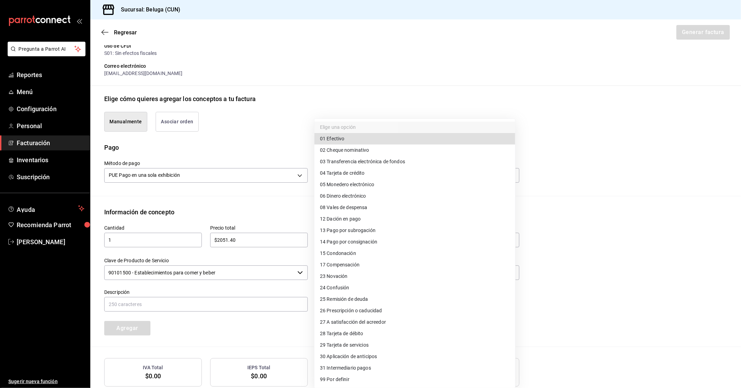
click at [428, 176] on body "Pregunta a Parrot AI Reportes Menú Configuración Personal Facturación Inventari…" at bounding box center [370, 194] width 741 height 388
click at [374, 332] on li "28 Tarjeta de débito" at bounding box center [414, 333] width 201 height 11
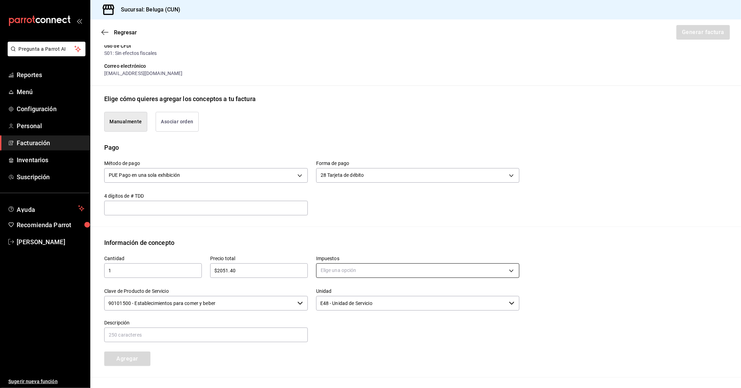
click at [367, 271] on body "Pregunta a Parrot AI Reportes Menú Configuración Personal Facturación Inventari…" at bounding box center [370, 194] width 741 height 388
click at [347, 302] on li "IVA 0%" at bounding box center [414, 303] width 201 height 11
click at [231, 304] on input "90101500 - Establecimientos para comer y beber" at bounding box center [199, 303] width 190 height 15
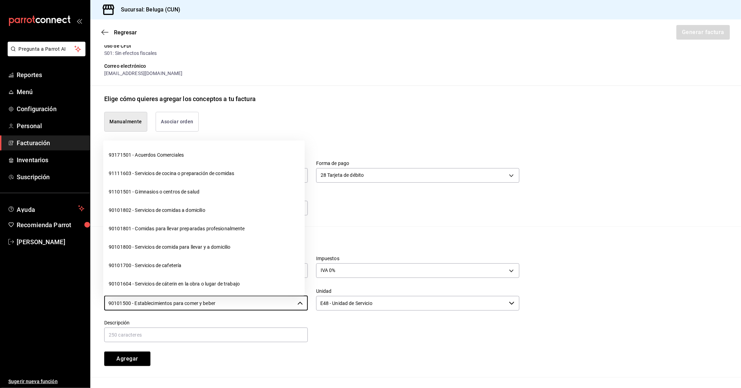
drag, startPoint x: 233, startPoint y: 303, endPoint x: 0, endPoint y: 295, distance: 233.2
click at [0, 295] on div "Pregunta a Parrot AI Reportes Menú Configuración Personal Facturación Inventari…" at bounding box center [370, 194] width 741 height 388
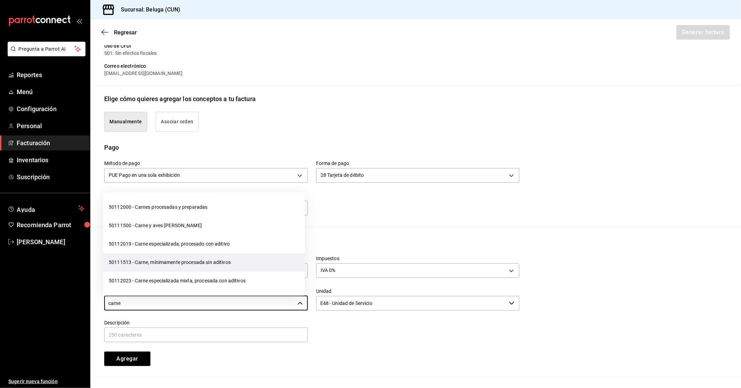
click at [183, 266] on li "50111513 - Carne, mínimamente procesada sin aditivos" at bounding box center [203, 262] width 201 height 18
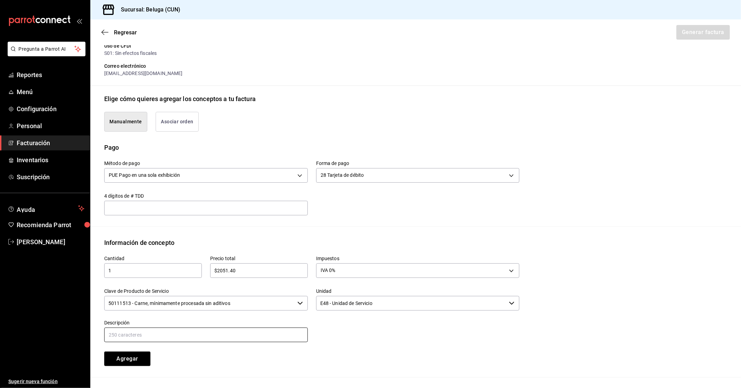
click at [234, 336] on input "text" at bounding box center [206, 335] width 204 height 15
paste input "CONSUMO DEL DIA [DATE]"
click at [136, 359] on button "Agregar" at bounding box center [127, 359] width 46 height 15
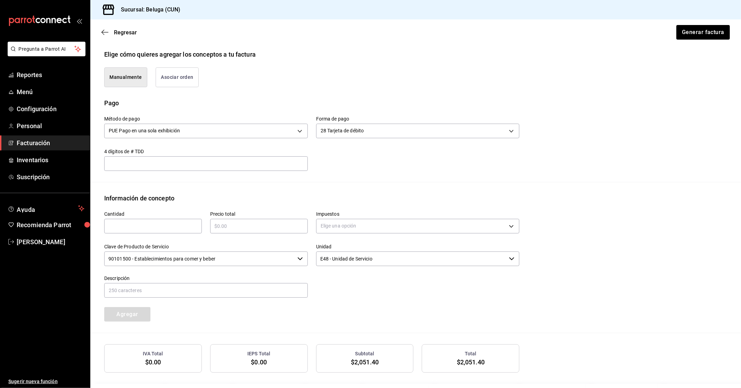
scroll to position [203, 0]
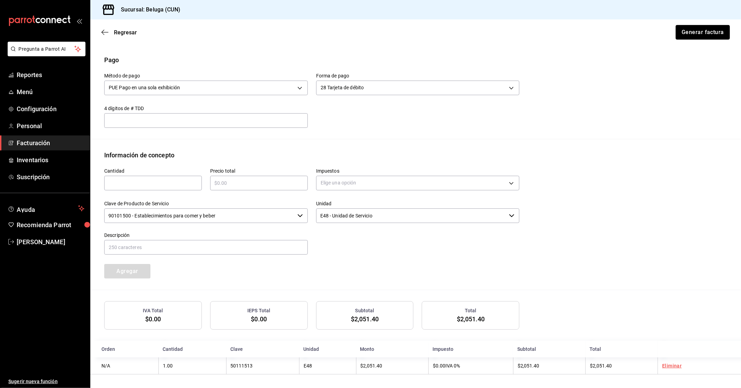
drag, startPoint x: 694, startPoint y: 34, endPoint x: 631, endPoint y: 160, distance: 141.5
click at [629, 175] on main "Regresar Generar factura Emisor Perfil fiscal STRANA Tipo de comprobante Ingres…" at bounding box center [415, 102] width 651 height 572
click at [693, 33] on button "Generar factura" at bounding box center [703, 32] width 54 height 15
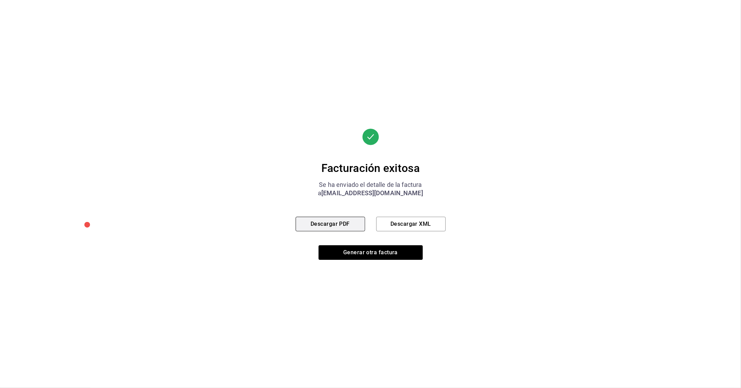
click at [352, 224] on button "Descargar PDF" at bounding box center [330, 224] width 69 height 15
click at [402, 256] on button "Generar otra factura" at bounding box center [371, 252] width 104 height 15
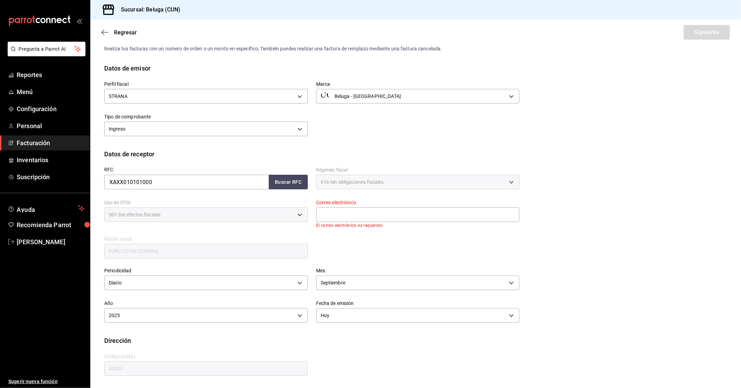
scroll to position [0, 0]
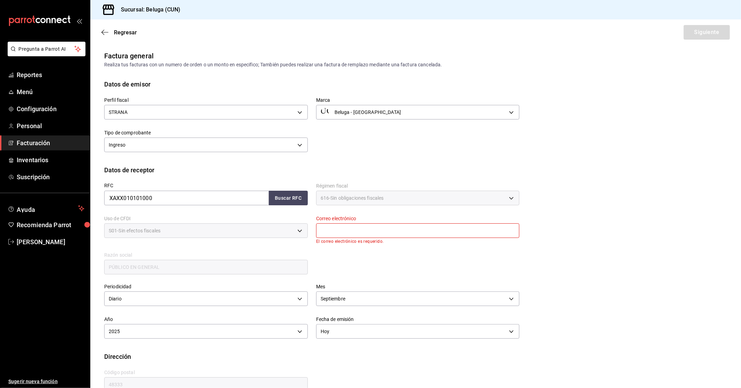
click at [326, 222] on div "Correo electrónico El correo electrónico es requerido." at bounding box center [418, 230] width 204 height 28
click at [331, 229] on input "text" at bounding box center [418, 230] width 204 height 15
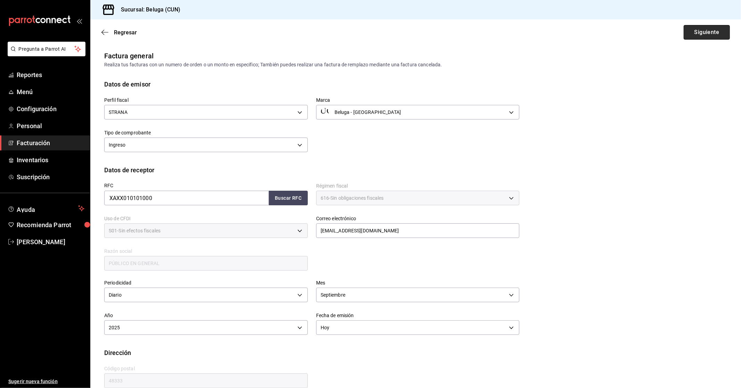
click at [704, 32] on button "Siguiente" at bounding box center [707, 32] width 46 height 15
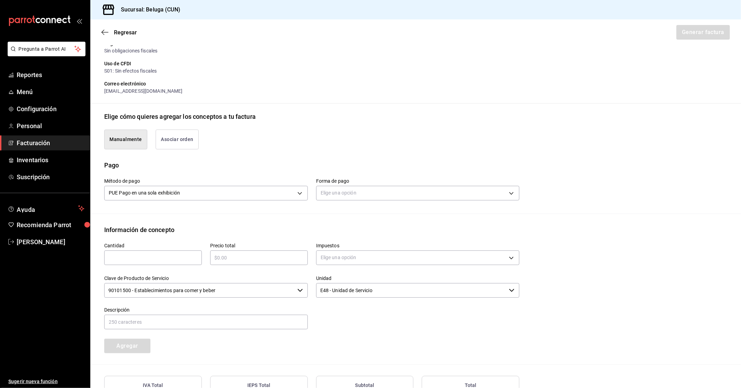
scroll to position [116, 0]
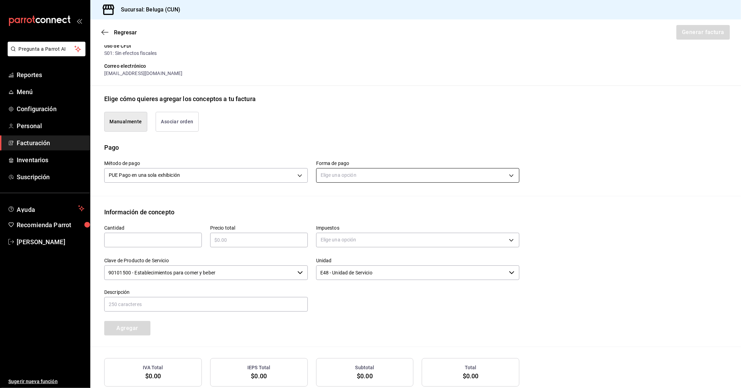
click at [361, 180] on body "Pregunta a Parrot AI Reportes Menú Configuración Personal Facturación Inventari…" at bounding box center [370, 194] width 741 height 388
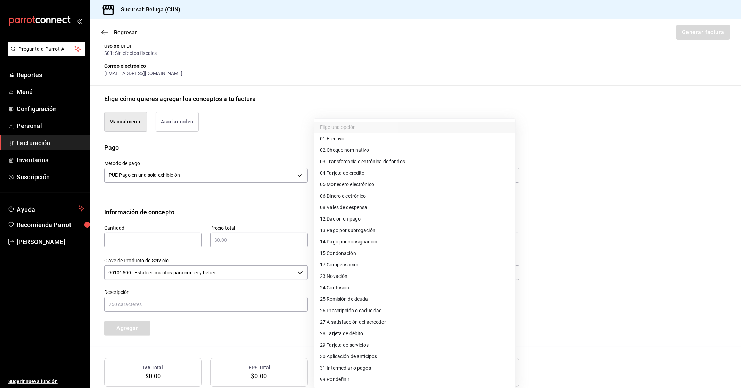
click at [370, 174] on li "04 Tarjeta de crédito" at bounding box center [414, 172] width 201 height 11
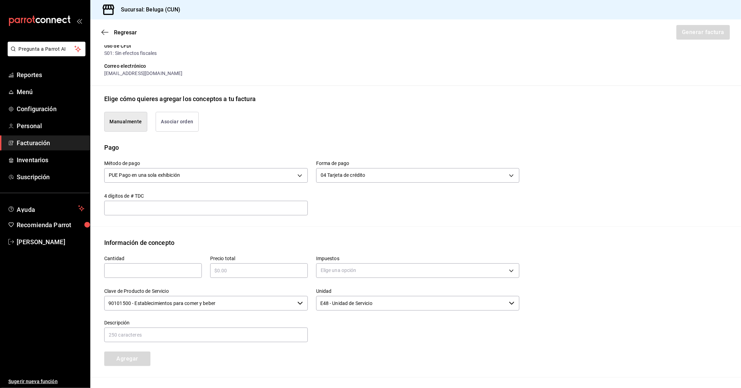
click at [184, 265] on div "​" at bounding box center [153, 270] width 98 height 15
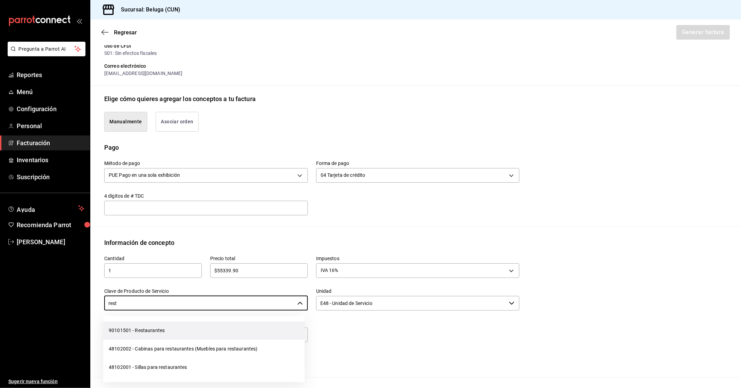
click at [157, 329] on li "90101501 - Restaurantes" at bounding box center [203, 330] width 201 height 18
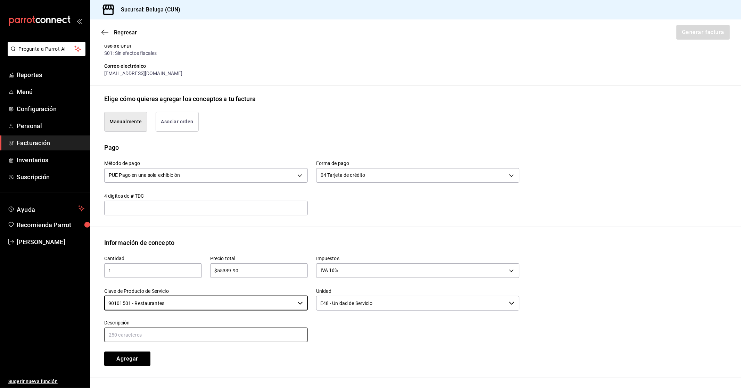
click at [265, 331] on input "text" at bounding box center [206, 335] width 204 height 15
paste input "CONSUMO DEL DIA [DATE]"
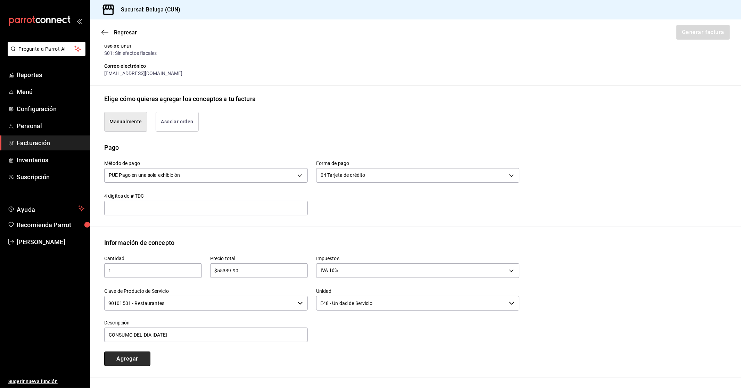
click at [141, 362] on button "Agregar" at bounding box center [127, 359] width 46 height 15
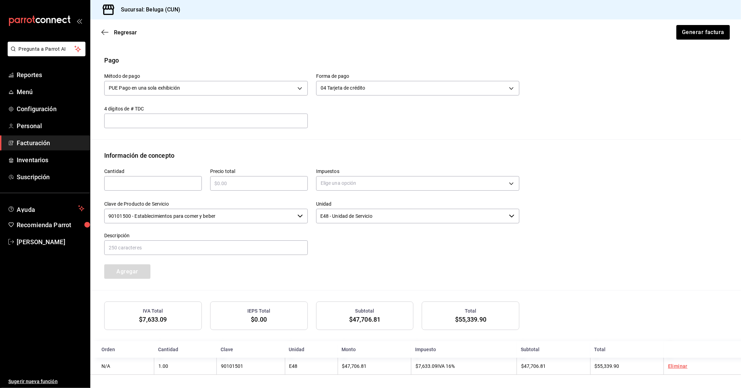
scroll to position [203, 0]
click at [694, 26] on button "Generar factura" at bounding box center [703, 32] width 54 height 15
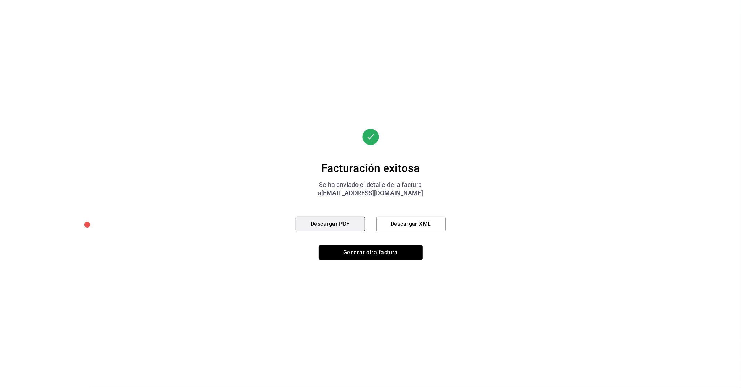
click at [357, 228] on button "Descargar PDF" at bounding box center [330, 224] width 69 height 15
click at [372, 251] on button "Generar otra factura" at bounding box center [371, 252] width 104 height 15
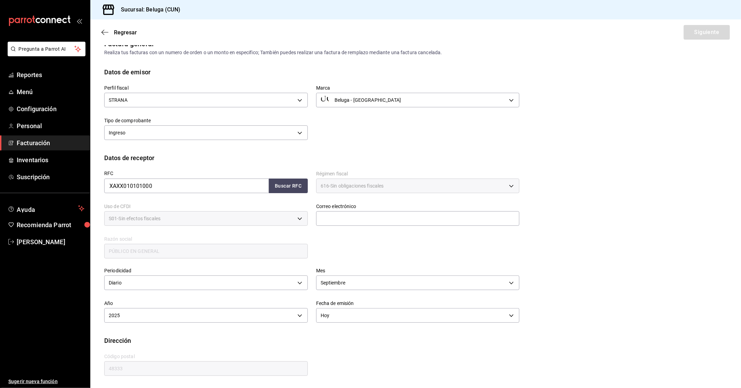
scroll to position [0, 0]
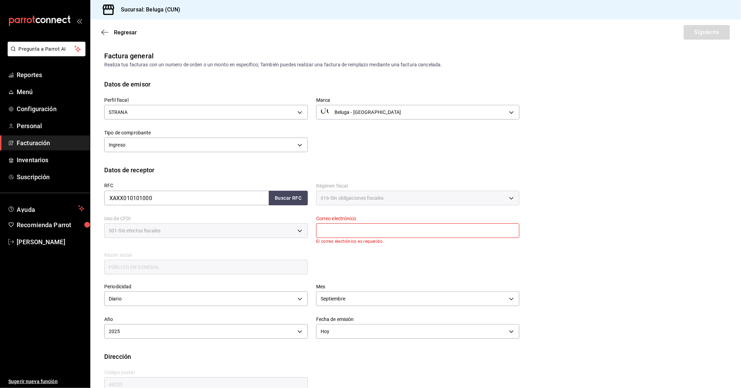
click at [358, 234] on input "text" at bounding box center [418, 230] width 204 height 15
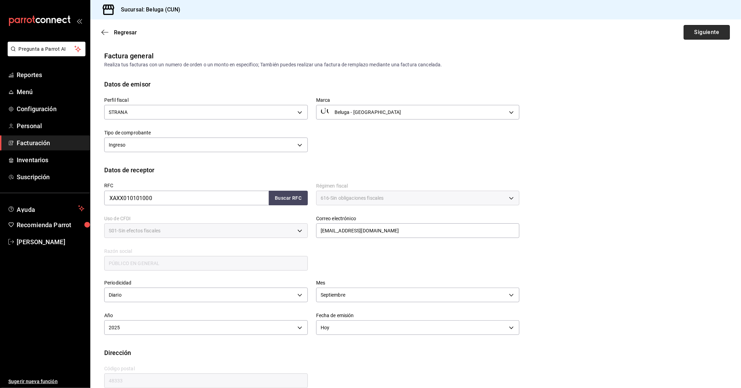
click at [704, 38] on button "Siguiente" at bounding box center [707, 32] width 46 height 15
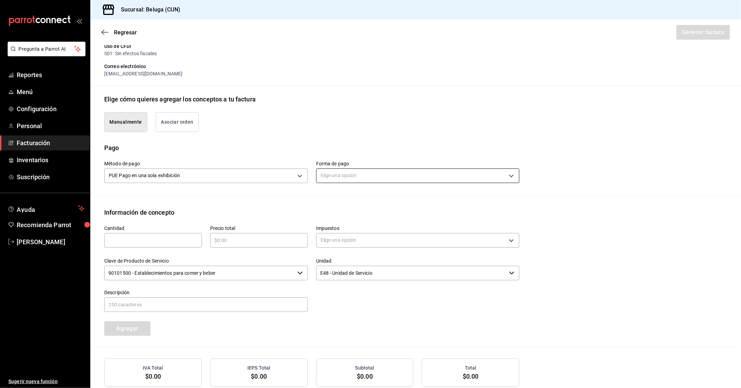
scroll to position [116, 0]
click at [356, 171] on body "Pregunta a Parrot AI Reportes Menú Configuración Personal Facturación Inventari…" at bounding box center [370, 194] width 741 height 388
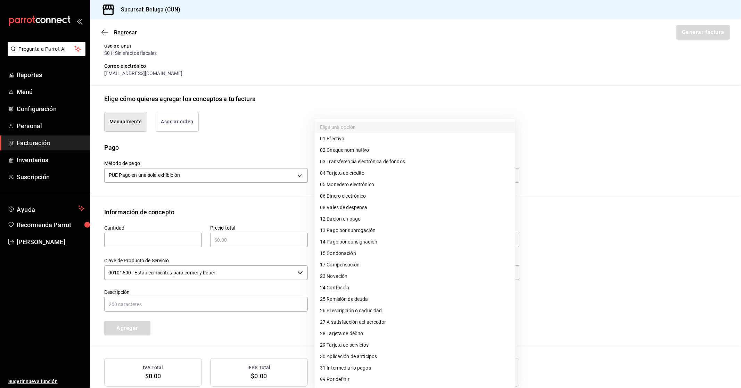
click at [366, 330] on li "28 Tarjeta de débito" at bounding box center [414, 333] width 201 height 11
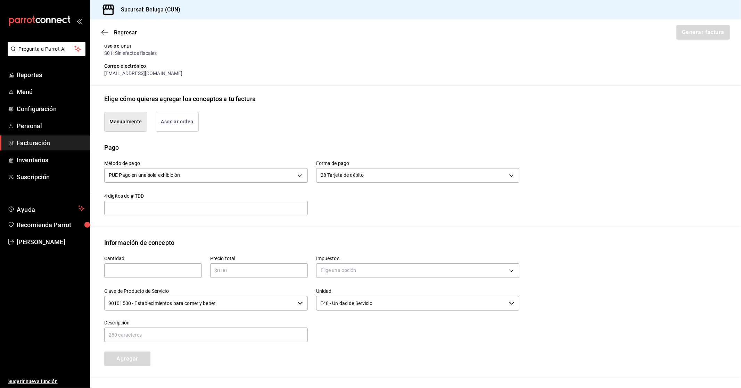
drag, startPoint x: 166, startPoint y: 266, endPoint x: 236, endPoint y: 278, distance: 70.8
click at [166, 266] on input "text" at bounding box center [153, 270] width 98 height 8
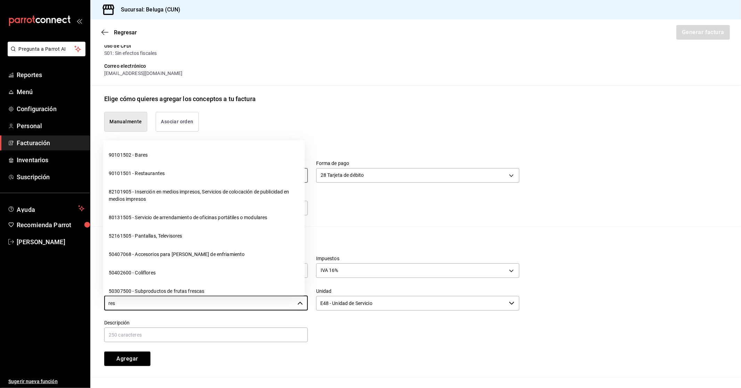
click at [178, 175] on li "90101501 - Restaurantes" at bounding box center [203, 174] width 201 height 18
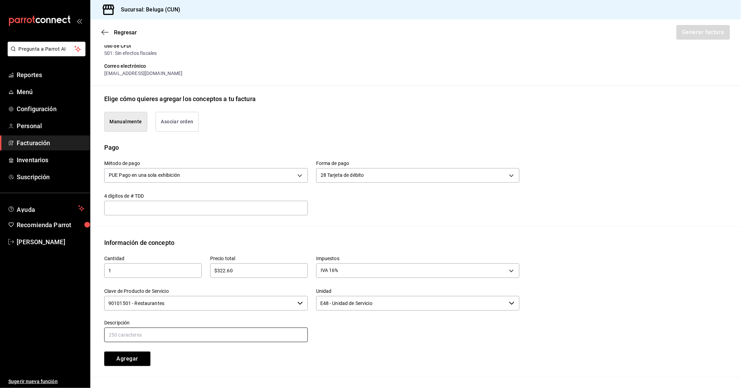
click at [275, 328] on input "text" at bounding box center [206, 335] width 204 height 15
paste input "CONSUMO DEL DIA [DATE]"
click at [141, 357] on button "Agregar" at bounding box center [127, 359] width 46 height 15
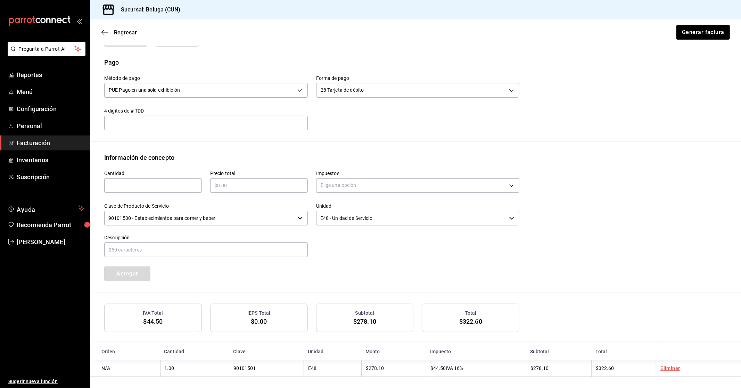
scroll to position [203, 0]
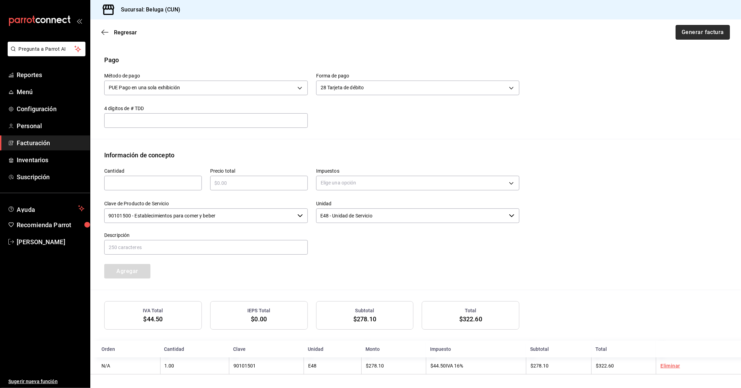
click at [702, 32] on button "Generar factura" at bounding box center [703, 32] width 54 height 15
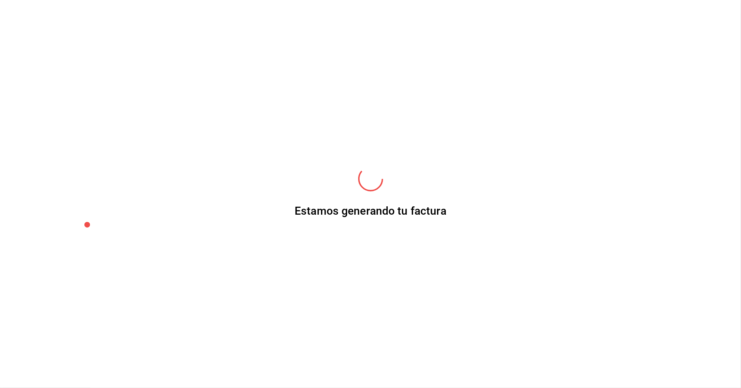
click at [520, 231] on div "Estamos generando tu factura" at bounding box center [370, 194] width 741 height 388
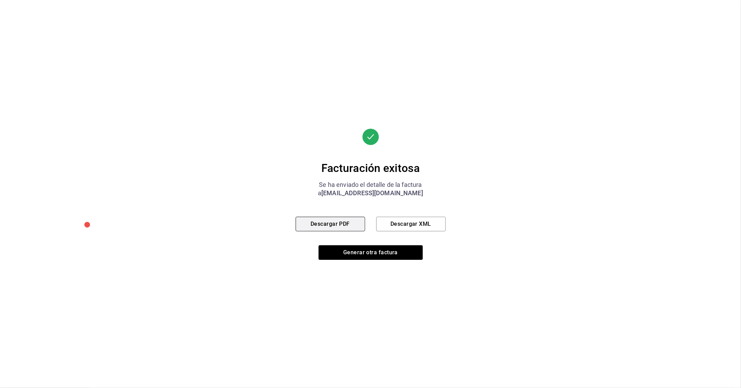
click at [346, 225] on button "Descargar PDF" at bounding box center [330, 224] width 69 height 15
click at [385, 249] on button "Generar otra factura" at bounding box center [371, 252] width 104 height 15
